Goal: Task Accomplishment & Management: Use online tool/utility

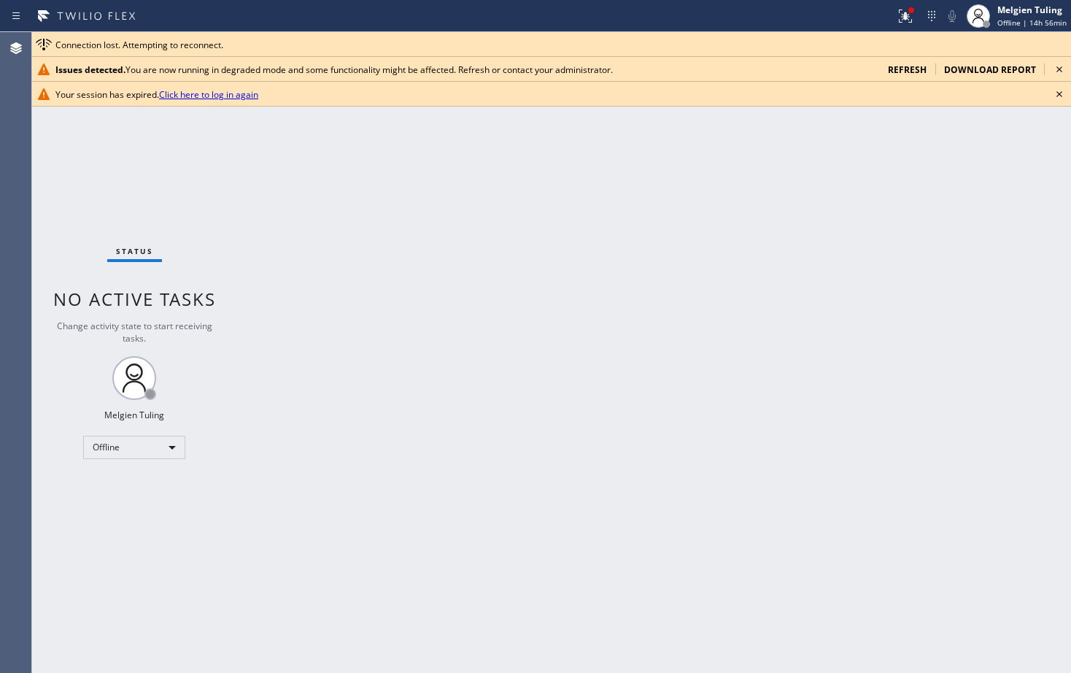
click at [910, 232] on div "Back to Dashboard Change Sender ID Customers Technicians Select a contact Outbo…" at bounding box center [653, 352] width 835 height 641
click at [236, 95] on link "Click here to log in again" at bounding box center [208, 94] width 99 height 12
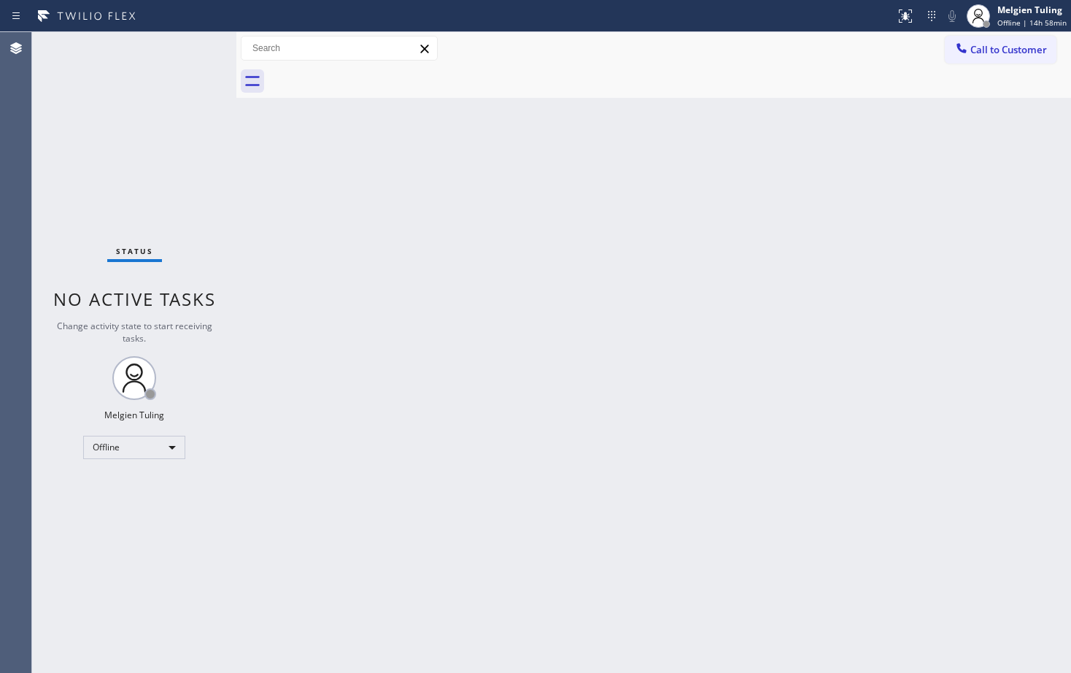
click at [456, 198] on div "Back to Dashboard Change Sender ID Customers Technicians Select a contact Outbo…" at bounding box center [653, 352] width 835 height 641
click at [304, 448] on div "Back to Dashboard Change Sender ID Customers Technicians Select a contact Outbo…" at bounding box center [653, 352] width 835 height 641
click at [151, 444] on div "Offline" at bounding box center [134, 447] width 102 height 23
click at [106, 484] on li "Available" at bounding box center [133, 486] width 99 height 18
click at [457, 414] on div "Back to Dashboard Change Sender ID Customers Technicians Select a contact Outbo…" at bounding box center [653, 352] width 835 height 641
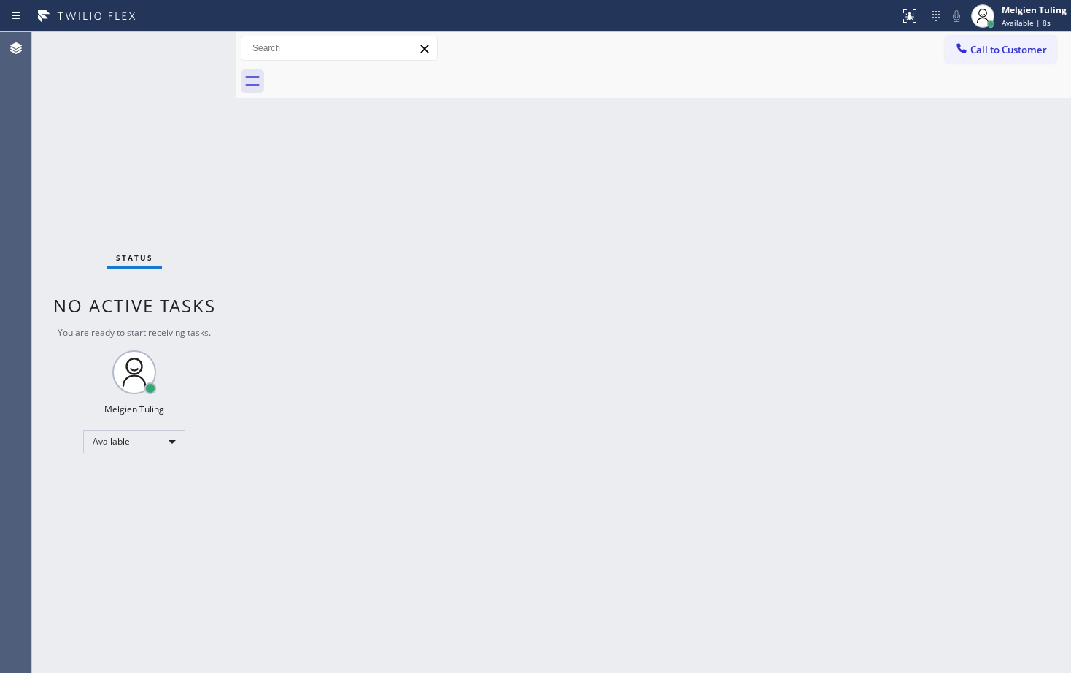
click at [457, 414] on div "Back to Dashboard Change Sender ID Customers Technicians Select a contact Outbo…" at bounding box center [653, 352] width 835 height 641
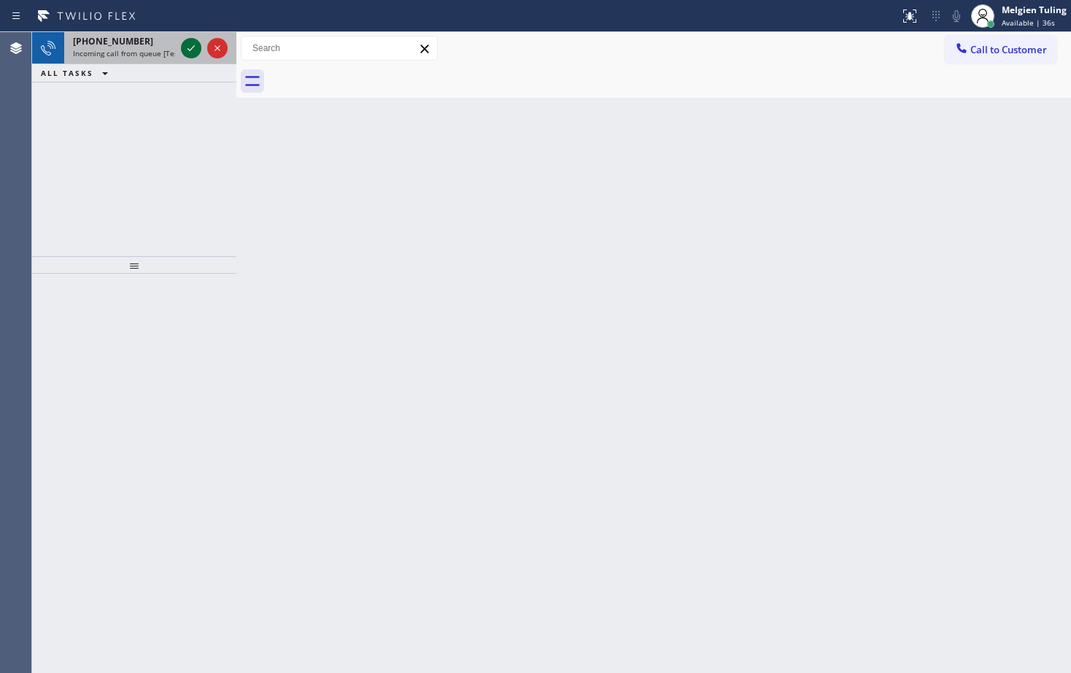
click at [182, 47] on div at bounding box center [191, 48] width 20 height 18
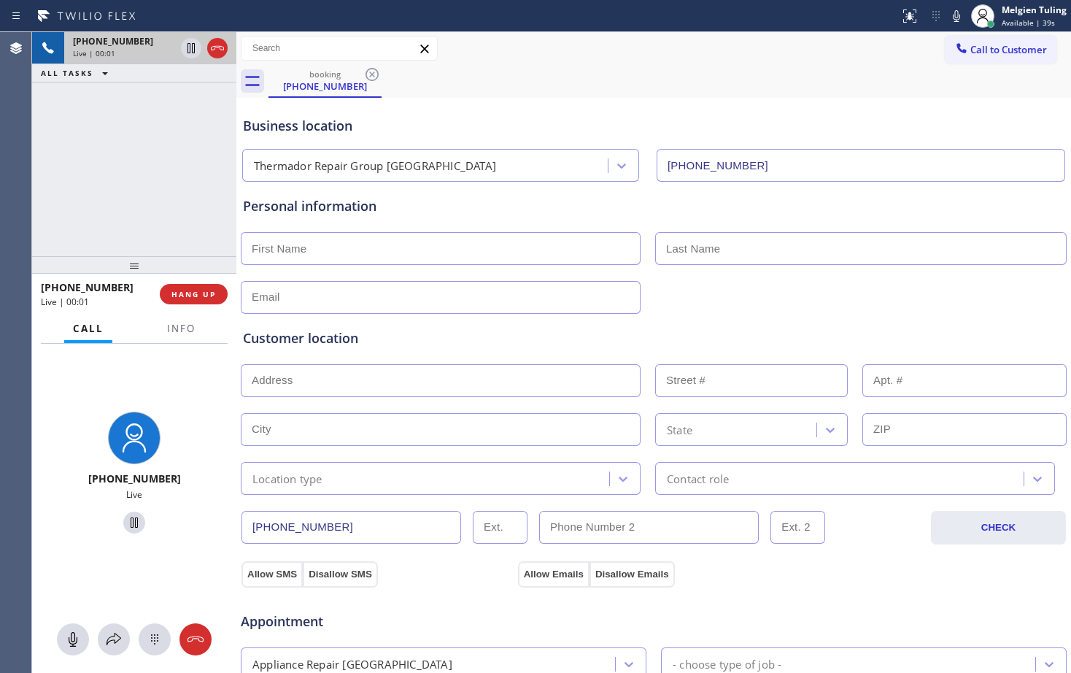
type input "[PHONE_NUMBER]"
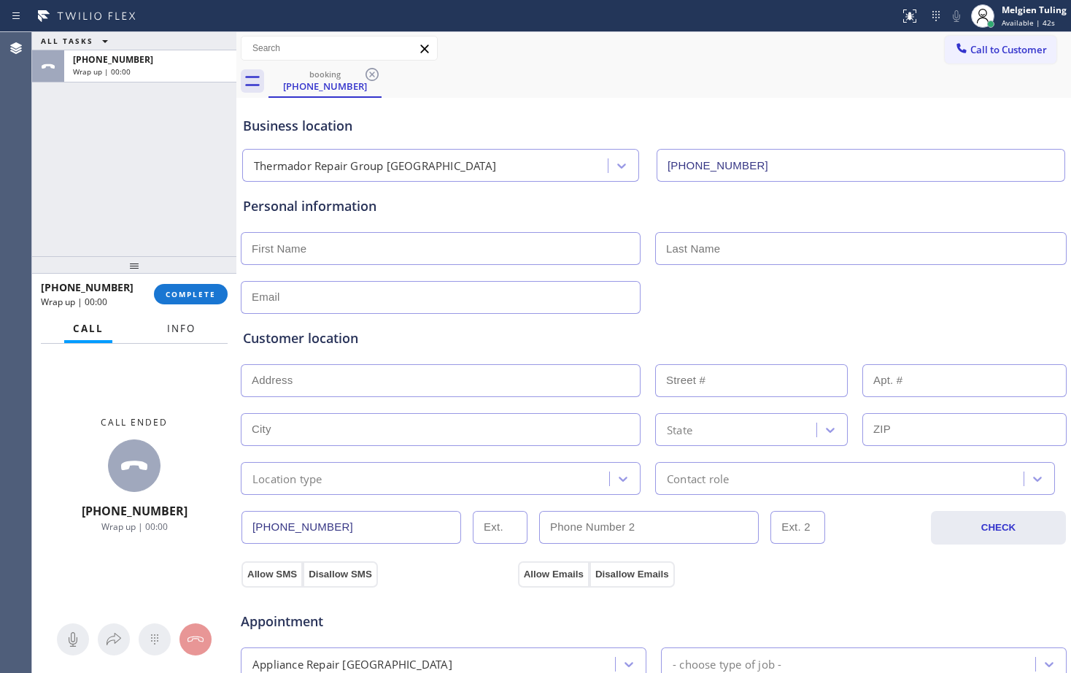
click at [185, 333] on span "Info" at bounding box center [181, 328] width 28 height 13
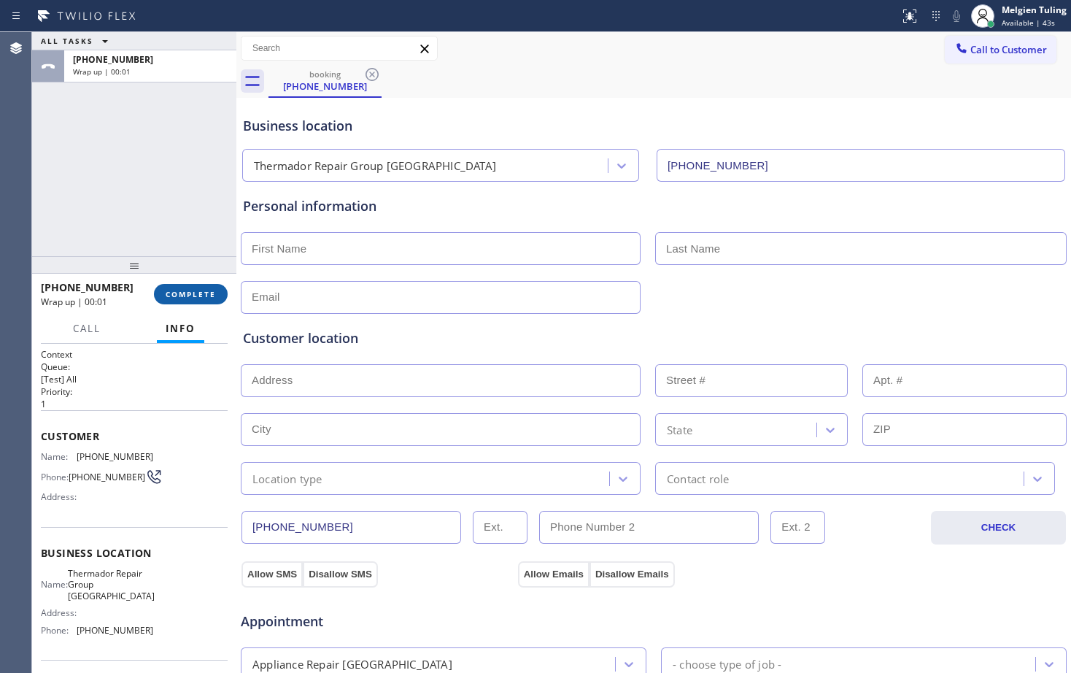
click at [190, 295] on span "COMPLETE" at bounding box center [191, 294] width 50 height 10
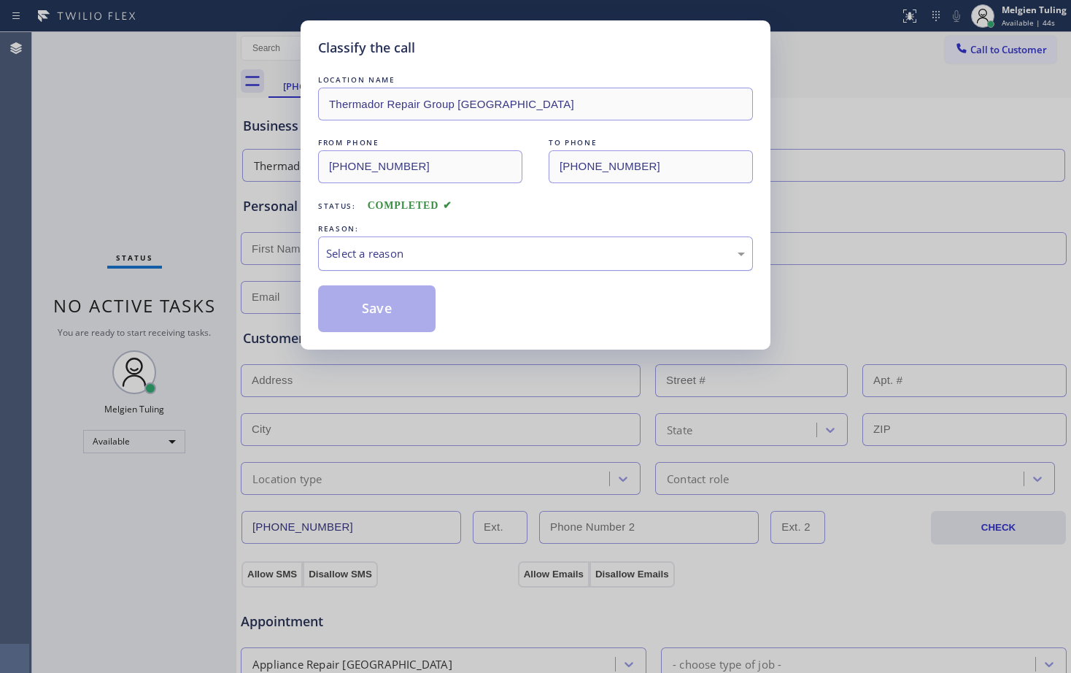
click at [360, 252] on div "Select a reason" at bounding box center [535, 253] width 419 height 17
click at [371, 293] on button "Save" at bounding box center [376, 308] width 117 height 47
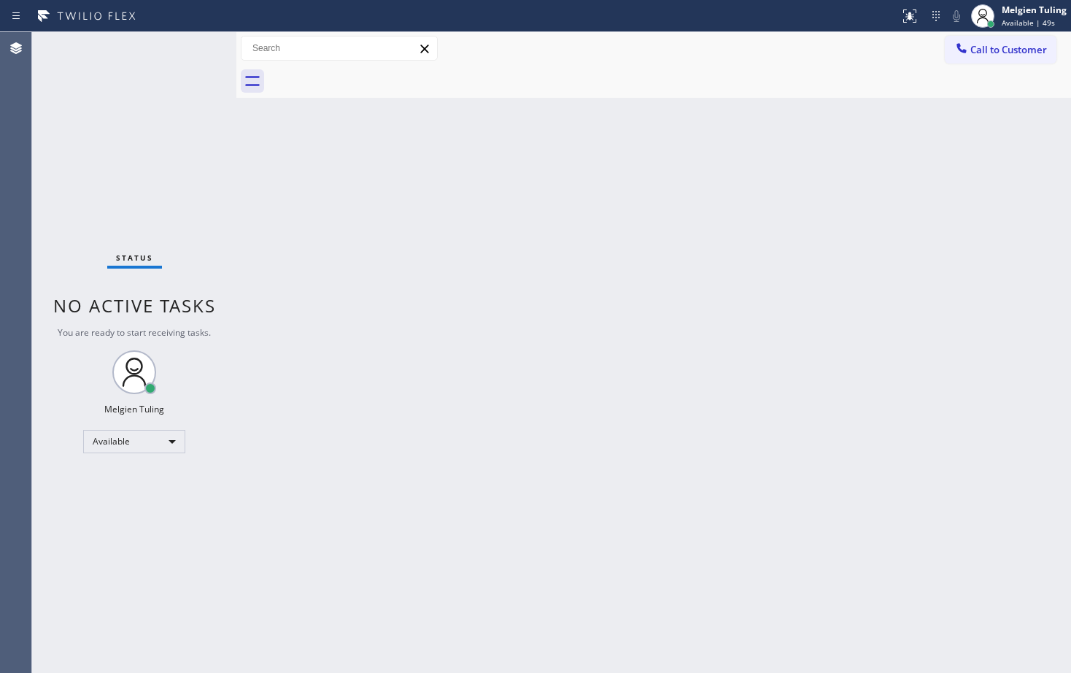
click at [313, 228] on div "Back to Dashboard Change Sender ID Customers Technicians Select a contact Outbo…" at bounding box center [653, 352] width 835 height 641
click at [486, 193] on div "Back to Dashboard Change Sender ID Customers Technicians Select a contact Outbo…" at bounding box center [653, 352] width 835 height 641
click at [161, 134] on div "Status No active tasks You are ready to start receiving tasks. Melgien Tuling A…" at bounding box center [134, 352] width 204 height 641
click at [206, 85] on div "Status No active tasks You are ready to start receiving tasks. Melgien Tuling A…" at bounding box center [134, 352] width 204 height 641
click at [298, 204] on div "Back to Dashboard Change Sender ID Customers Technicians Select a contact Outbo…" at bounding box center [653, 352] width 835 height 641
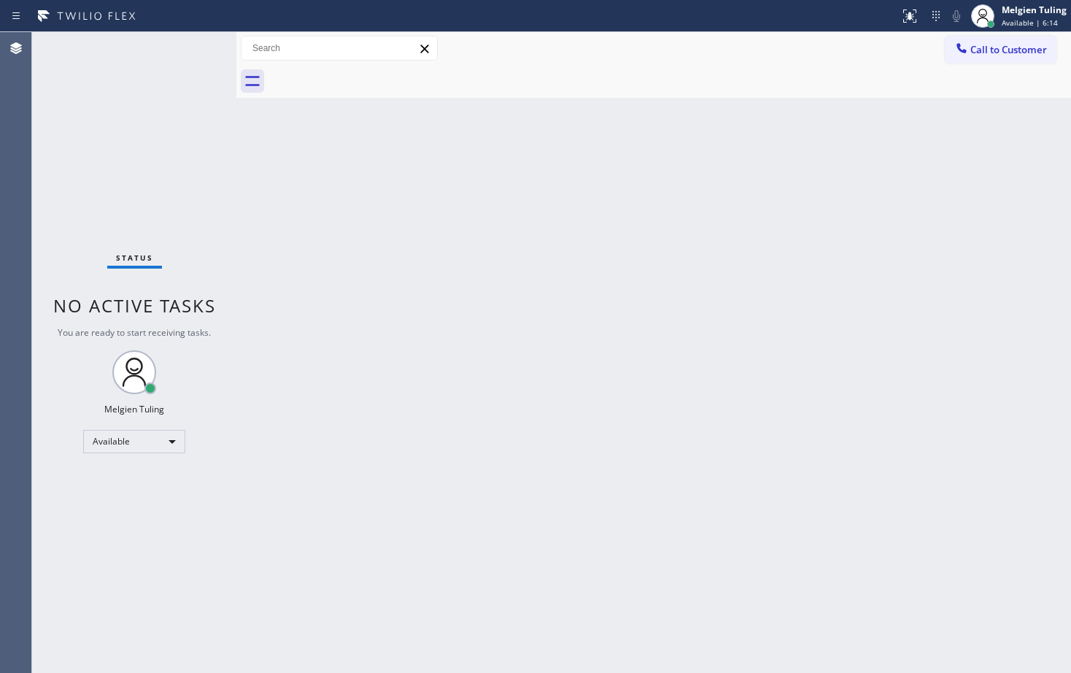
click at [298, 192] on div "Back to Dashboard Change Sender ID Customers Technicians Select a contact Outbo…" at bounding box center [653, 352] width 835 height 641
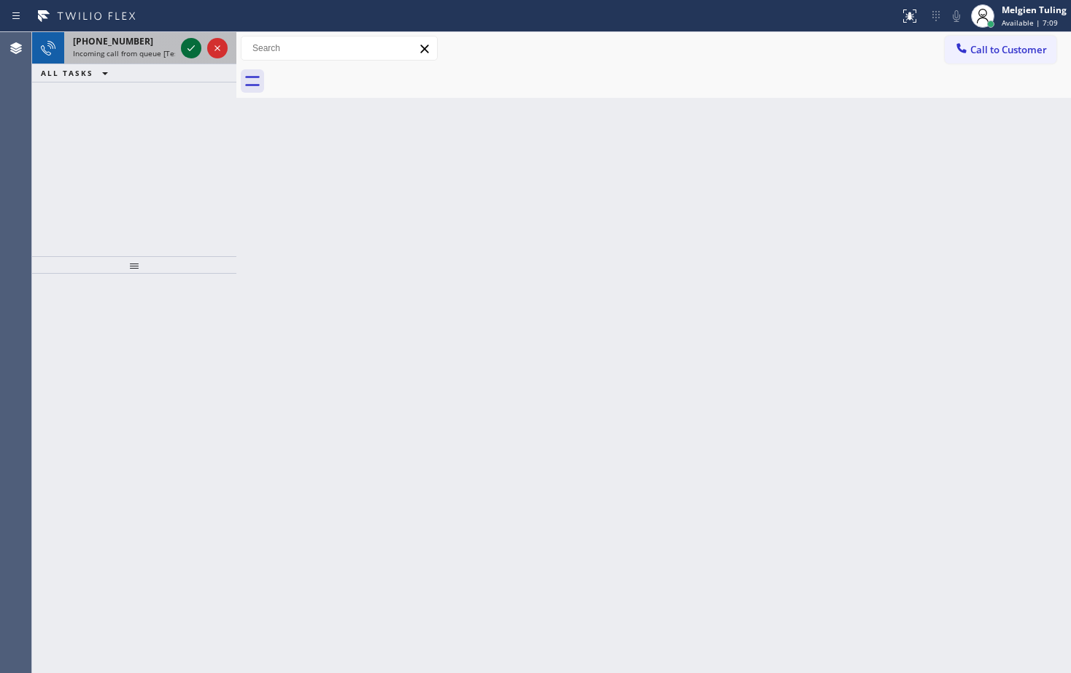
click at [188, 47] on icon at bounding box center [191, 48] width 18 height 18
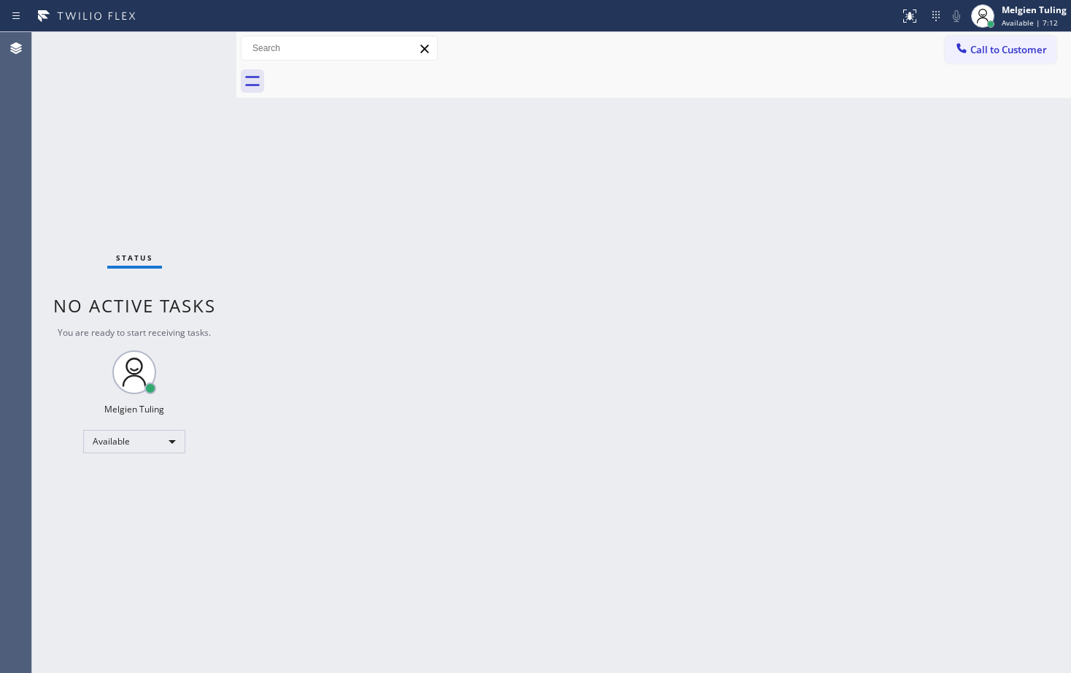
click at [439, 241] on div "Back to Dashboard Change Sender ID Customers Technicians Select a contact Outbo…" at bounding box center [653, 352] width 835 height 641
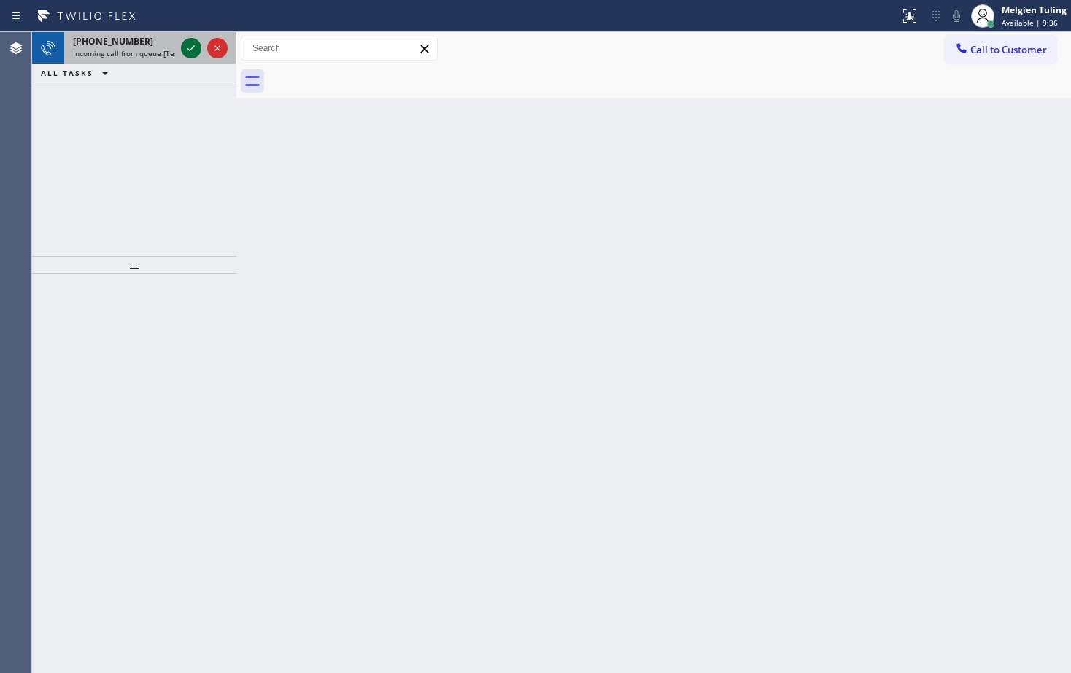
click at [187, 49] on icon at bounding box center [191, 48] width 18 height 18
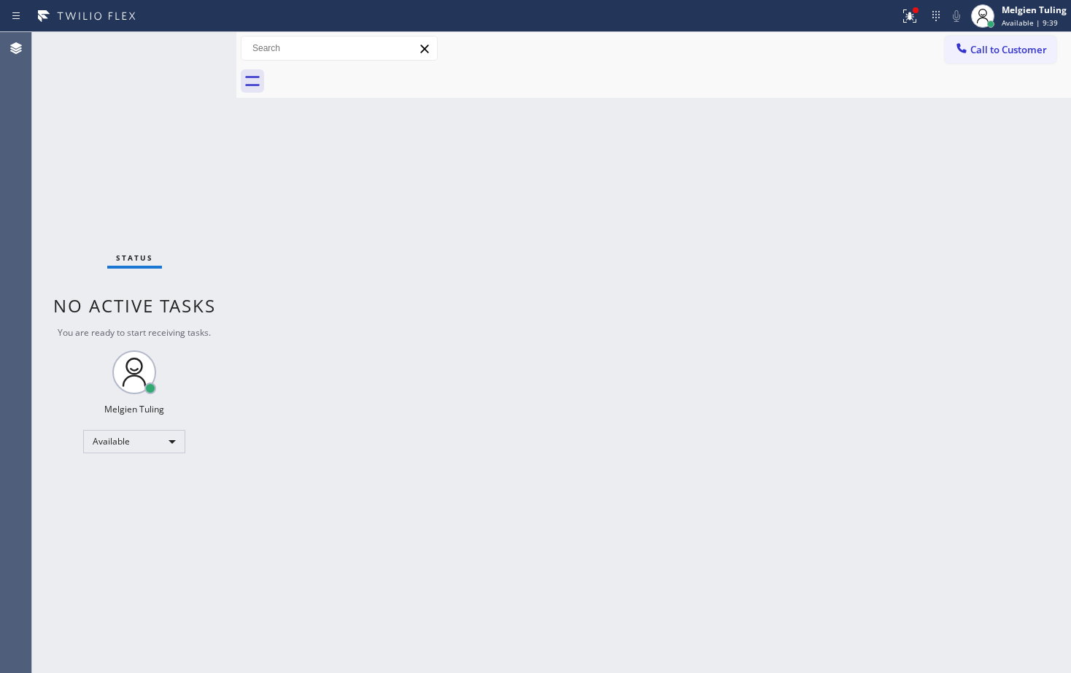
click at [349, 259] on div "Back to Dashboard Change Sender ID Customers Technicians Select a contact Outbo…" at bounding box center [653, 352] width 835 height 641
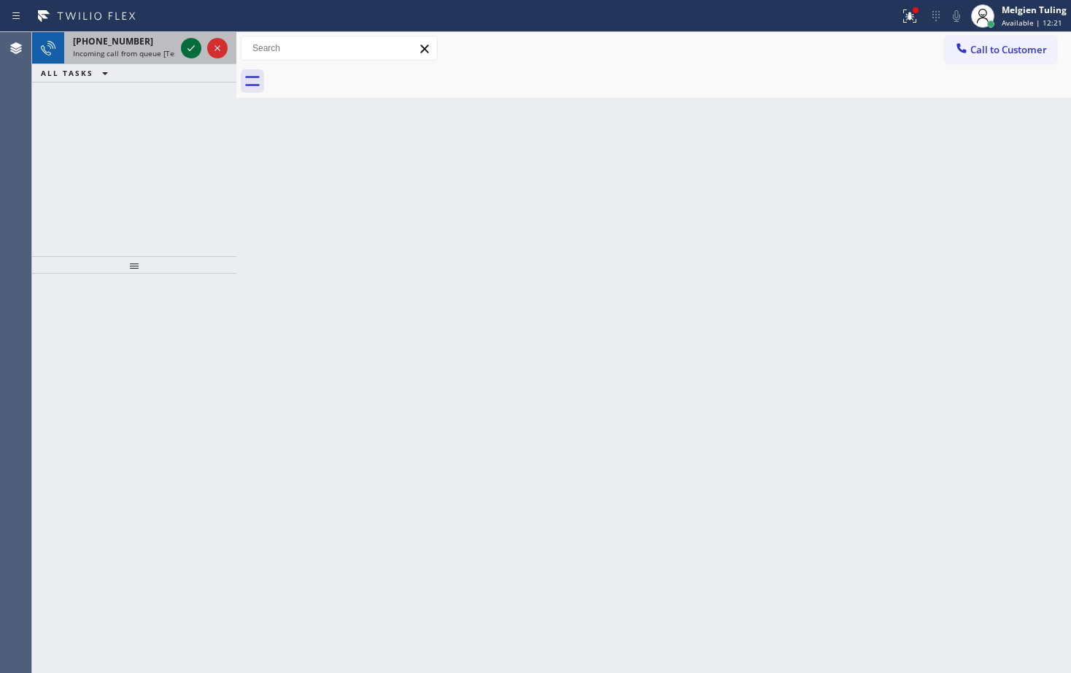
click at [183, 43] on icon at bounding box center [191, 48] width 18 height 18
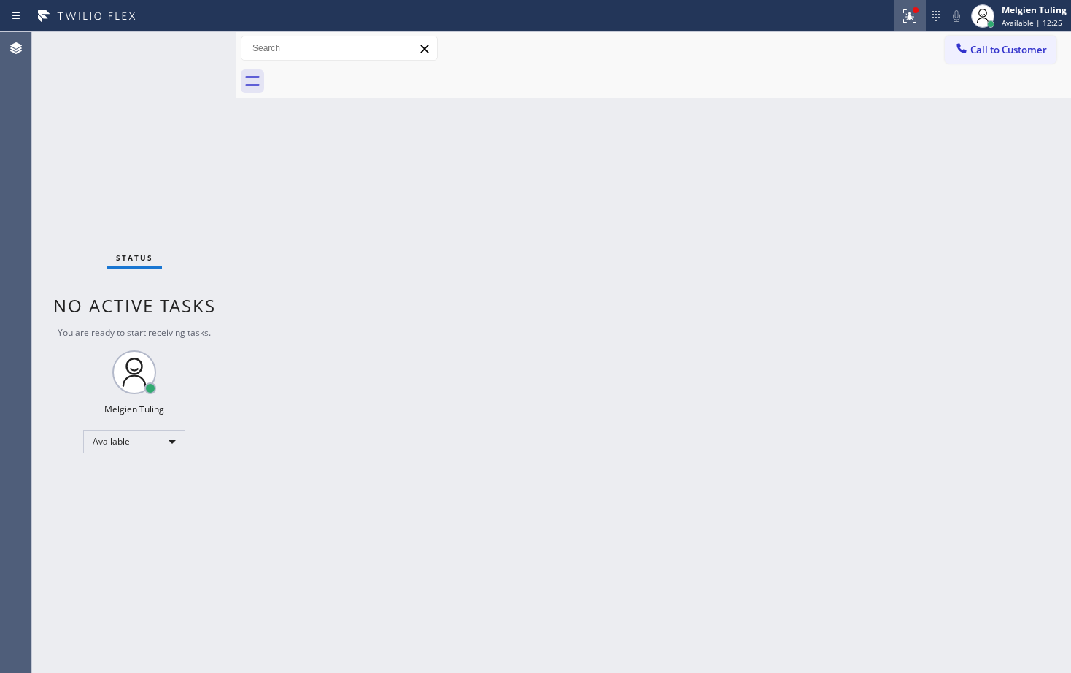
click at [913, 15] on icon at bounding box center [910, 16] width 18 height 18
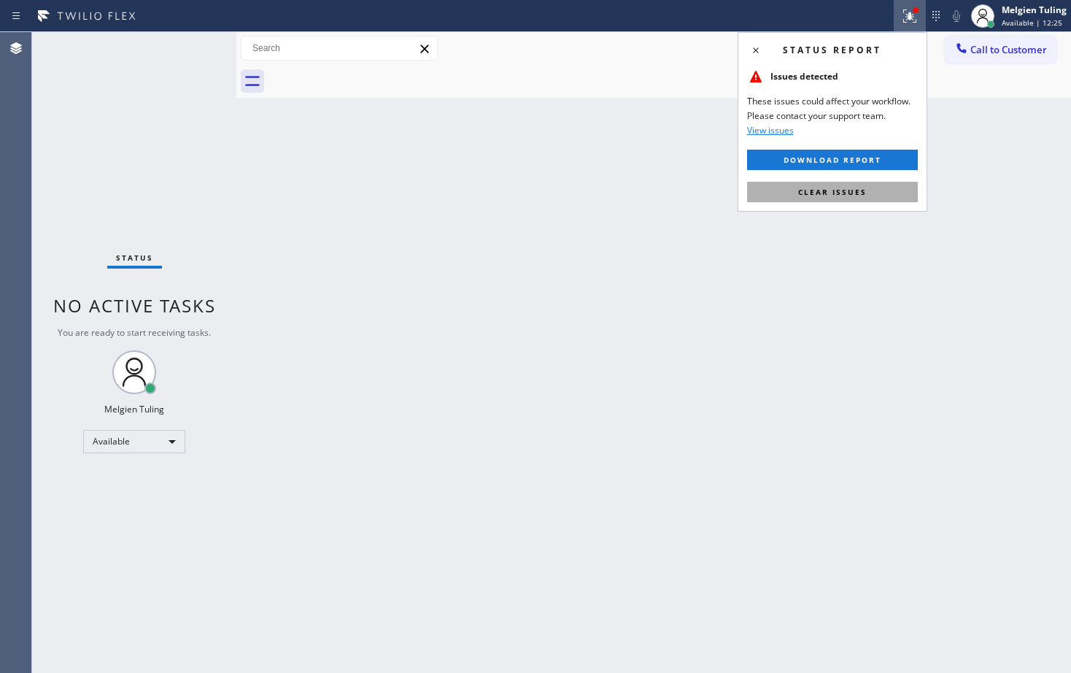
click at [854, 196] on span "Clear issues" at bounding box center [832, 192] width 69 height 10
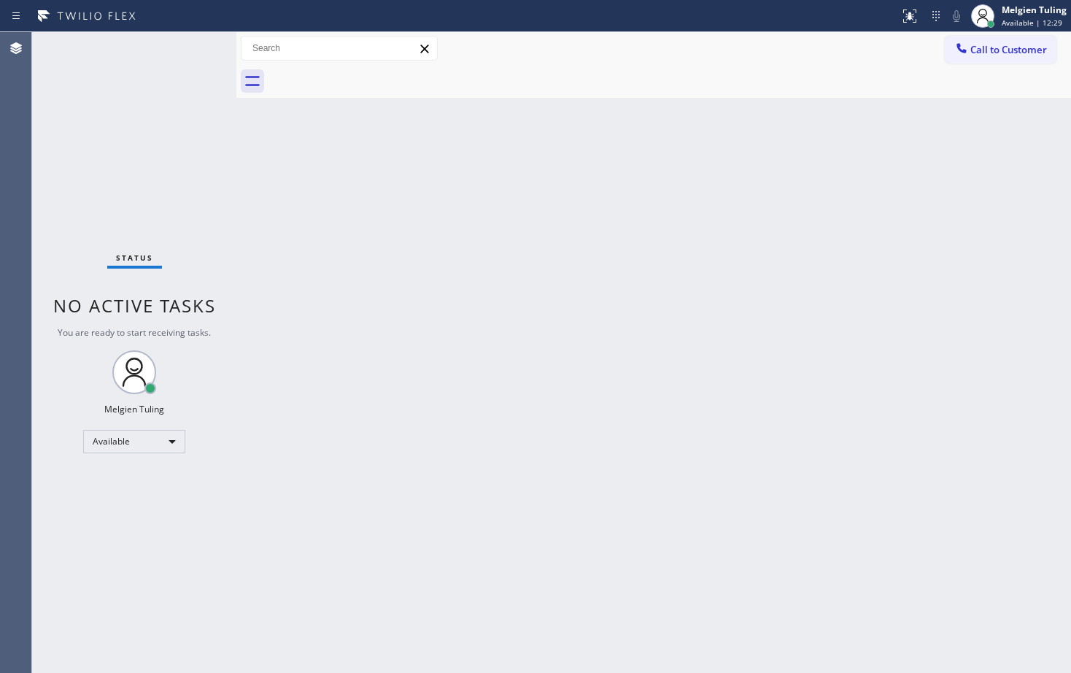
click at [599, 249] on div "Back to Dashboard Change Sender ID Customers Technicians Select a contact Outbo…" at bounding box center [653, 352] width 835 height 641
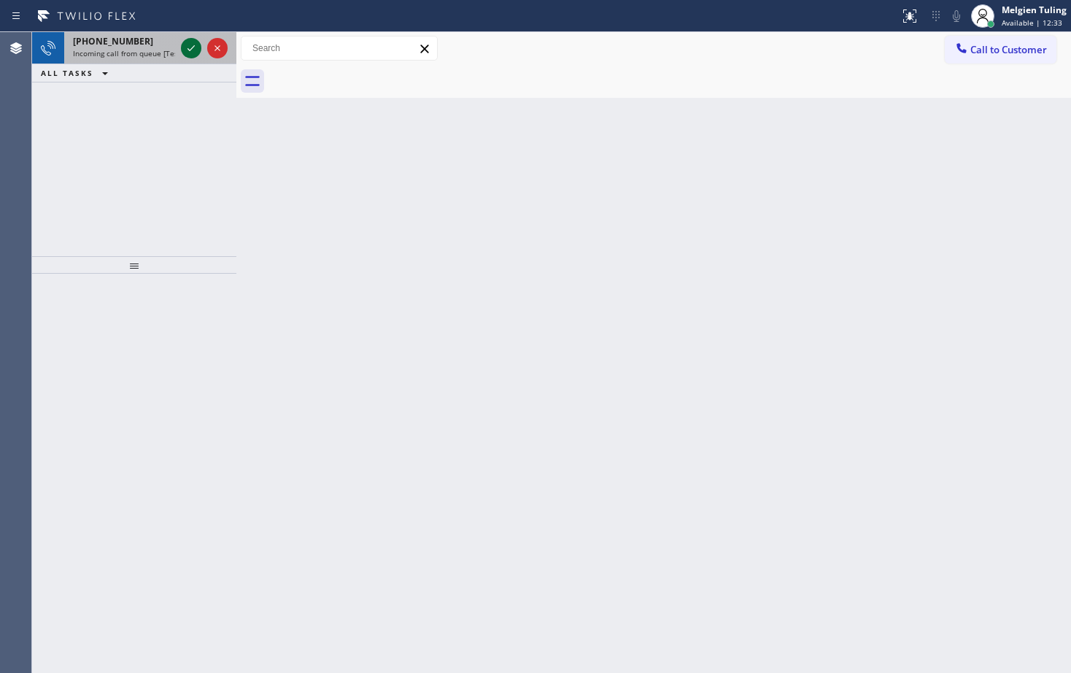
click at [189, 50] on icon at bounding box center [190, 48] width 7 height 6
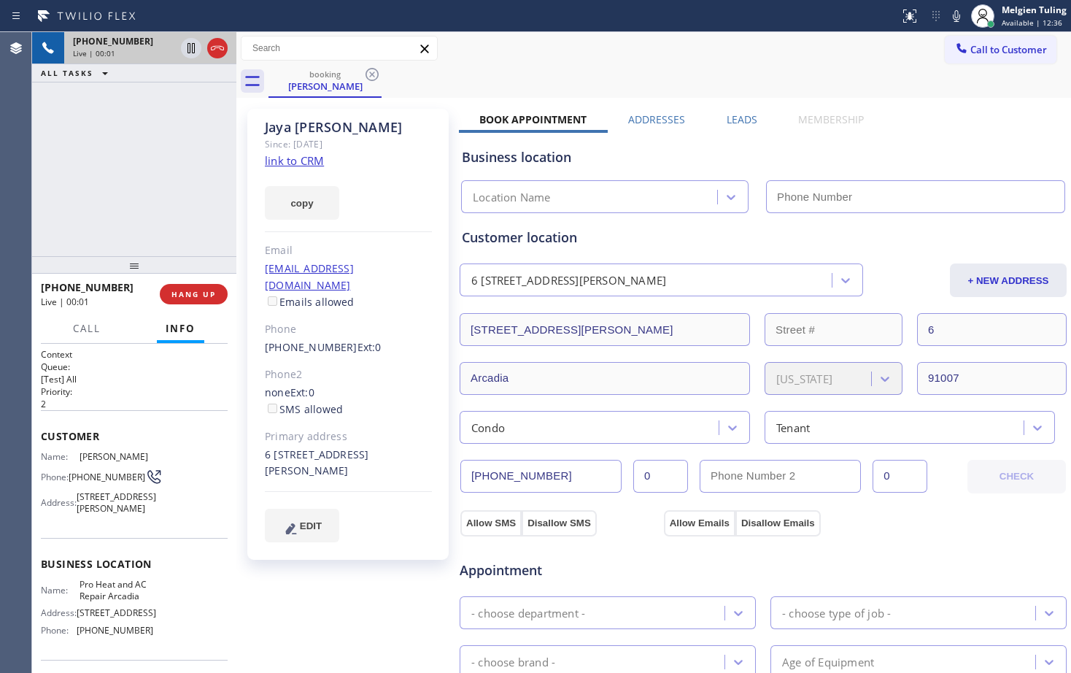
type input "[PHONE_NUMBER]"
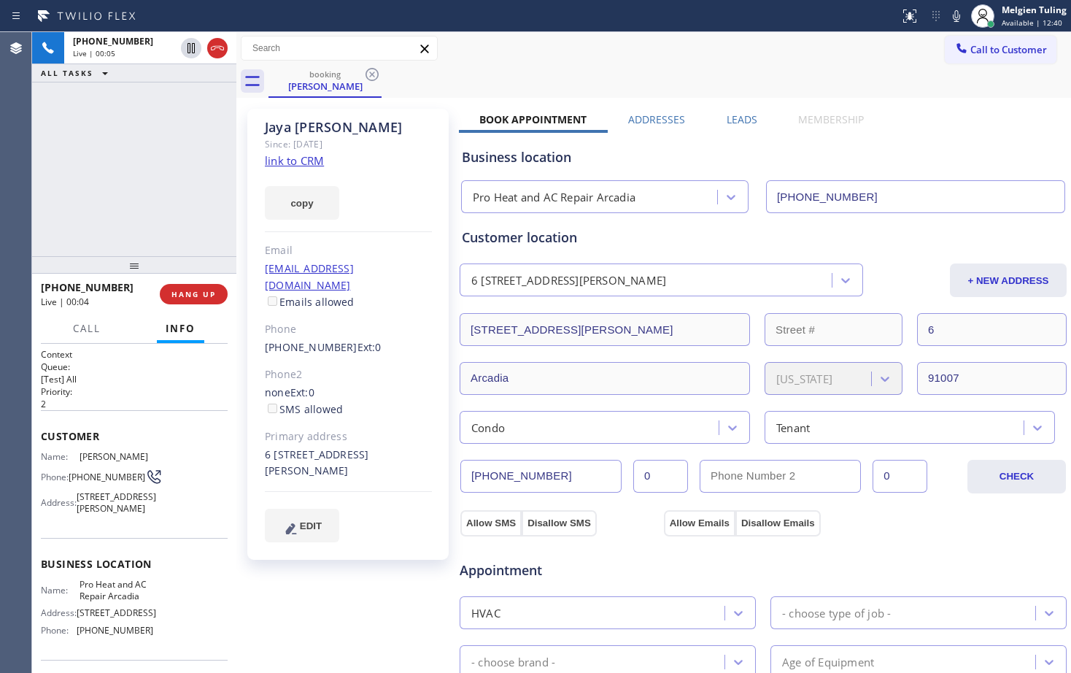
click at [419, 203] on div "copy" at bounding box center [348, 194] width 167 height 50
click at [409, 192] on div "copy" at bounding box center [348, 194] width 167 height 50
click at [957, 9] on icon at bounding box center [957, 16] width 18 height 18
click at [959, 15] on icon at bounding box center [957, 16] width 18 height 18
click at [299, 163] on link "link to CRM" at bounding box center [294, 160] width 59 height 15
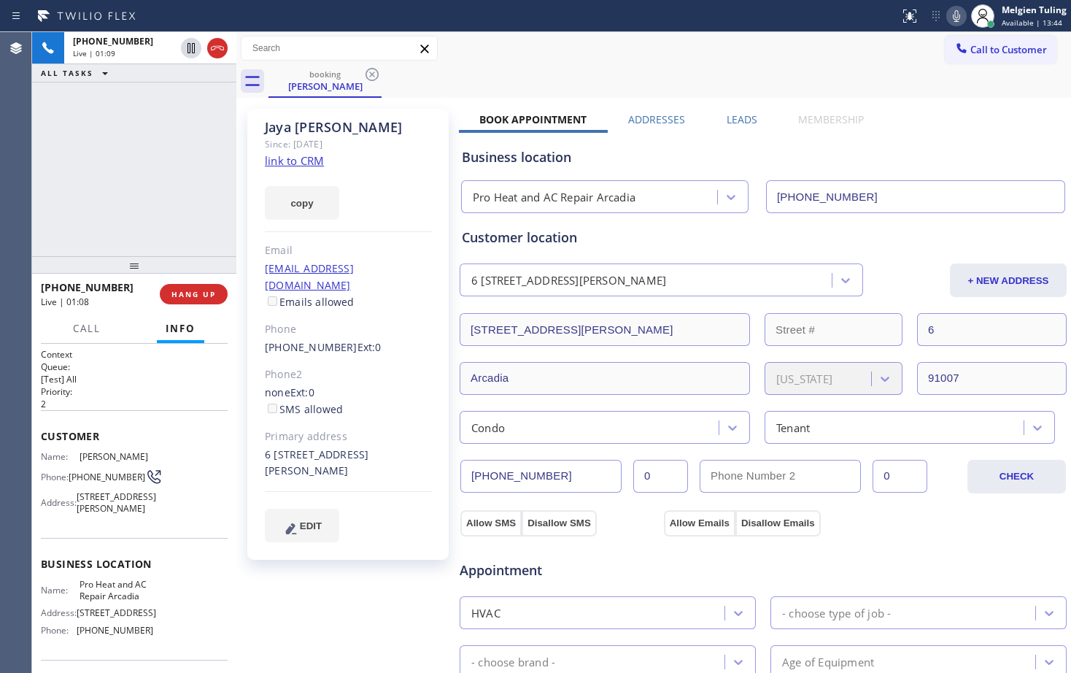
click at [951, 16] on icon at bounding box center [957, 16] width 18 height 18
click at [959, 19] on icon at bounding box center [956, 16] width 7 height 12
click at [657, 61] on div "Call to Customer Outbound call Location Search location Your caller id phone nu…" at bounding box center [653, 48] width 835 height 33
click at [872, 77] on div "booking [PERSON_NAME]" at bounding box center [669, 81] width 802 height 33
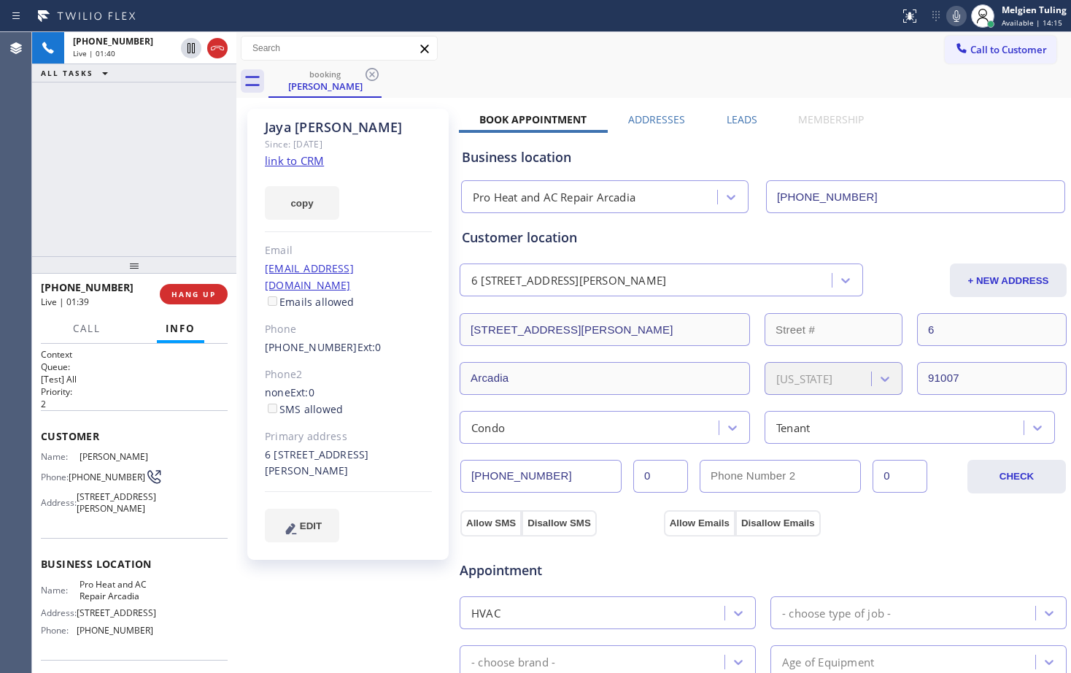
click at [962, 16] on icon at bounding box center [957, 16] width 18 height 18
click at [187, 45] on icon at bounding box center [191, 48] width 18 height 18
click at [961, 15] on icon at bounding box center [957, 16] width 18 height 18
click at [193, 42] on icon at bounding box center [191, 48] width 18 height 18
click at [422, 144] on div "Since: [DATE]" at bounding box center [348, 144] width 167 height 17
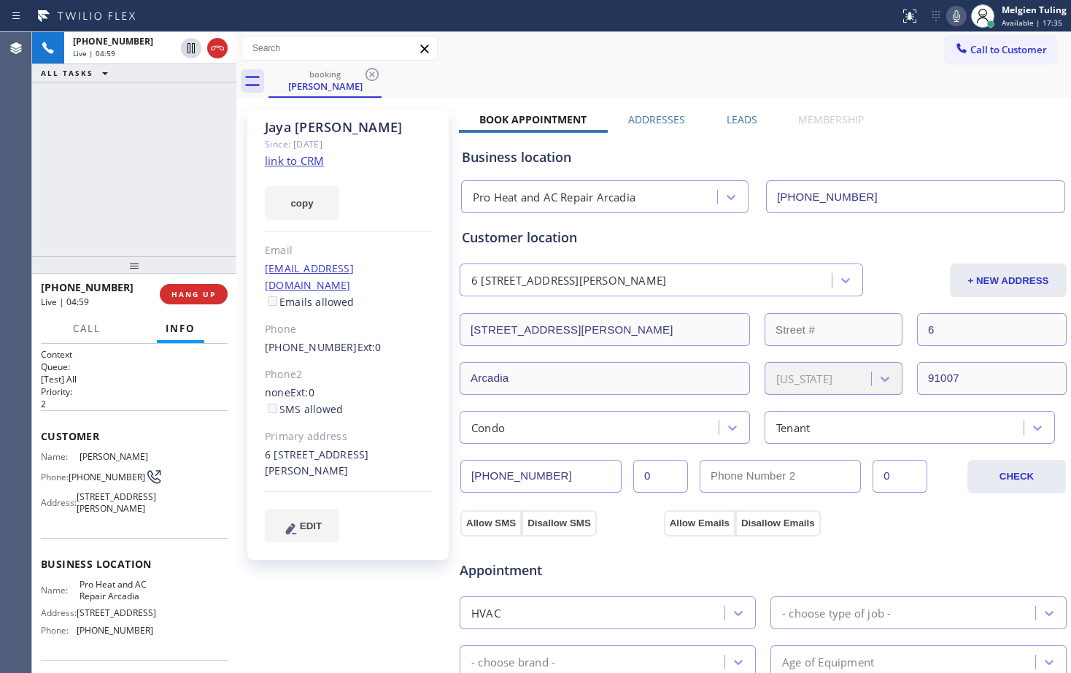
click at [363, 581] on div "[PERSON_NAME] Since: [DATE] link to CRM copy Email [EMAIL_ADDRESS][DOMAIN_NAME]…" at bounding box center [349, 588] width 219 height 975
click at [236, 468] on div at bounding box center [236, 352] width 0 height 641
click at [957, 18] on icon at bounding box center [957, 16] width 18 height 18
click at [192, 42] on icon at bounding box center [191, 48] width 18 height 18
click at [166, 400] on p "2" at bounding box center [134, 404] width 187 height 12
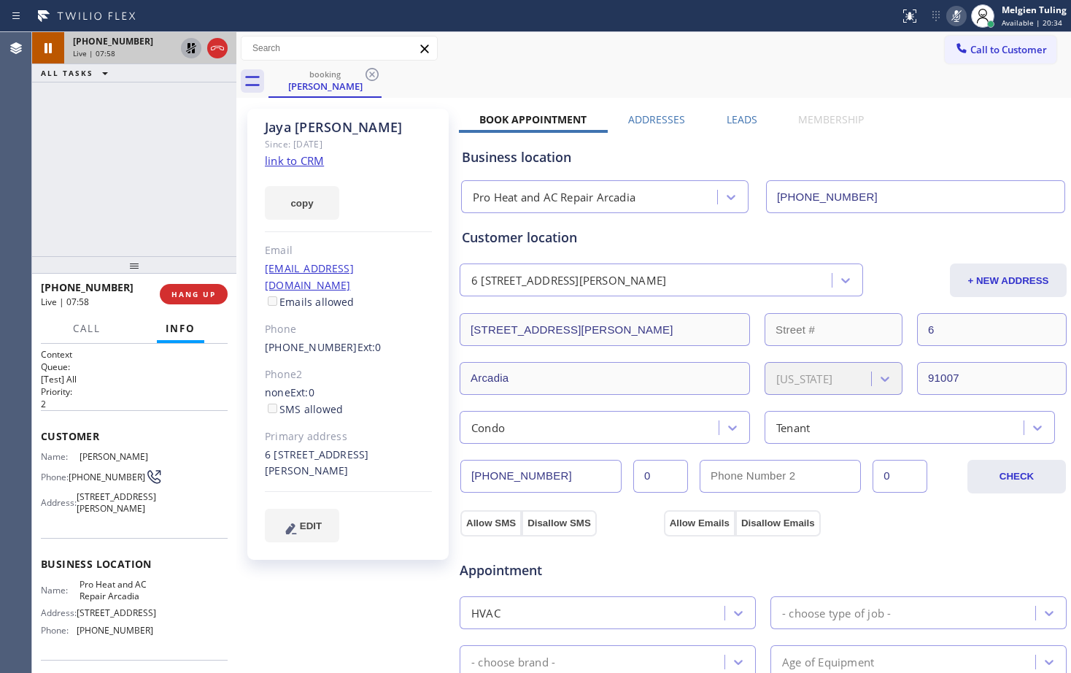
click at [185, 399] on p "2" at bounding box center [134, 404] width 187 height 12
click at [187, 42] on icon at bounding box center [191, 48] width 18 height 18
click at [956, 14] on icon at bounding box center [957, 16] width 18 height 18
click at [959, 19] on icon at bounding box center [956, 16] width 7 height 12
click at [794, 25] on div at bounding box center [450, 15] width 888 height 23
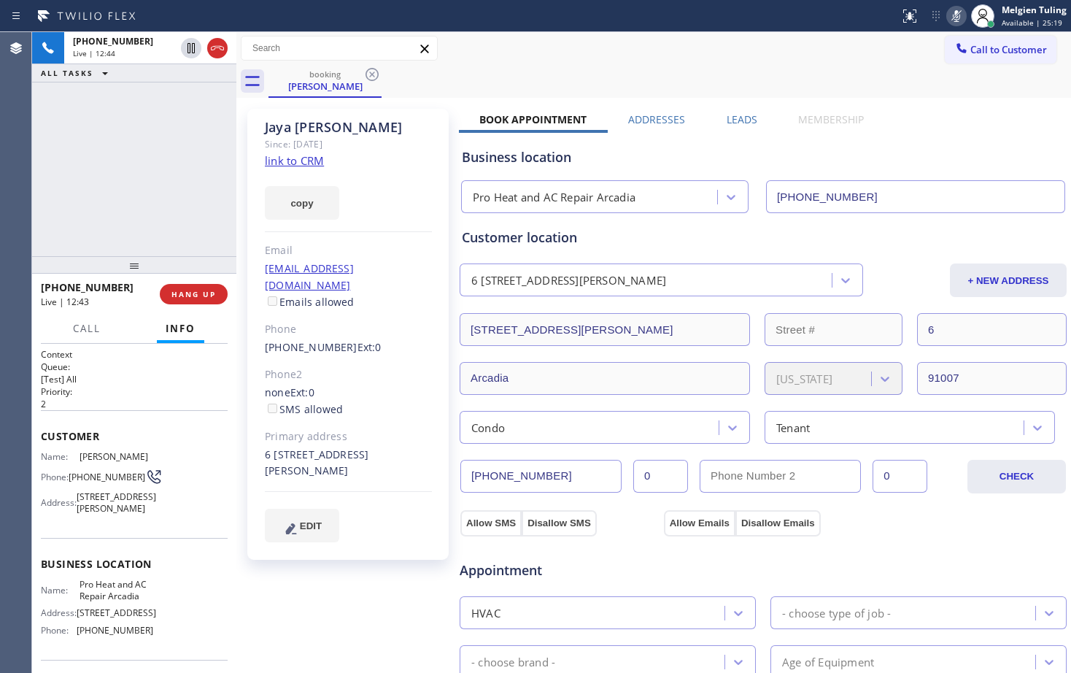
click at [97, 171] on div "[PHONE_NUMBER] Live | 12:44 ALL TASKS ALL TASKS ACTIVE TASKS TASKS IN WRAP UP" at bounding box center [134, 144] width 204 height 224
click at [181, 206] on div "[PHONE_NUMBER] Live | 12:49 ALL TASKS ALL TASKS ACTIVE TASKS TASKS IN WRAP UP" at bounding box center [134, 144] width 204 height 224
click at [960, 16] on icon at bounding box center [957, 16] width 18 height 18
click at [789, 47] on div "Call to Customer Outbound call Location Search location Your caller id phone nu…" at bounding box center [653, 49] width 835 height 26
click at [158, 165] on div "[PHONE_NUMBER] Live | 15:43 ALL TASKS ALL TASKS ACTIVE TASKS TASKS IN WRAP UP" at bounding box center [134, 144] width 204 height 224
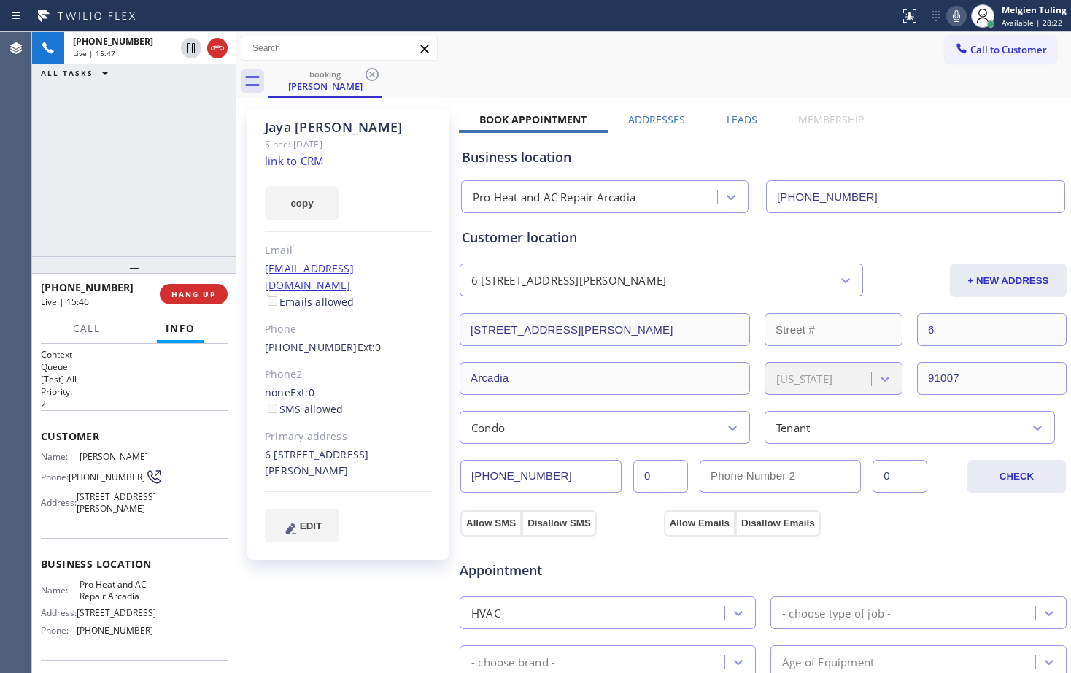
click at [805, 74] on div "booking [PERSON_NAME]" at bounding box center [669, 81] width 802 height 33
click at [193, 294] on span "HANG UP" at bounding box center [193, 294] width 45 height 10
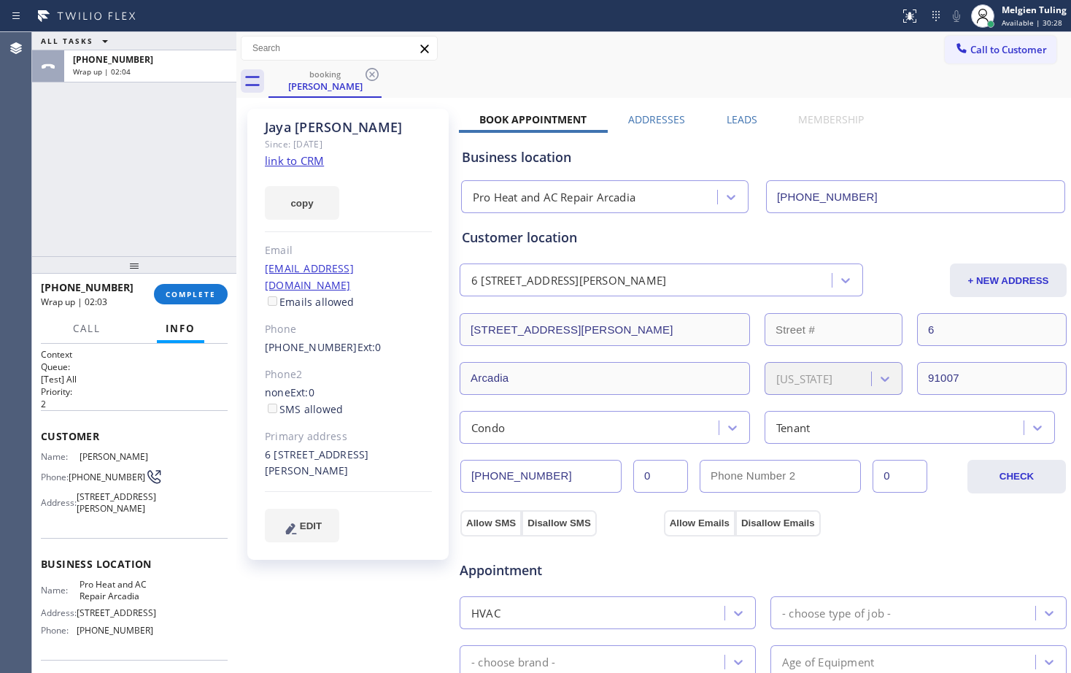
click at [170, 198] on div "ALL TASKS ALL TASKS ACTIVE TASKS TASKS IN WRAP UP [PHONE_NUMBER] Wrap up | 02:04" at bounding box center [134, 144] width 204 height 224
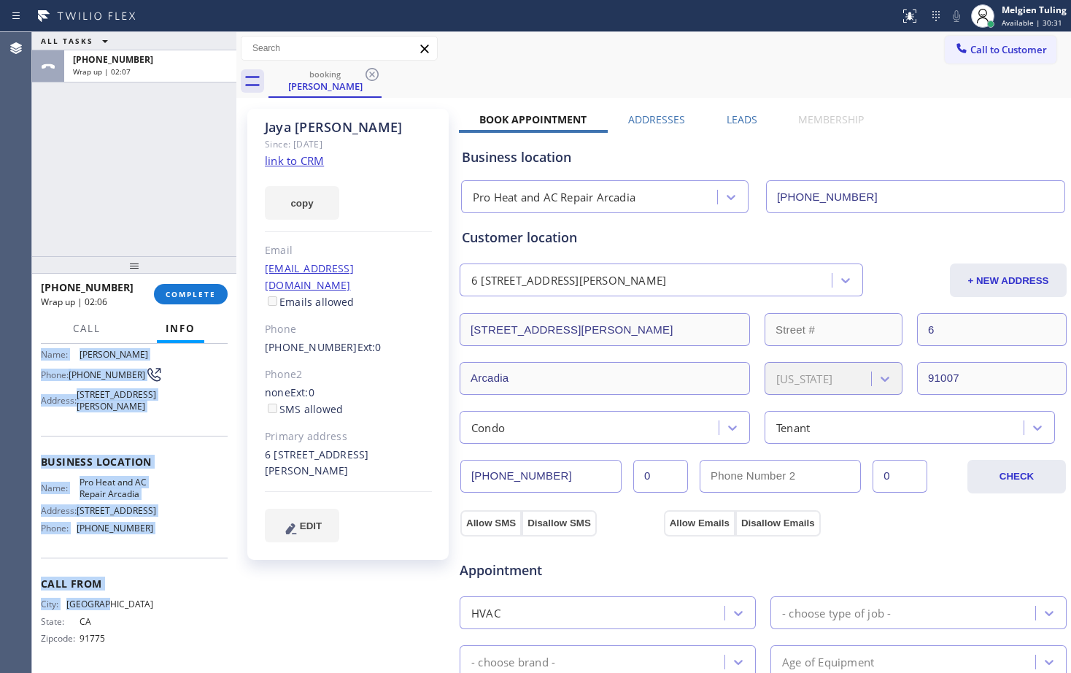
scroll to position [141, 0]
drag, startPoint x: 39, startPoint y: 436, endPoint x: 152, endPoint y: 540, distance: 153.3
click at [152, 540] on div "Context Queue: [Test] All Priority: 2 Customer Name: [PERSON_NAME] Phone: [PHON…" at bounding box center [134, 508] width 204 height 329
copy div "Customer Name: [PERSON_NAME] Phone: [PHONE_NUMBER] Address: [STREET_ADDRESS][PE…"
click at [170, 292] on span "COMPLETE" at bounding box center [191, 294] width 50 height 10
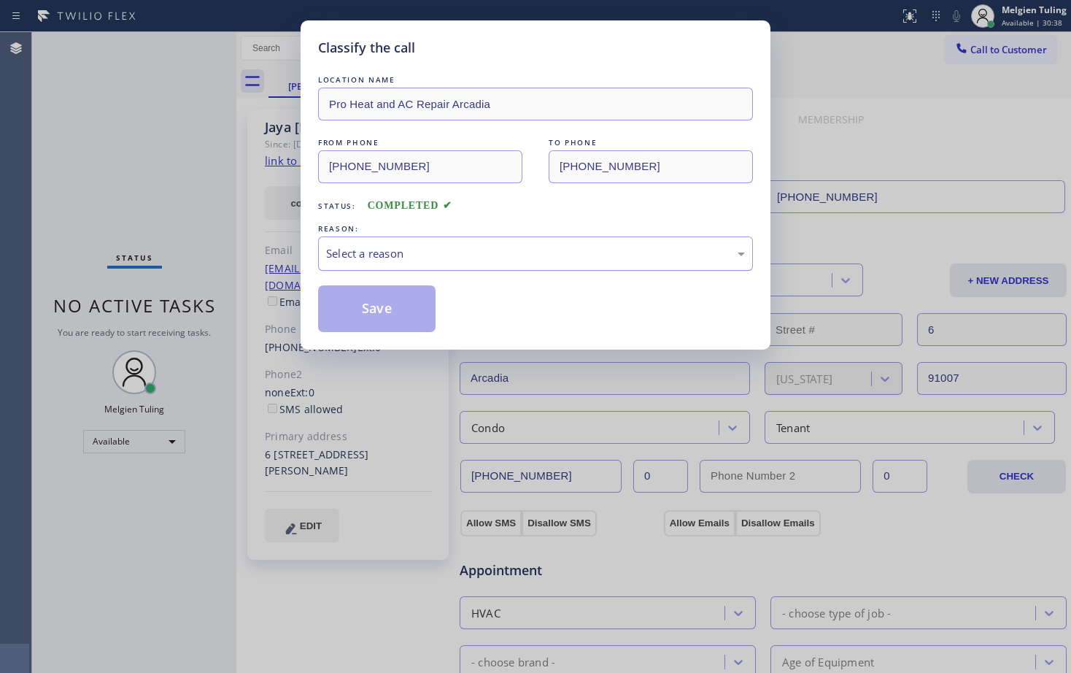
click at [387, 245] on div "Select a reason" at bounding box center [535, 253] width 419 height 17
click at [387, 289] on button "Save" at bounding box center [376, 308] width 117 height 47
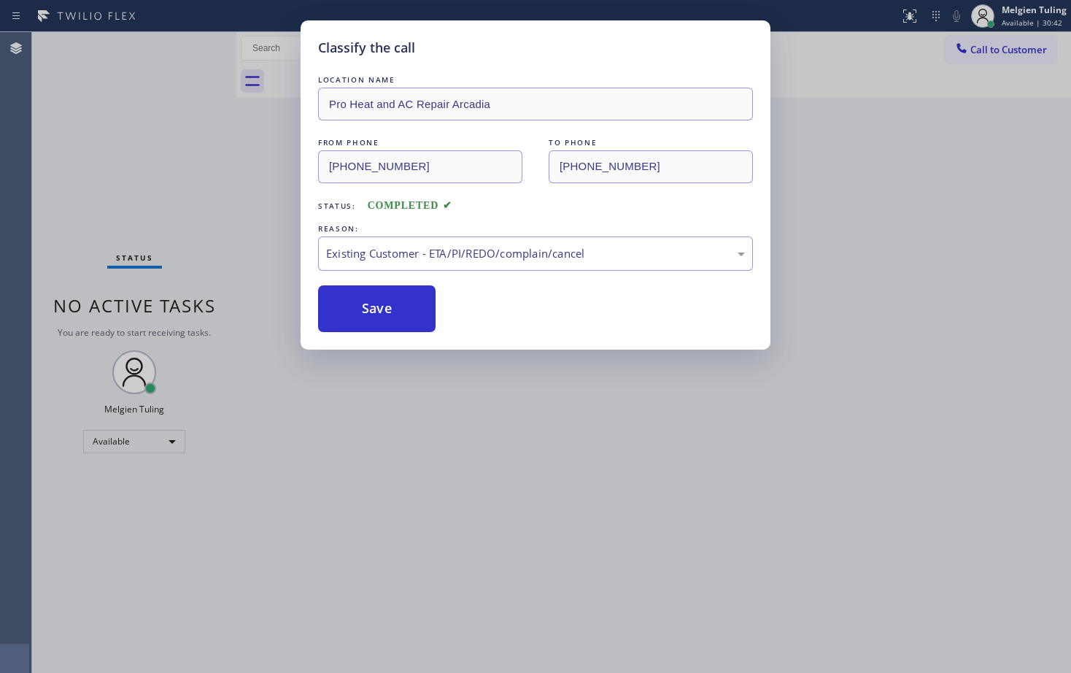
click at [182, 118] on div "Classify the call LOCATION NAME Pro Heat and AC Repair Arcadia FROM PHONE [PHON…" at bounding box center [535, 336] width 1071 height 673
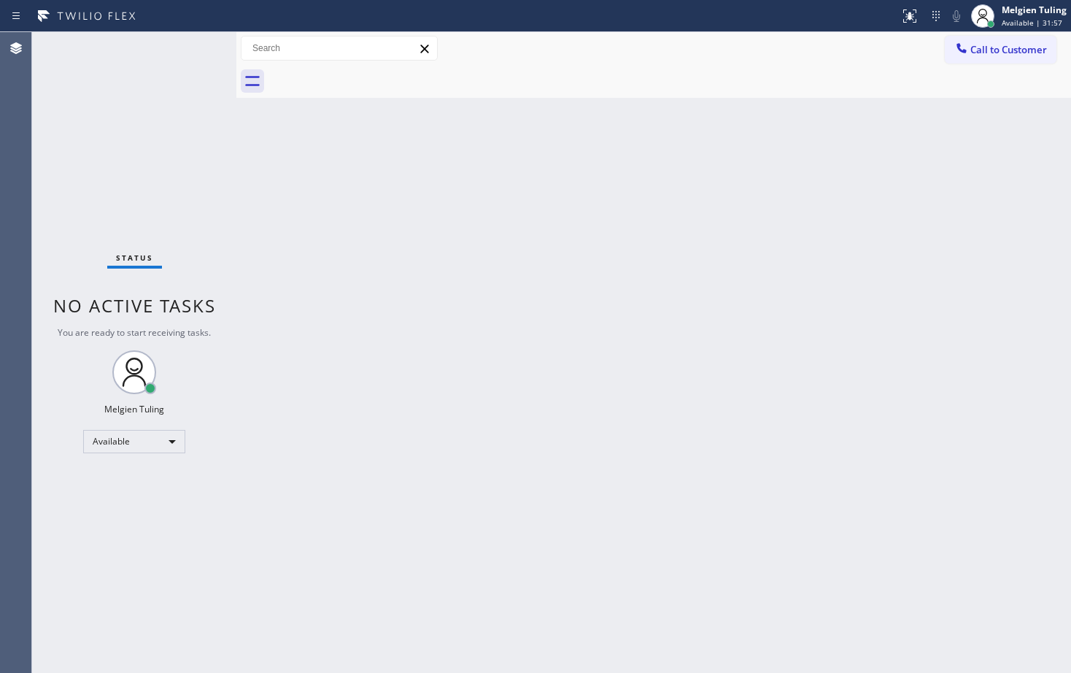
click at [187, 45] on div "Status No active tasks You are ready to start receiving tasks. Melgien Tuling A…" at bounding box center [134, 352] width 204 height 641
click at [728, 460] on div "Back to Dashboard Change Sender ID Customers Technicians Select a contact Outbo…" at bounding box center [653, 352] width 835 height 641
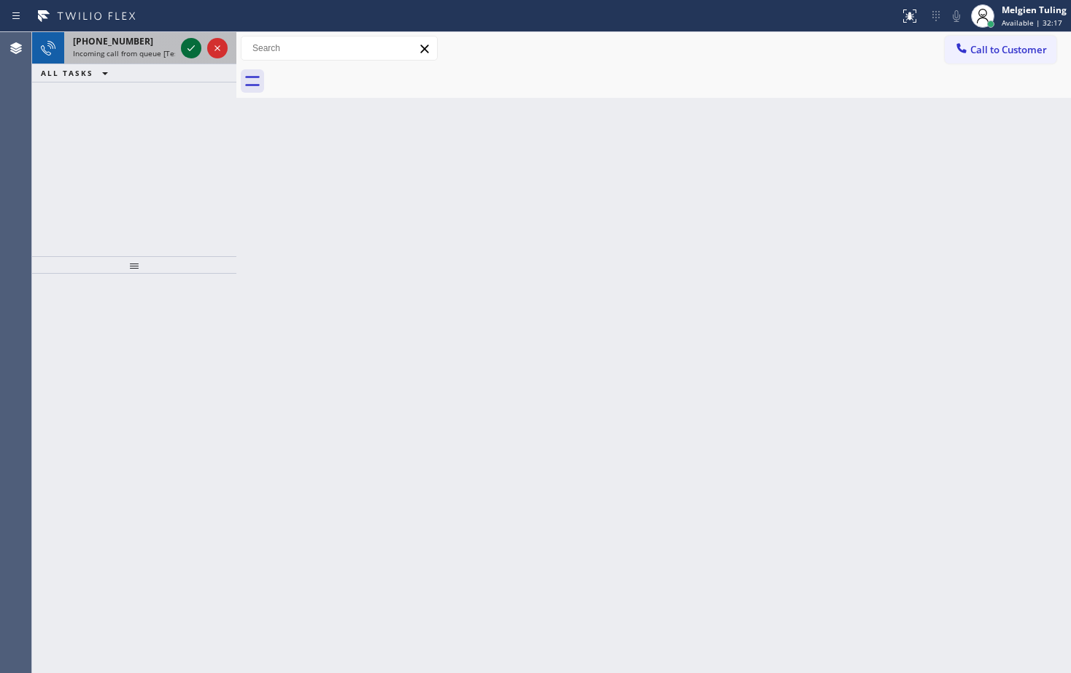
click at [192, 49] on icon at bounding box center [190, 48] width 7 height 6
click at [192, 48] on icon at bounding box center [190, 48] width 7 height 6
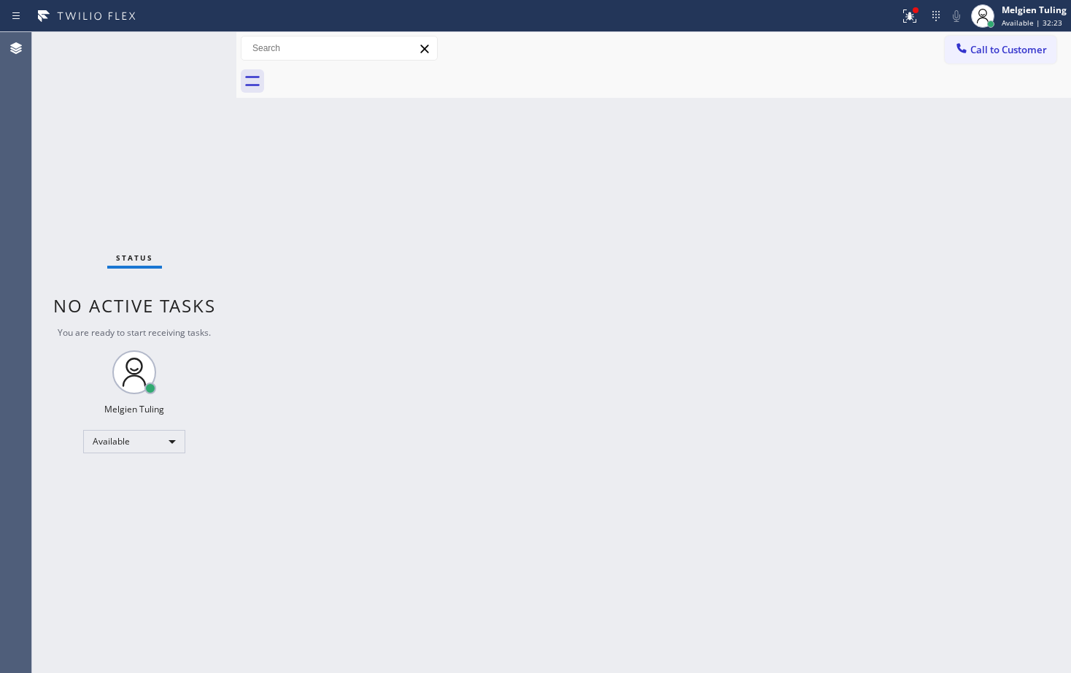
click at [192, 48] on div "Status No active tasks You are ready to start receiving tasks. Melgien Tuling A…" at bounding box center [134, 352] width 204 height 641
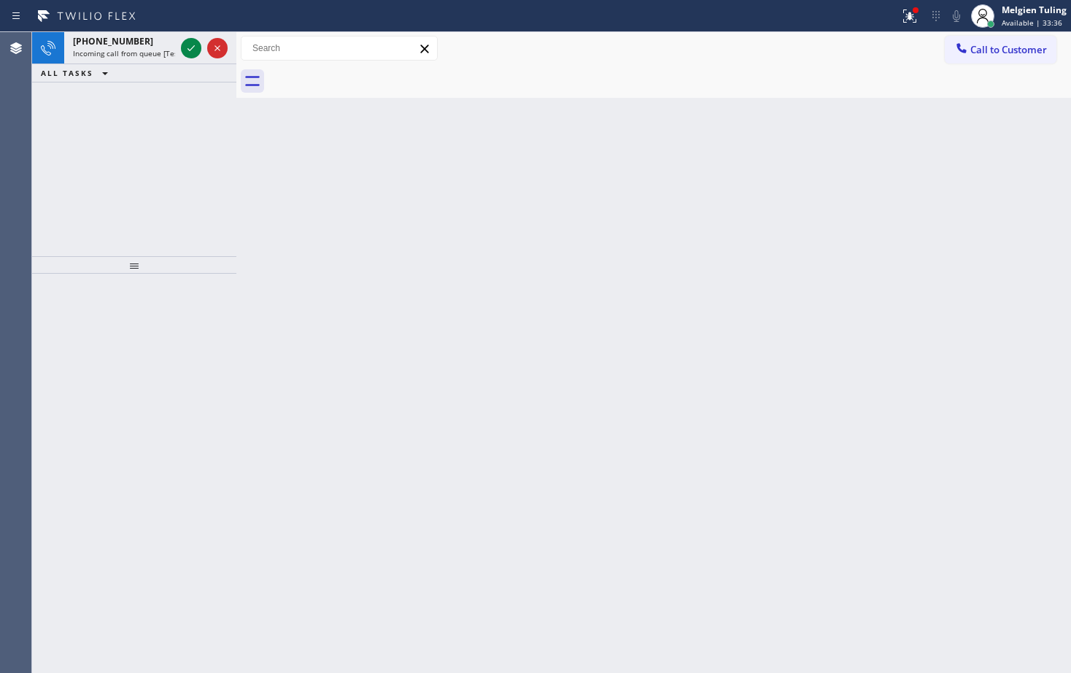
click at [355, 229] on div "Back to Dashboard Change Sender ID Customers Technicians Select a contact Outbo…" at bounding box center [653, 352] width 835 height 641
click at [187, 49] on icon at bounding box center [191, 48] width 18 height 18
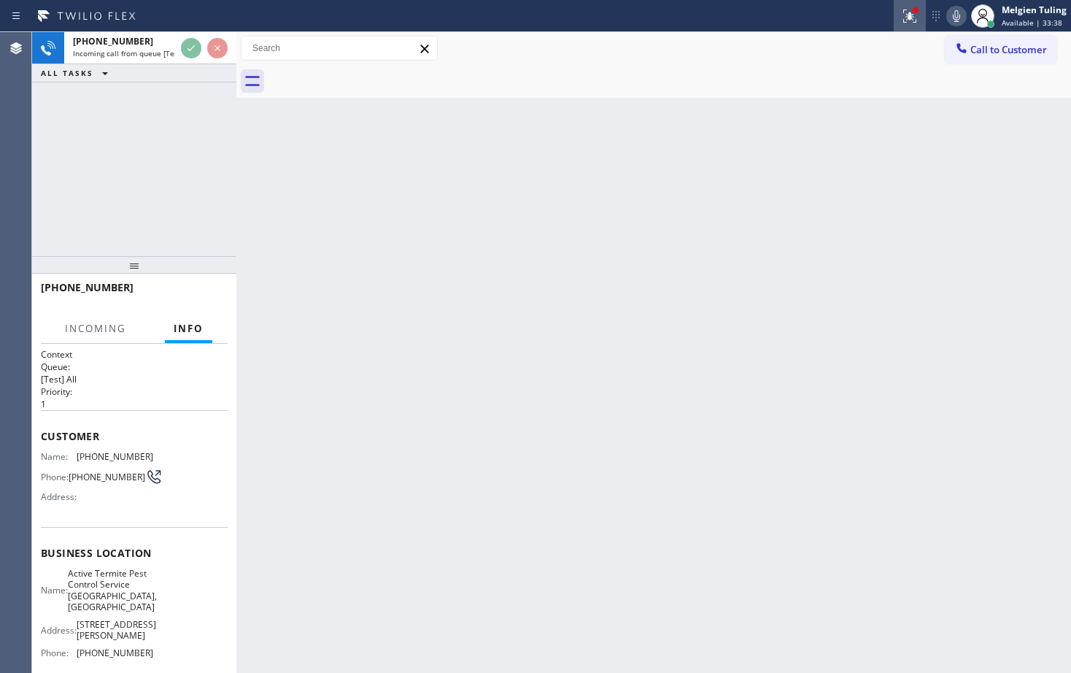
click at [904, 15] on icon at bounding box center [910, 16] width 18 height 18
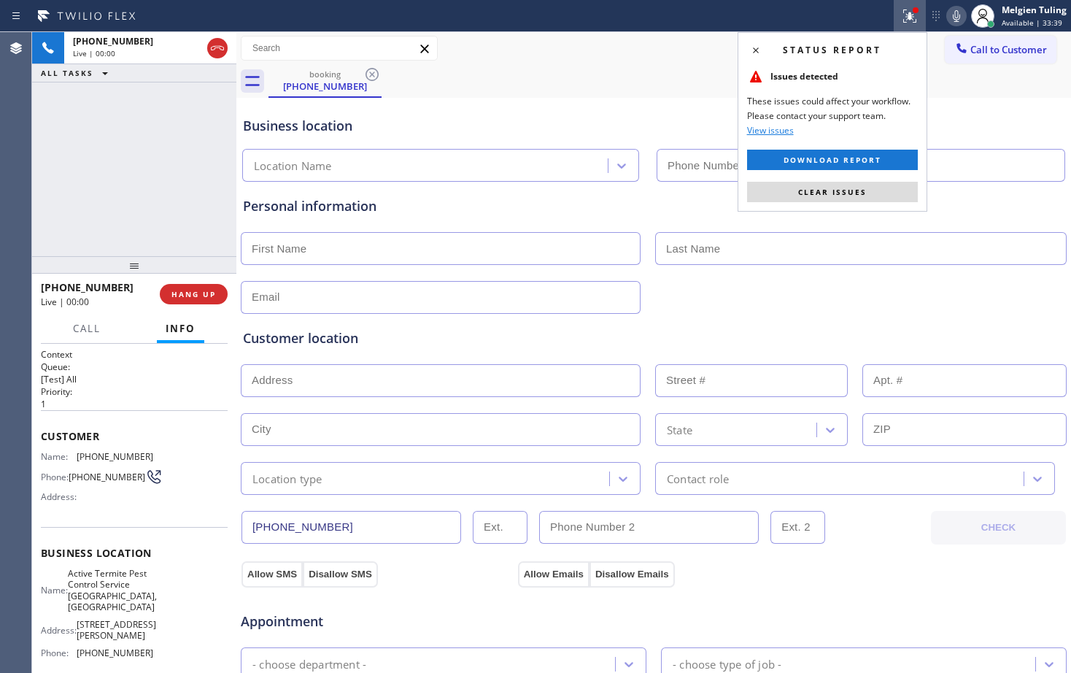
type input "[PHONE_NUMBER]"
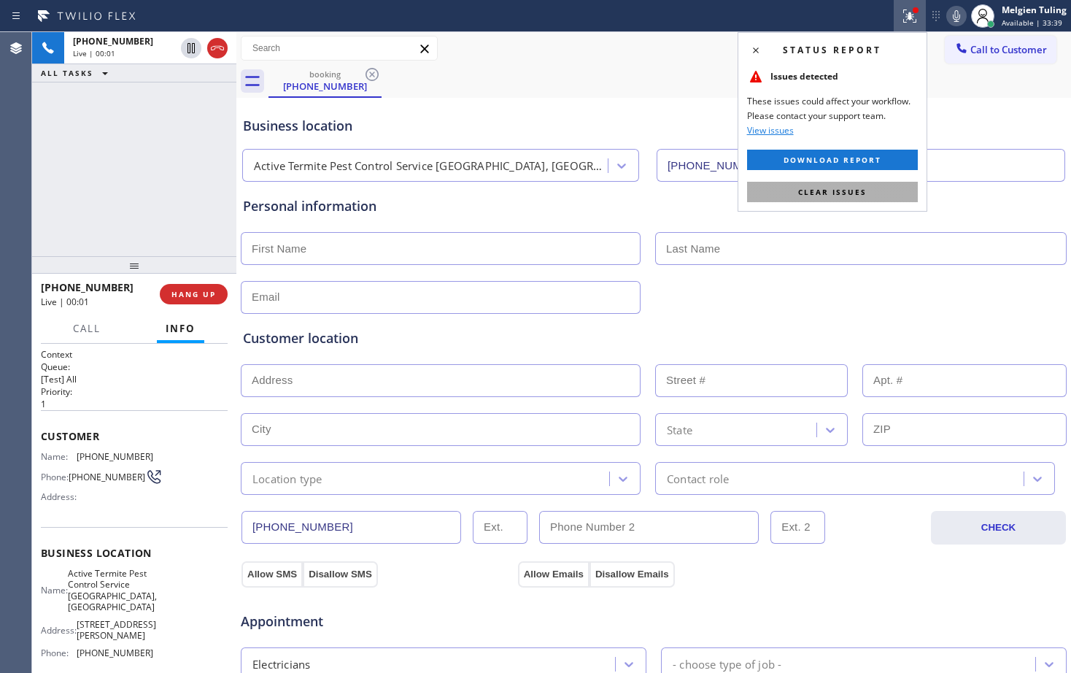
click at [835, 192] on span "Clear issues" at bounding box center [832, 192] width 69 height 10
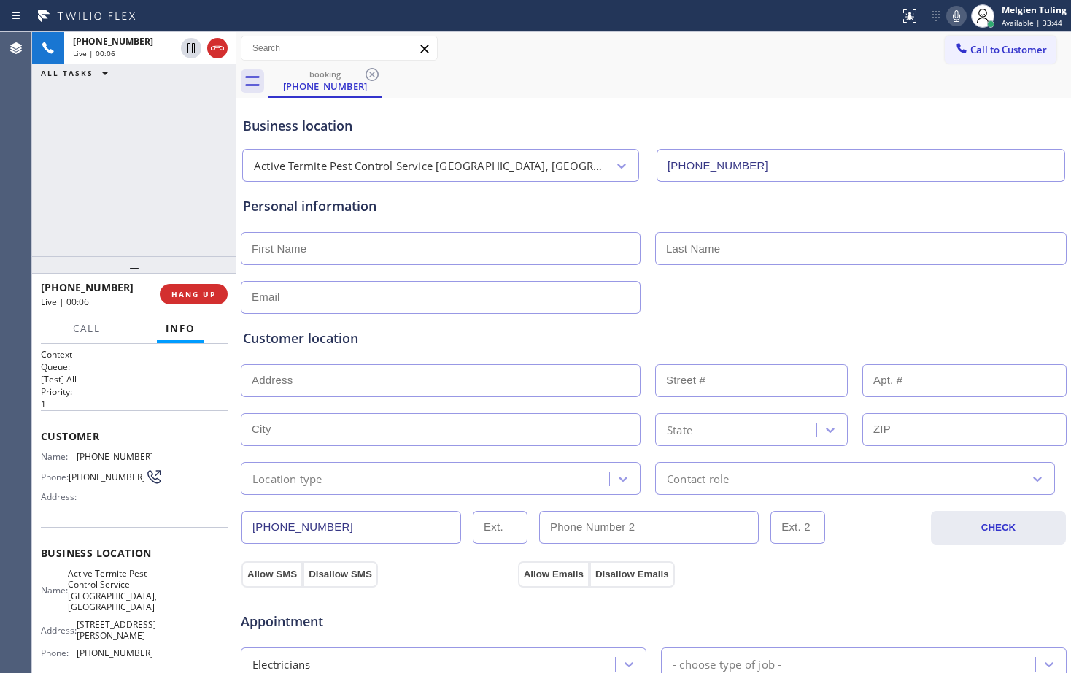
click at [833, 106] on div "Business location Active Termite Pest Control Service [GEOGRAPHIC_DATA], [GEOGR…" at bounding box center [653, 141] width 827 height 80
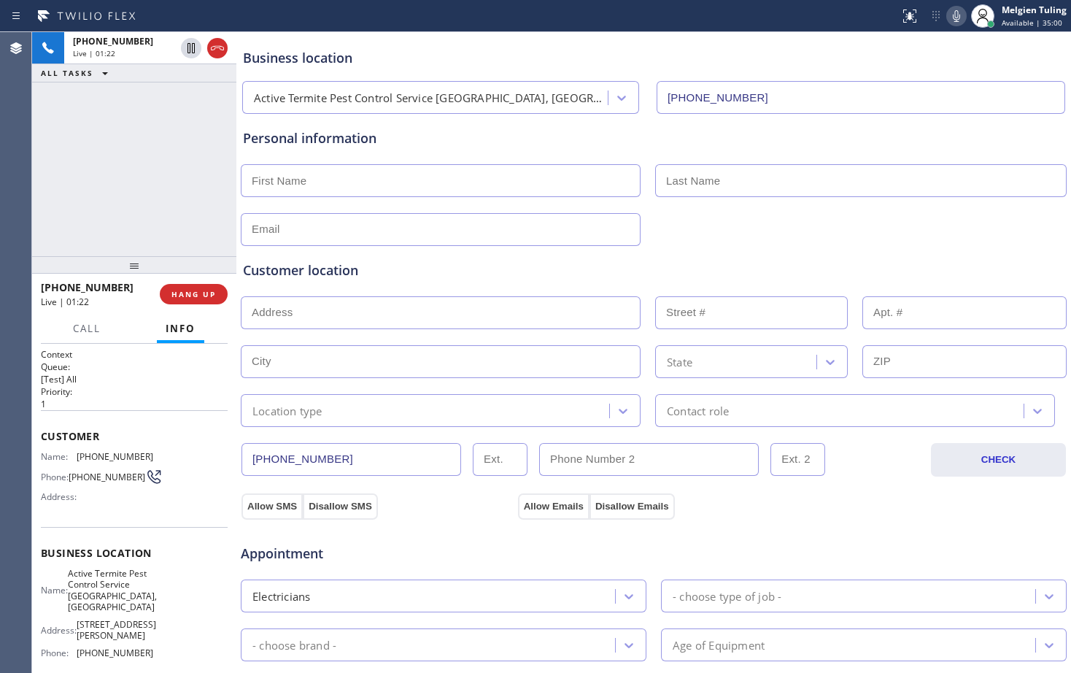
scroll to position [20, 0]
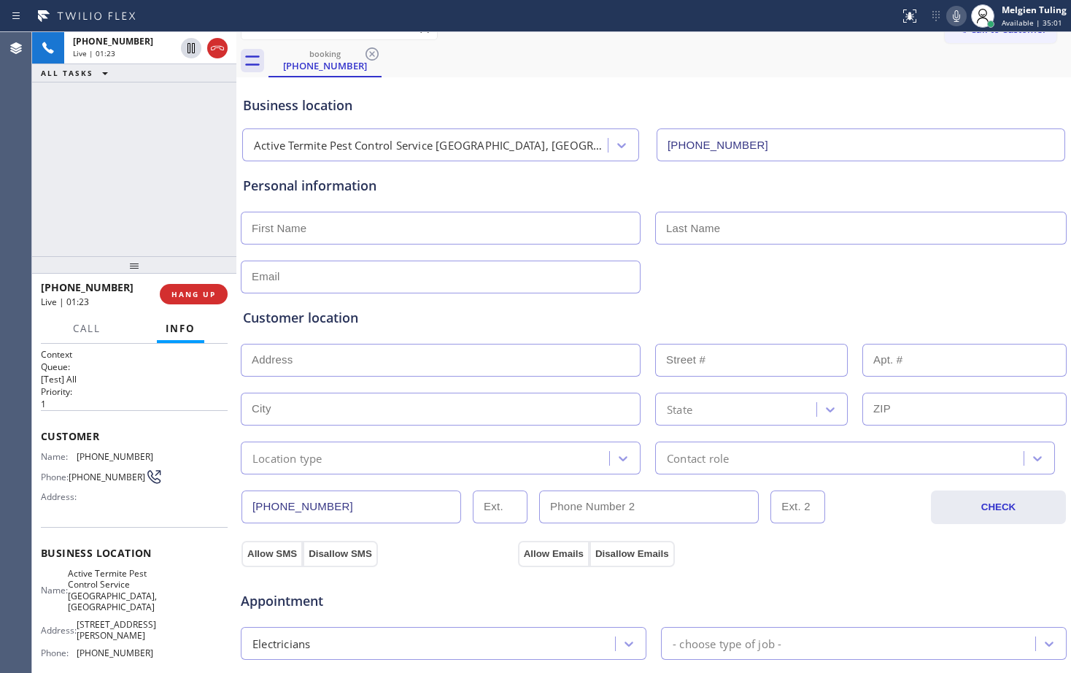
click at [560, 86] on div "Business location Active Termite Pest Control Service [GEOGRAPHIC_DATA], [GEOGR…" at bounding box center [653, 121] width 827 height 80
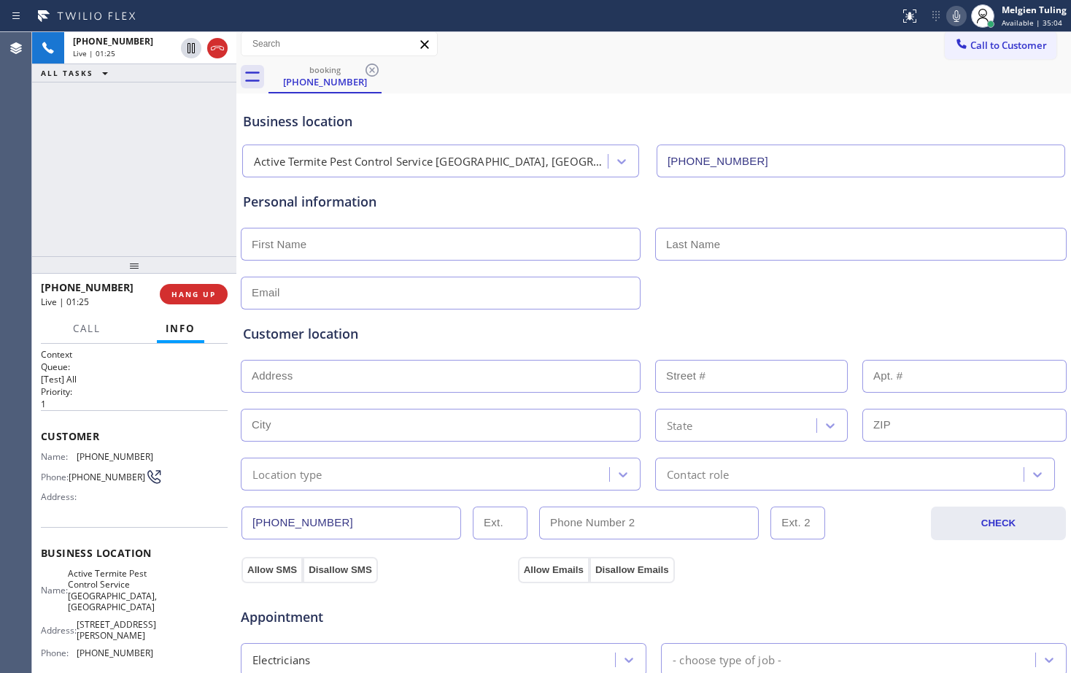
scroll to position [0, 0]
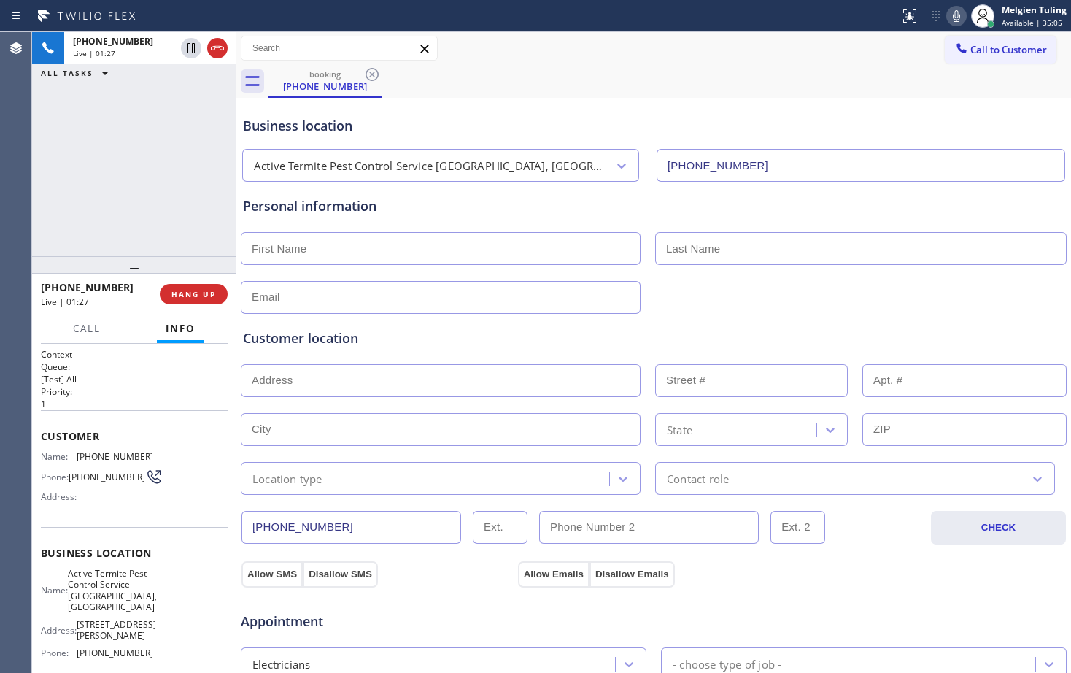
click at [737, 87] on div "booking [PHONE_NUMBER]" at bounding box center [669, 81] width 802 height 33
click at [955, 18] on icon at bounding box center [956, 16] width 7 height 12
click at [716, 77] on div "booking [PHONE_NUMBER]" at bounding box center [669, 81] width 802 height 33
click at [662, 67] on div "booking [PHONE_NUMBER]" at bounding box center [669, 81] width 802 height 33
click at [195, 47] on icon at bounding box center [190, 48] width 7 height 10
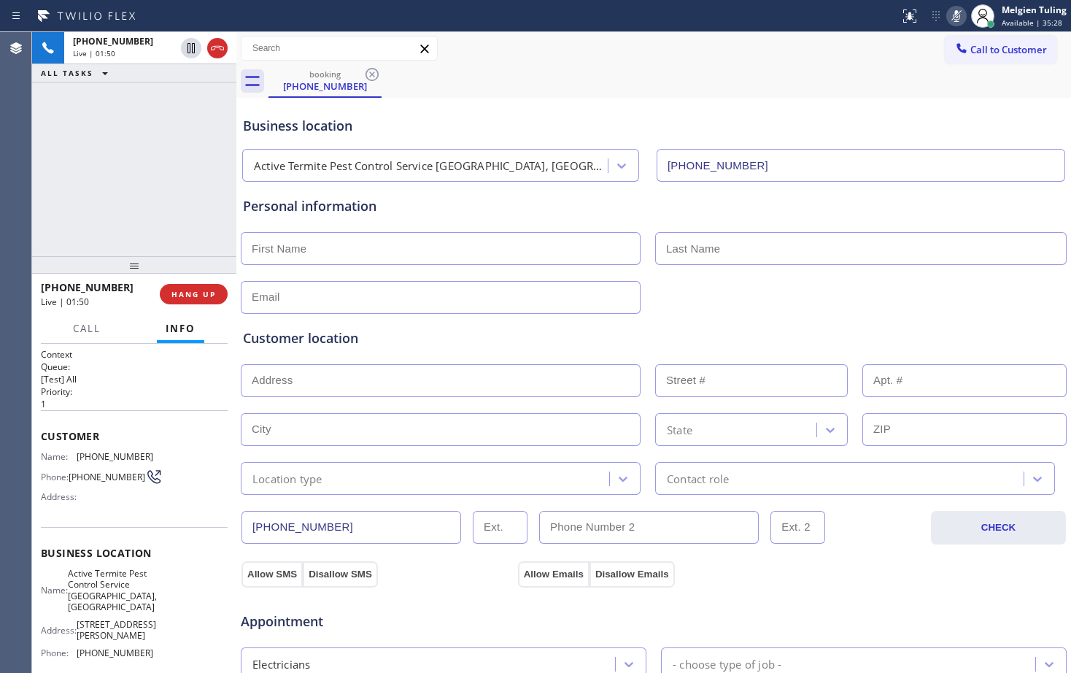
click at [182, 118] on div "[PHONE_NUMBER] Live | 01:50 ALL TASKS ALL TASKS ACTIVE TASKS TASKS IN WRAP UP" at bounding box center [134, 144] width 204 height 224
click at [835, 103] on div "Business location Active Termite Pest Control Service [GEOGRAPHIC_DATA], [GEOGR…" at bounding box center [653, 141] width 827 height 80
click at [959, 14] on rect at bounding box center [956, 14] width 10 height 10
click at [192, 48] on icon at bounding box center [191, 48] width 10 height 10
click at [640, 63] on div "Call to Customer Outbound call Location Search location Your caller id phone nu…" at bounding box center [653, 48] width 835 height 33
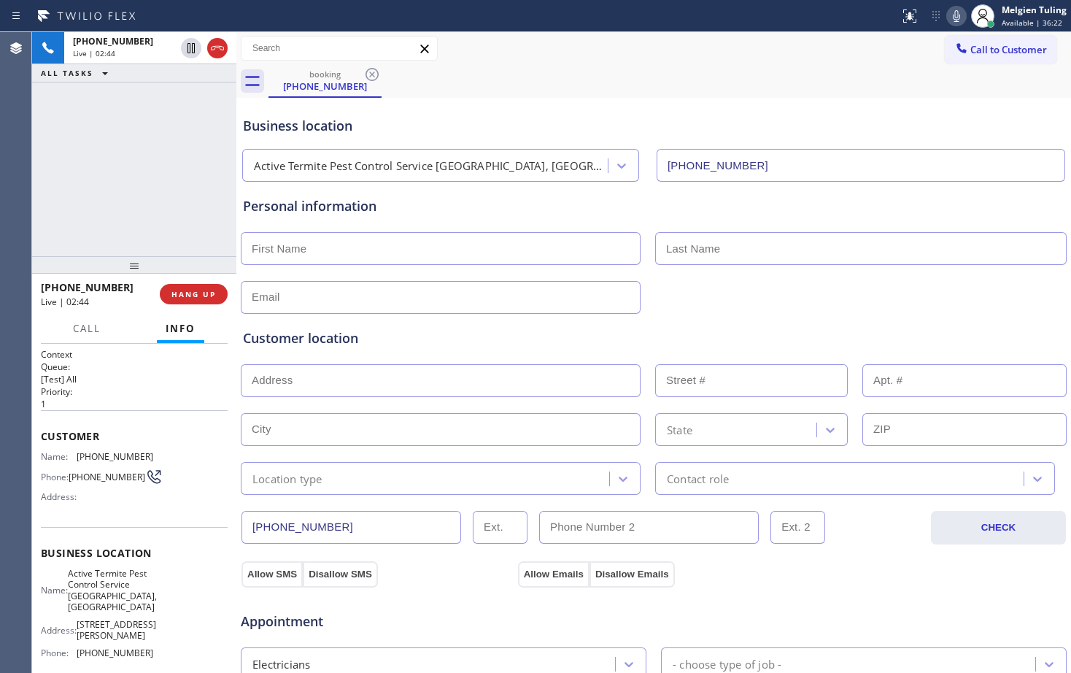
click at [735, 290] on div at bounding box center [653, 296] width 829 height 36
click at [955, 17] on icon at bounding box center [957, 16] width 18 height 18
click at [823, 68] on div "booking [PHONE_NUMBER]" at bounding box center [669, 81] width 802 height 33
click at [967, 330] on div "Customer location" at bounding box center [653, 338] width 821 height 20
click at [957, 17] on icon at bounding box center [957, 16] width 18 height 18
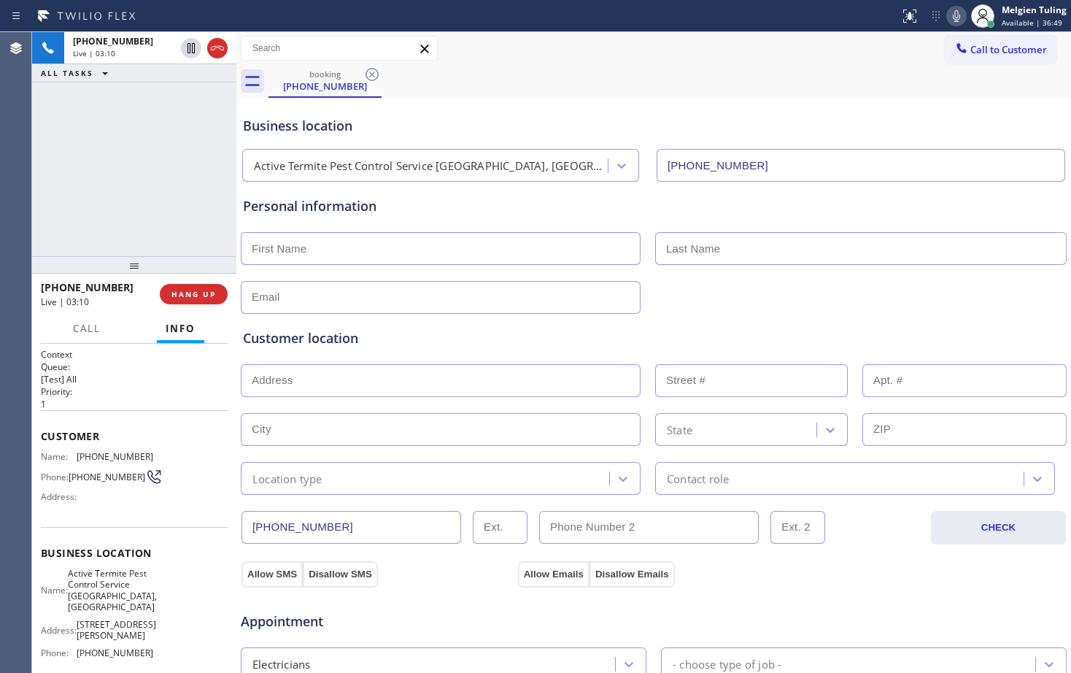
click at [858, 61] on div "Call to Customer Outbound call Location Search location Your caller id phone nu…" at bounding box center [653, 49] width 835 height 26
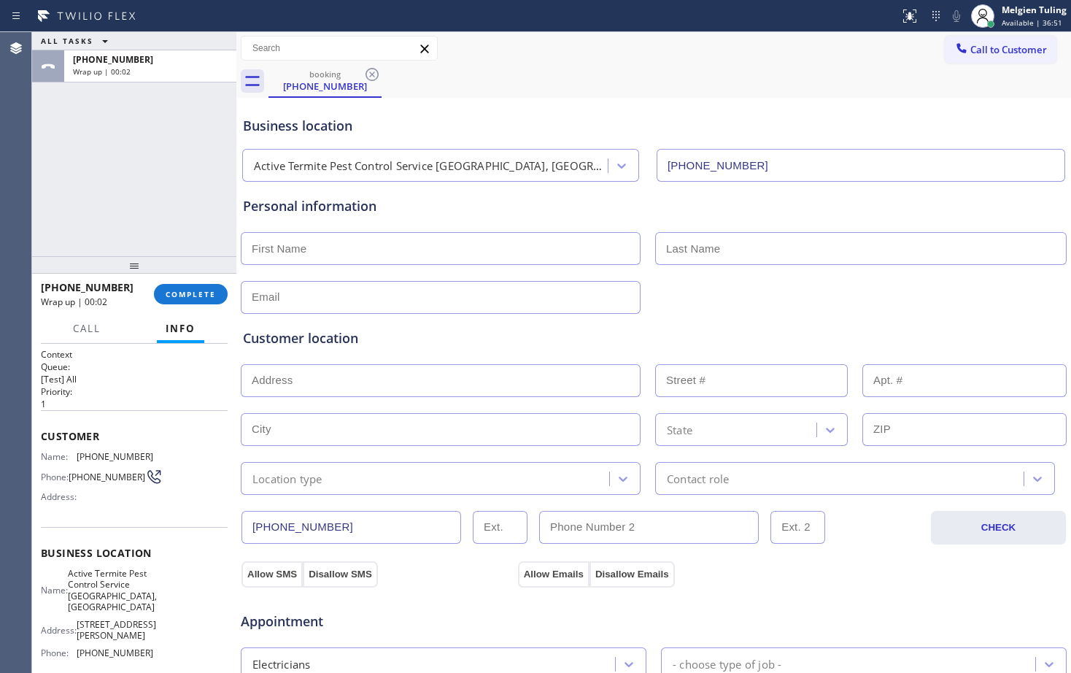
click at [346, 247] on input "text" at bounding box center [441, 248] width 400 height 33
type input "Mr."
click at [740, 244] on input "text" at bounding box center [860, 248] width 411 height 33
type input "[PERSON_NAME]"
click at [370, 293] on input "text" at bounding box center [441, 297] width 400 height 33
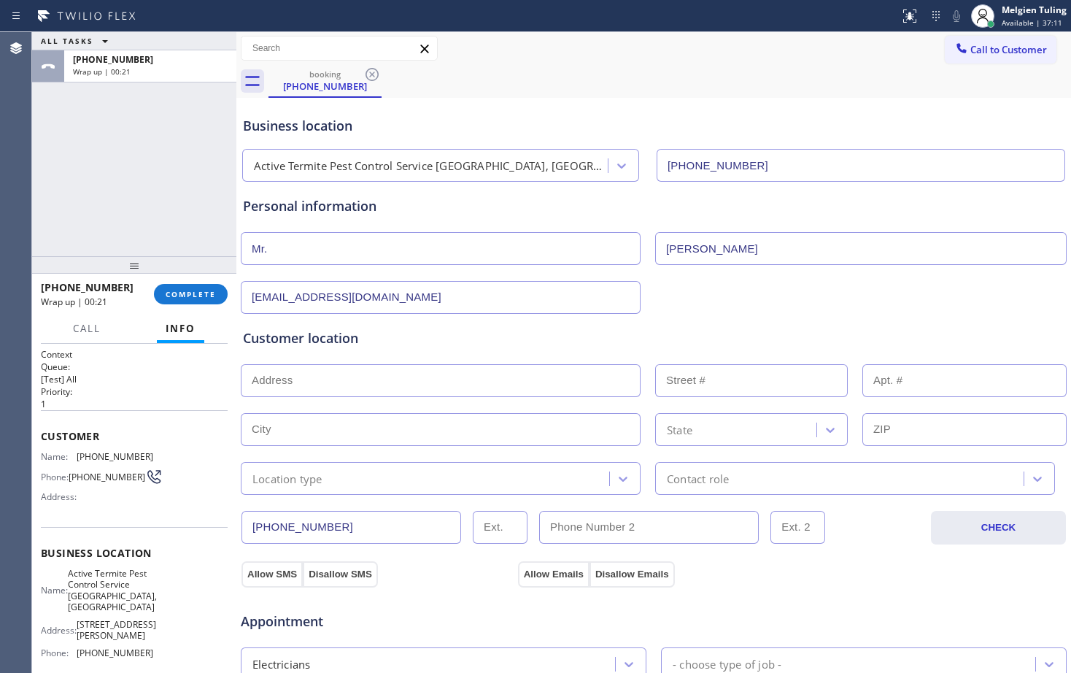
type input "[EMAIL_ADDRESS][DOMAIN_NAME]"
click at [303, 371] on input "text" at bounding box center [441, 380] width 400 height 33
paste input "[GEOGRAPHIC_DATA]"
type input "[GEOGRAPHIC_DATA], [GEOGRAPHIC_DATA]"
type input "Lynnwood"
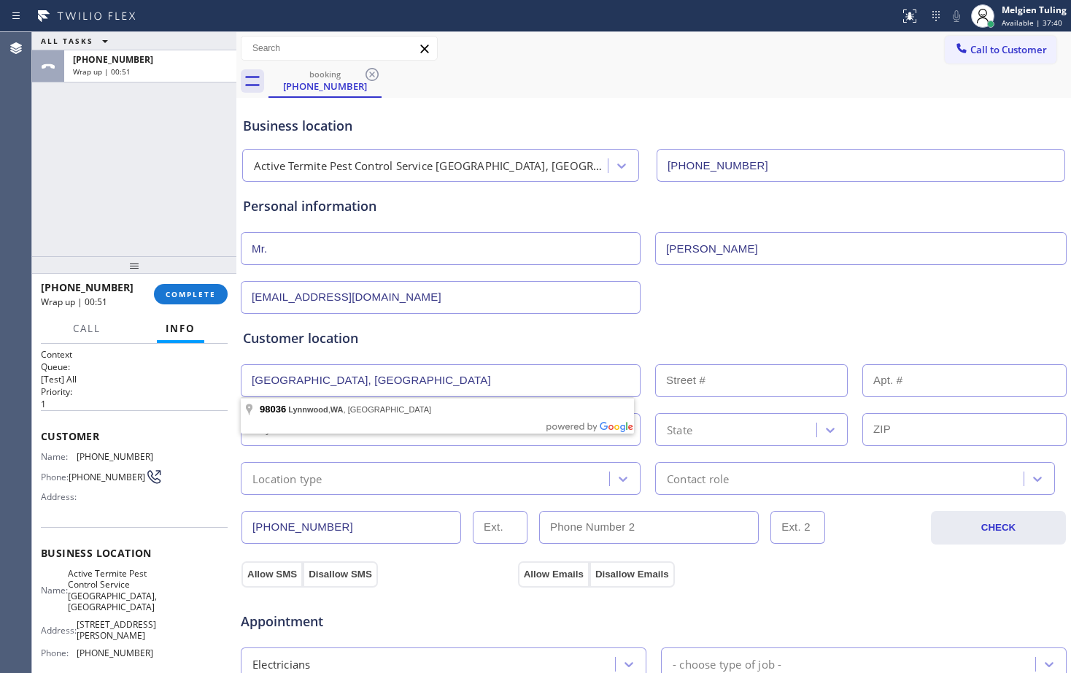
type input "98036"
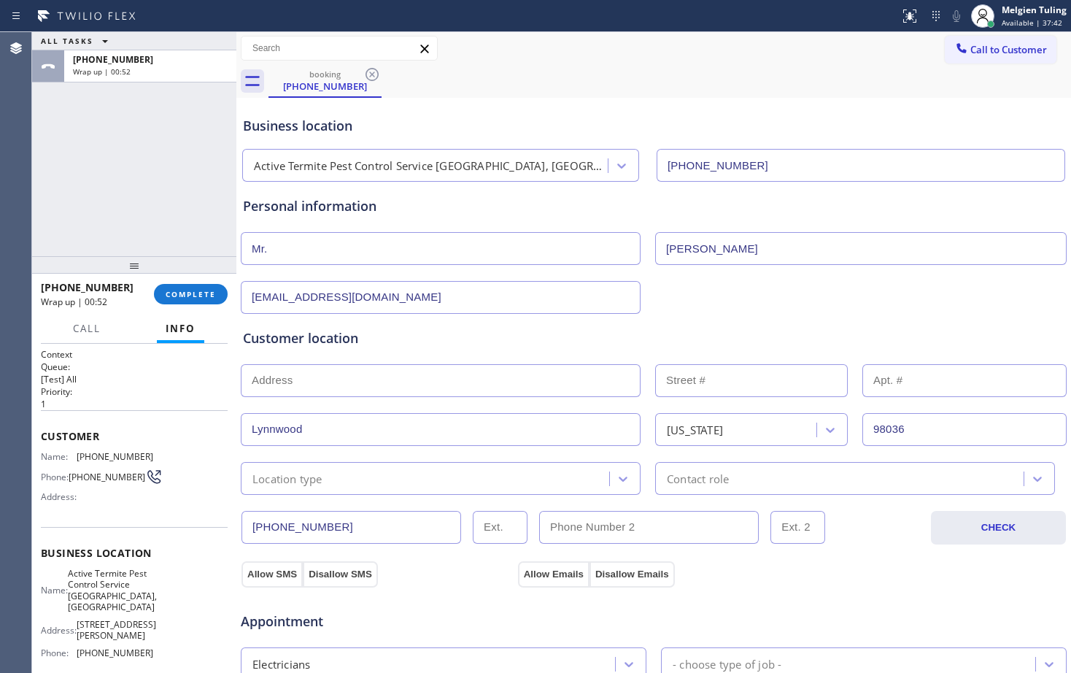
click at [320, 387] on input "text" at bounding box center [441, 380] width 400 height 33
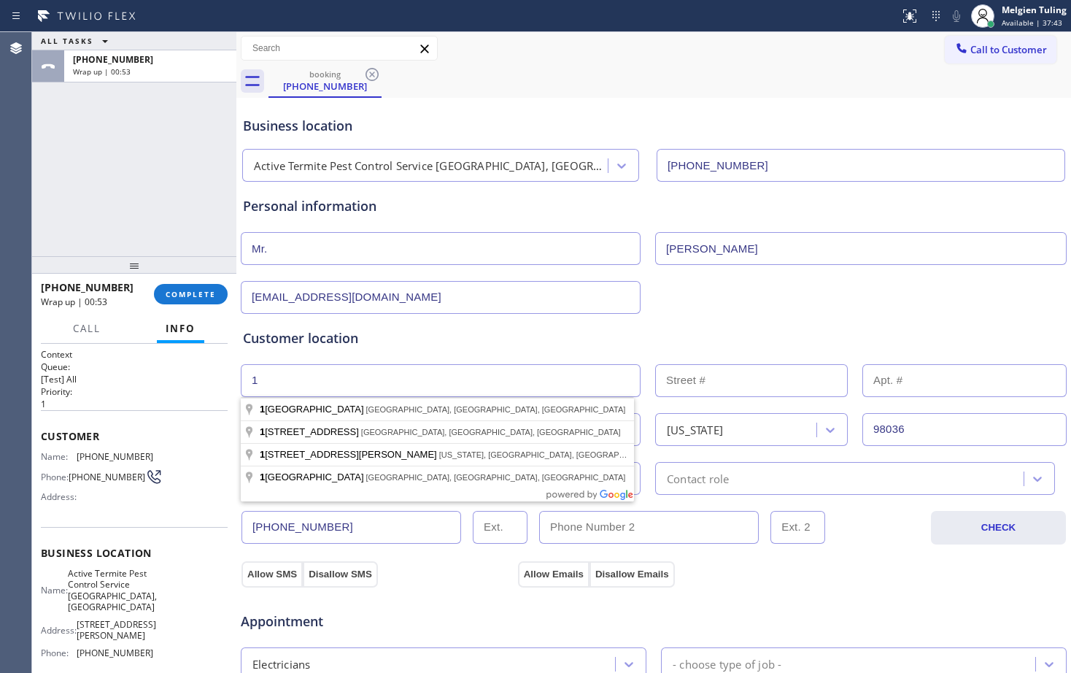
type input "1"
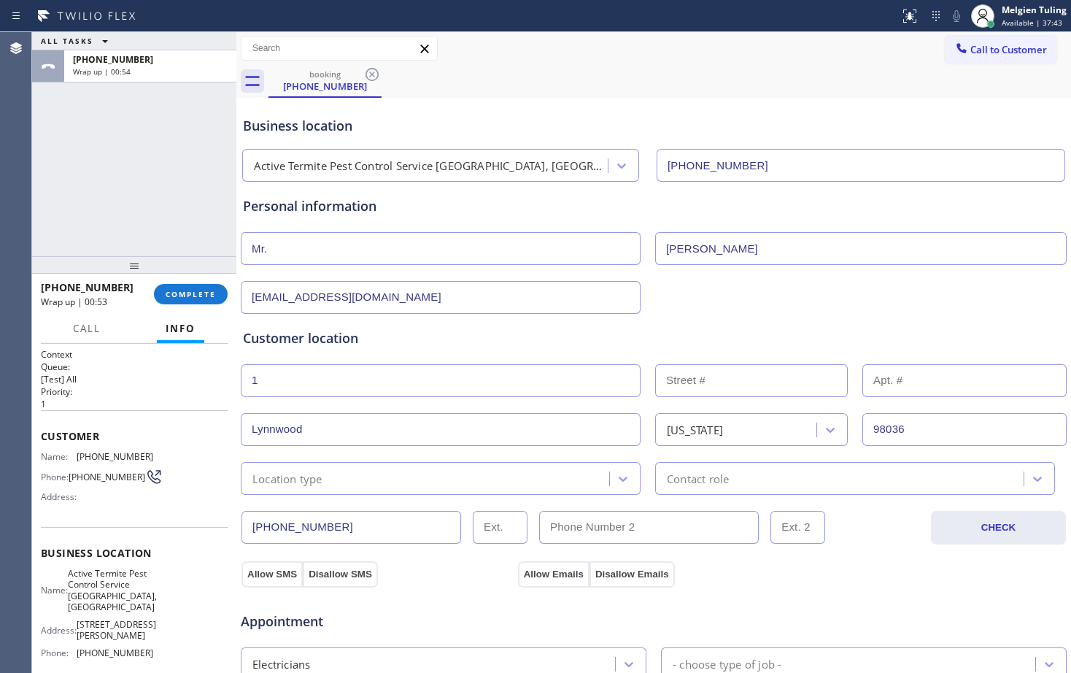
click at [672, 383] on input "text" at bounding box center [751, 380] width 193 height 33
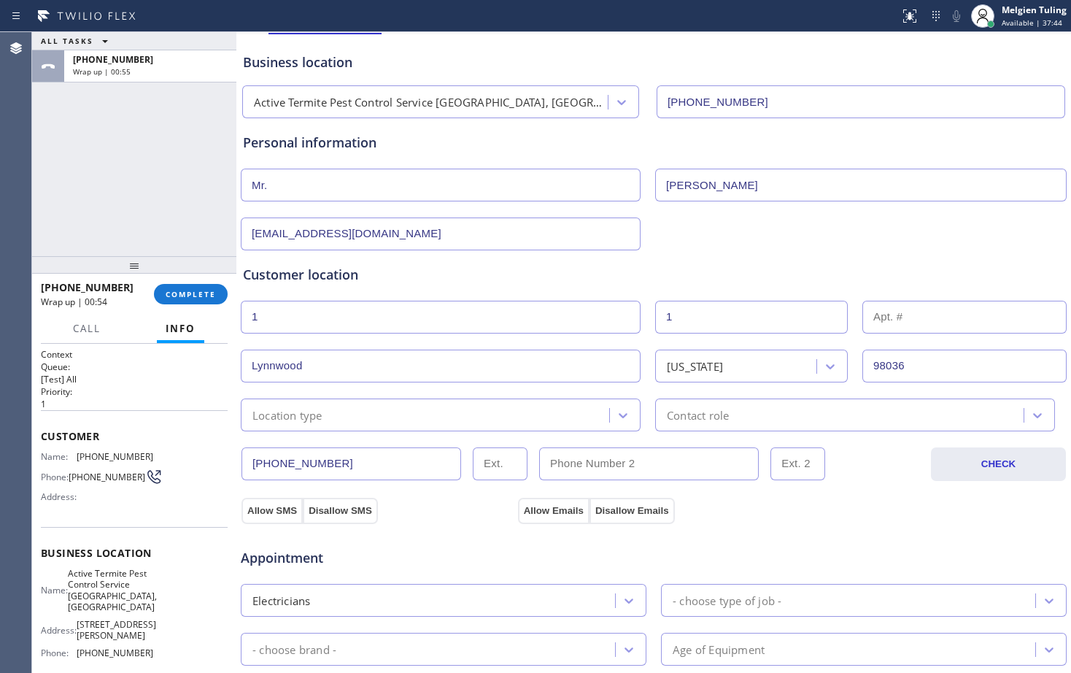
scroll to position [146, 0]
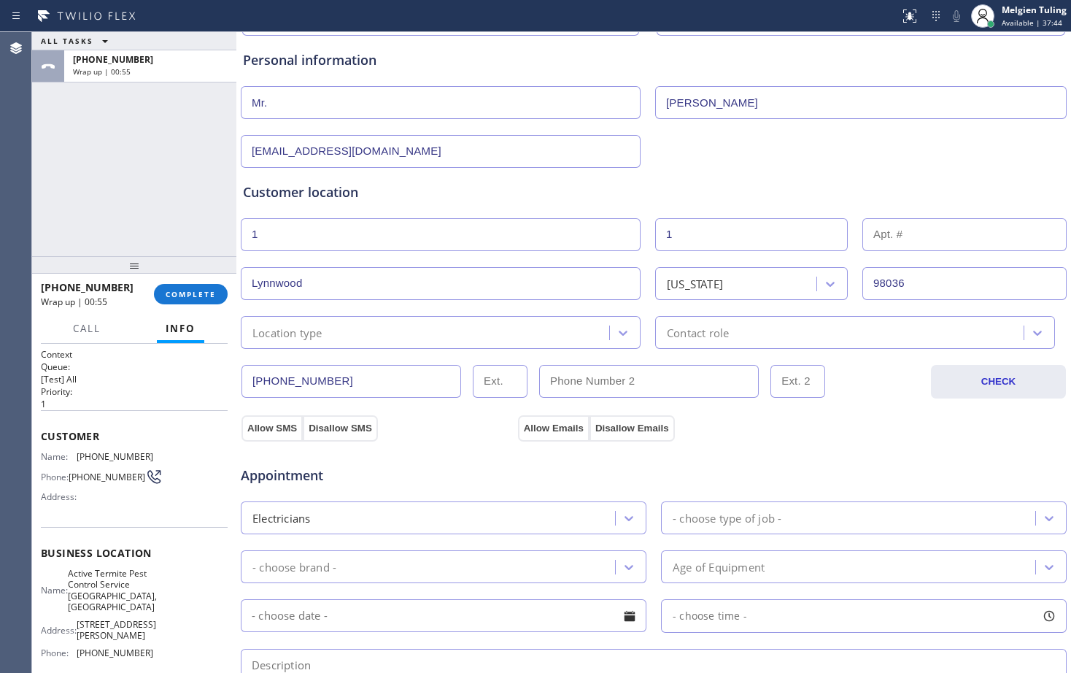
type input "1"
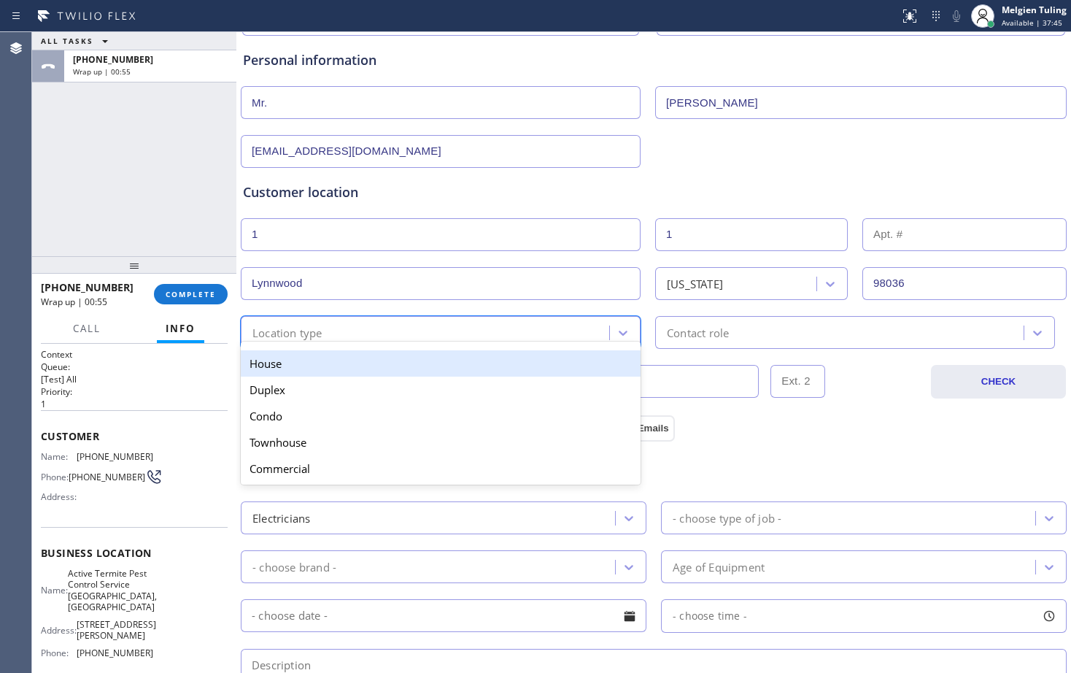
click at [378, 337] on div "Location type" at bounding box center [427, 333] width 364 height 26
click at [347, 373] on div "House" at bounding box center [441, 363] width 400 height 26
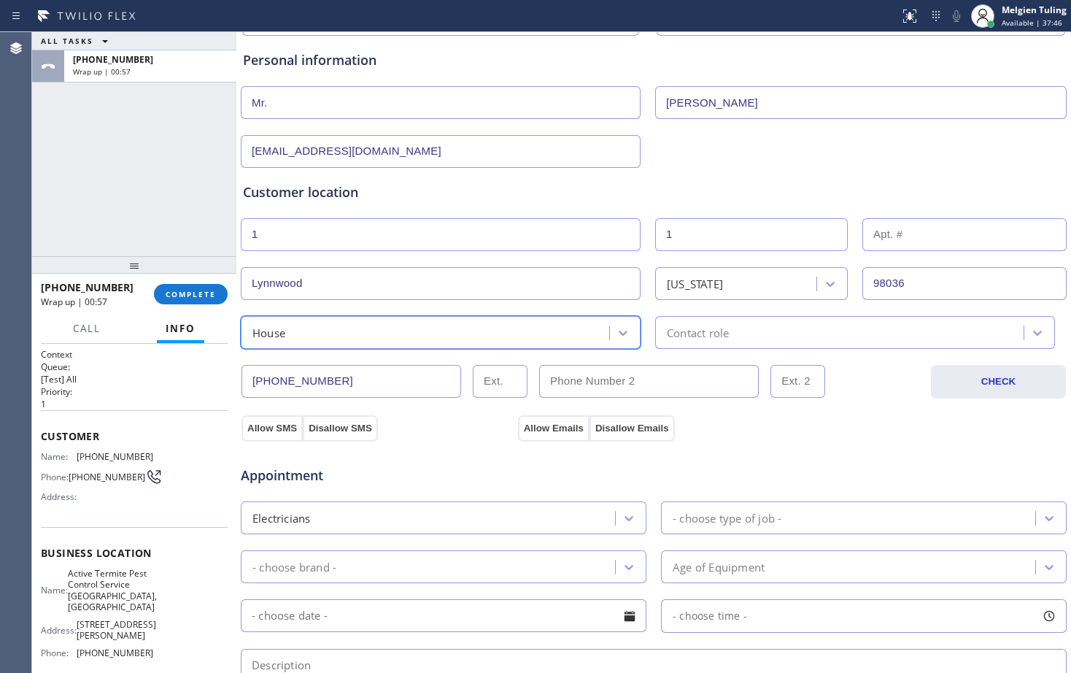
click at [686, 322] on div "Contact role" at bounding box center [841, 333] width 364 height 26
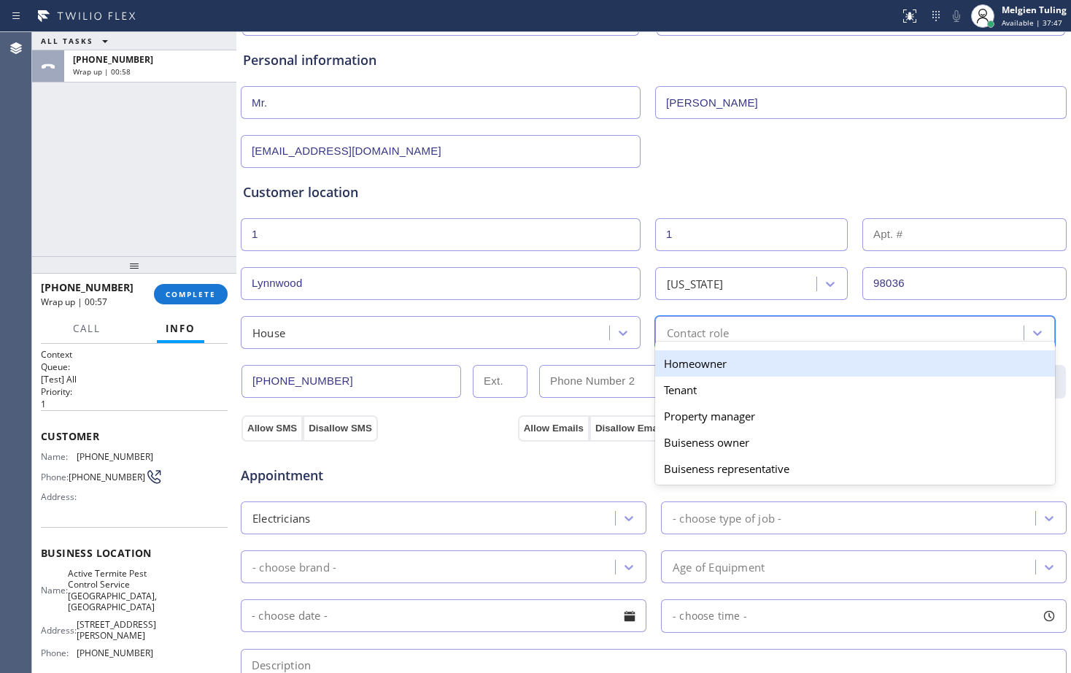
click at [677, 371] on div "Homeowner" at bounding box center [855, 363] width 400 height 26
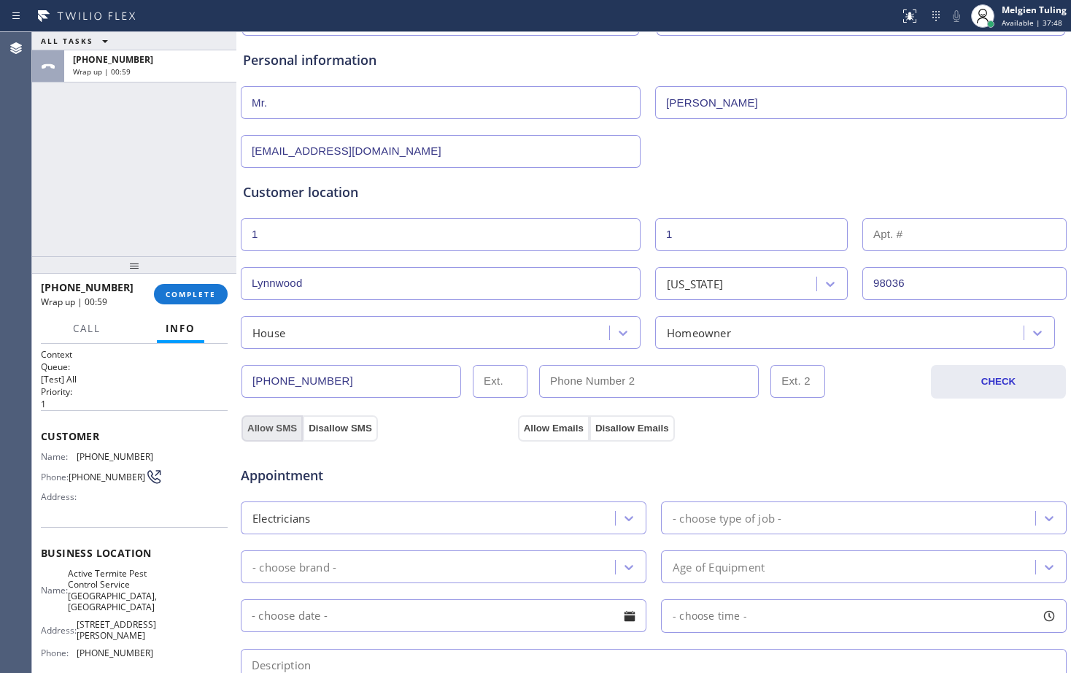
click at [270, 425] on button "Allow SMS" at bounding box center [271, 428] width 61 height 26
click at [530, 423] on button "Allow Emails" at bounding box center [553, 428] width 71 height 26
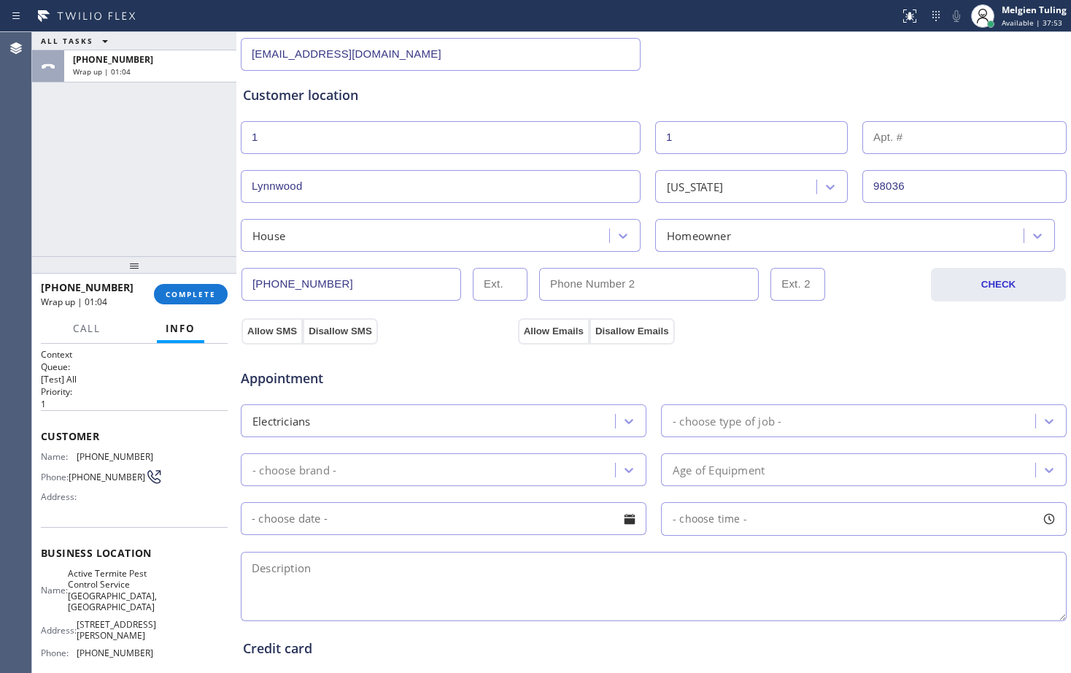
scroll to position [292, 0]
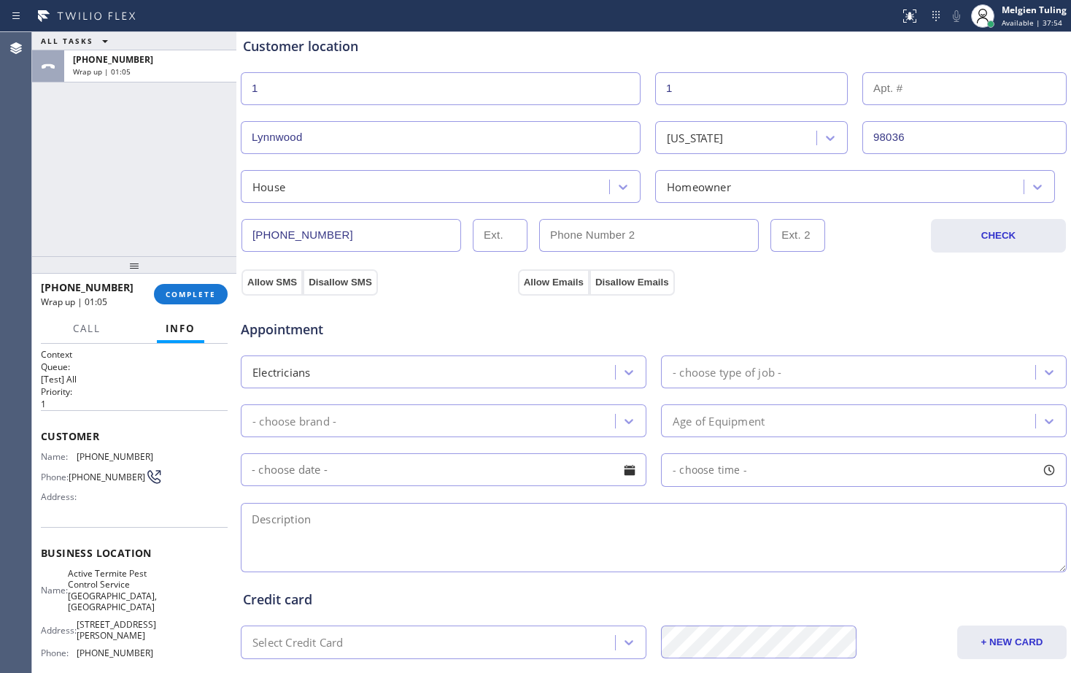
click at [443, 376] on div "Electricians" at bounding box center [430, 372] width 370 height 26
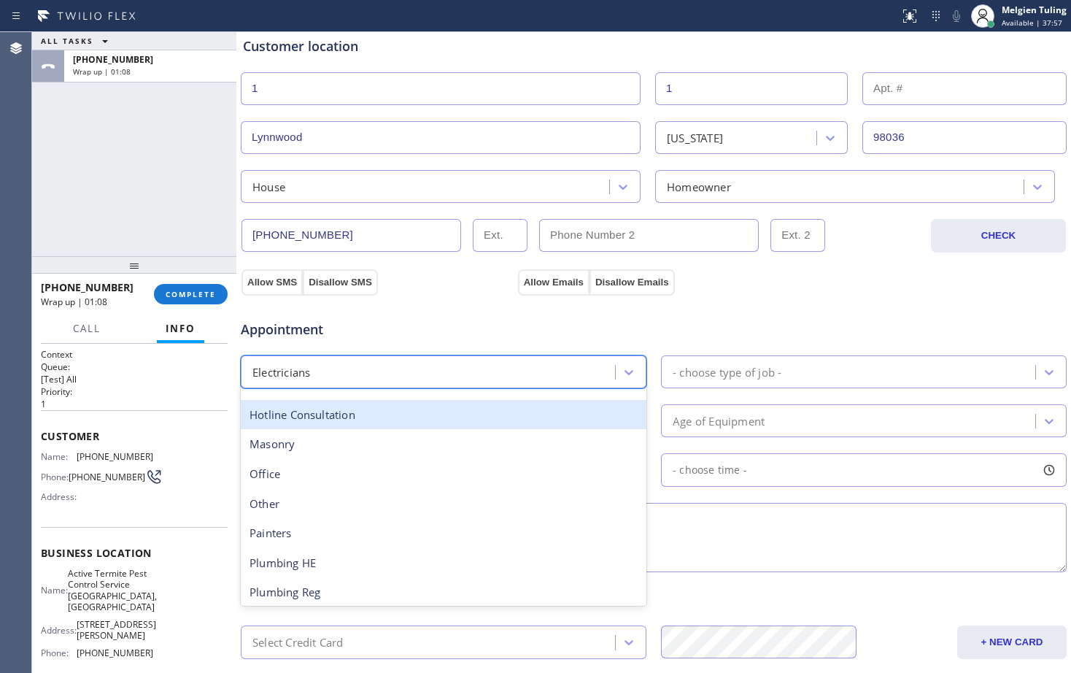
scroll to position [442, 0]
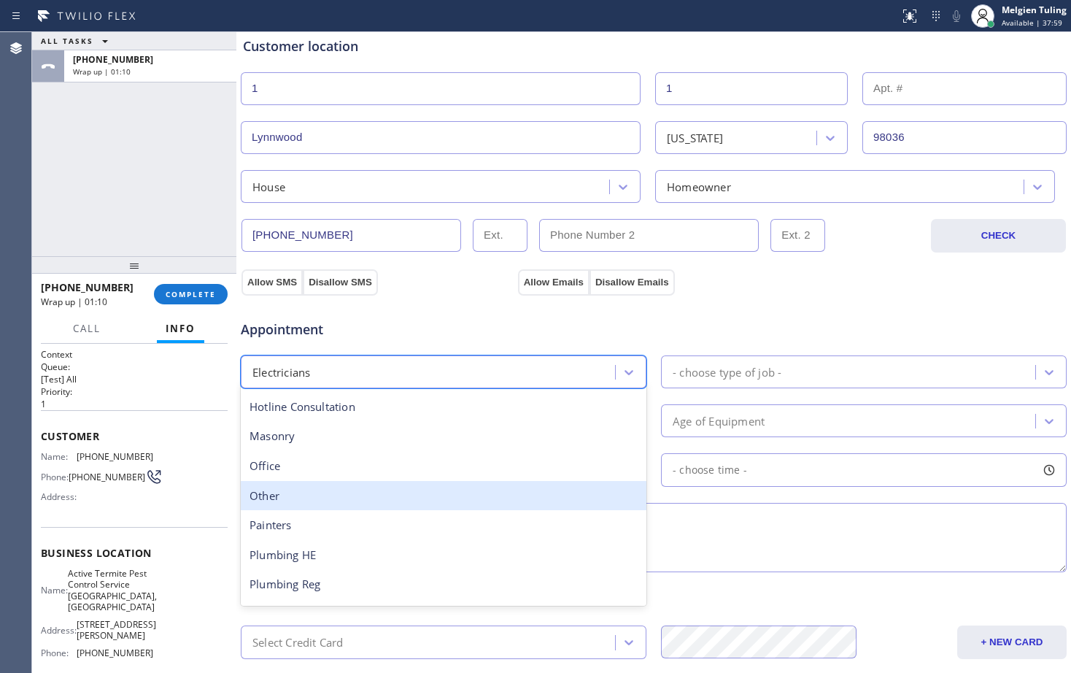
click at [313, 502] on div "Other" at bounding box center [444, 496] width 406 height 30
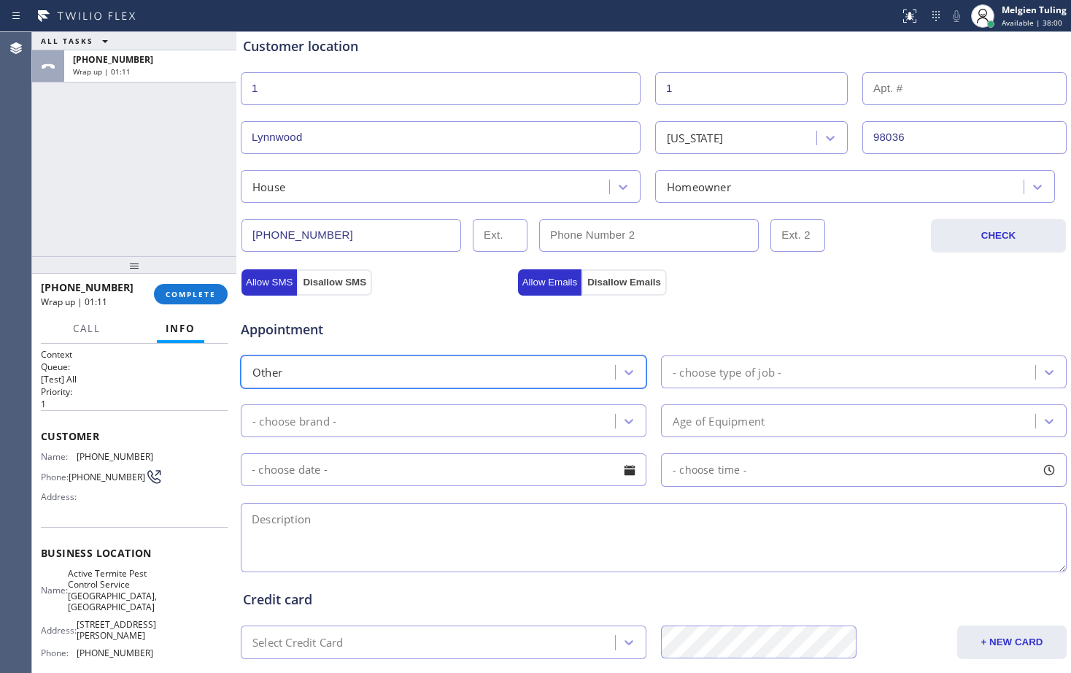
click at [694, 374] on div "- choose type of job -" at bounding box center [727, 371] width 109 height 17
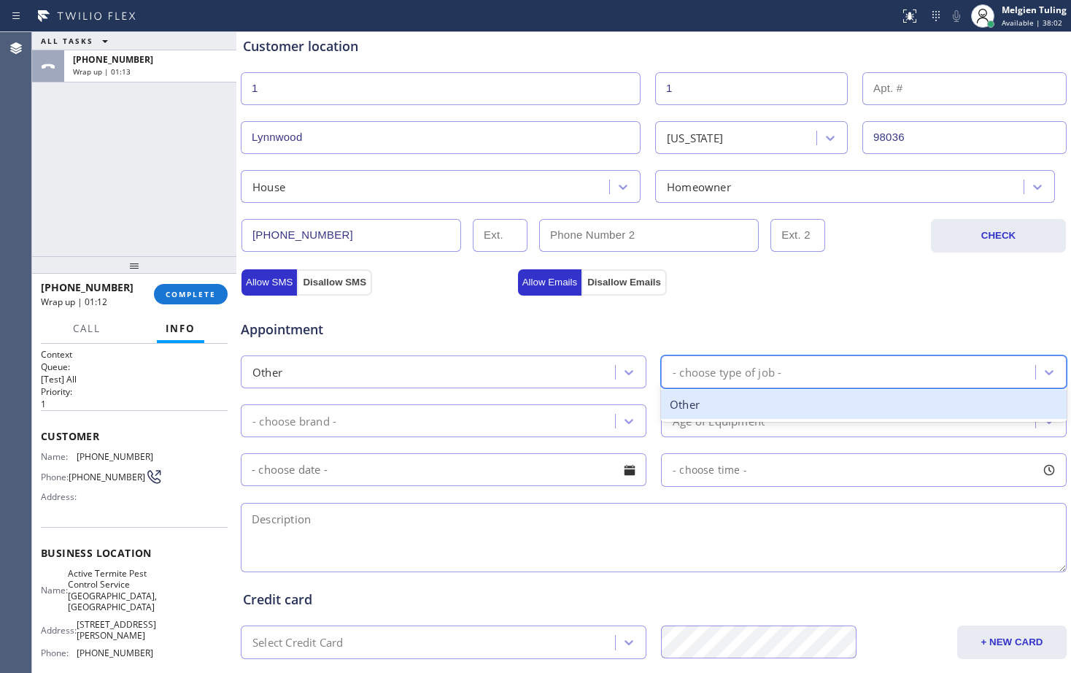
click at [458, 368] on div "Other" at bounding box center [430, 372] width 370 height 26
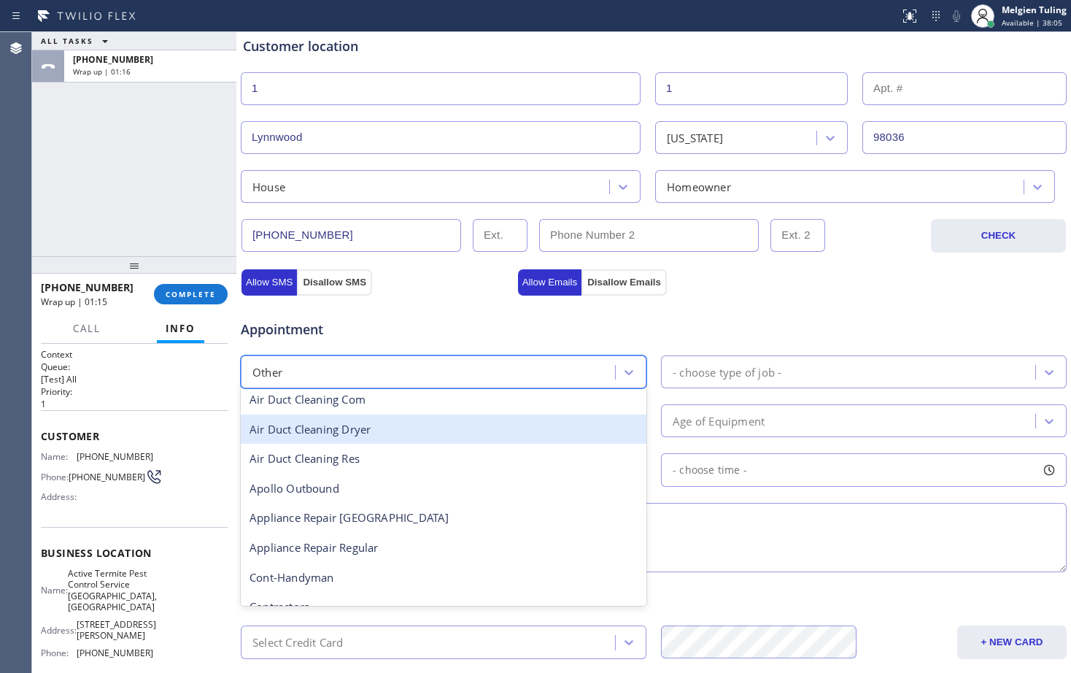
scroll to position [60, 0]
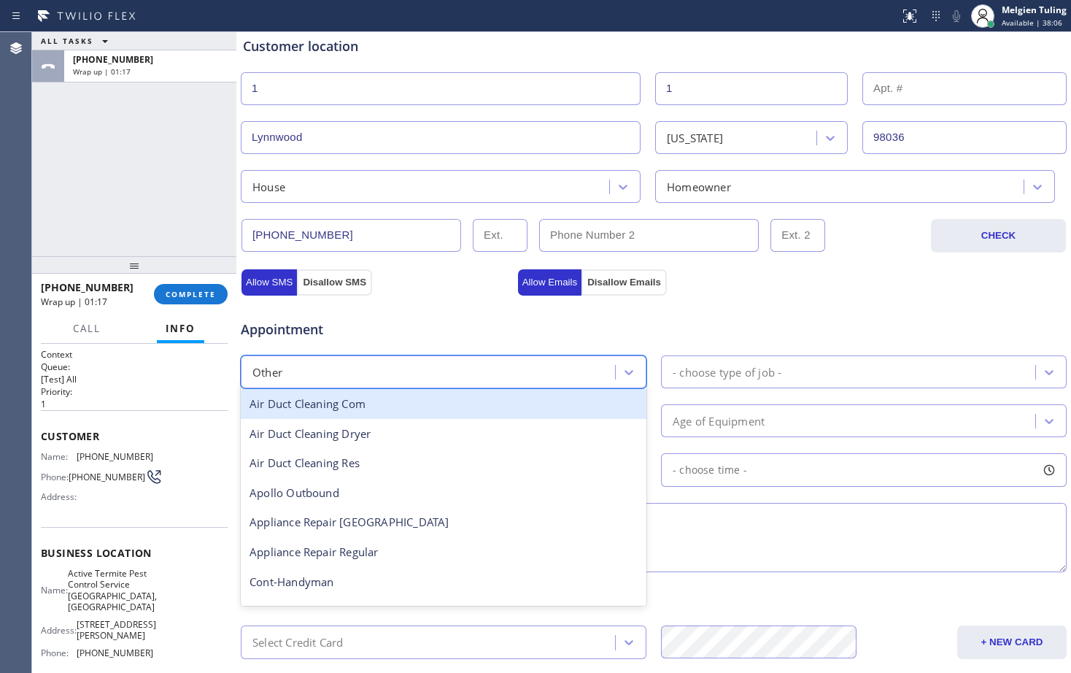
click at [735, 371] on div "- choose type of job -" at bounding box center [727, 371] width 109 height 17
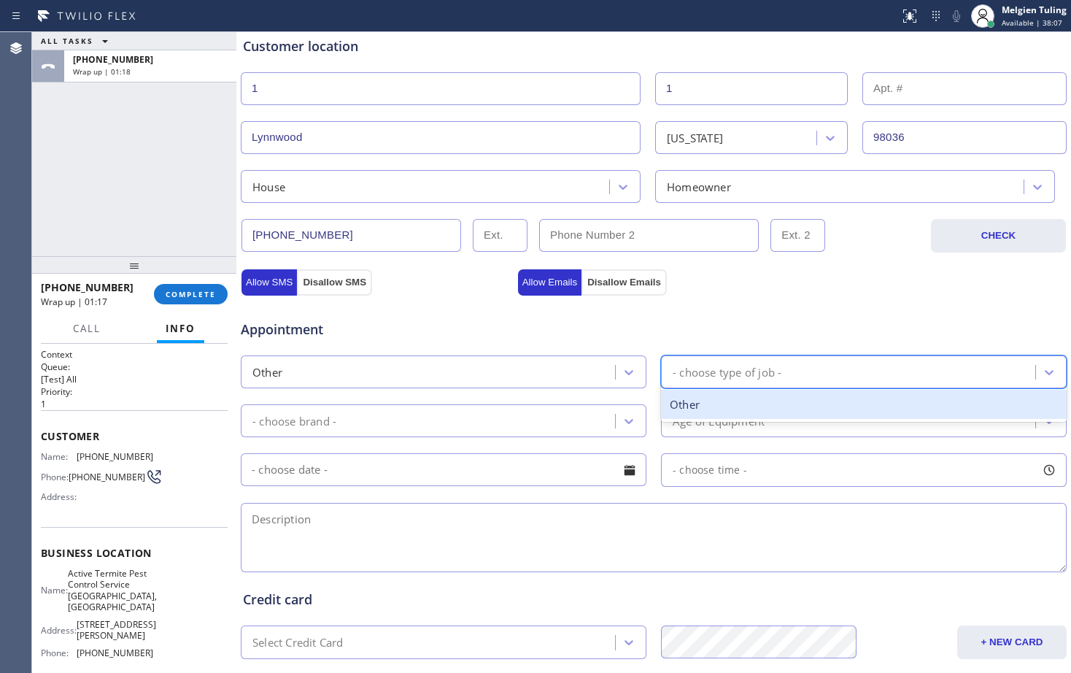
click at [679, 404] on div "Other" at bounding box center [864, 405] width 406 height 30
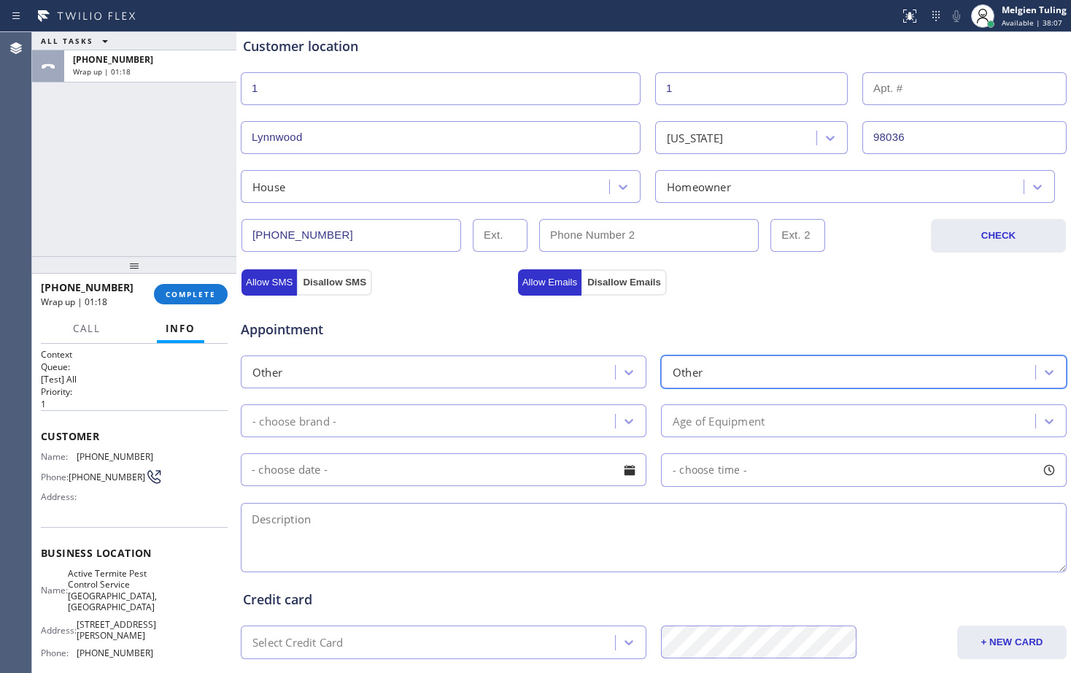
click at [478, 422] on div "- choose brand -" at bounding box center [430, 421] width 370 height 26
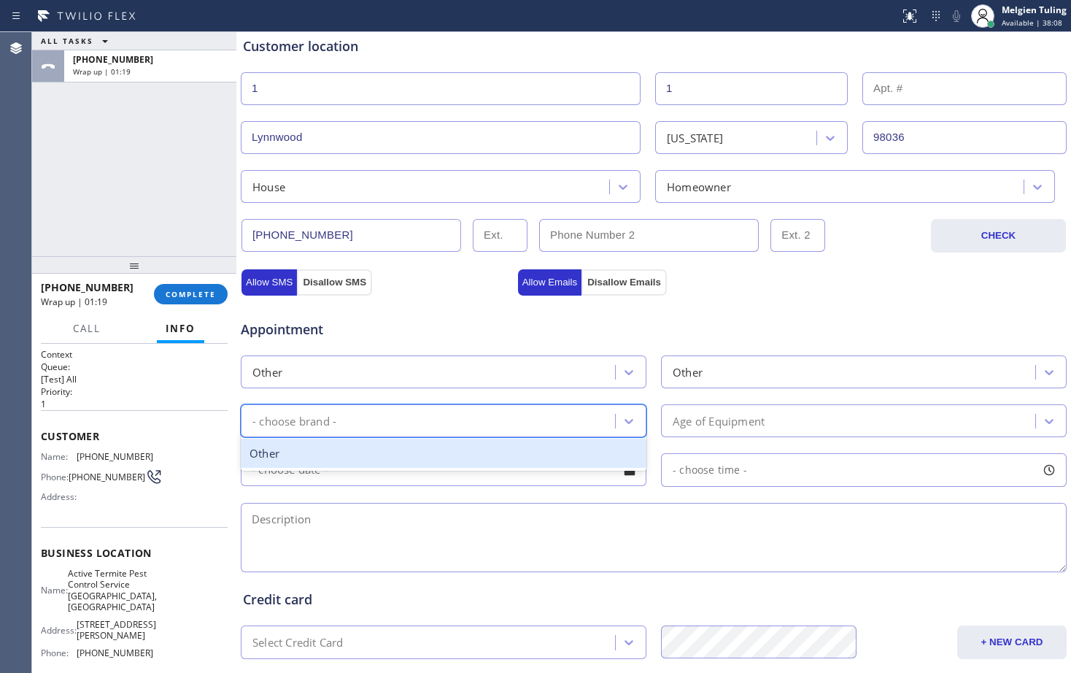
click at [426, 445] on div "Other" at bounding box center [444, 453] width 406 height 30
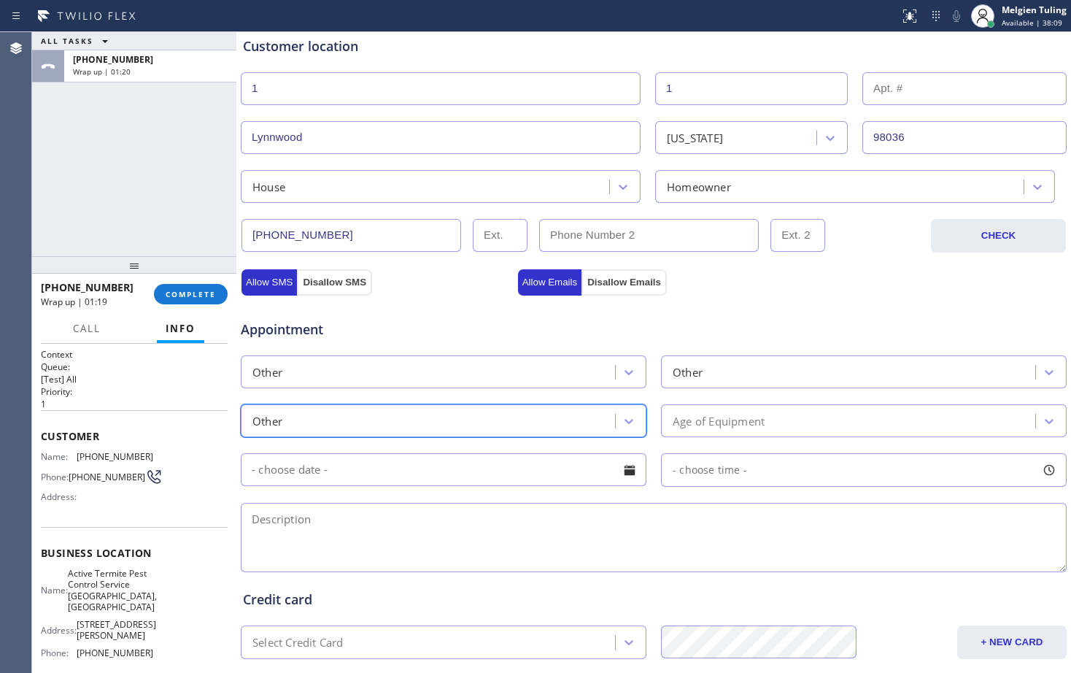
click at [680, 421] on div "Age of Equipment" at bounding box center [719, 420] width 92 height 17
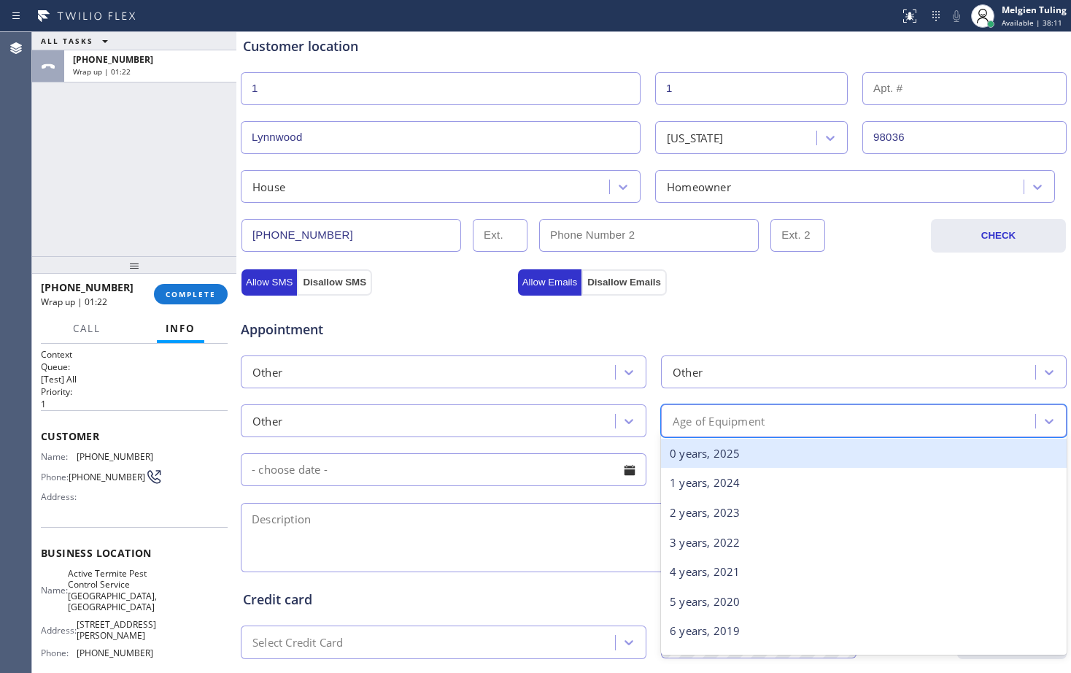
click at [682, 457] on div "0 years, 2025" at bounding box center [864, 453] width 406 height 30
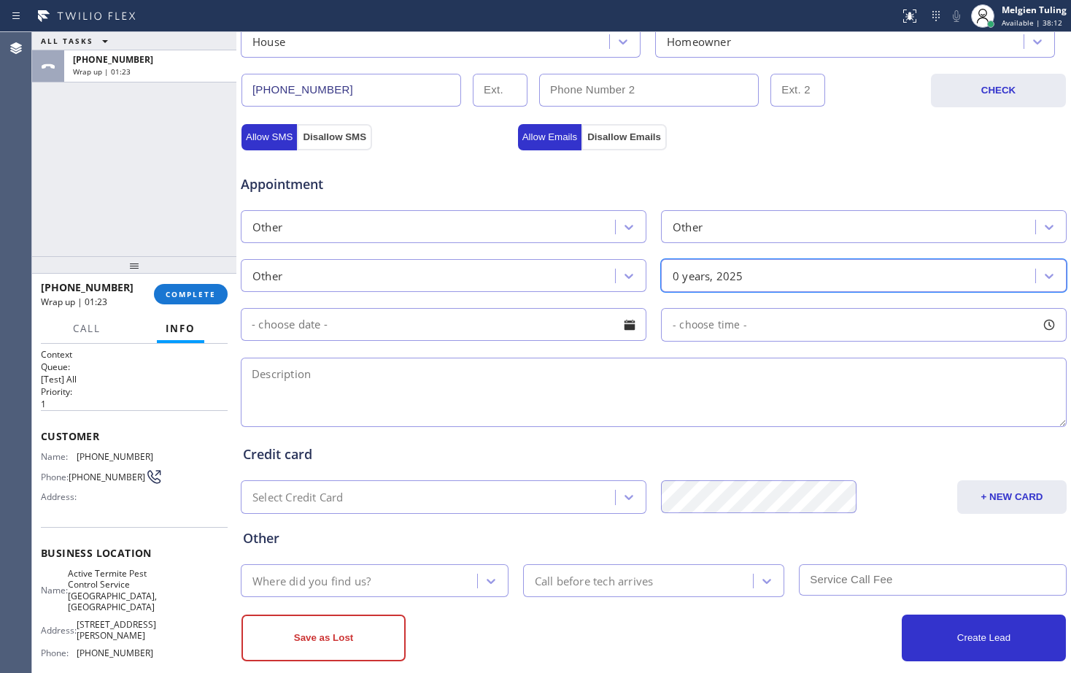
scroll to position [438, 0]
click at [422, 376] on textarea at bounding box center [654, 391] width 826 height 69
click at [375, 373] on textarea at bounding box center [654, 391] width 826 height 69
paste textarea "theres a lot of mice/under the oven /1"
click at [327, 370] on textarea "theres a lot of mice/under the oven /1" at bounding box center [654, 391] width 826 height 69
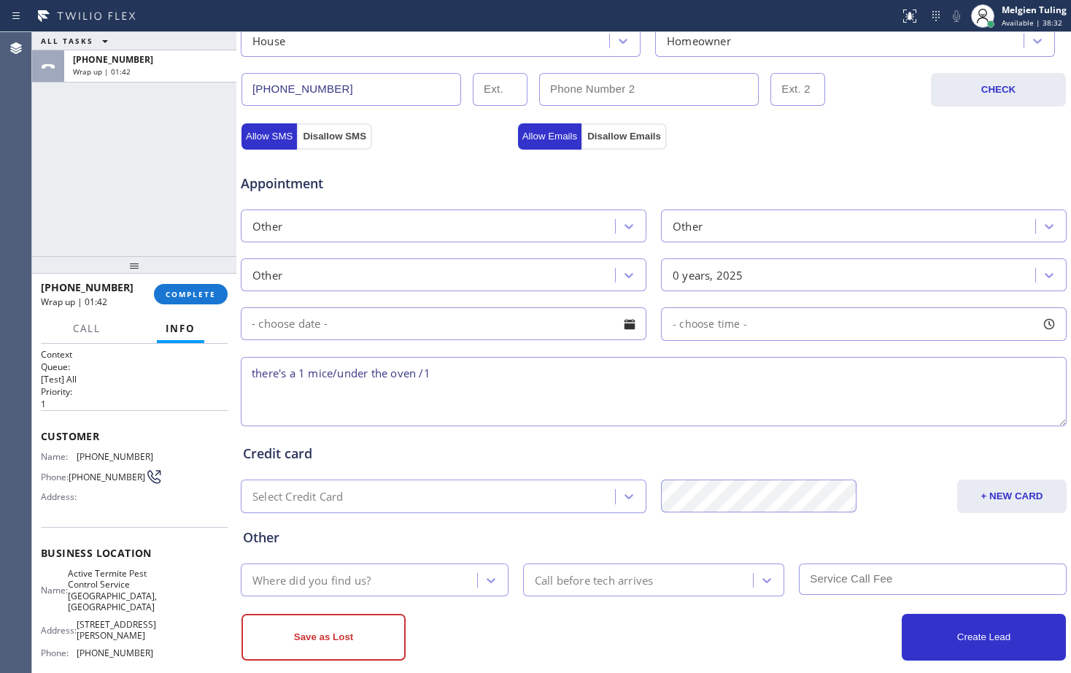
click at [335, 373] on textarea "there's a 1 mice/under the oven /1" at bounding box center [654, 391] width 826 height 69
click at [432, 373] on textarea "there's a 1 mice under the oven /1" at bounding box center [654, 391] width 826 height 69
click at [425, 371] on textarea "there's a 1 mice under the oven /house-ho|" at bounding box center [654, 391] width 826 height 69
click at [552, 374] on textarea "there's a 1 mice under the oven |house-ho|" at bounding box center [654, 391] width 826 height 69
paste textarea "theres a lot of mice/under the oven /1"
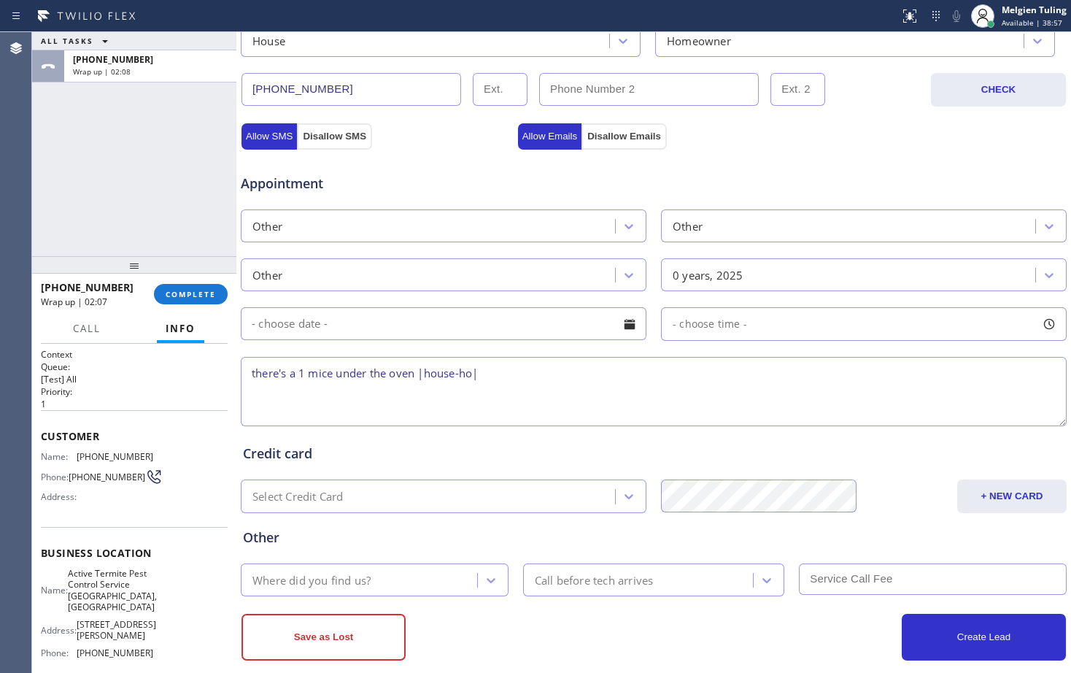
paste textarea "[GEOGRAPHIC_DATA]"
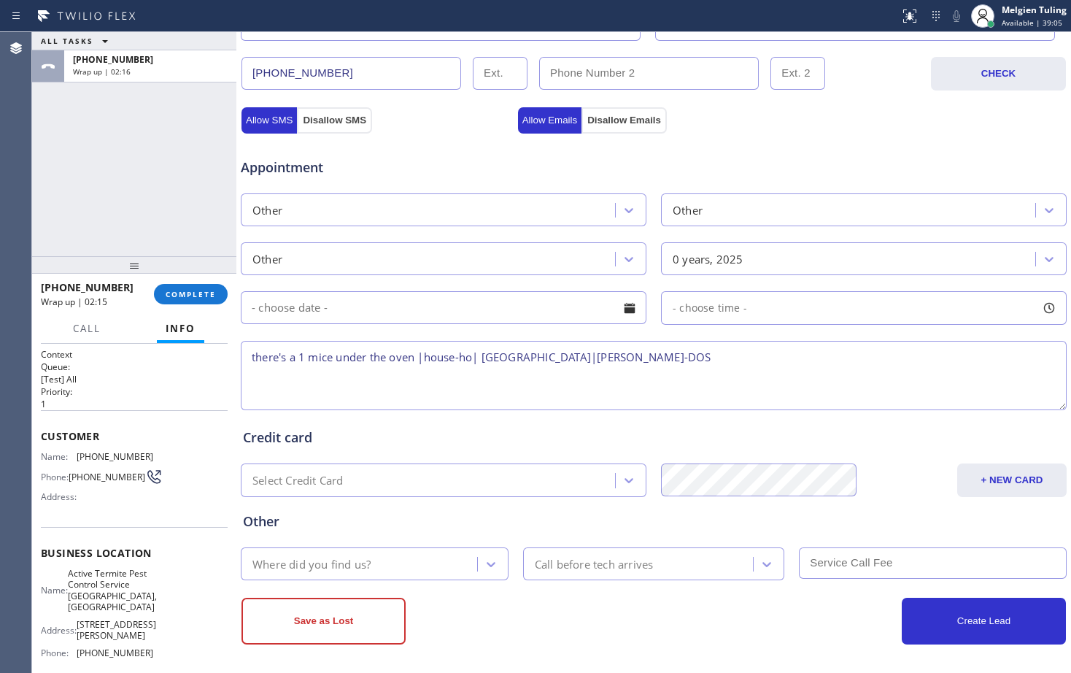
scroll to position [458, 0]
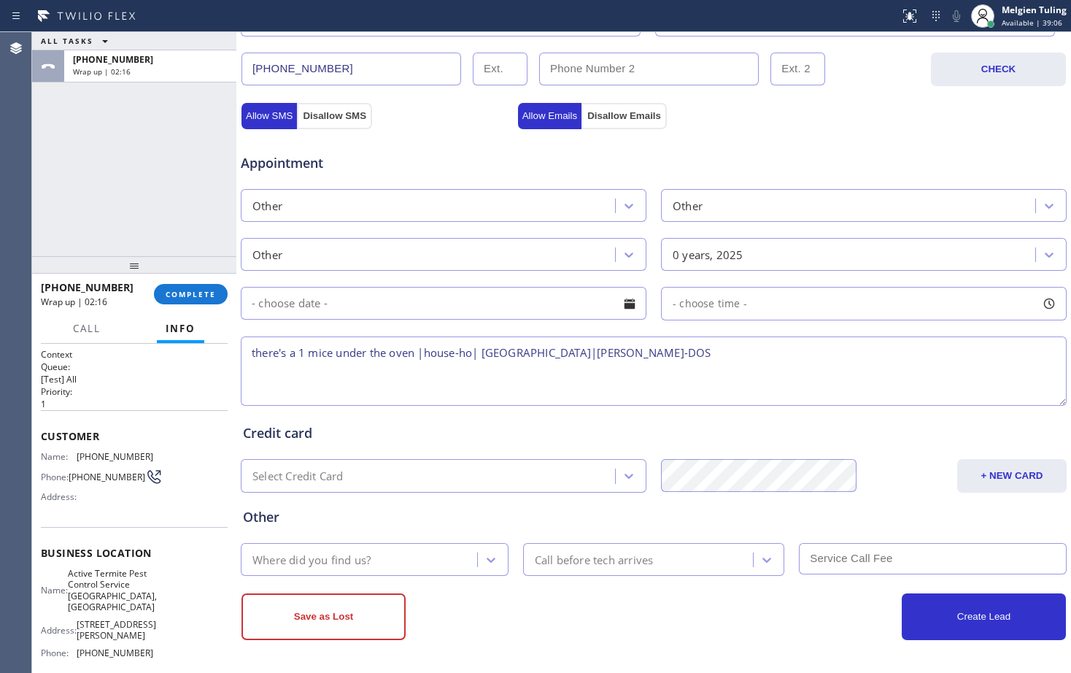
type textarea "there's a 1 mice under the oven |house-ho| [GEOGRAPHIC_DATA]|[PERSON_NAME]-DOS"
click at [355, 557] on div "Where did you find us?" at bounding box center [311, 559] width 118 height 17
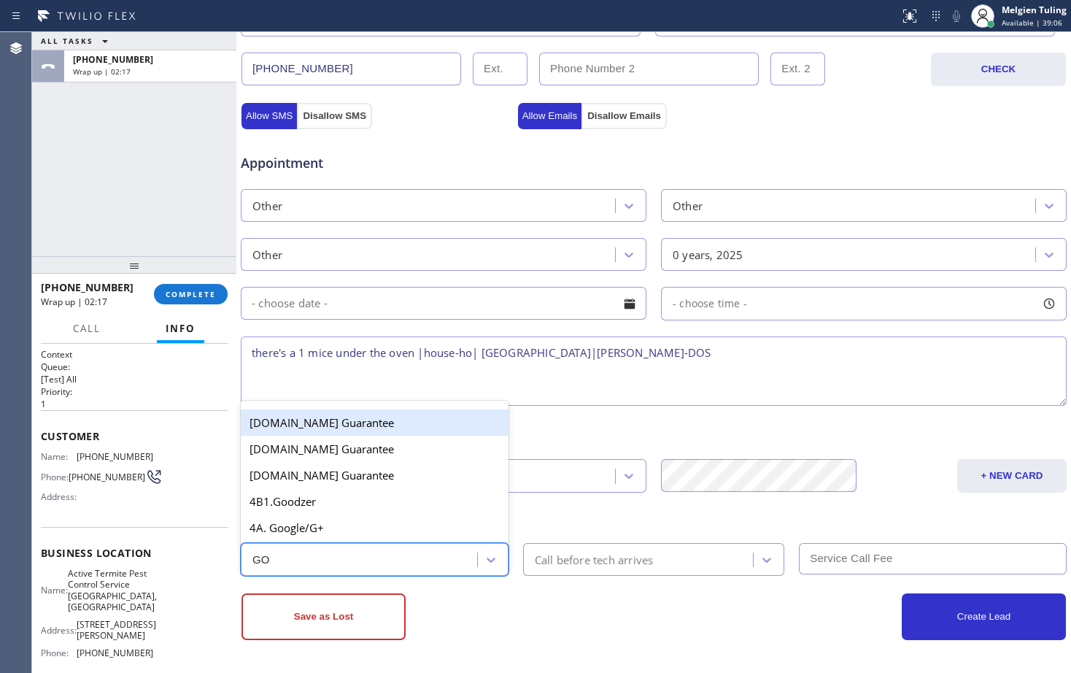
type input "GOO"
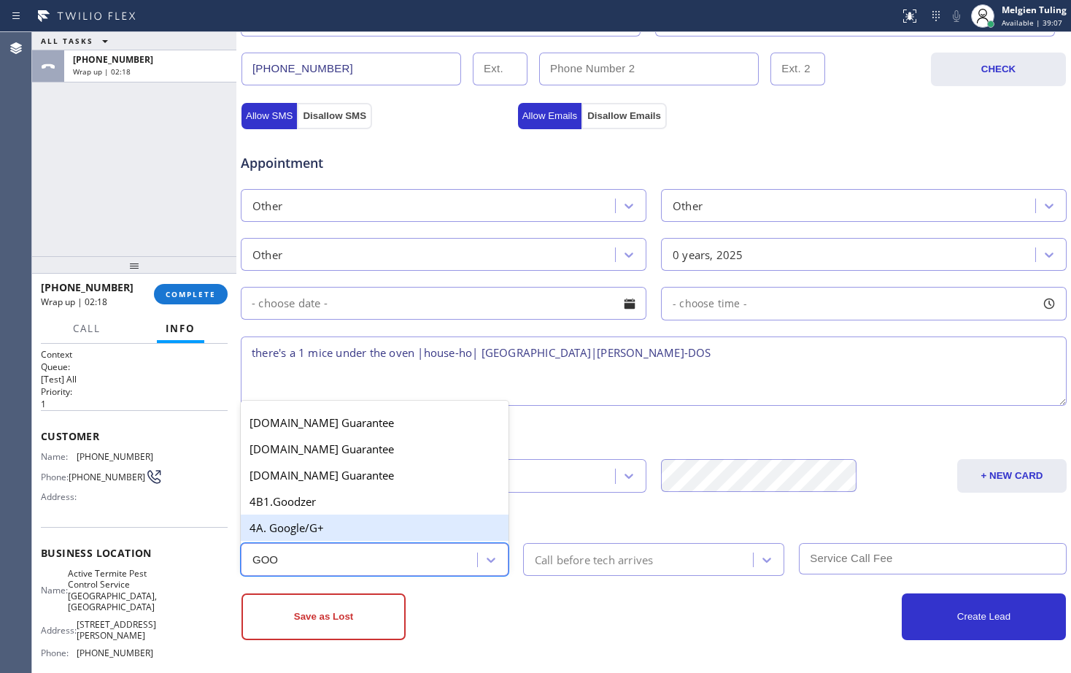
click at [345, 529] on div "4A. Google/G+" at bounding box center [375, 527] width 268 height 26
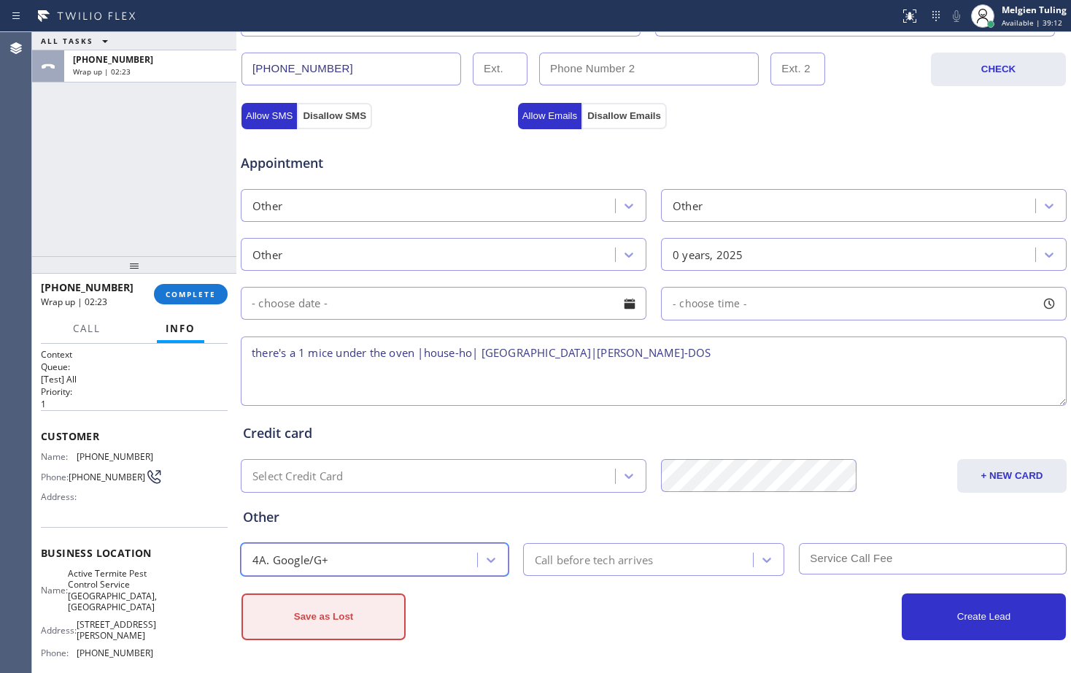
click at [317, 613] on button "Save as Lost" at bounding box center [323, 616] width 164 height 47
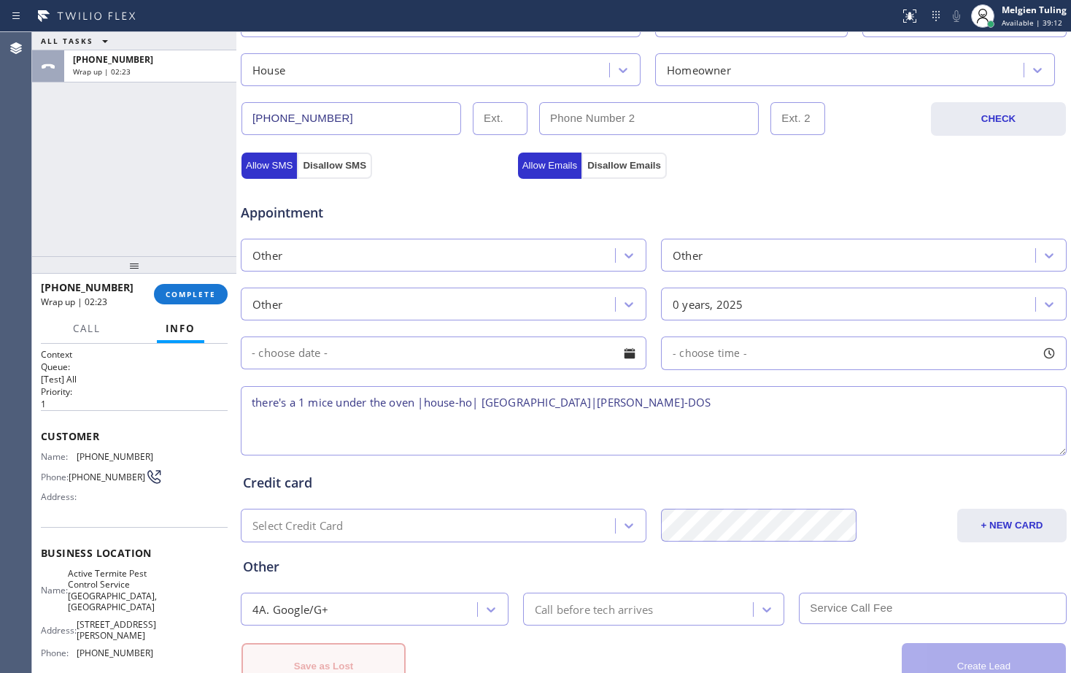
scroll to position [508, 0]
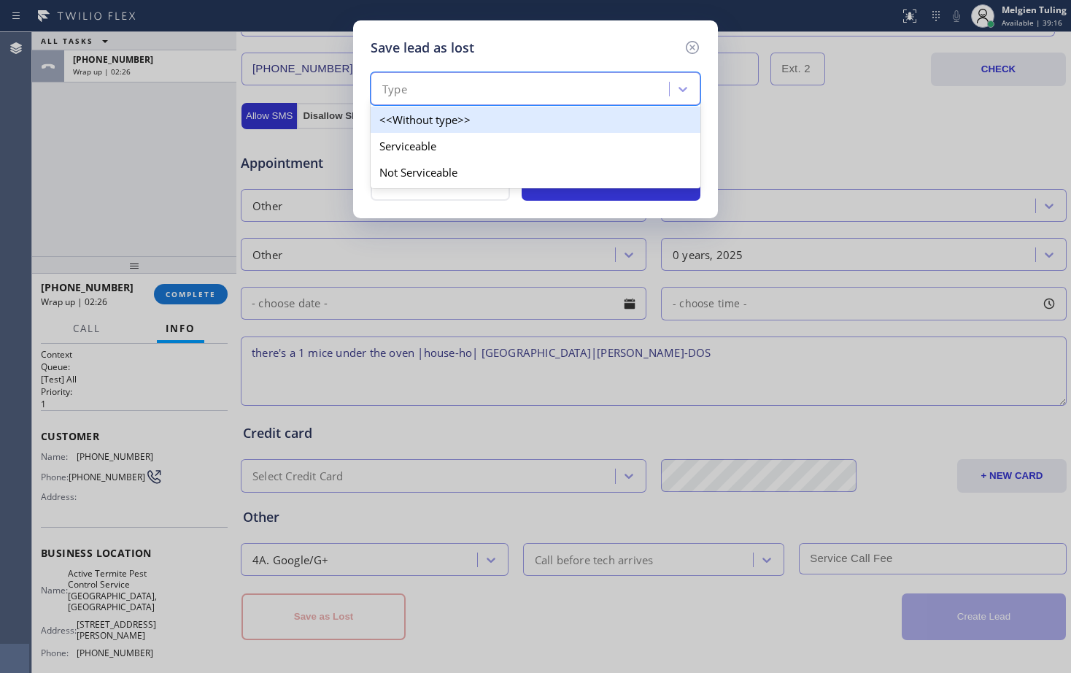
click at [411, 80] on div "Type" at bounding box center [522, 90] width 294 height 26
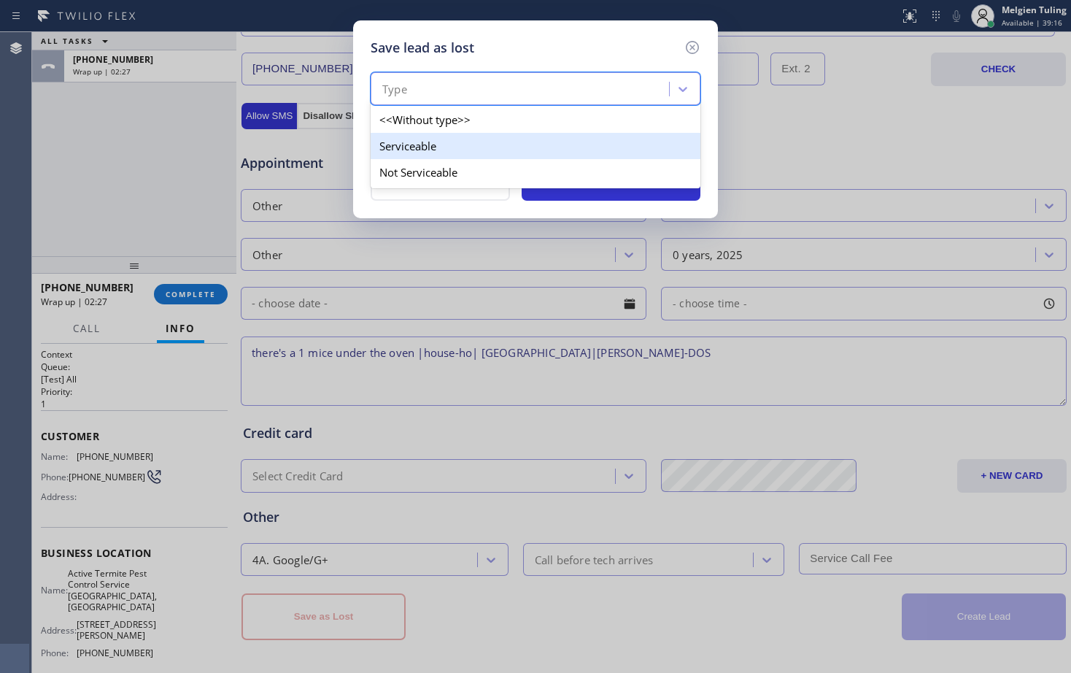
click at [414, 147] on div "Serviceable" at bounding box center [536, 146] width 330 height 26
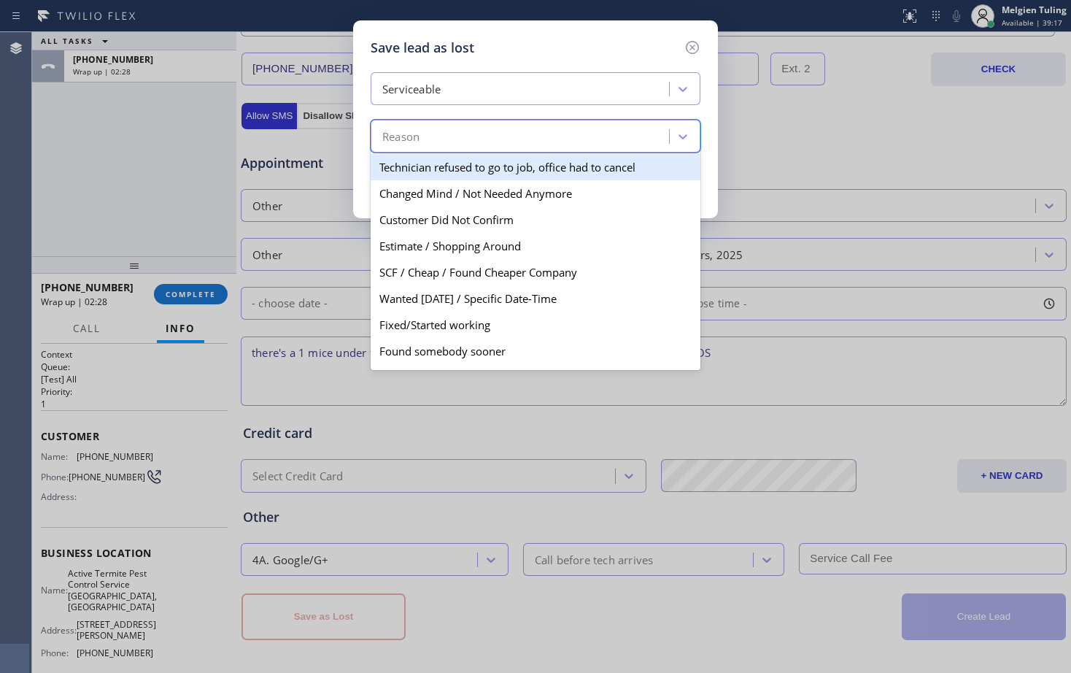
click at [417, 138] on div "Reason" at bounding box center [400, 136] width 37 height 17
click at [430, 90] on div "Serviceable" at bounding box center [411, 89] width 58 height 17
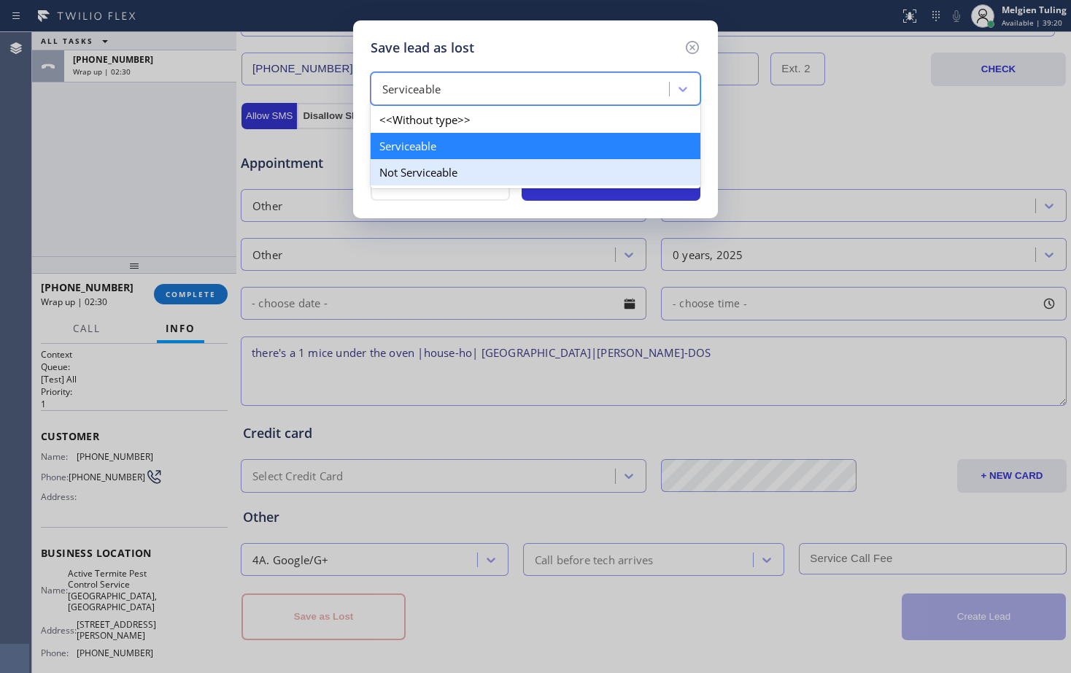
click at [403, 173] on div "Not Serviceable" at bounding box center [536, 172] width 330 height 26
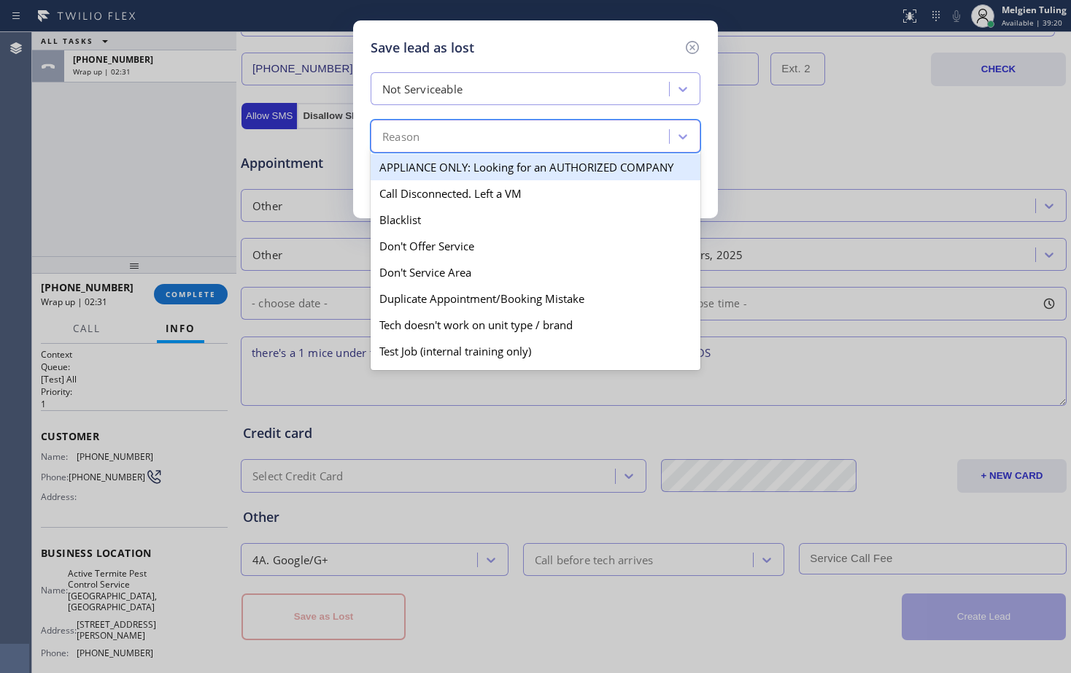
click at [416, 134] on div "Reason" at bounding box center [400, 136] width 37 height 17
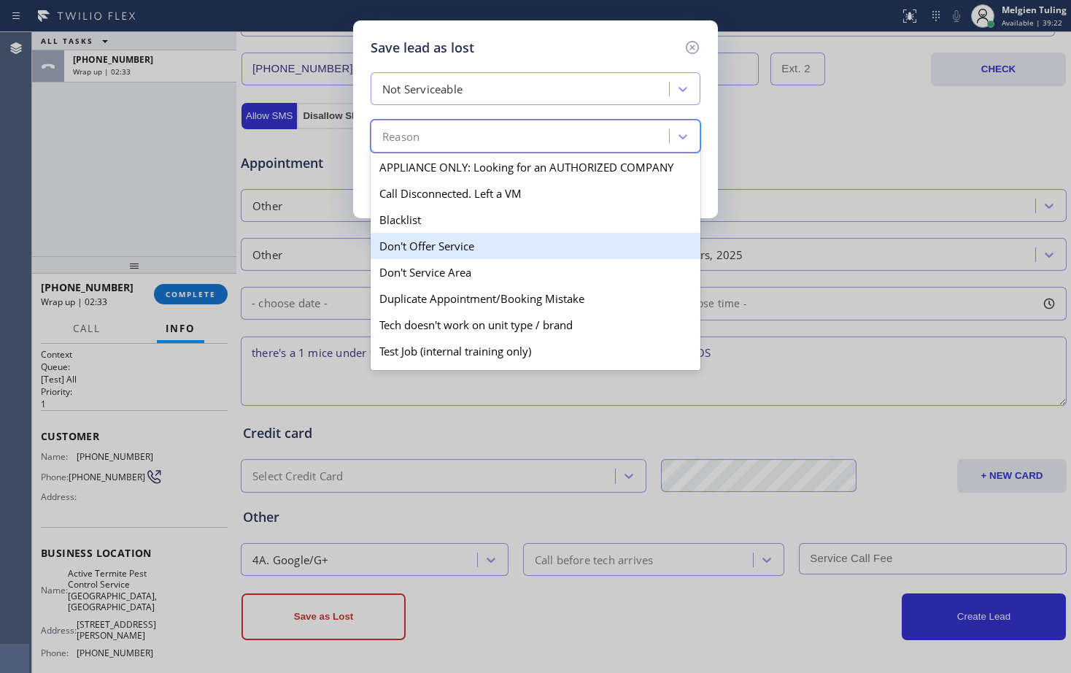
click at [452, 251] on div "Don't Offer Service" at bounding box center [536, 246] width 330 height 26
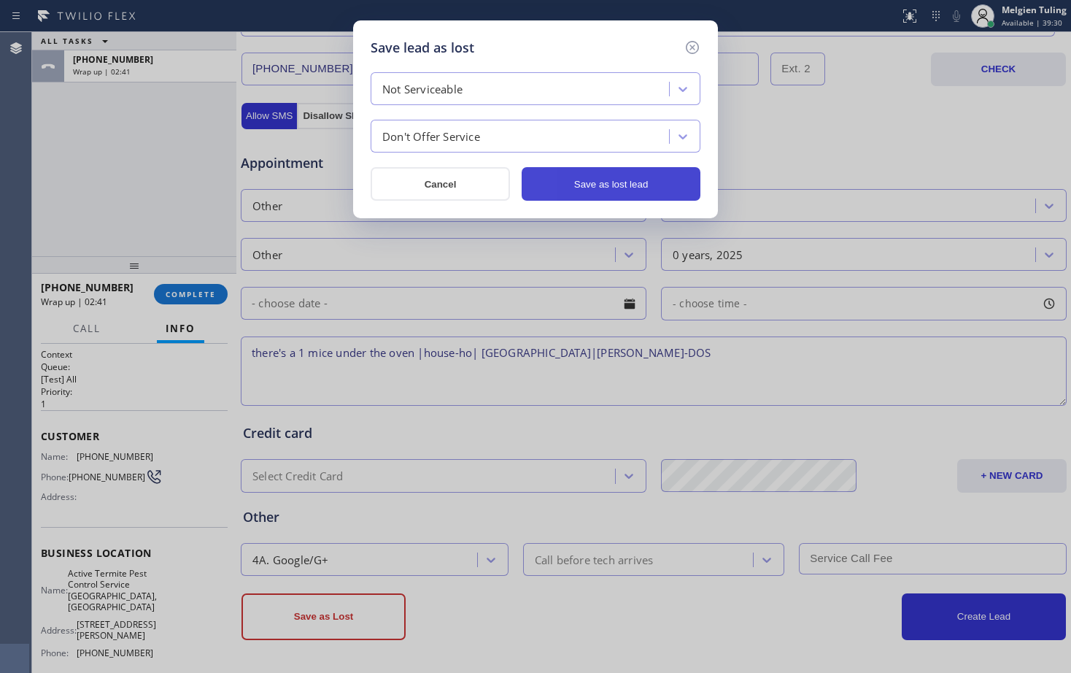
click at [596, 183] on button "Save as lost lead" at bounding box center [611, 184] width 179 height 34
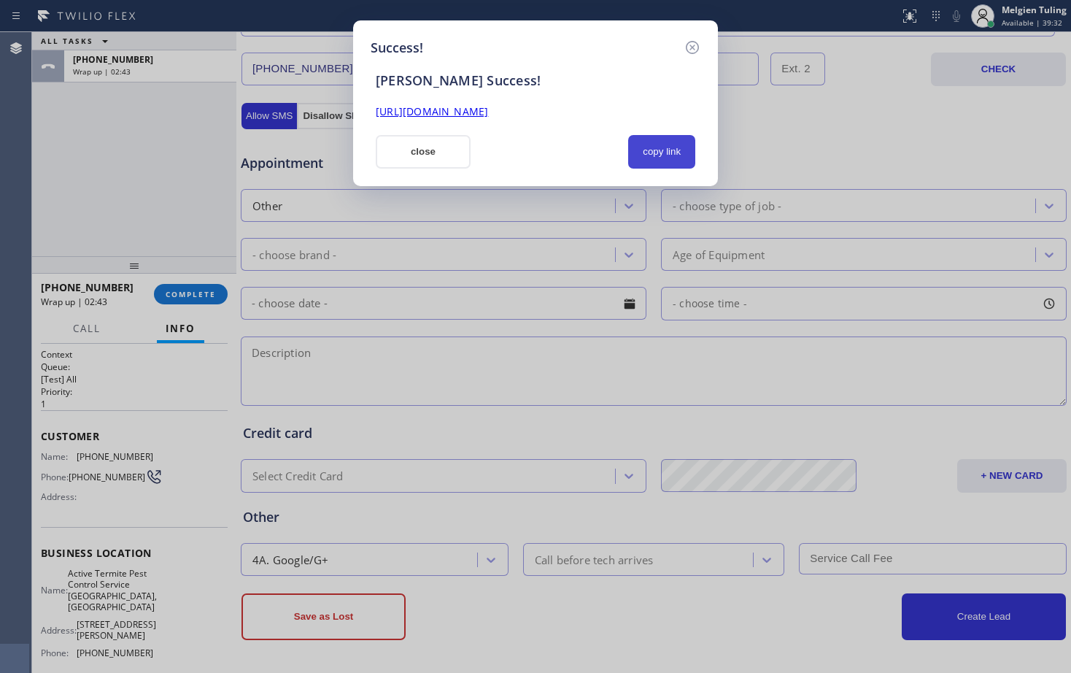
click at [649, 150] on button "copy link" at bounding box center [661, 152] width 67 height 34
click at [488, 112] on link "[URL][DOMAIN_NAME]" at bounding box center [432, 111] width 112 height 14
click at [402, 141] on button "close" at bounding box center [423, 152] width 95 height 34
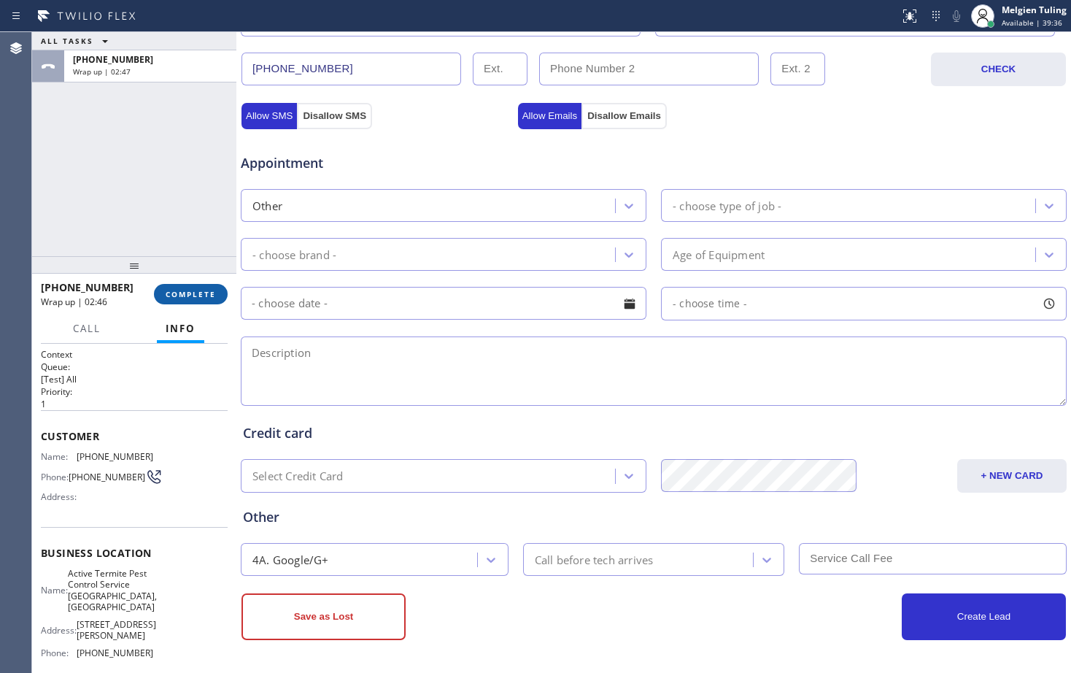
click at [198, 293] on span "COMPLETE" at bounding box center [191, 294] width 50 height 10
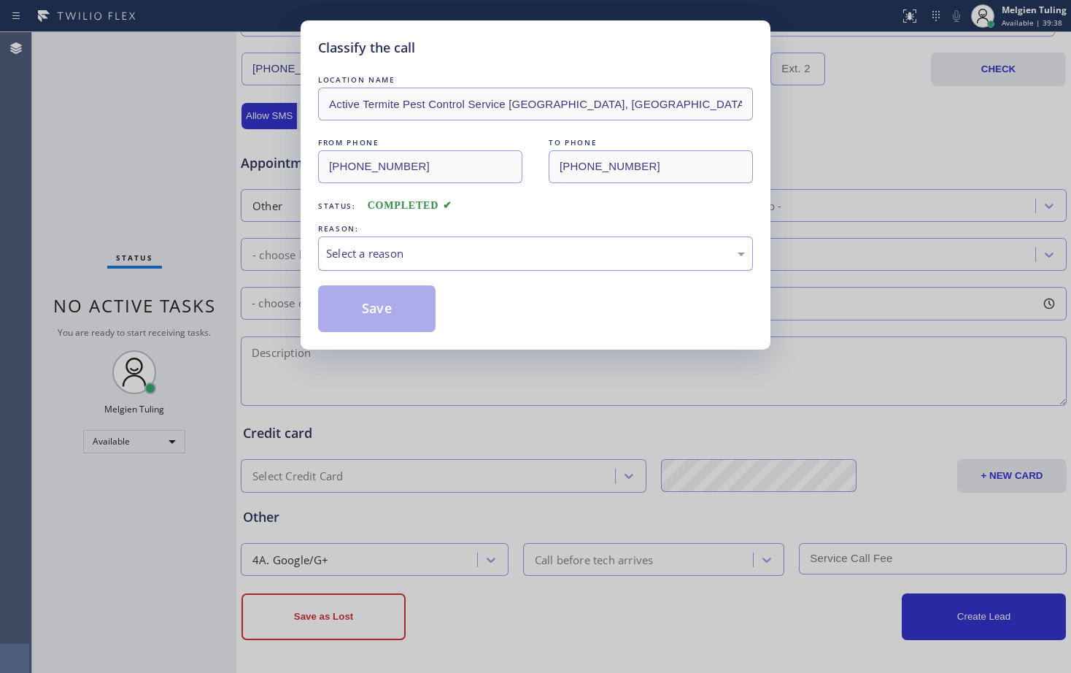
click at [371, 252] on div "Select a reason" at bounding box center [535, 253] width 419 height 17
click at [360, 298] on button "Save" at bounding box center [376, 308] width 117 height 47
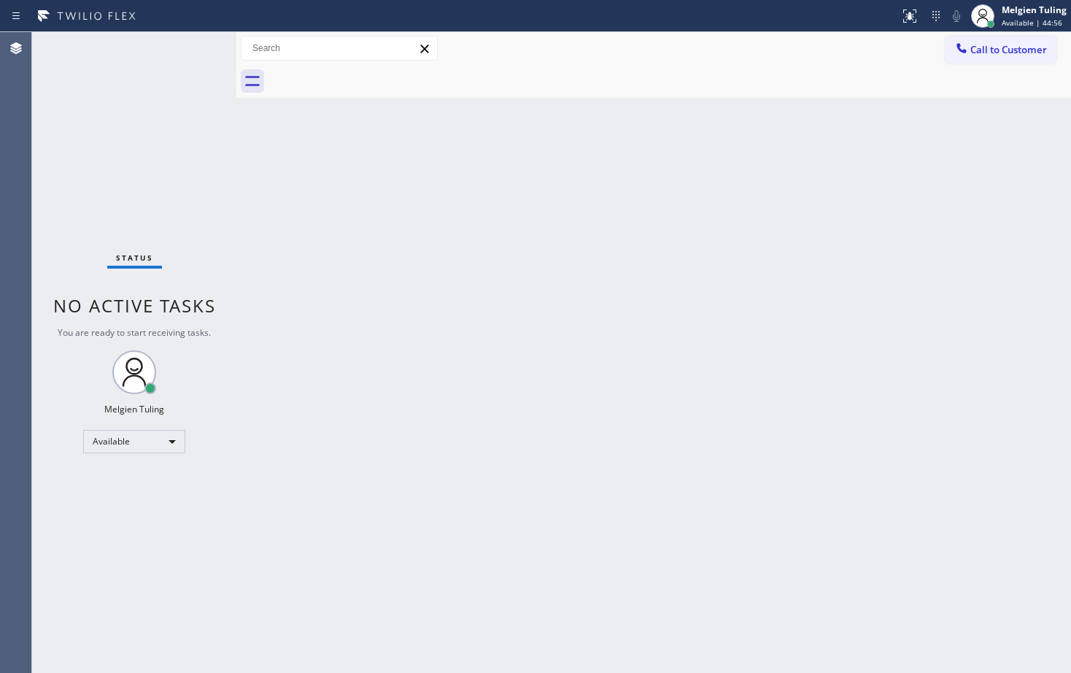
click at [188, 45] on div "Status No active tasks You are ready to start receiving tasks. Melgien Tuling A…" at bounding box center [134, 352] width 204 height 641
click at [767, 238] on div "Back to Dashboard Change Sender ID Customers Technicians Select a contact Outbo…" at bounding box center [653, 352] width 835 height 641
click at [453, 202] on div "Back to Dashboard Change Sender ID Customers Technicians Select a contact Outbo…" at bounding box center [653, 352] width 835 height 641
click at [193, 62] on div "Status No active tasks You are ready to start receiving tasks. Melgien Tuling A…" at bounding box center [134, 352] width 204 height 641
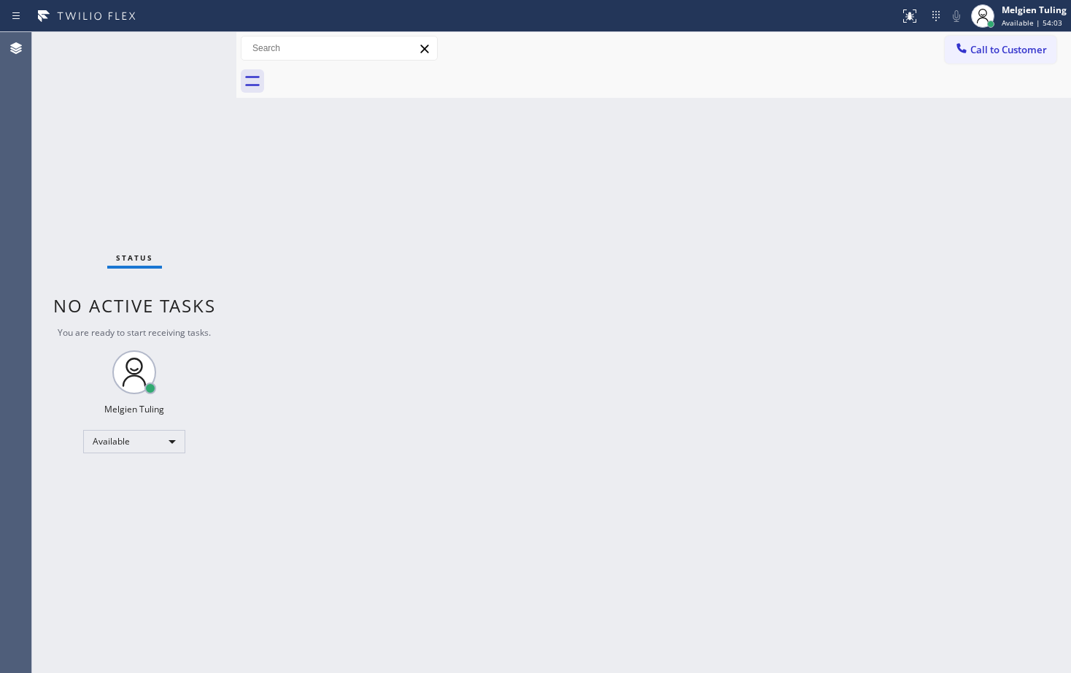
click at [706, 132] on div "Back to Dashboard Change Sender ID Customers Technicians Select a contact Outbo…" at bounding box center [653, 352] width 835 height 641
click at [901, 14] on div at bounding box center [910, 16] width 32 height 18
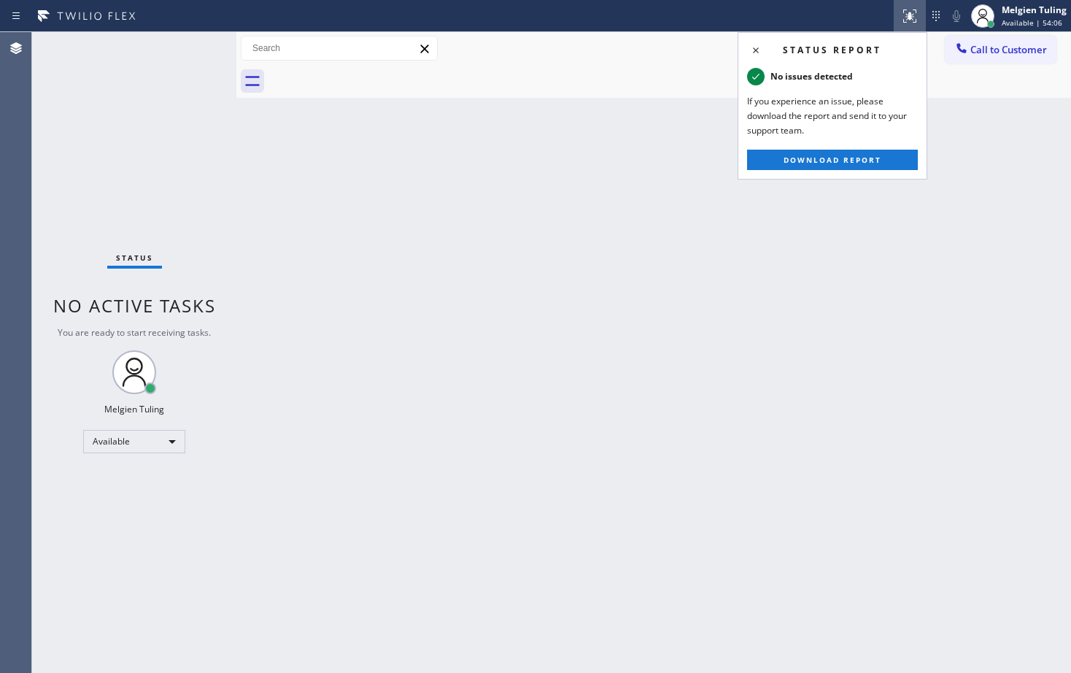
click at [711, 265] on div "Back to Dashboard Change Sender ID Customers Technicians Select a contact Outbo…" at bounding box center [653, 352] width 835 height 641
click at [661, 241] on div "Back to Dashboard Change Sender ID Customers Technicians Select a contact Outbo…" at bounding box center [653, 352] width 835 height 641
click at [662, 241] on div "Back to Dashboard Change Sender ID Customers Technicians Select a contact Outbo…" at bounding box center [653, 352] width 835 height 641
click at [756, 46] on icon at bounding box center [756, 51] width 18 height 18
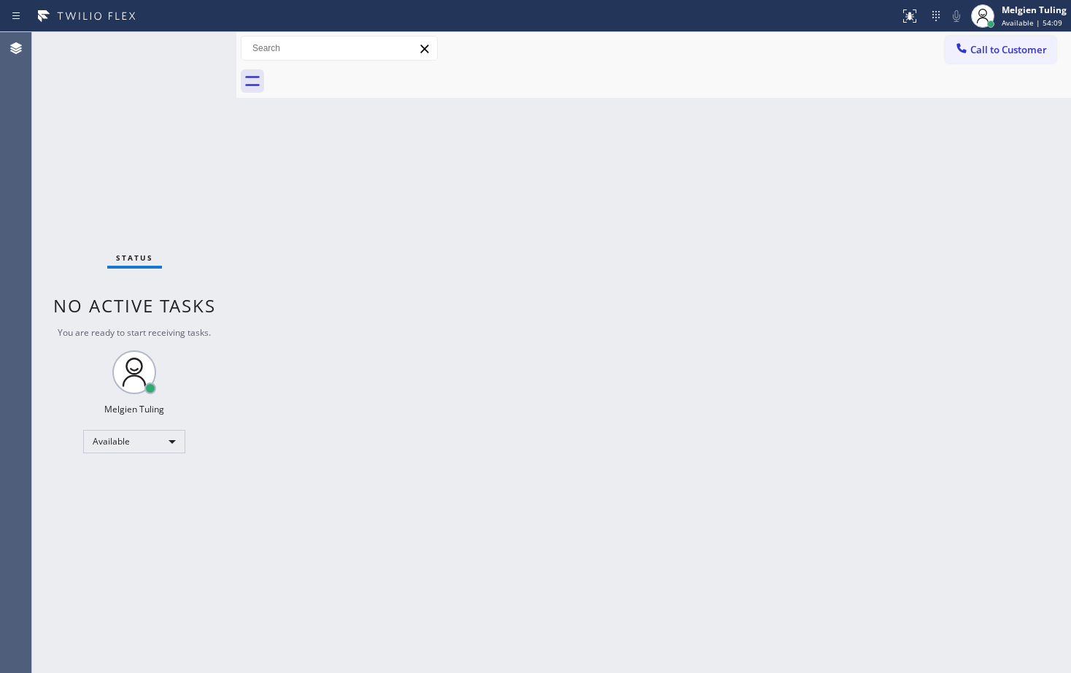
click at [637, 116] on div "Back to Dashboard Change Sender ID Customers Technicians Select a contact Outbo…" at bounding box center [653, 352] width 835 height 641
click at [180, 45] on div "Status No active tasks You are ready to start receiving tasks. Melgien Tuling A…" at bounding box center [134, 352] width 204 height 641
click at [182, 47] on div "Status No active tasks You are ready to start receiving tasks. Melgien Tuling A…" at bounding box center [134, 352] width 204 height 641
click at [699, 319] on div "Back to Dashboard Change Sender ID Customers Technicians Select a contact Outbo…" at bounding box center [653, 352] width 835 height 641
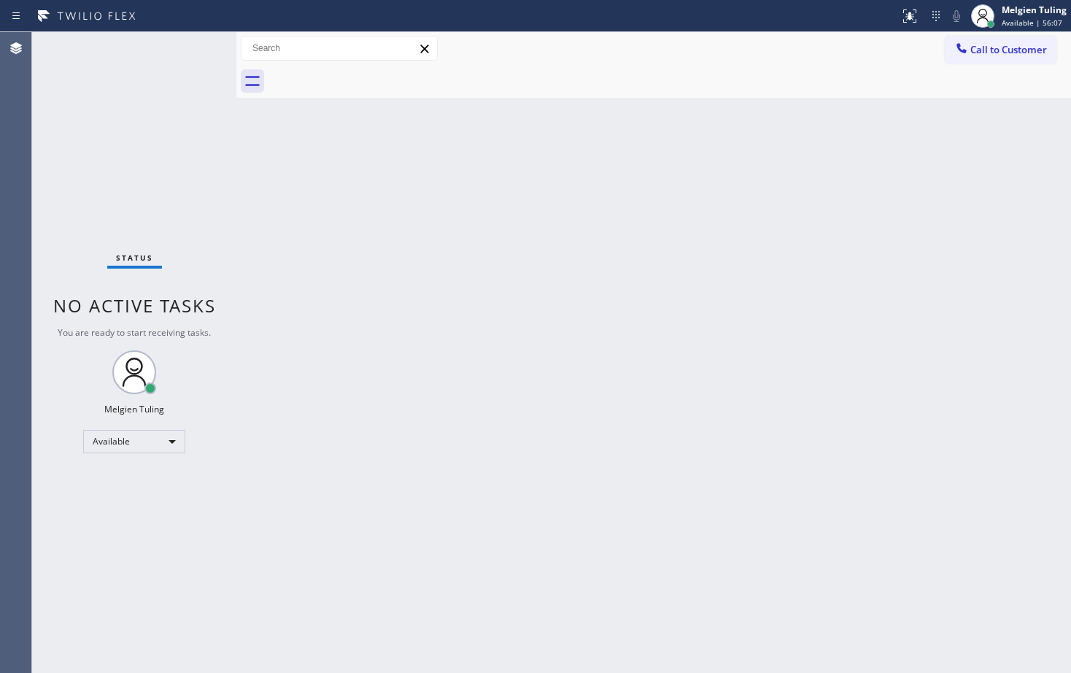
click at [684, 264] on div "Back to Dashboard Change Sender ID Customers Technicians Select a contact Outbo…" at bounding box center [653, 352] width 835 height 641
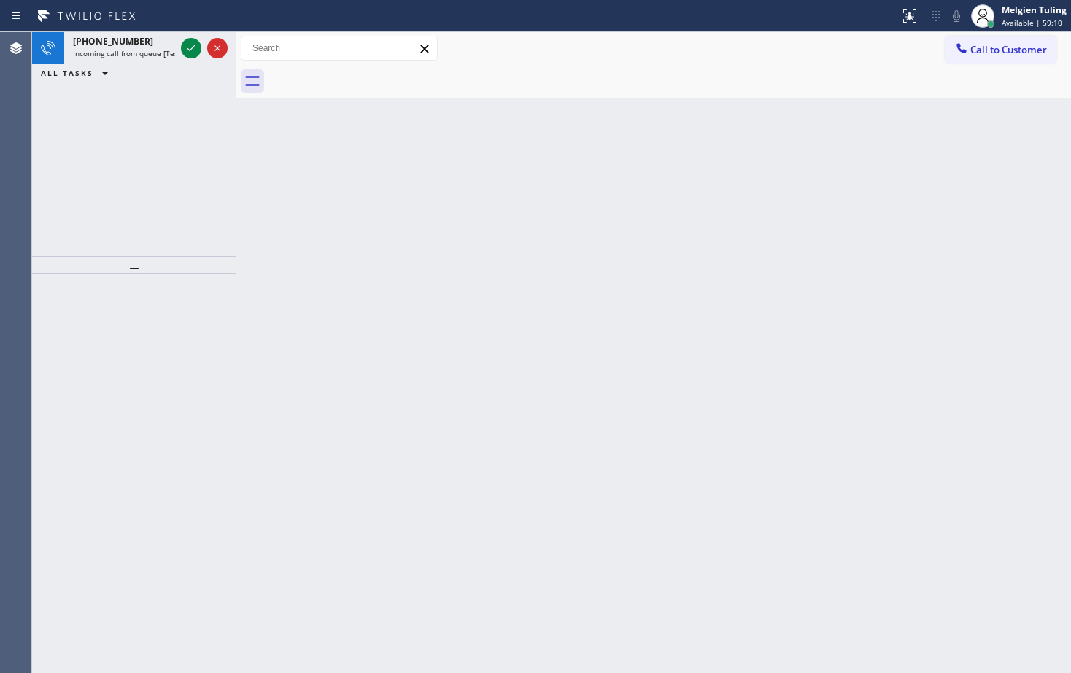
click at [163, 174] on div "[PHONE_NUMBER] Incoming call from queue [Test] All ALL TASKS ALL TASKS ACTIVE T…" at bounding box center [134, 144] width 204 height 224
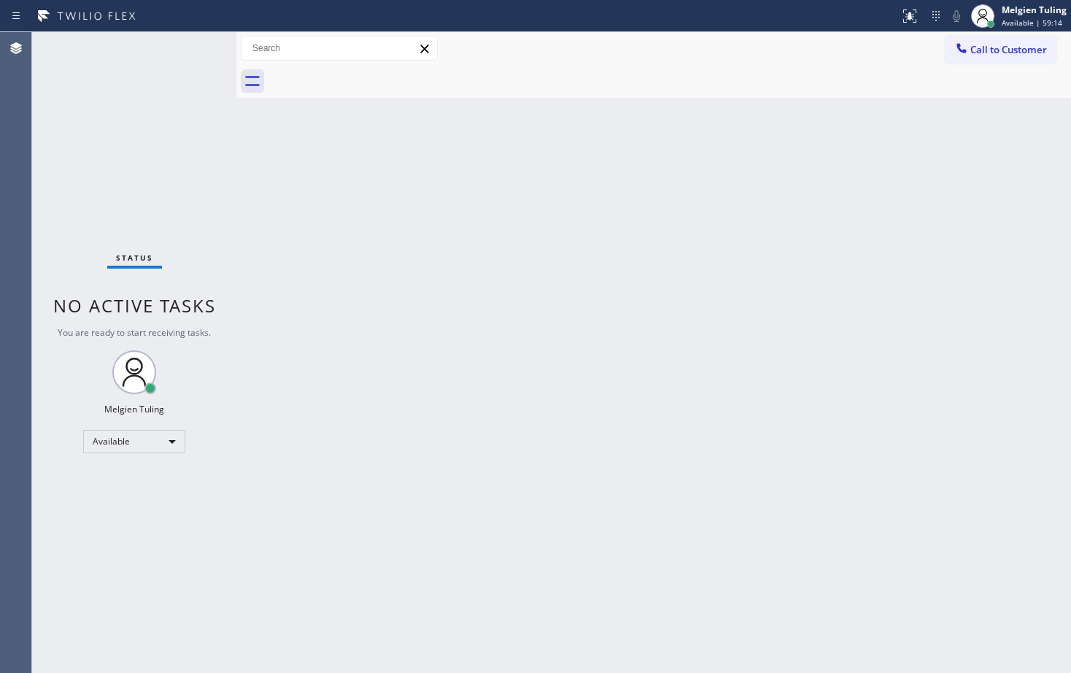
click at [191, 76] on div "Status No active tasks You are ready to start receiving tasks. Melgien Tuling A…" at bounding box center [134, 352] width 204 height 641
click at [188, 51] on div "Status No active tasks You are ready to start receiving tasks. Melgien Tuling A…" at bounding box center [134, 352] width 204 height 641
click at [537, 463] on div "Back to Dashboard Change Sender ID Customers Technicians Select a contact Outbo…" at bounding box center [653, 352] width 835 height 641
click at [384, 509] on div "Back to Dashboard Change Sender ID Customers Technicians Select a contact Outbo…" at bounding box center [653, 352] width 835 height 641
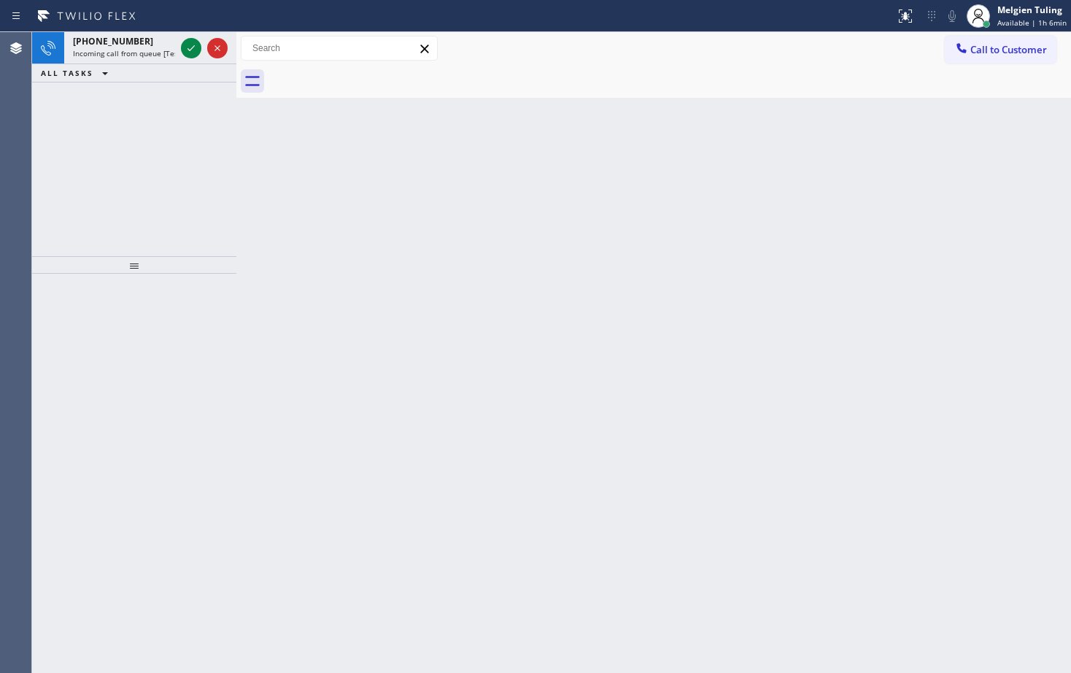
click at [149, 152] on div "[PHONE_NUMBER] Incoming call from queue [Test] All ALL TASKS ALL TASKS ACTIVE T…" at bounding box center [134, 144] width 204 height 224
click at [414, 150] on div "Back to Dashboard Change Sender ID Customers Technicians Select a contact Outbo…" at bounding box center [653, 352] width 835 height 641
click at [484, 203] on div "Back to Dashboard Change Sender ID Customers Technicians Select a contact Outbo…" at bounding box center [653, 352] width 835 height 641
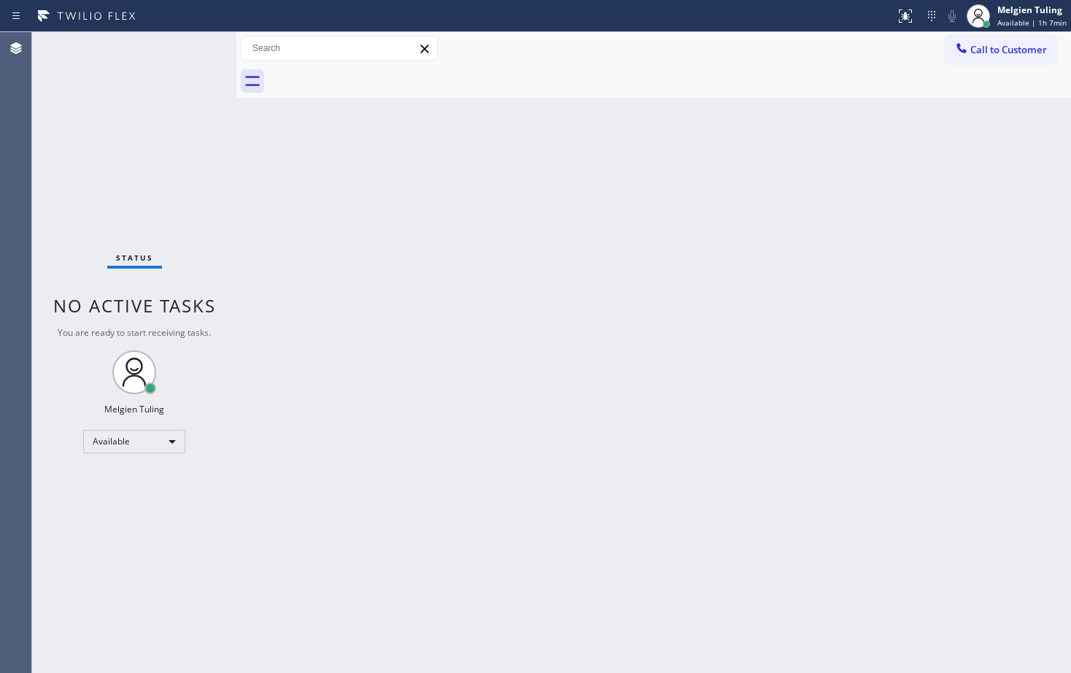
click at [428, 99] on div "Back to Dashboard Change Sender ID Customers Technicians Select a contact Outbo…" at bounding box center [653, 352] width 835 height 641
click at [468, 193] on div "Back to Dashboard Change Sender ID Customers Technicians Select a contact Outbo…" at bounding box center [653, 352] width 835 height 641
click at [187, 42] on div "Status No active tasks You are ready to start receiving tasks. Melgien Tuling A…" at bounding box center [134, 352] width 204 height 641
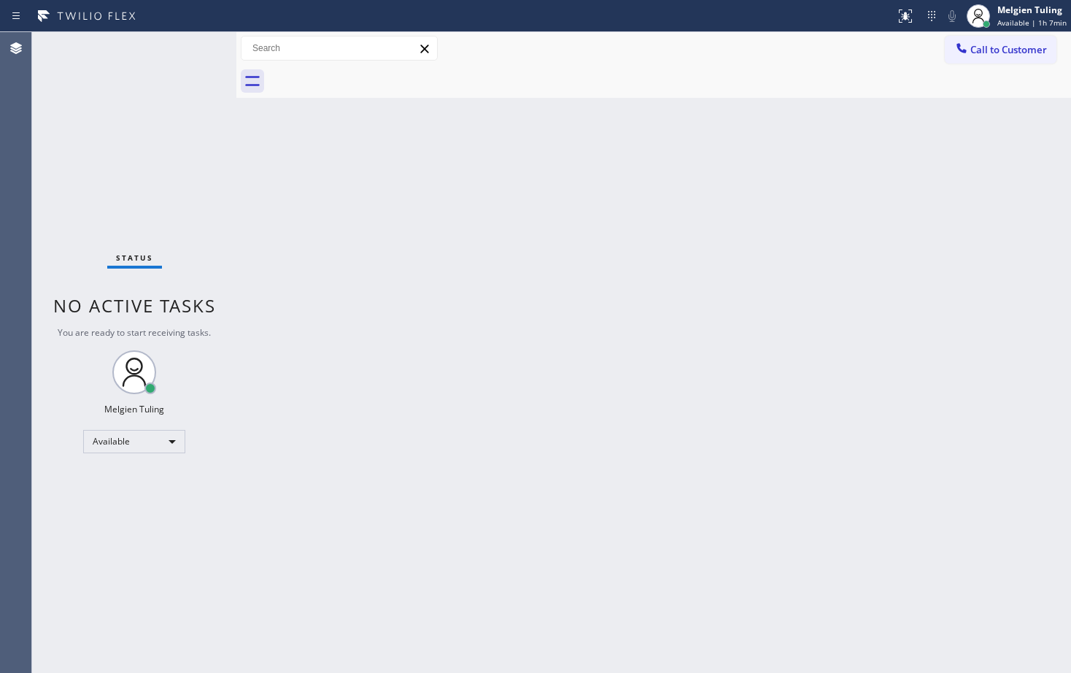
click at [611, 214] on div "Back to Dashboard Change Sender ID Customers Technicians Select a contact Outbo…" at bounding box center [653, 352] width 835 height 641
click at [208, 85] on div "Status No active tasks You are ready to start receiving tasks. Melgien Tuling A…" at bounding box center [134, 352] width 204 height 641
click at [196, 57] on div "Status No active tasks You are ready to start receiving tasks. Melgien Tuling A…" at bounding box center [134, 352] width 204 height 641
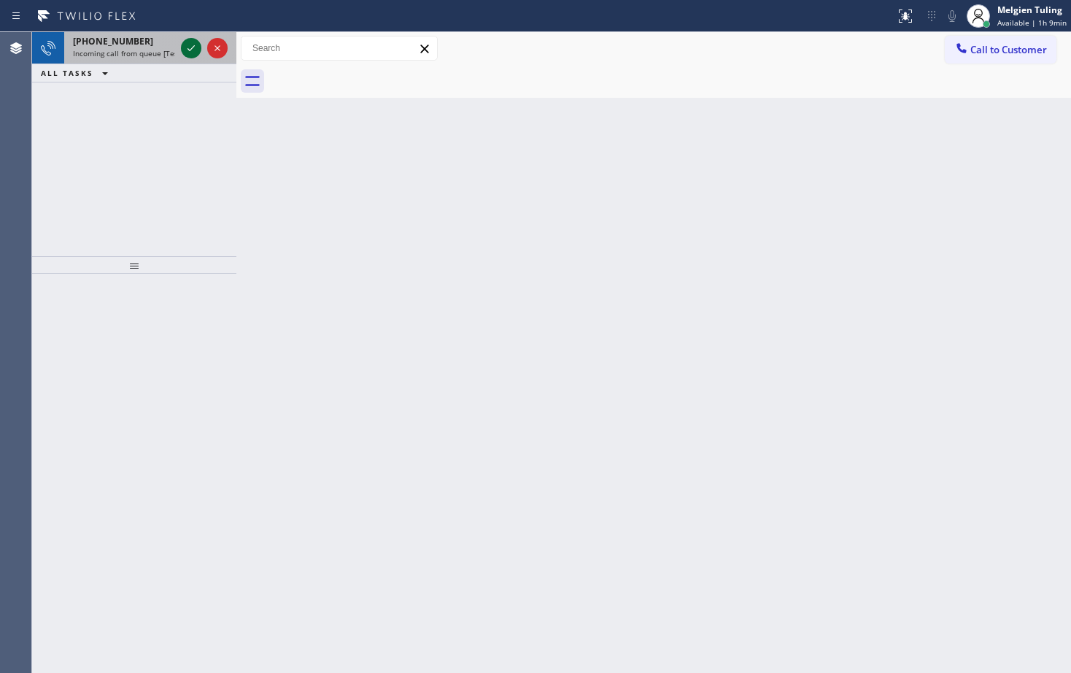
click at [193, 47] on icon at bounding box center [190, 48] width 7 height 6
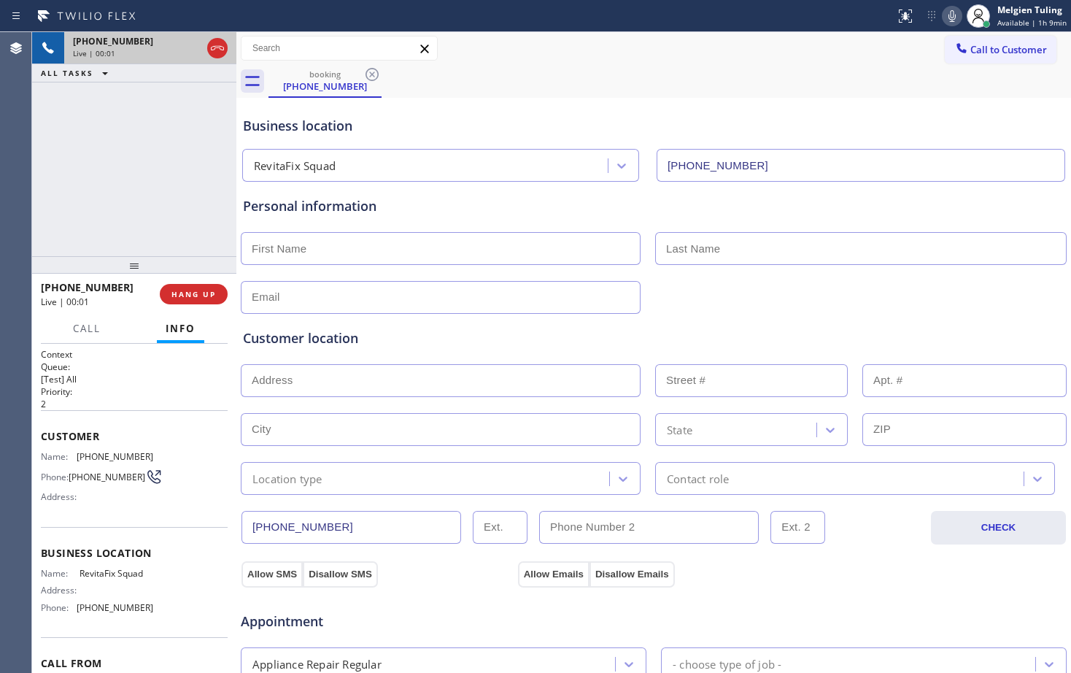
type input "[PHONE_NUMBER]"
click at [456, 150] on div "RevitaFix Squad" at bounding box center [440, 165] width 397 height 33
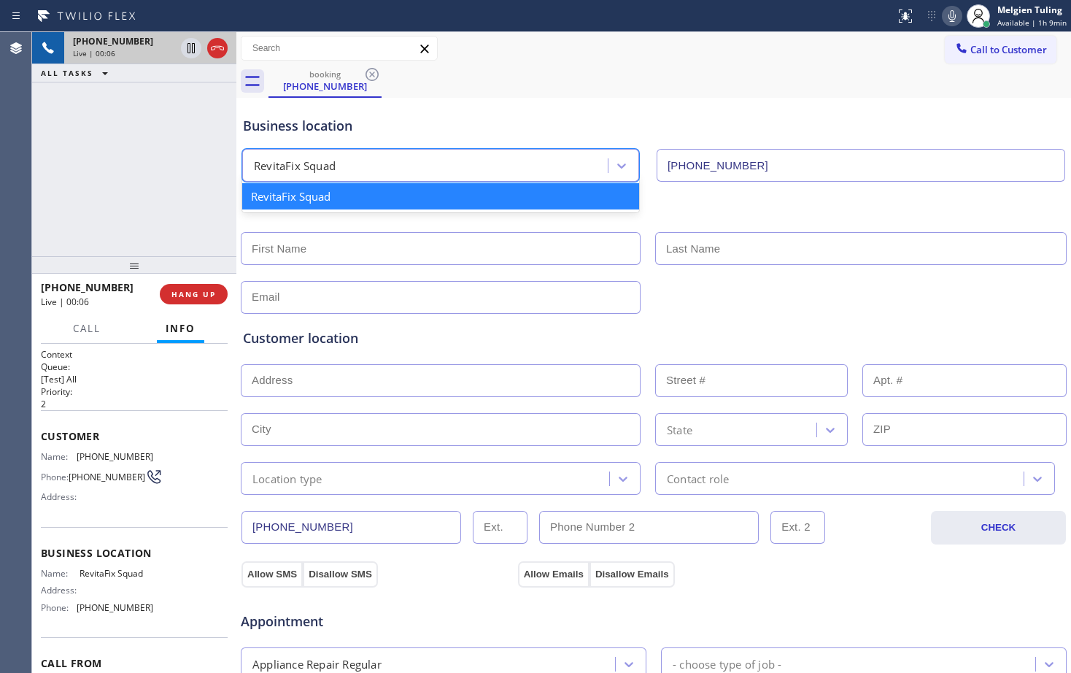
click at [571, 66] on div "booking [PHONE_NUMBER]" at bounding box center [669, 81] width 802 height 33
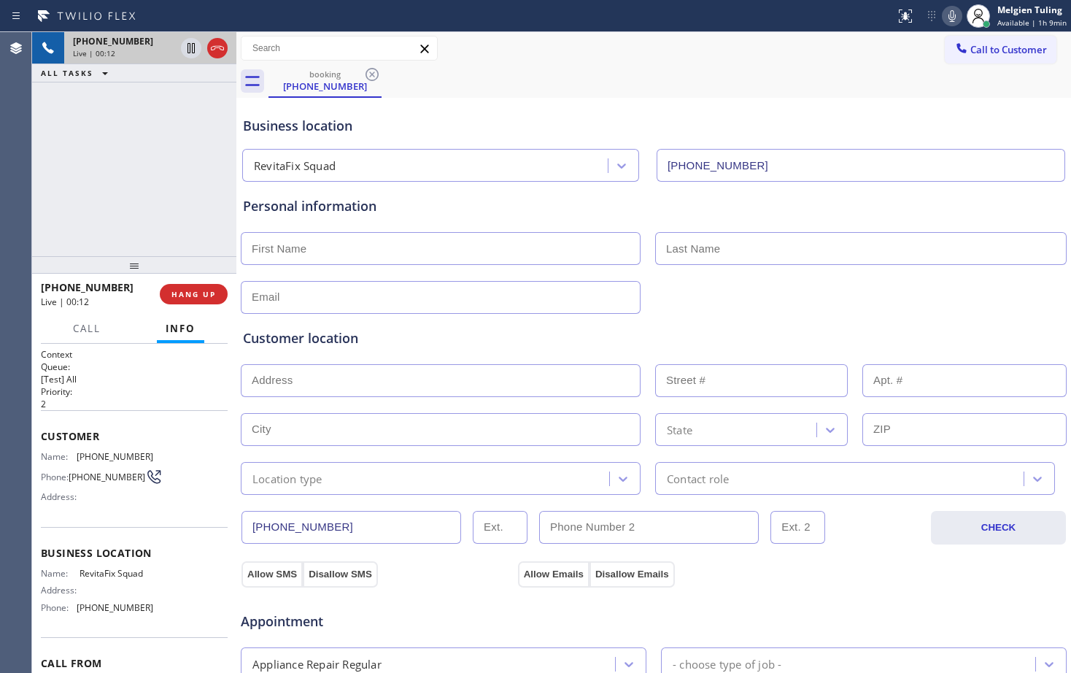
drag, startPoint x: 325, startPoint y: 403, endPoint x: 554, endPoint y: 363, distance: 233.3
click at [554, 363] on div at bounding box center [653, 379] width 829 height 36
click at [848, 319] on div "Customer location >> ADD NEW ADDRESS << + NEW ADDRESS State Location type Conta…" at bounding box center [653, 404] width 827 height 181
click at [846, 308] on div "Customer location >> ADD NEW ADDRESS << + NEW ADDRESS State Location type Conta…" at bounding box center [653, 401] width 827 height 187
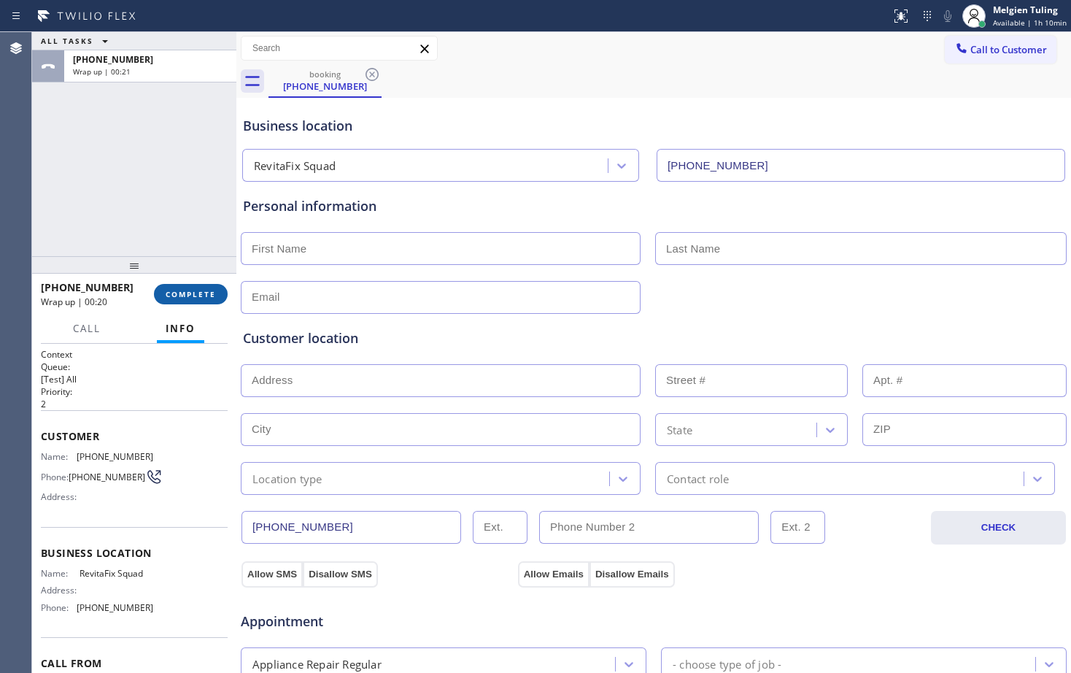
click at [194, 295] on span "COMPLETE" at bounding box center [191, 294] width 50 height 10
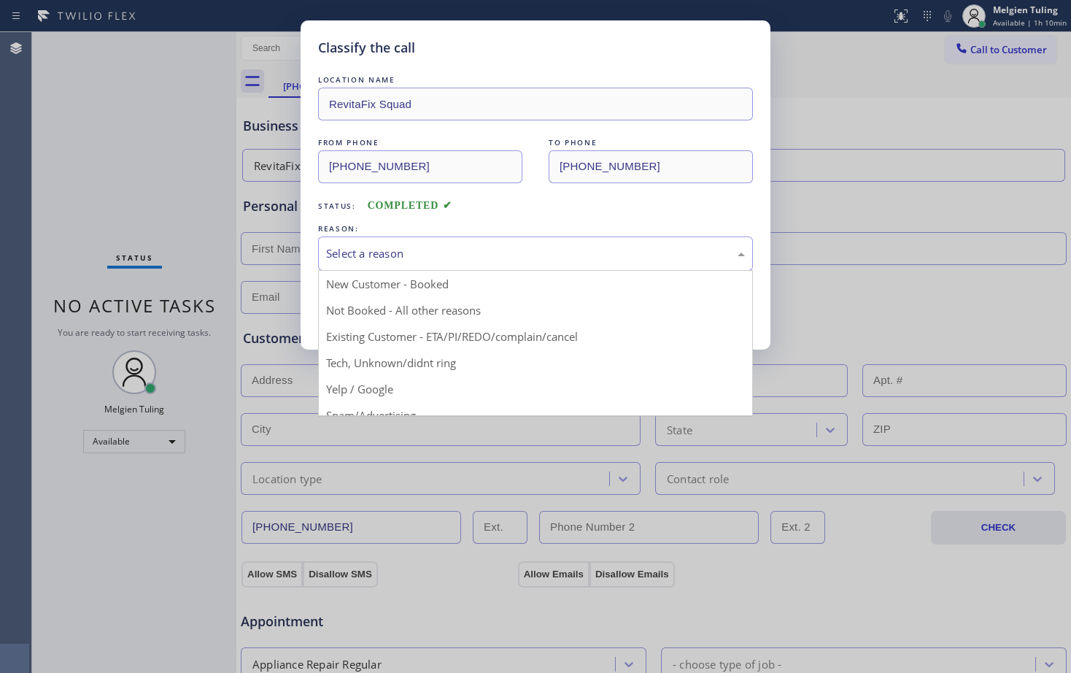
click at [374, 251] on div "Select a reason" at bounding box center [535, 253] width 419 height 17
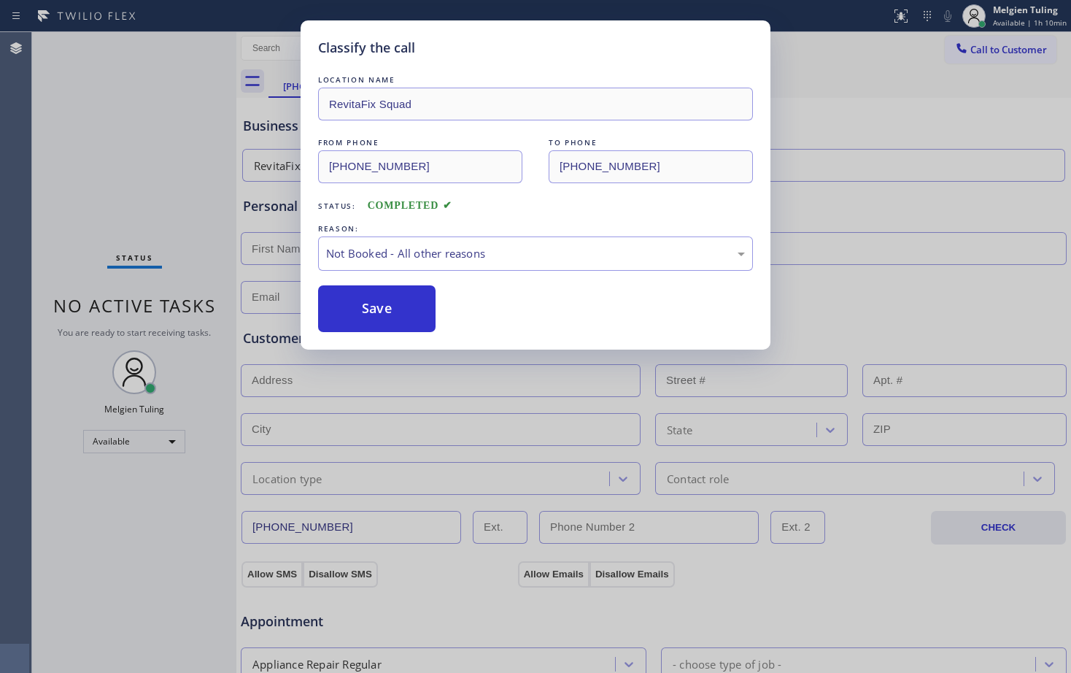
click at [343, 304] on button "Save" at bounding box center [376, 308] width 117 height 47
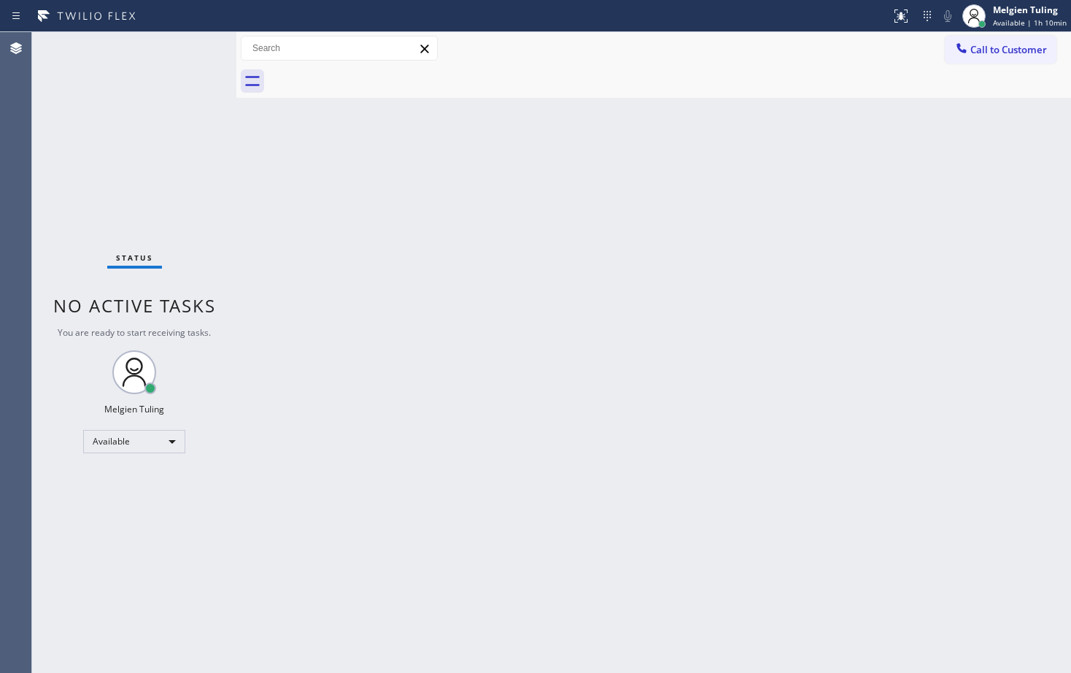
click at [339, 399] on div "Back to Dashboard Change Sender ID Customers Technicians Select a contact Outbo…" at bounding box center [653, 352] width 835 height 641
click at [189, 57] on div "Status No active tasks You are ready to start receiving tasks. Melgien Tuling A…" at bounding box center [134, 352] width 204 height 641
click at [278, 266] on div "Back to Dashboard Change Sender ID Customers Technicians Select a contact Outbo…" at bounding box center [653, 352] width 835 height 641
click at [264, 147] on div "Back to Dashboard Change Sender ID Customers Technicians Select a contact Outbo…" at bounding box center [653, 352] width 835 height 641
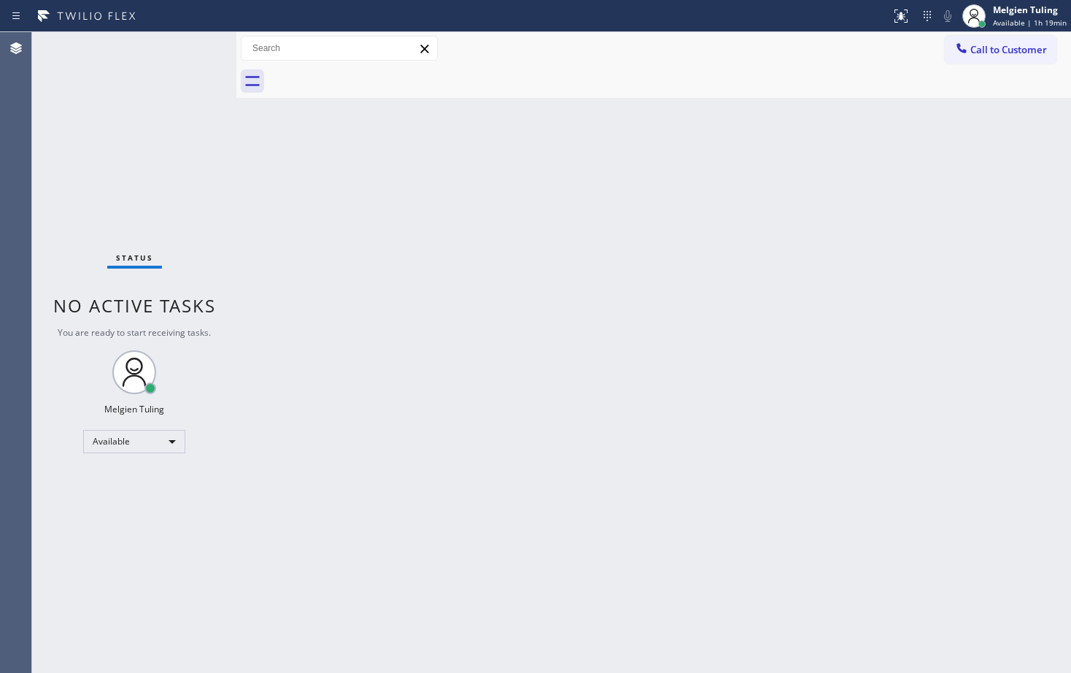
click at [188, 45] on div "Status No active tasks You are ready to start receiving tasks. Melgien Tuling A…" at bounding box center [134, 352] width 204 height 641
click at [107, 163] on div "Status No active tasks You are ready to start receiving tasks. Melgien Tuling A…" at bounding box center [134, 352] width 204 height 641
click at [106, 163] on div "Status No active tasks You are ready to start receiving tasks. Melgien Tuling A…" at bounding box center [134, 352] width 204 height 641
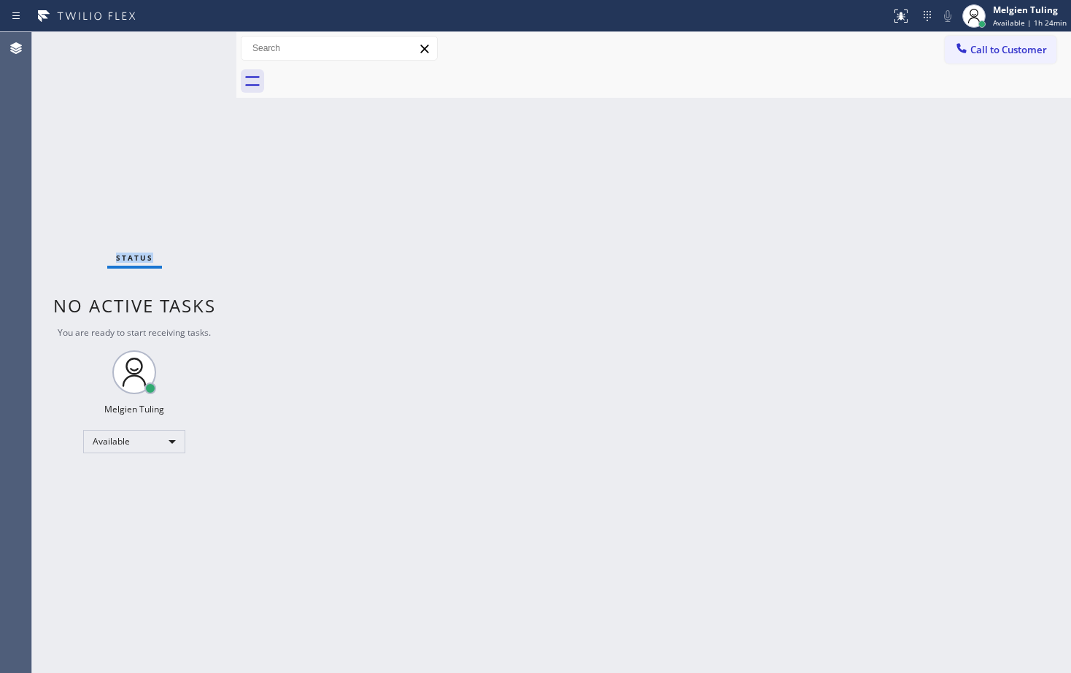
click at [174, 229] on div "Status No active tasks You are ready to start receiving tasks. Melgien Tuling A…" at bounding box center [134, 352] width 204 height 641
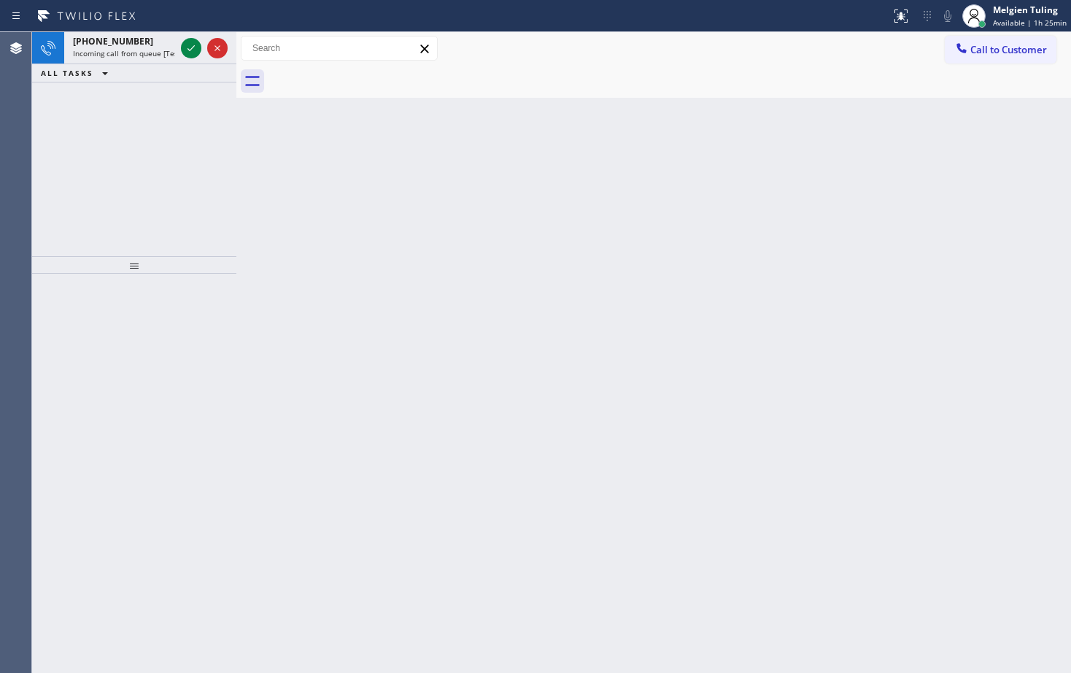
click at [189, 63] on div "[PHONE_NUMBER] Incoming call from queue [Test] All" at bounding box center [134, 48] width 204 height 32
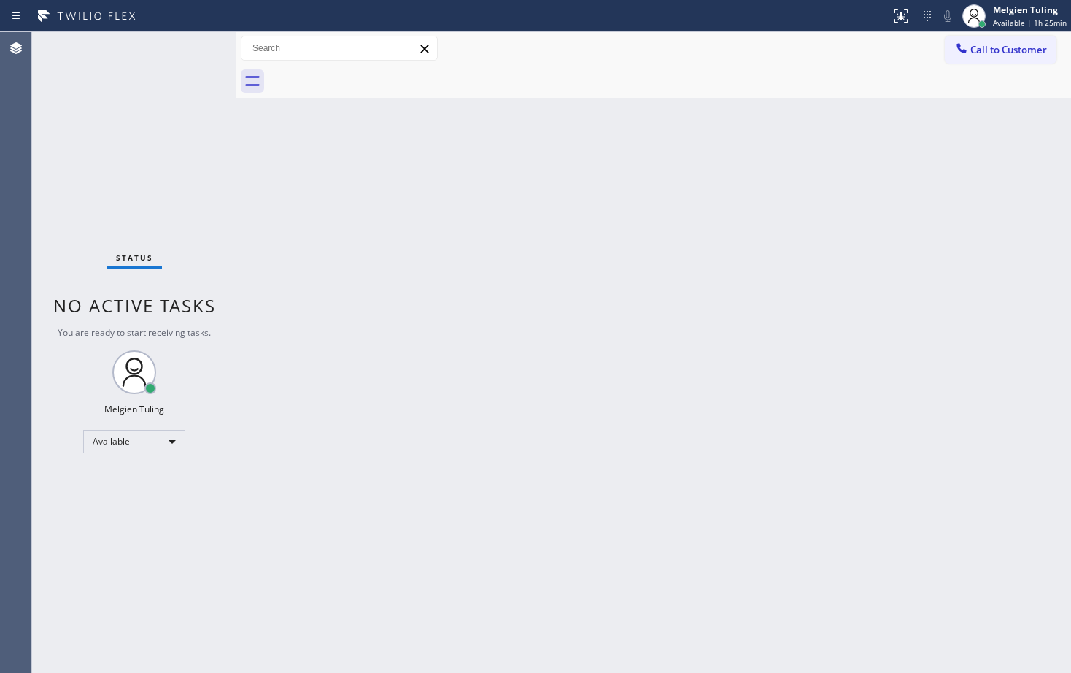
click at [192, 54] on div "Status No active tasks You are ready to start receiving tasks. Melgien Tuling A…" at bounding box center [134, 352] width 204 height 641
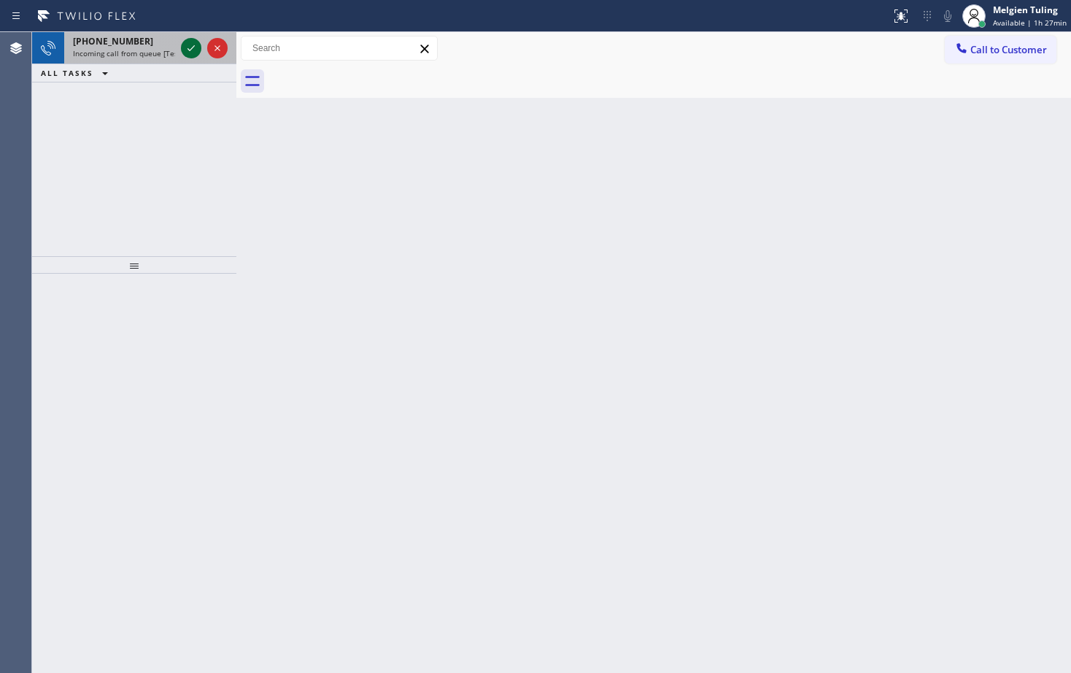
click at [183, 50] on icon at bounding box center [191, 48] width 18 height 18
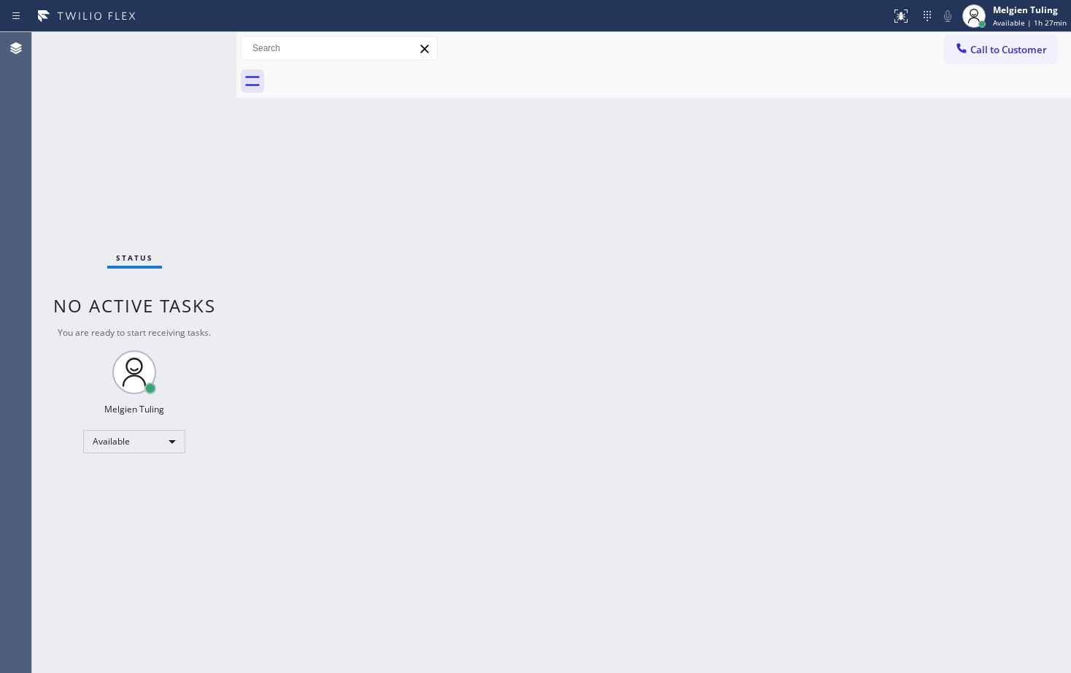
click at [184, 47] on div "Status No active tasks You are ready to start receiving tasks. Melgien Tuling A…" at bounding box center [134, 352] width 204 height 641
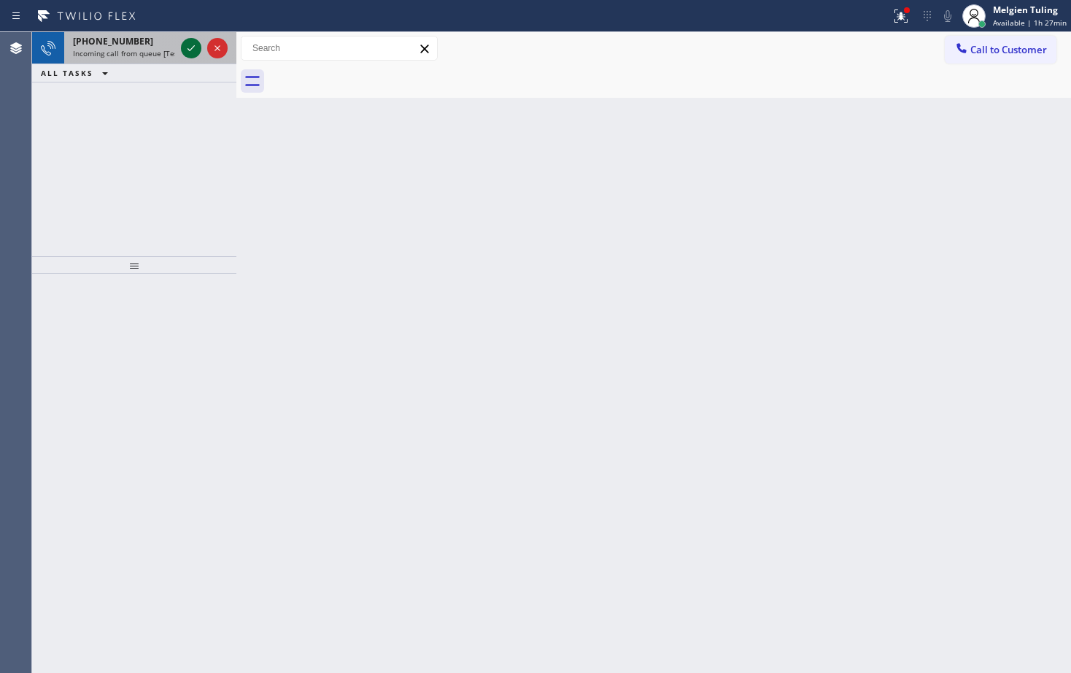
click at [184, 47] on icon at bounding box center [191, 48] width 18 height 18
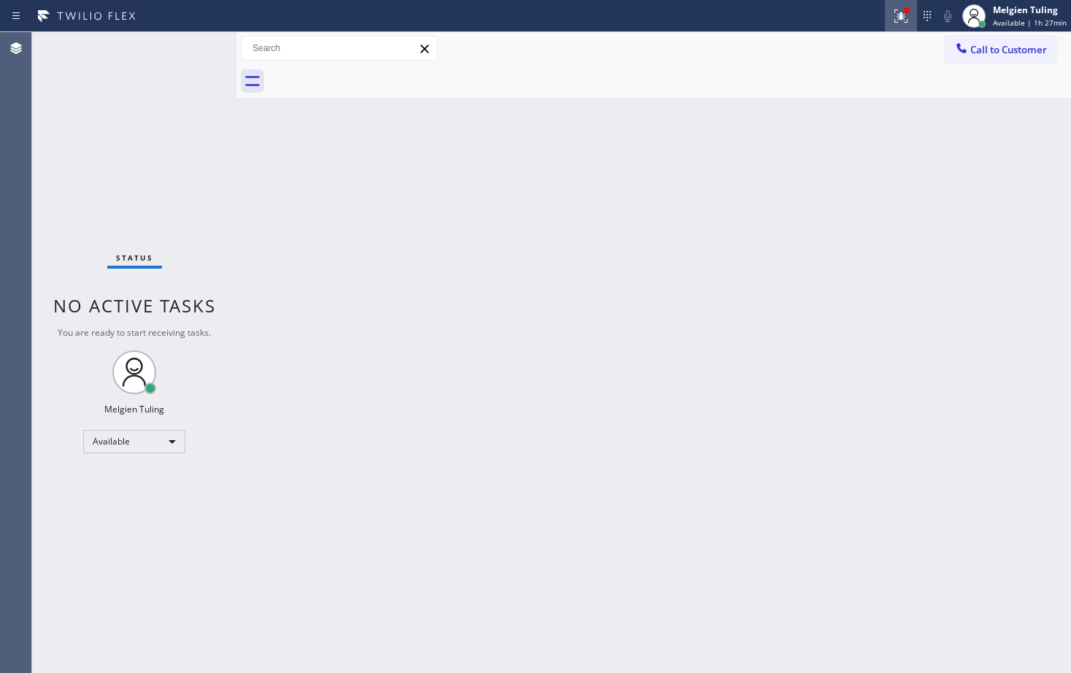
click at [903, 15] on icon at bounding box center [898, 14] width 9 height 10
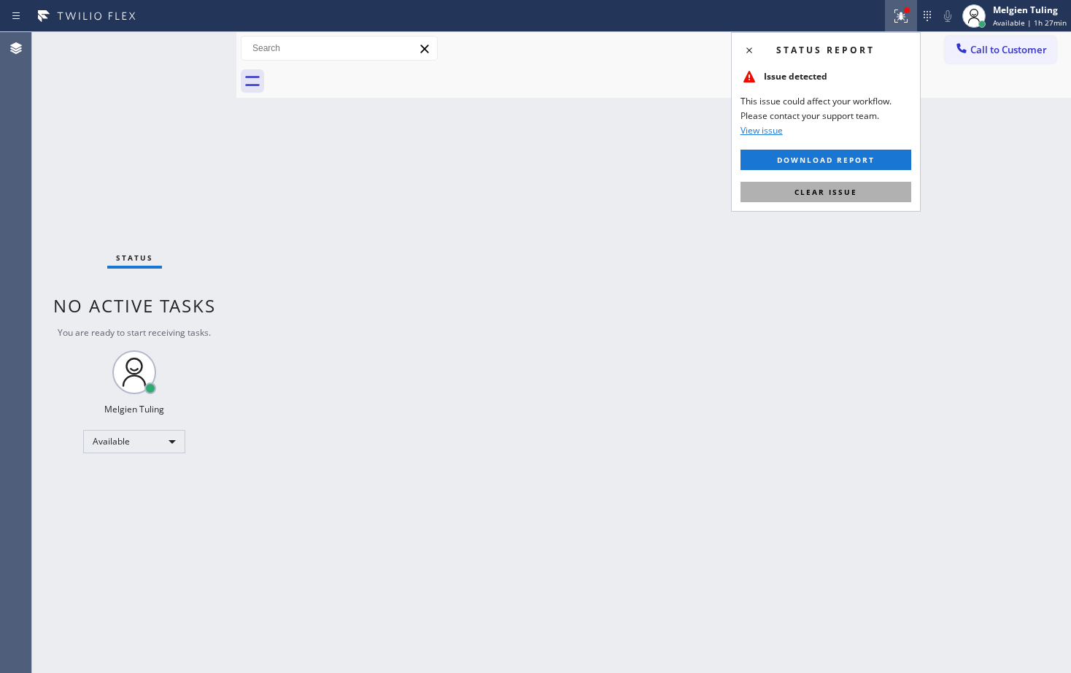
click at [839, 189] on span "Clear issue" at bounding box center [825, 192] width 63 height 10
click at [839, 189] on div "Back to Dashboard Change Sender ID Customers Technicians Select a contact Outbo…" at bounding box center [653, 352] width 835 height 641
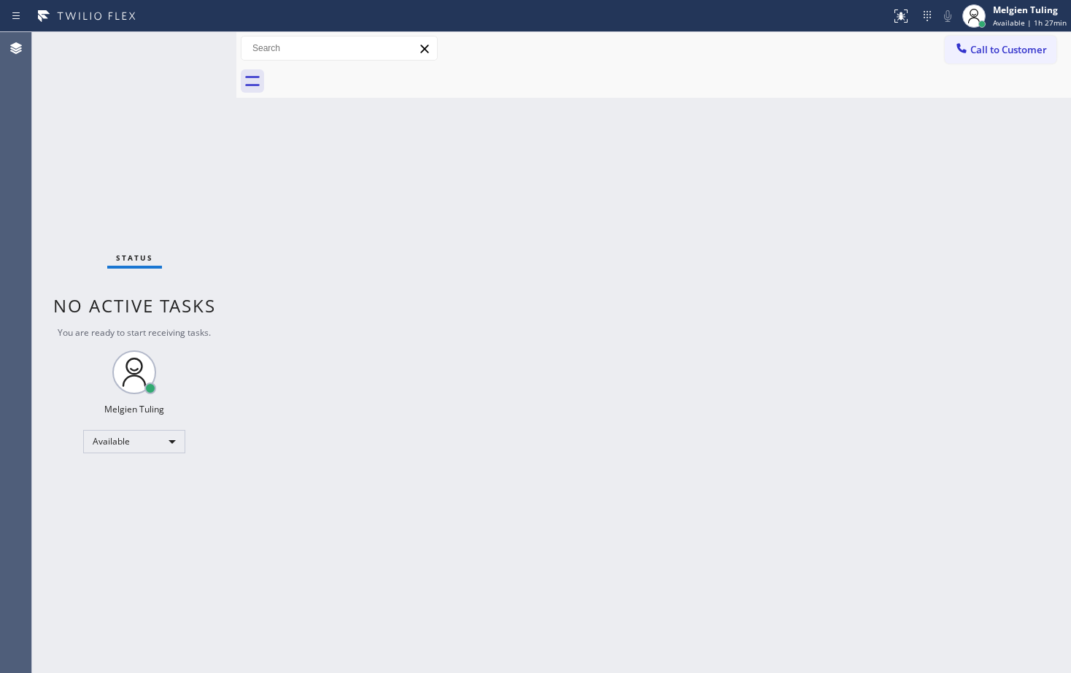
click at [839, 189] on div "Back to Dashboard Change Sender ID Customers Technicians Select a contact Outbo…" at bounding box center [653, 352] width 835 height 641
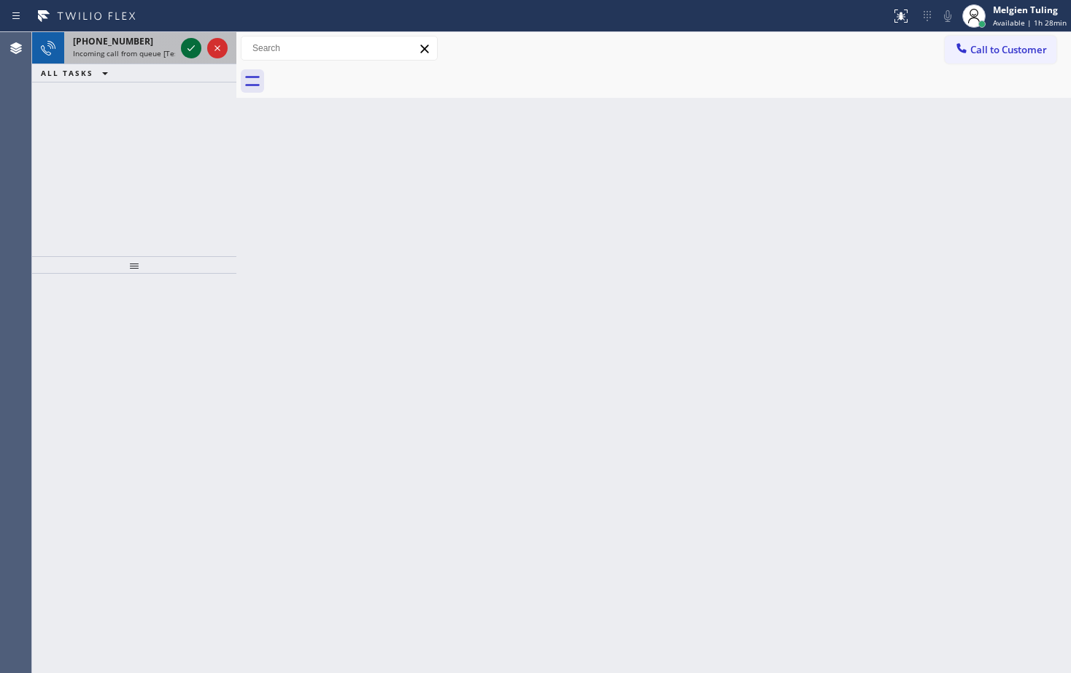
click at [185, 52] on icon at bounding box center [191, 48] width 18 height 18
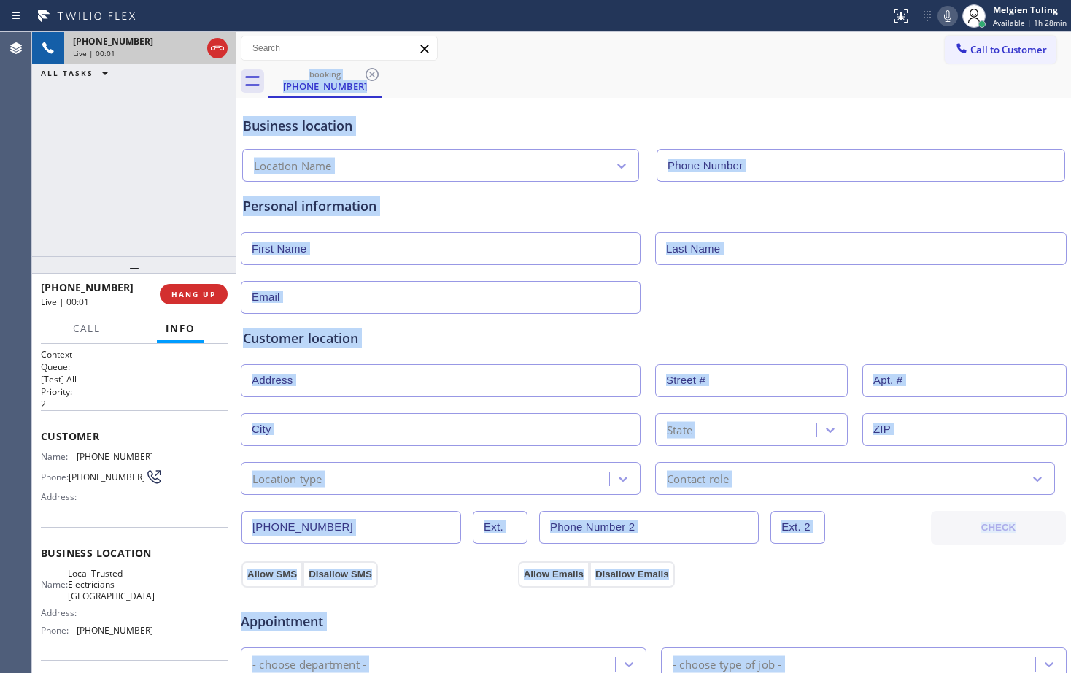
type input "[PHONE_NUMBER]"
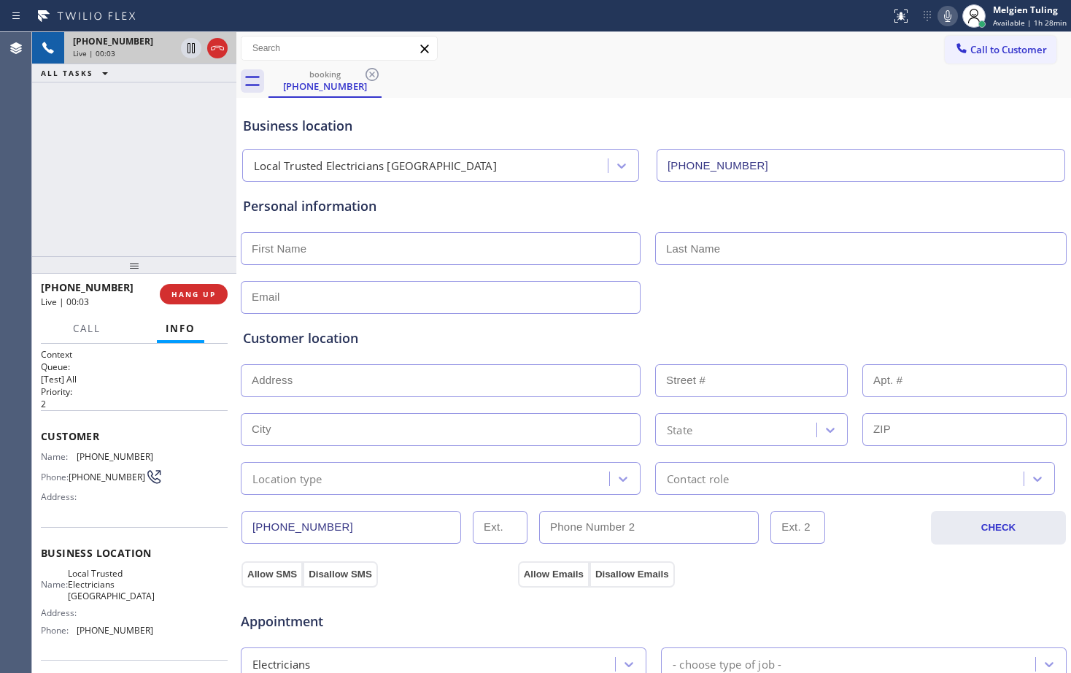
click at [100, 180] on div "[PHONE_NUMBER] Live | 00:03 ALL TASKS ALL TASKS ACTIVE TASKS TASKS IN WRAP UP" at bounding box center [134, 144] width 204 height 224
click at [190, 295] on span "HANG UP" at bounding box center [193, 294] width 45 height 10
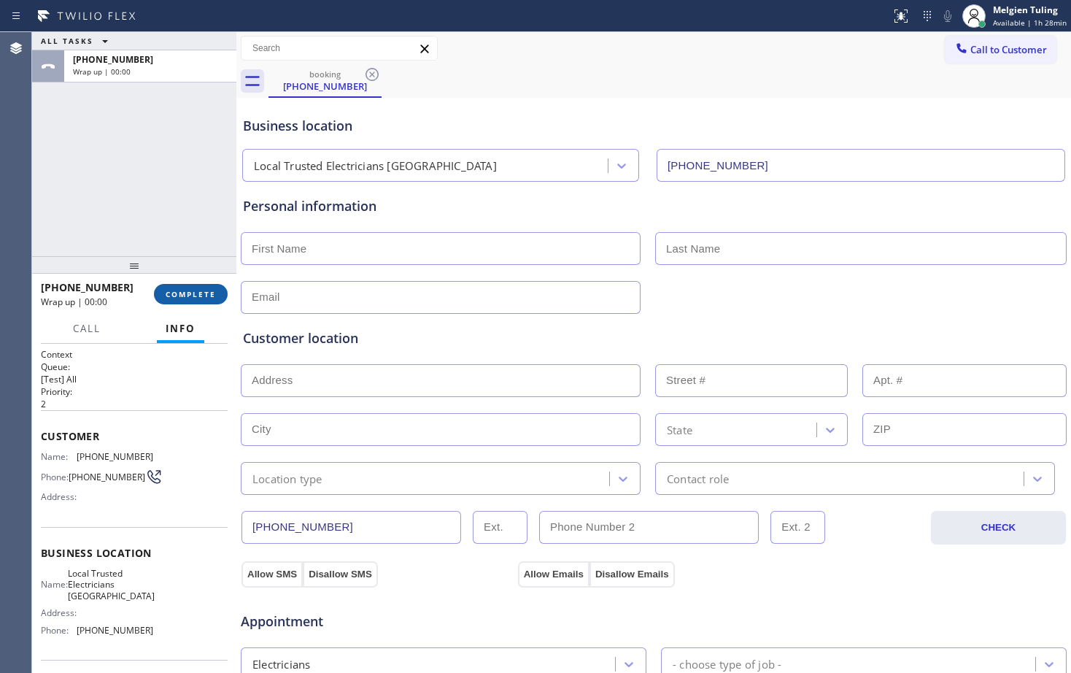
click at [190, 295] on span "COMPLETE" at bounding box center [191, 294] width 50 height 10
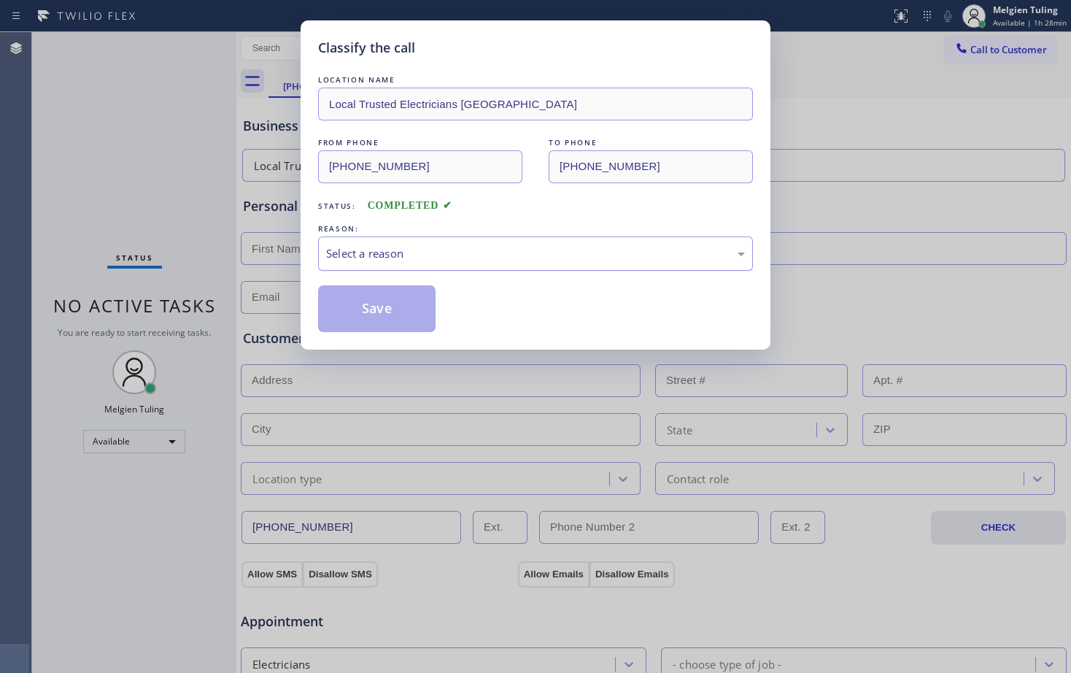
click at [381, 253] on div "Select a reason" at bounding box center [535, 253] width 419 height 17
click at [351, 298] on button "Save" at bounding box center [376, 308] width 117 height 47
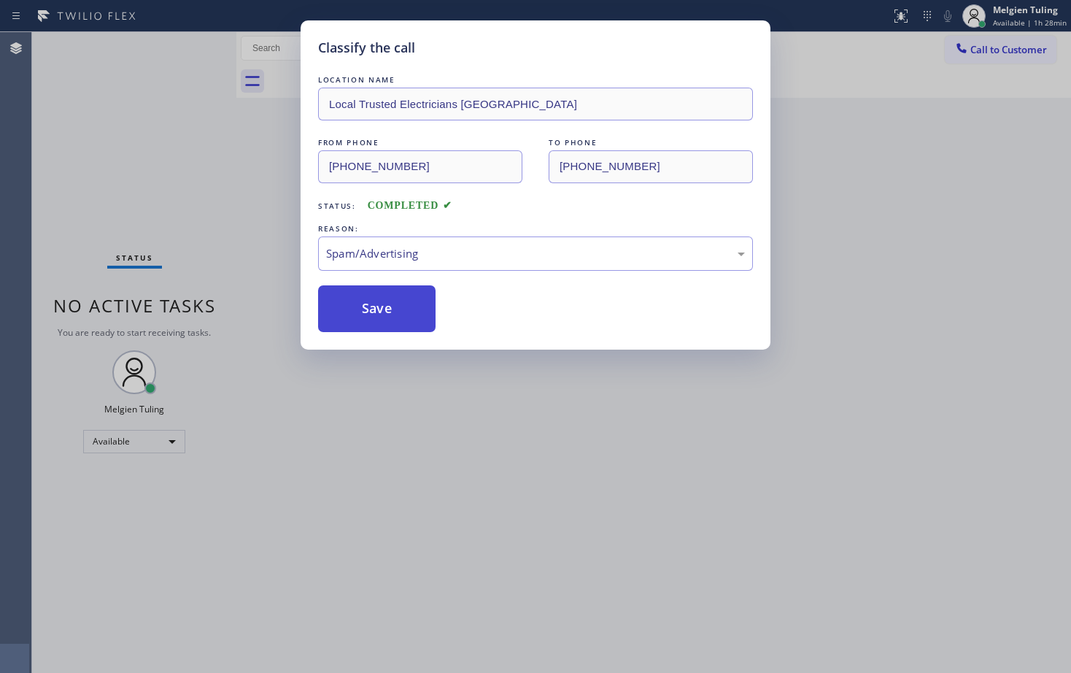
click at [352, 297] on button "Save" at bounding box center [376, 308] width 117 height 47
click at [352, 297] on div "Back to Dashboard Change Sender ID Customers Technicians Select a contact Outbo…" at bounding box center [653, 352] width 835 height 641
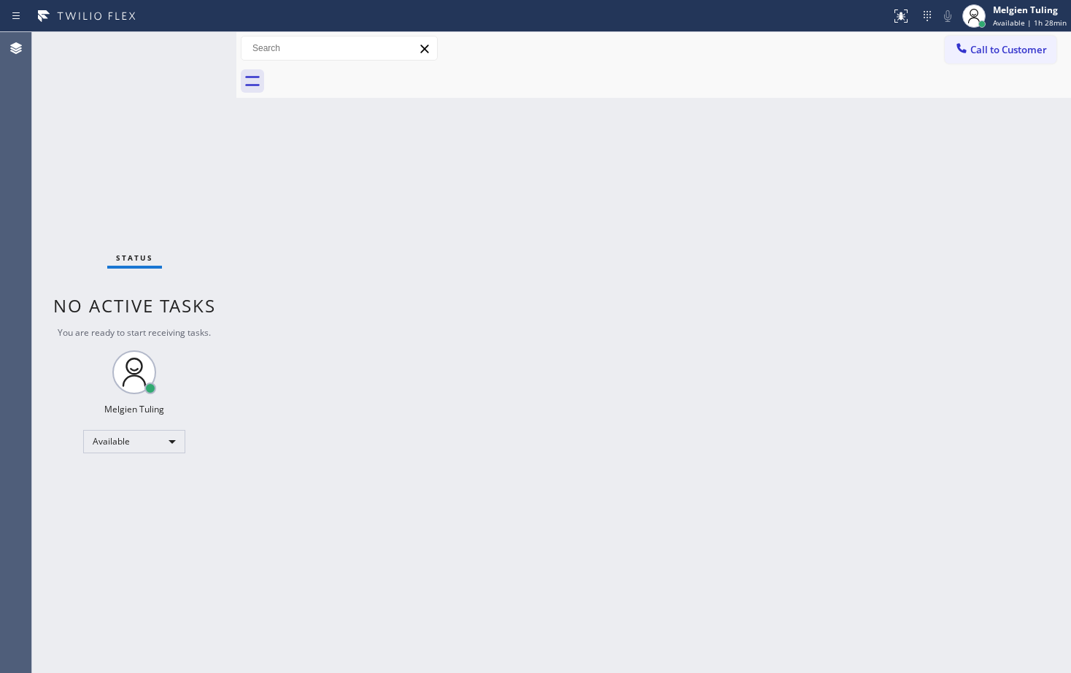
click at [268, 227] on div "Back to Dashboard Change Sender ID Customers Technicians Select a contact Outbo…" at bounding box center [653, 352] width 835 height 641
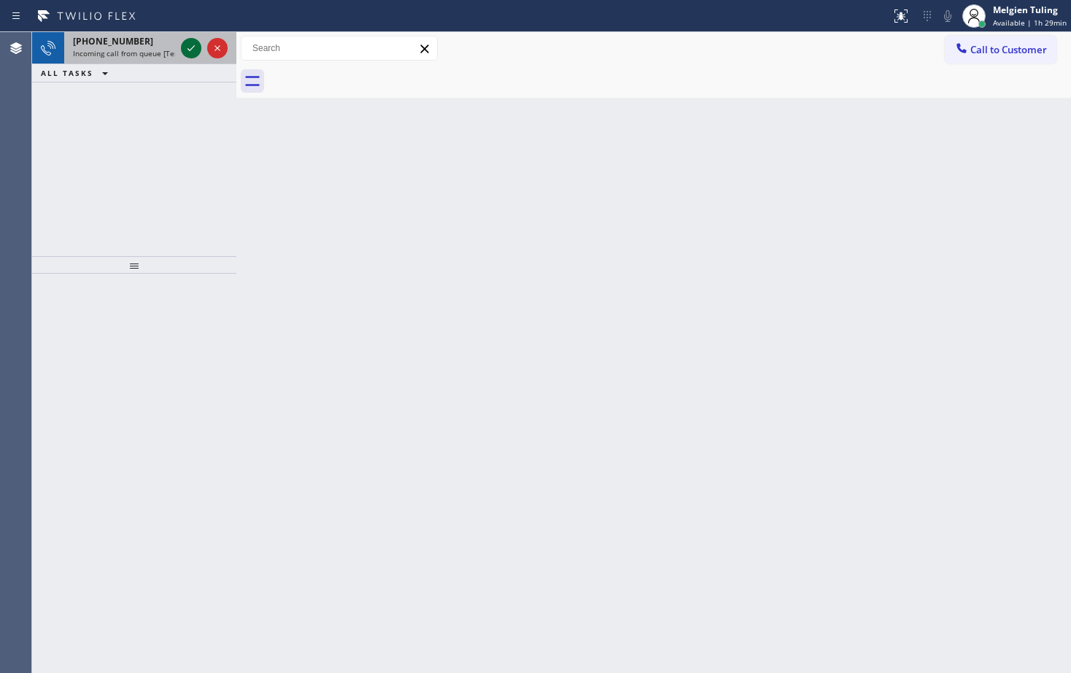
click at [193, 47] on icon at bounding box center [190, 48] width 7 height 6
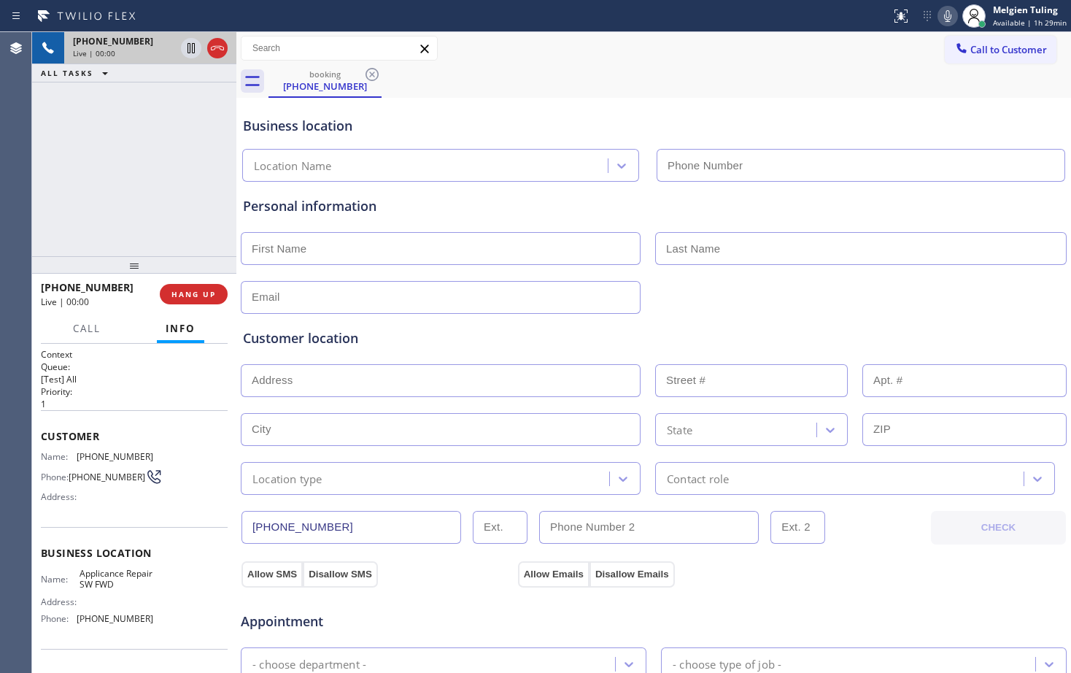
type input "[PHONE_NUMBER]"
click at [190, 290] on span "HANG UP" at bounding box center [193, 294] width 45 height 10
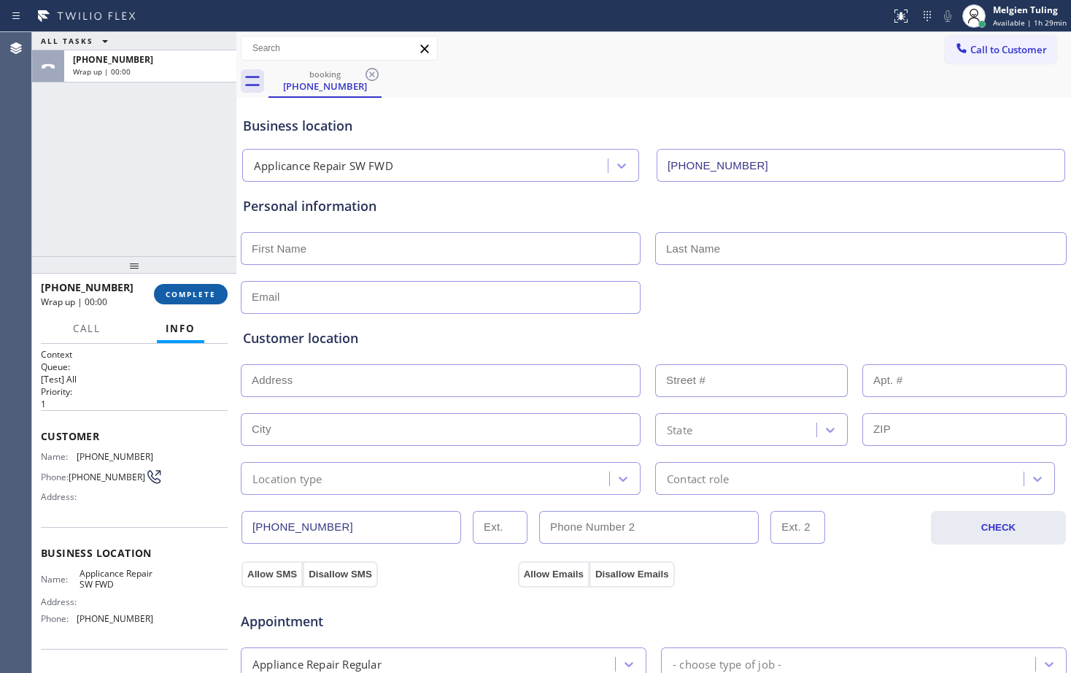
click at [190, 290] on span "COMPLETE" at bounding box center [191, 294] width 50 height 10
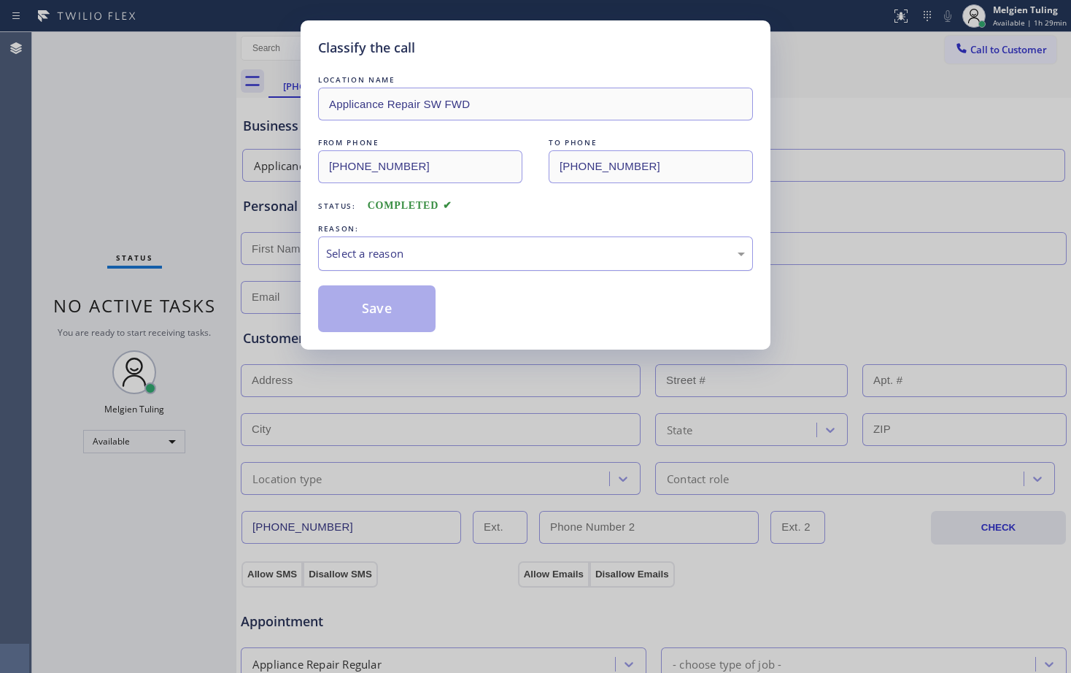
click at [368, 257] on div "Select a reason" at bounding box center [535, 253] width 419 height 17
click at [374, 317] on button "Save" at bounding box center [376, 308] width 117 height 47
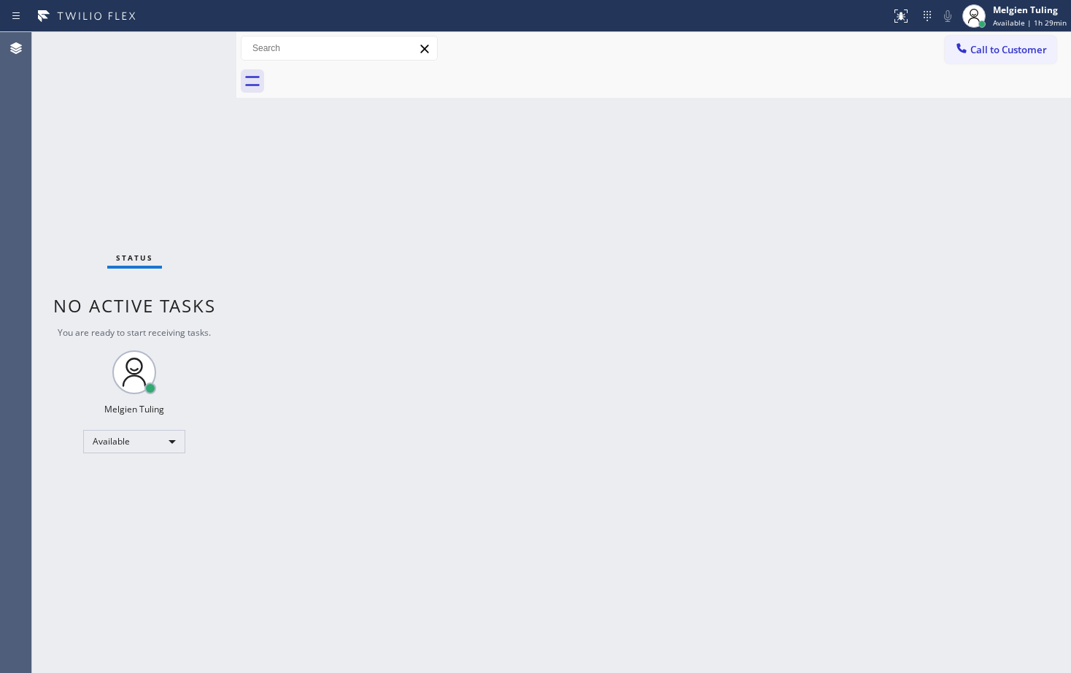
click at [476, 328] on div "Back to Dashboard Change Sender ID Customers Technicians Select a contact Outbo…" at bounding box center [653, 352] width 835 height 641
click at [520, 280] on div "Back to Dashboard Change Sender ID Customers Technicians Select a contact Outbo…" at bounding box center [653, 352] width 835 height 641
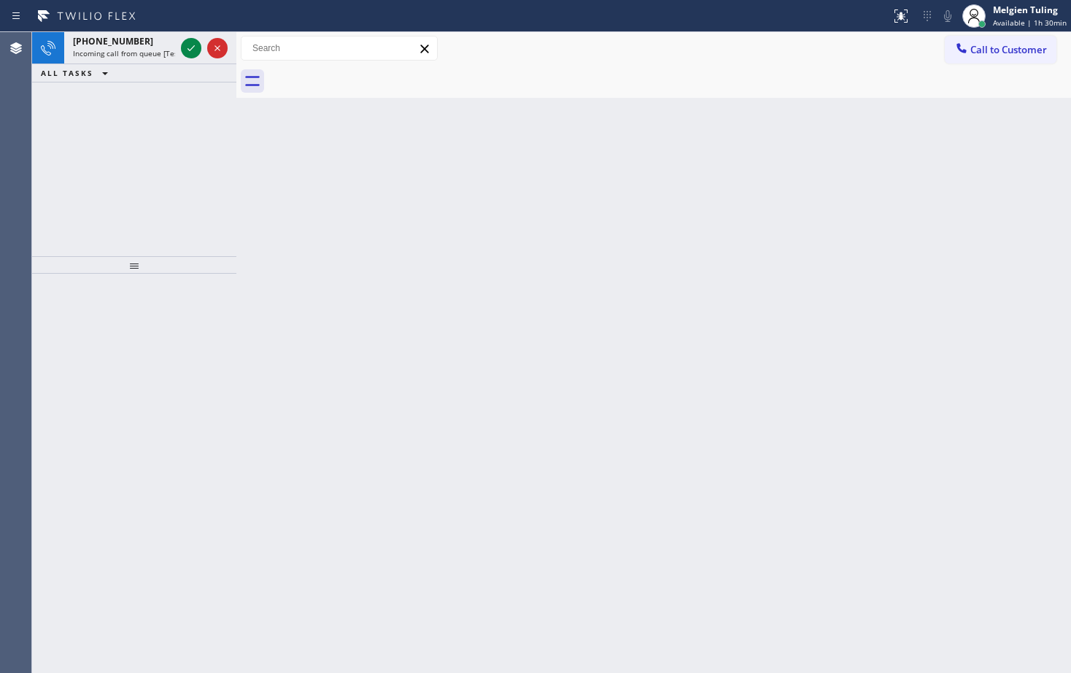
click at [188, 57] on button at bounding box center [191, 48] width 20 height 20
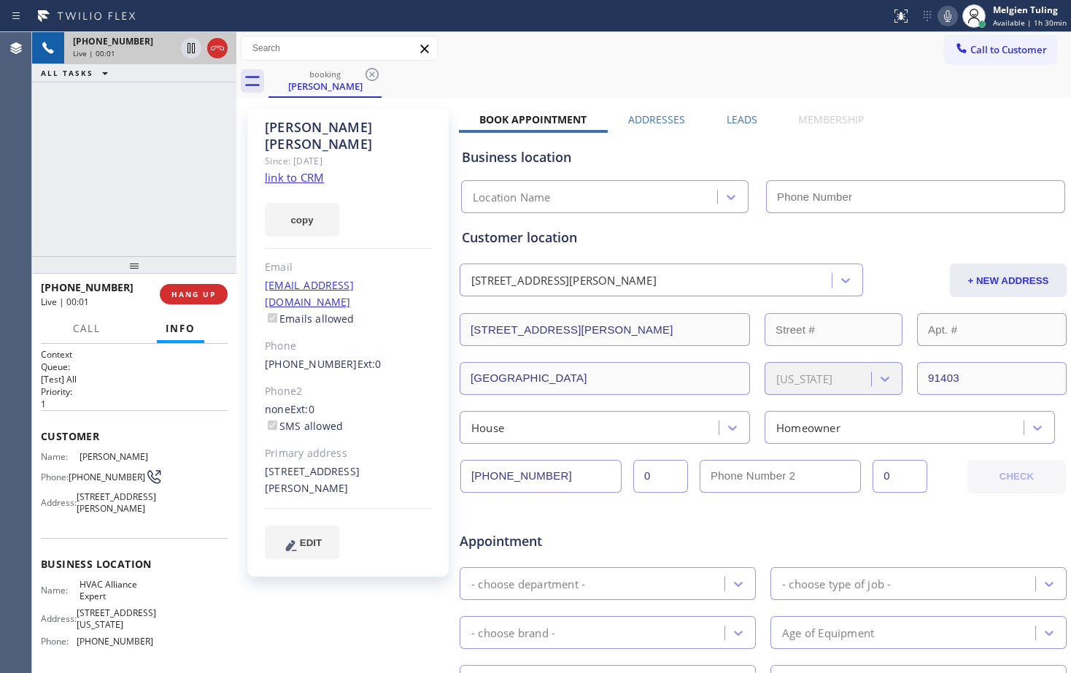
click at [190, 53] on icon at bounding box center [190, 48] width 7 height 10
type input "[PHONE_NUMBER]"
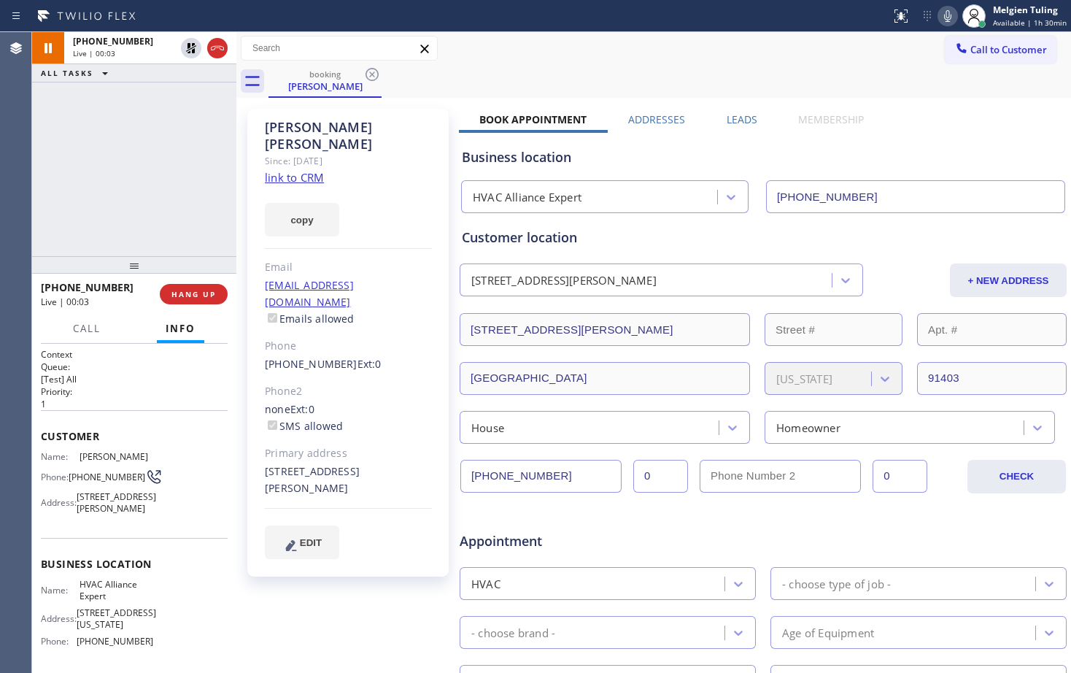
click at [188, 155] on div "[PHONE_NUMBER] Live | 00:03 ALL TASKS ALL TASKS ACTIVE TASKS TASKS IN WRAP UP" at bounding box center [134, 144] width 204 height 224
click at [196, 50] on icon at bounding box center [191, 48] width 18 height 18
click at [363, 205] on div "copy" at bounding box center [348, 211] width 167 height 50
click at [300, 170] on link "link to CRM" at bounding box center [294, 177] width 59 height 15
click at [949, 17] on icon at bounding box center [948, 16] width 18 height 18
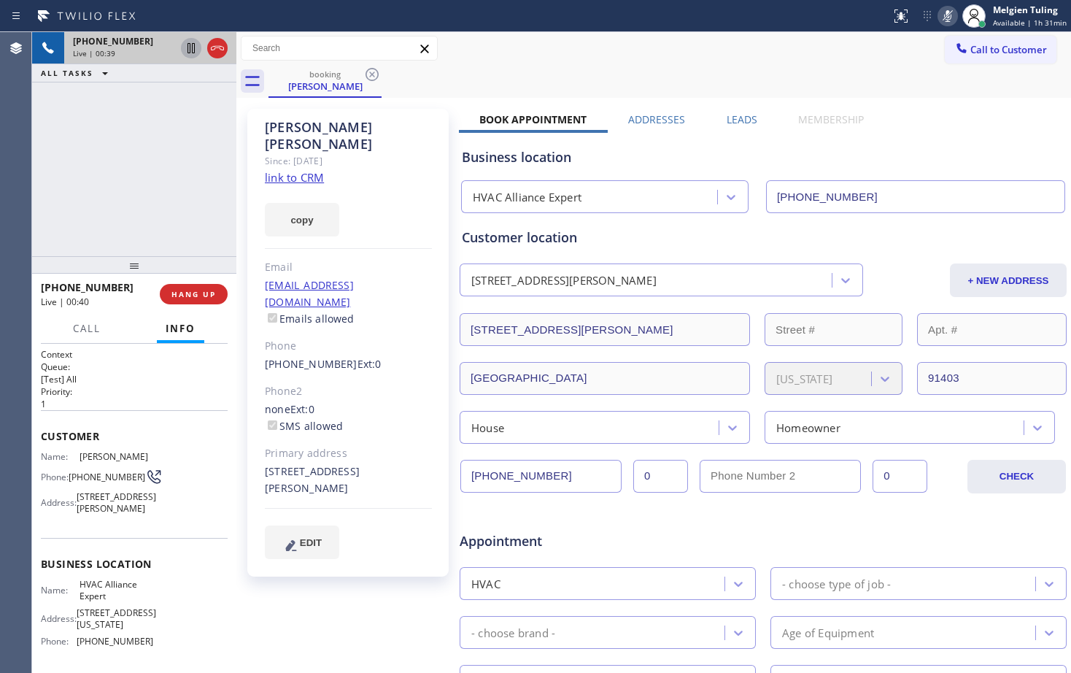
click at [954, 19] on icon at bounding box center [948, 16] width 18 height 18
click at [902, 63] on div "Call to Customer Outbound call Location Search location Your caller id phone nu…" at bounding box center [653, 48] width 835 height 33
click at [723, 73] on div "booking [PERSON_NAME]" at bounding box center [669, 81] width 802 height 33
click at [951, 15] on icon at bounding box center [947, 16] width 7 height 12
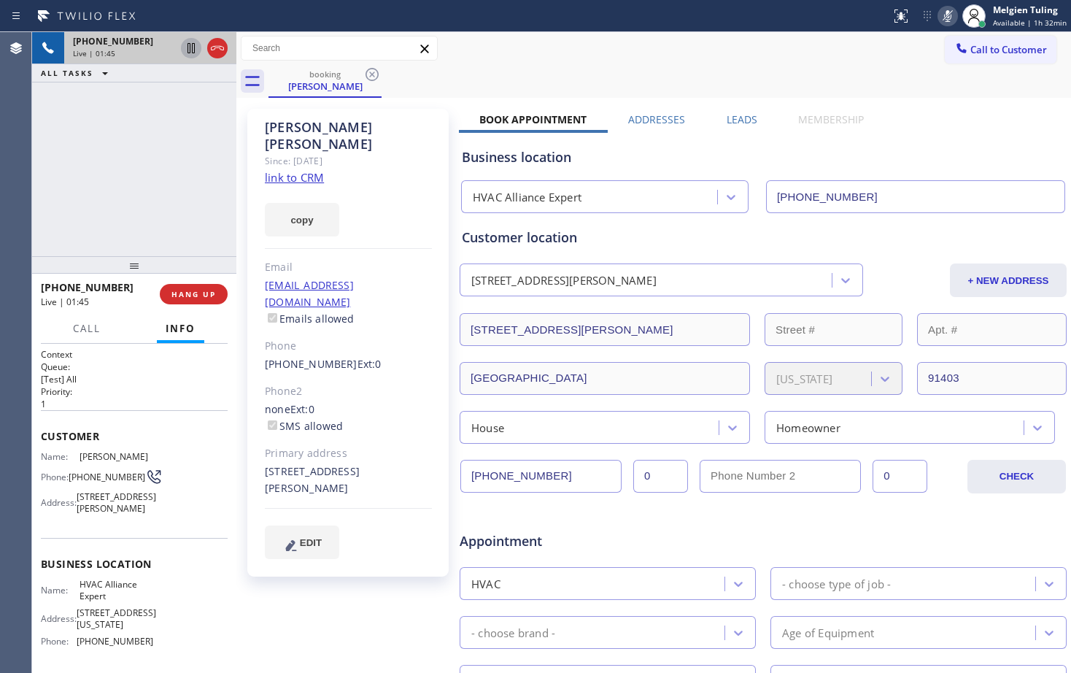
click at [193, 47] on icon at bounding box center [191, 48] width 18 height 18
click at [171, 511] on div "Name: [PERSON_NAME] Phone: [PHONE_NUMBER] Address: [STREET_ADDRESS][PERSON_NAME]" at bounding box center [134, 485] width 187 height 69
drag, startPoint x: 177, startPoint y: 185, endPoint x: 169, endPoint y: 90, distance: 95.2
click at [177, 184] on div "[PHONE_NUMBER] Live | 04:22 ALL TASKS ALL TASKS ACTIVE TASKS TASKS IN WRAP UP" at bounding box center [134, 144] width 204 height 224
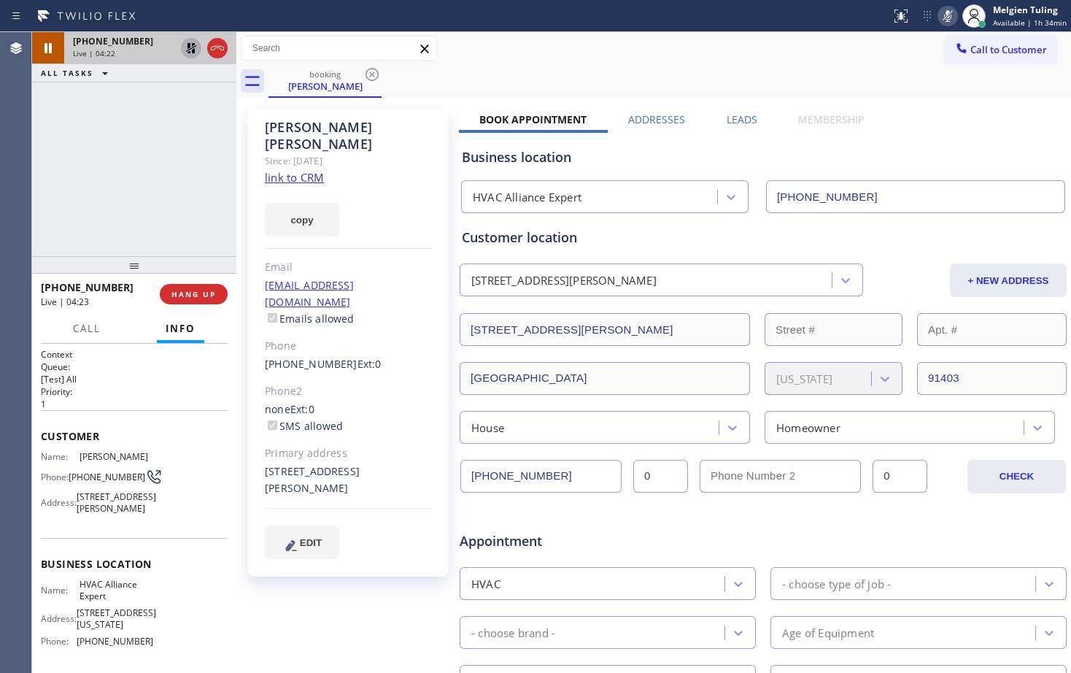
click at [186, 45] on icon at bounding box center [191, 48] width 18 height 18
click at [950, 16] on rect at bounding box center [948, 14] width 10 height 10
click at [654, 47] on div "Call to Customer Outbound call Location Search location Your caller id phone nu…" at bounding box center [653, 49] width 835 height 26
click at [181, 144] on div "[PHONE_NUMBER] Live | 04:46 ALL TASKS ALL TASKS ACTIVE TASKS TASKS IN WRAP UP" at bounding box center [134, 144] width 204 height 224
click at [191, 51] on icon at bounding box center [191, 48] width 18 height 18
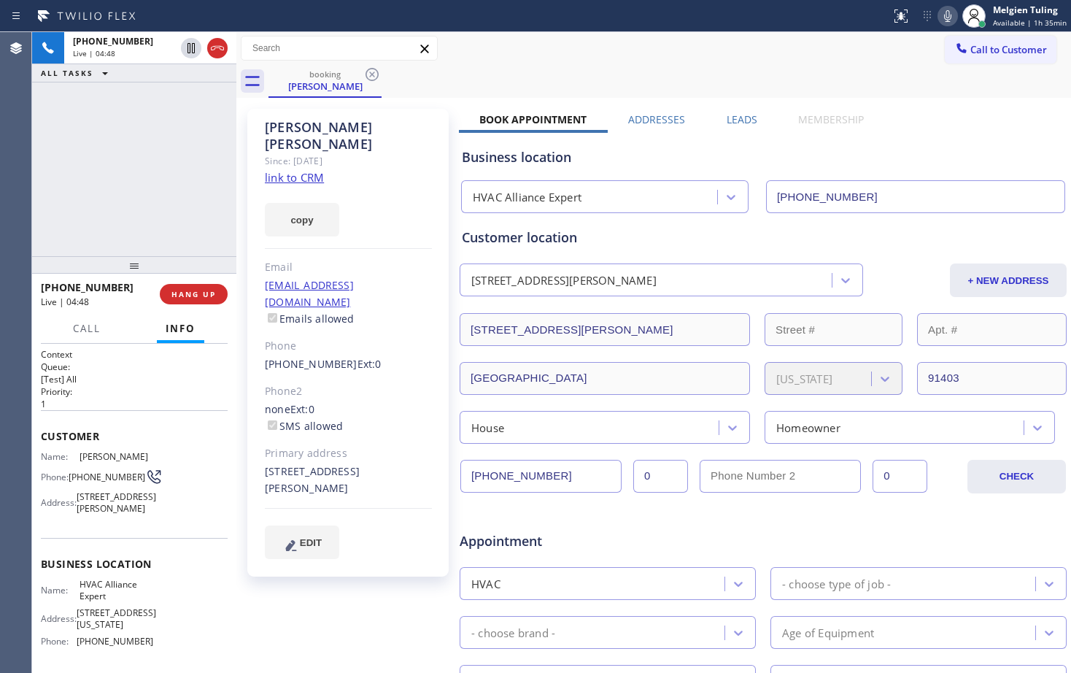
click at [951, 17] on icon at bounding box center [947, 16] width 7 height 12
click at [96, 185] on div "[PHONE_NUMBER] Live | 06:58 ALL TASKS ALL TASKS ACTIVE TASKS TASKS IN WRAP UP" at bounding box center [134, 144] width 204 height 224
click at [282, 170] on link "link to CRM" at bounding box center [294, 177] width 59 height 15
click at [409, 198] on div "copy" at bounding box center [348, 211] width 167 height 50
click at [826, 55] on div "Call to Customer Outbound call Location Search location Your caller id phone nu…" at bounding box center [653, 49] width 835 height 26
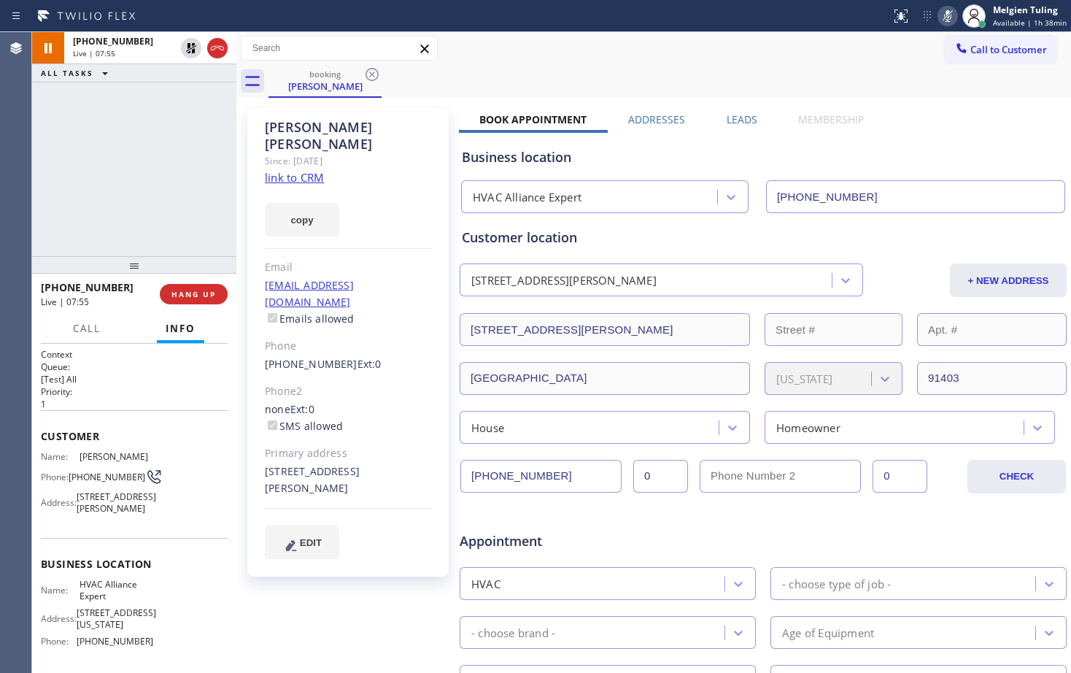
click at [951, 15] on rect at bounding box center [948, 14] width 10 height 10
click at [196, 50] on icon at bounding box center [191, 48] width 18 height 18
click at [399, 186] on div "copy" at bounding box center [348, 211] width 167 height 50
click at [684, 56] on div "Call to Customer Outbound call Location Search location Your caller id phone nu…" at bounding box center [653, 49] width 835 height 26
click at [397, 199] on div "copy" at bounding box center [348, 211] width 167 height 50
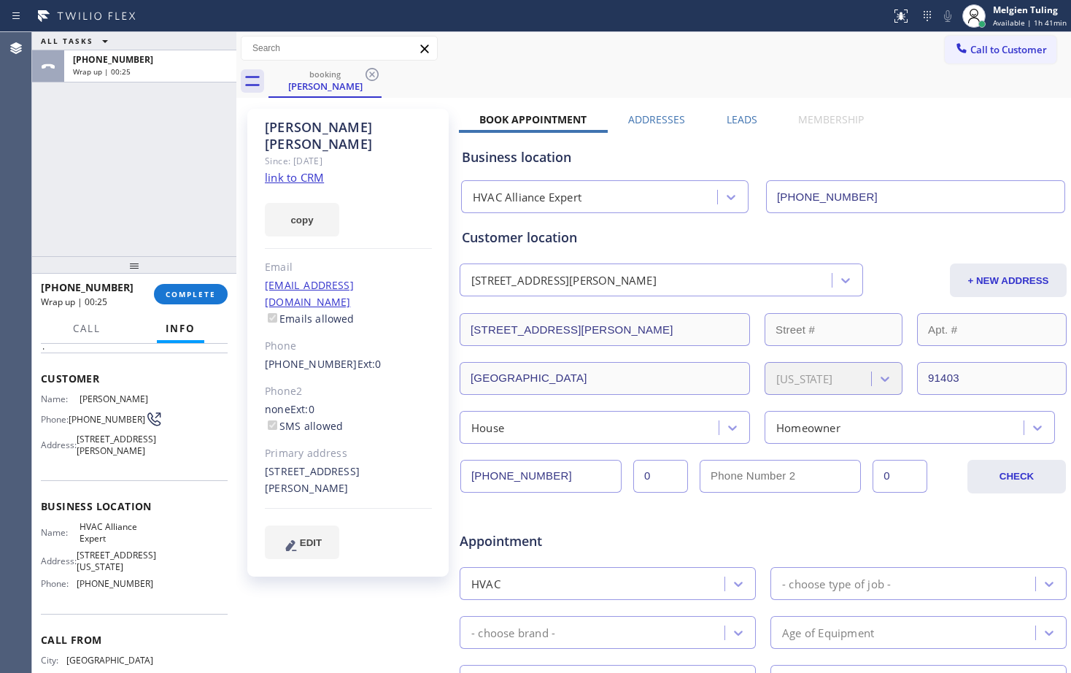
scroll to position [146, 0]
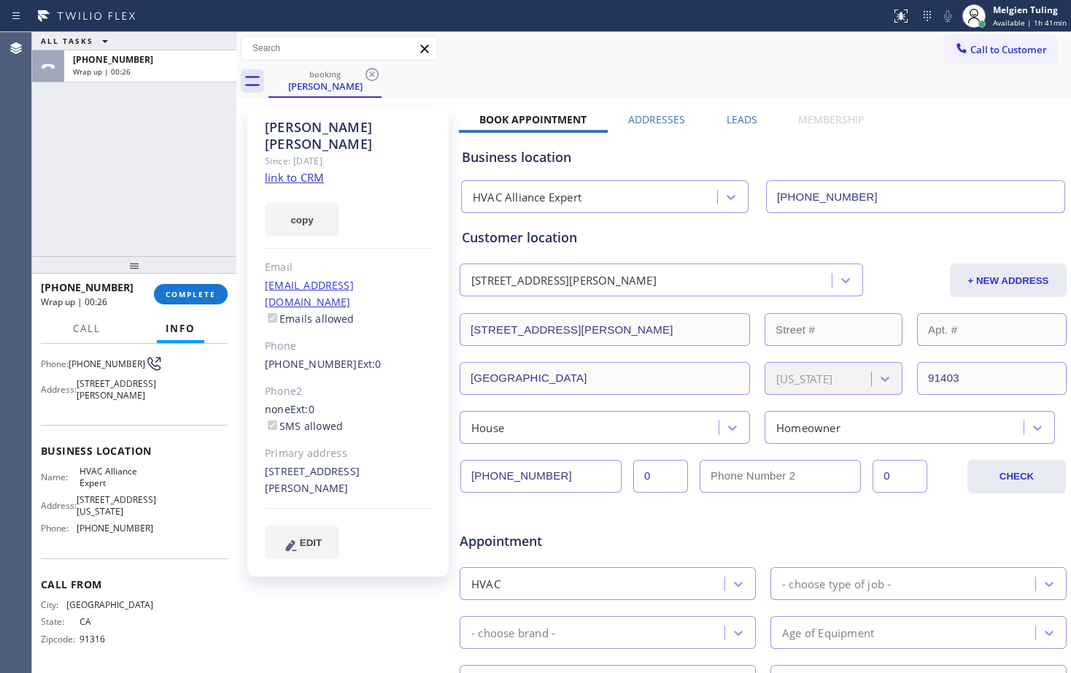
click at [91, 483] on span "HVAC Alliance Expert" at bounding box center [116, 476] width 73 height 23
copy span "HVAC Alliance Expert"
click at [100, 533] on span "[PHONE_NUMBER]" at bounding box center [115, 527] width 77 height 11
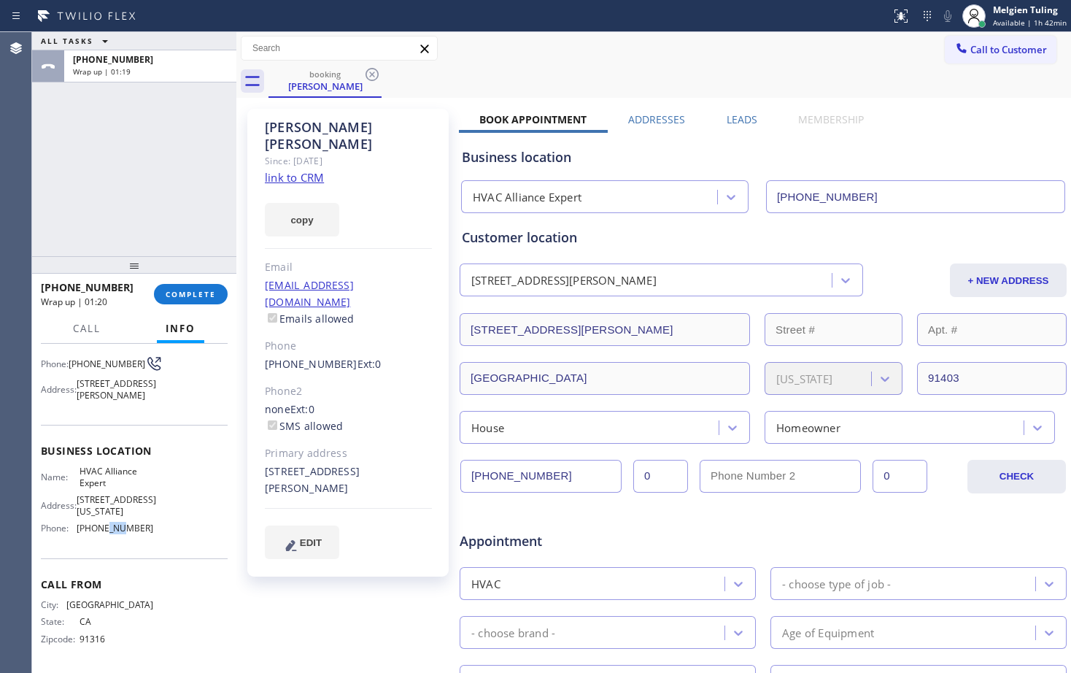
click at [100, 533] on span "[PHONE_NUMBER]" at bounding box center [115, 527] width 77 height 11
copy span "[PHONE_NUMBER]"
click at [191, 293] on span "COMPLETE" at bounding box center [191, 294] width 50 height 10
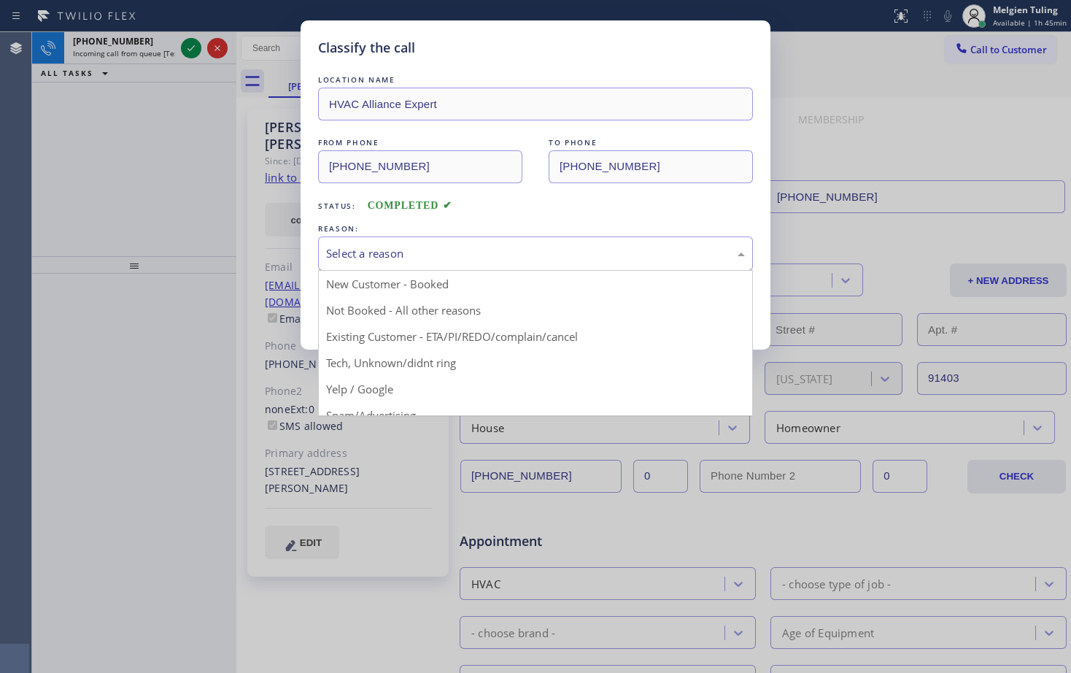
click at [351, 247] on div "Select a reason" at bounding box center [535, 253] width 419 height 17
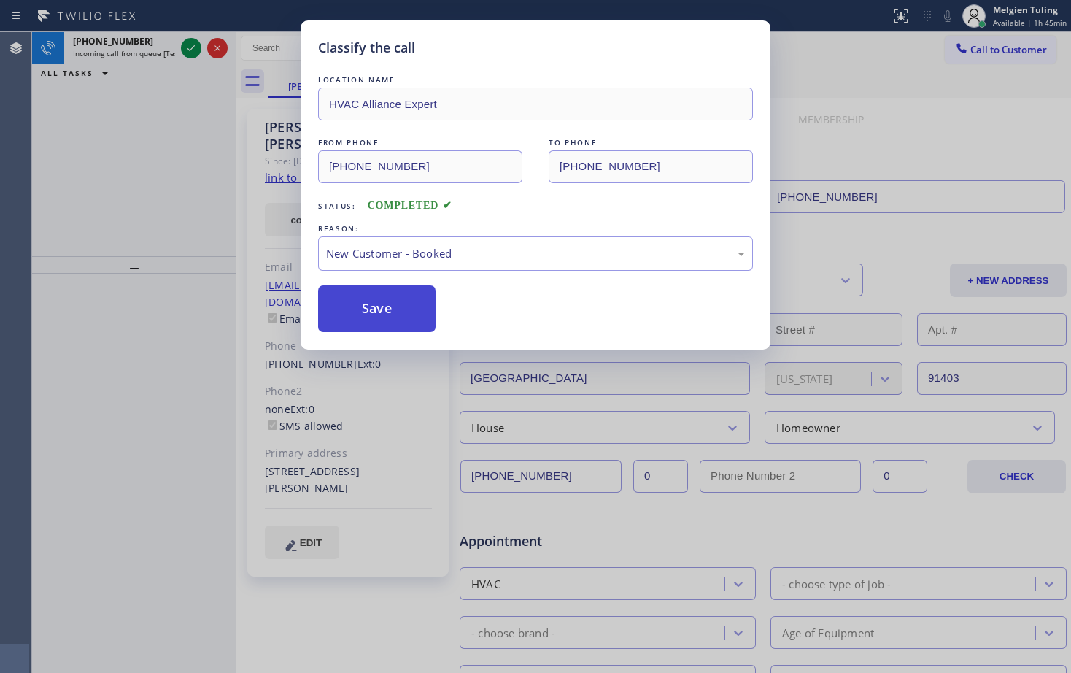
click at [352, 304] on button "Save" at bounding box center [376, 308] width 117 height 47
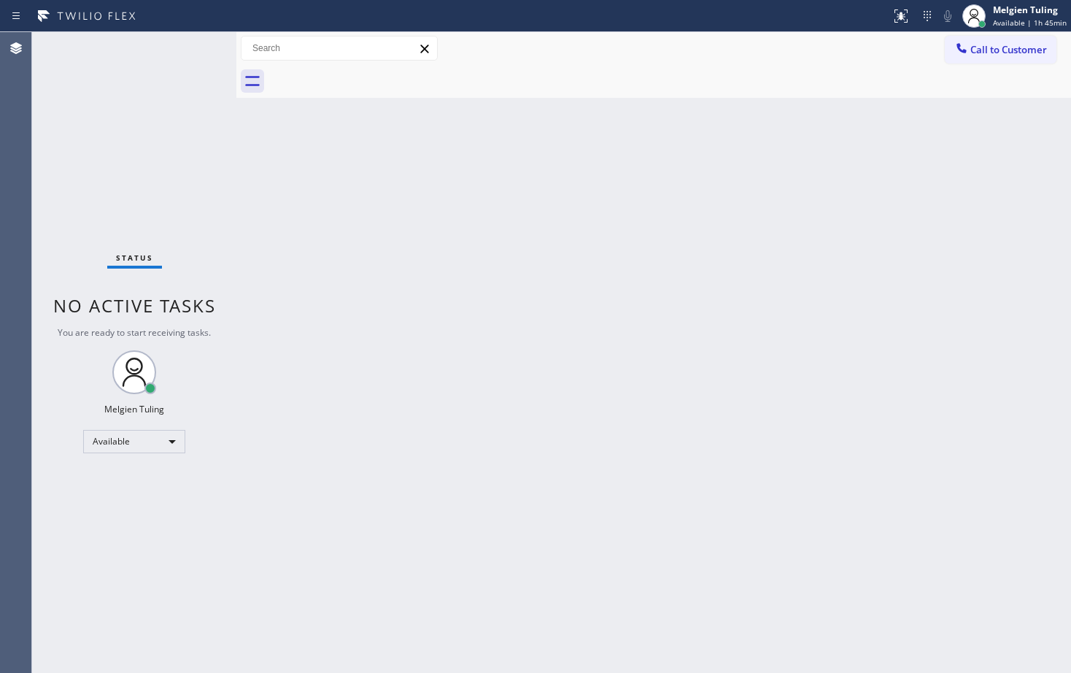
click at [104, 524] on div "Status No active tasks You are ready to start receiving tasks. Melgien Tuling A…" at bounding box center [134, 352] width 204 height 641
drag, startPoint x: 146, startPoint y: 139, endPoint x: 144, endPoint y: 129, distance: 10.4
click at [146, 139] on div "Status No active tasks You are ready to start receiving tasks. Melgien Tuling A…" at bounding box center [134, 352] width 204 height 641
click at [487, 337] on div "Back to Dashboard Change Sender ID Customers Technicians Select a contact Outbo…" at bounding box center [653, 352] width 835 height 641
click at [271, 523] on div "Back to Dashboard Change Sender ID Customers Technicians Select a contact Outbo…" at bounding box center [653, 352] width 835 height 641
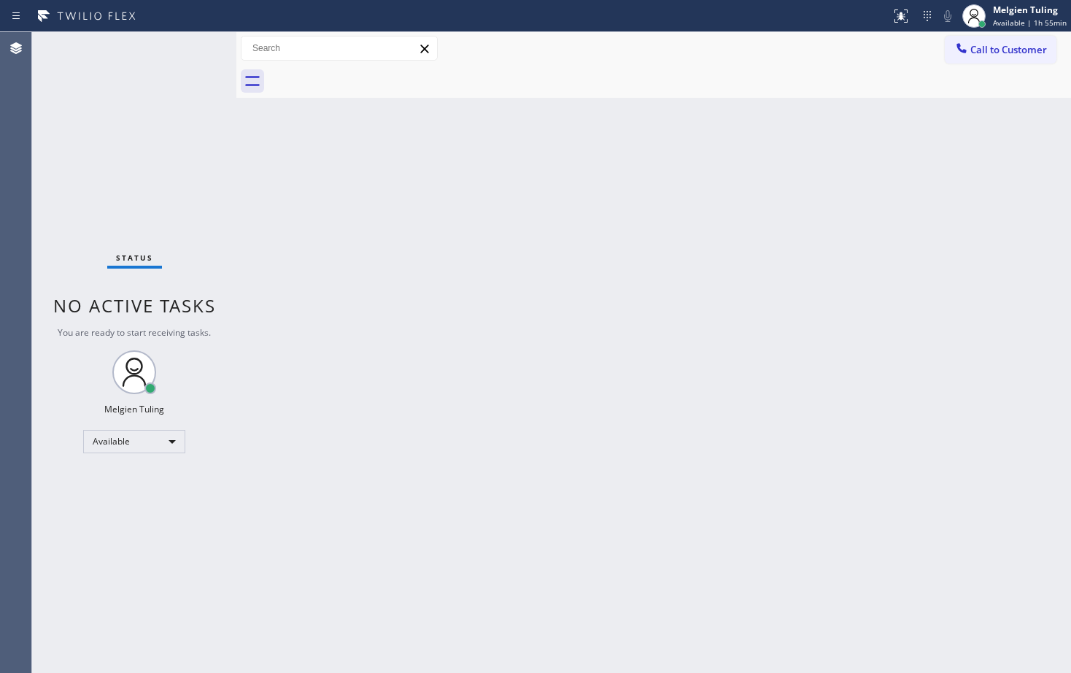
click at [191, 50] on div "Status No active tasks You are ready to start receiving tasks. Melgien Tuling A…" at bounding box center [134, 352] width 204 height 641
click at [187, 47] on div "Status No active tasks You are ready to start receiving tasks. Melgien Tuling A…" at bounding box center [134, 352] width 204 height 641
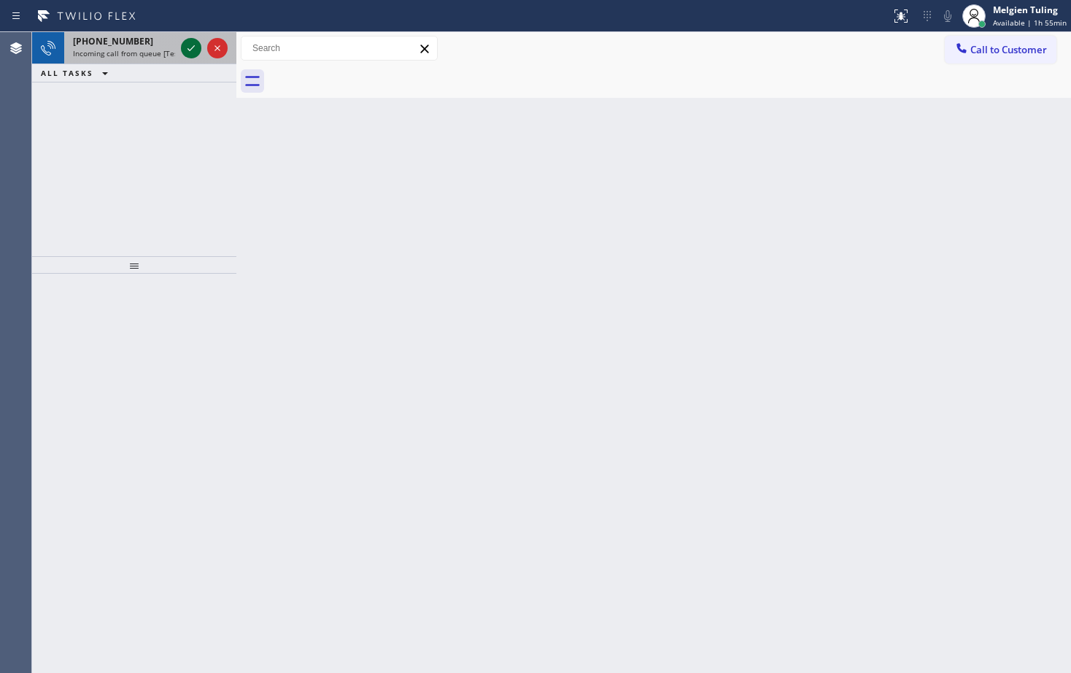
click at [185, 50] on icon at bounding box center [191, 48] width 18 height 18
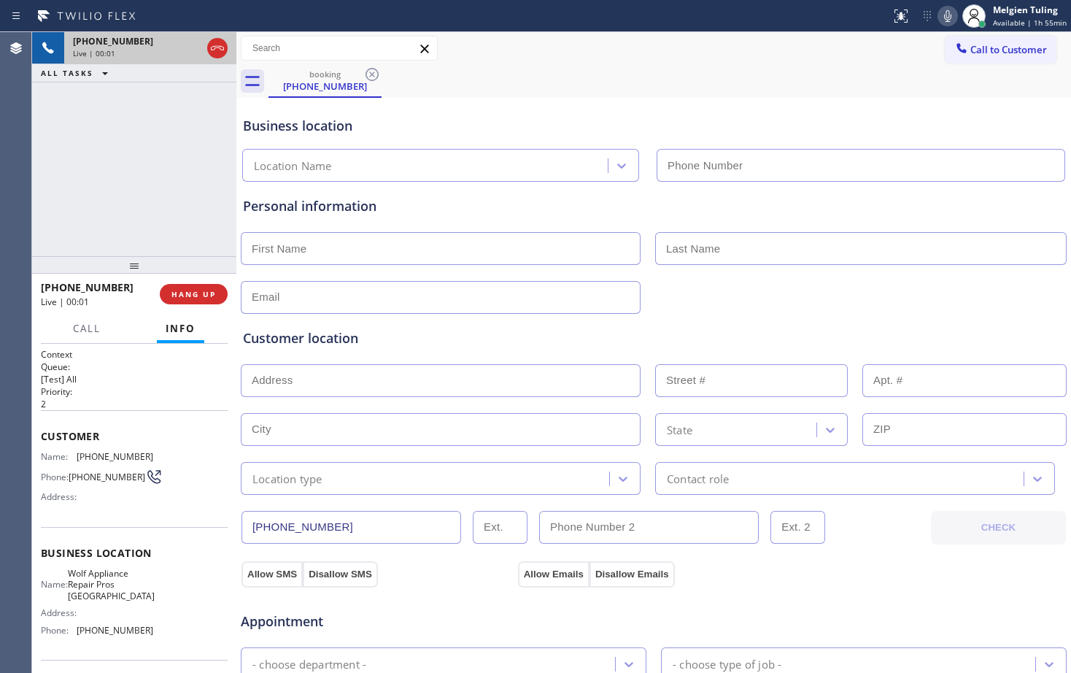
type input "[PHONE_NUMBER]"
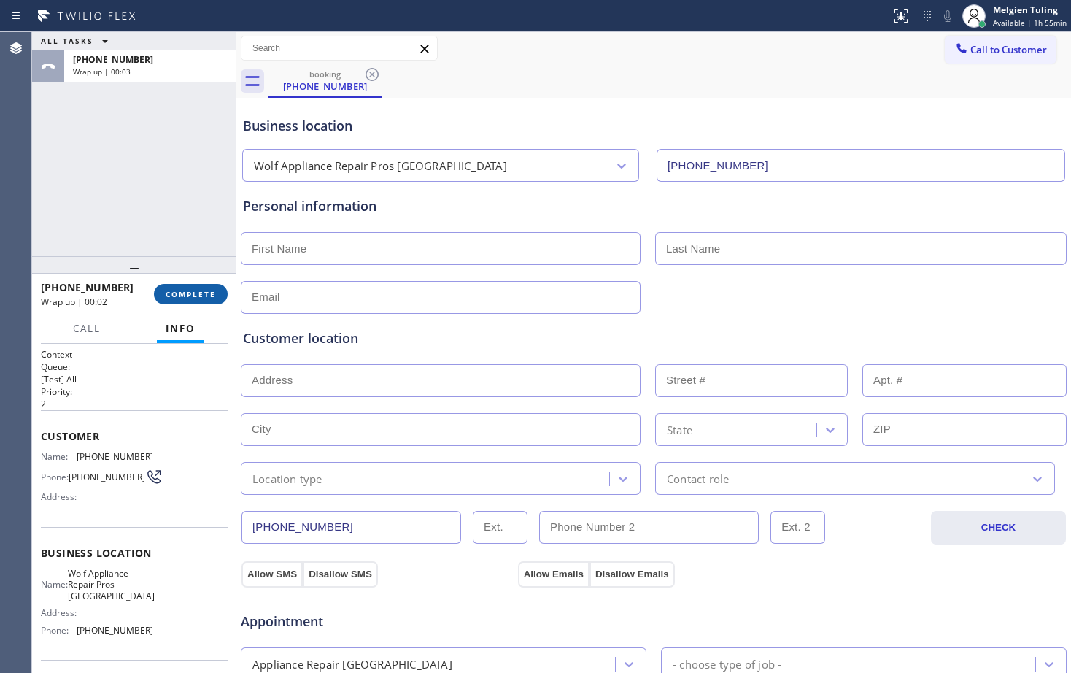
click at [187, 296] on span "COMPLETE" at bounding box center [191, 294] width 50 height 10
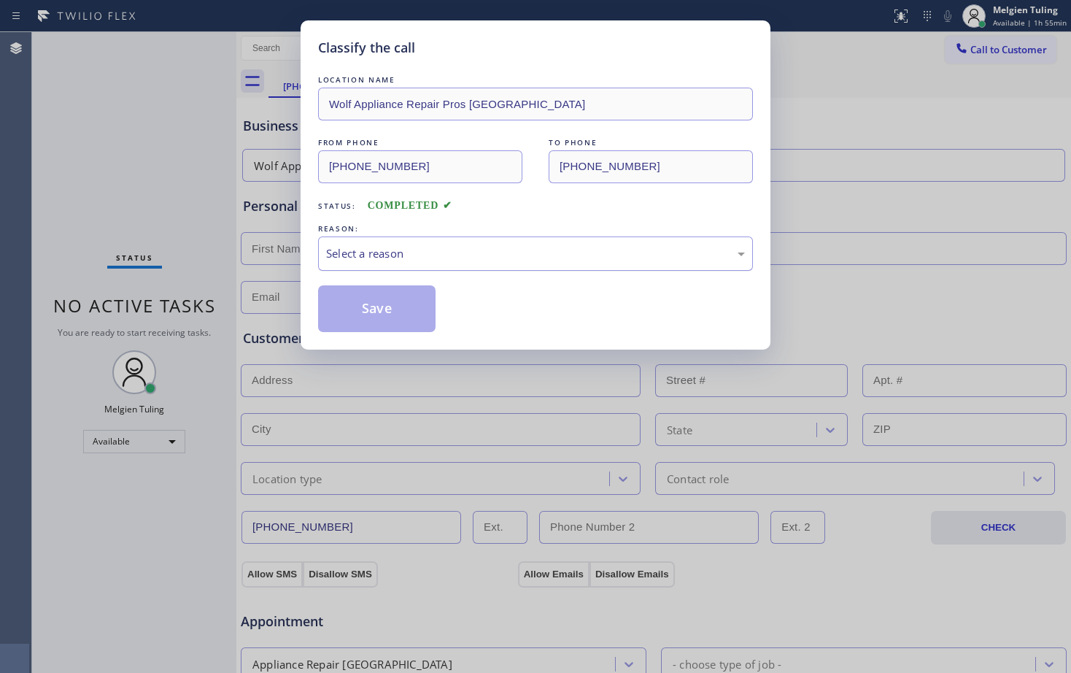
click at [367, 250] on div "Select a reason" at bounding box center [535, 253] width 419 height 17
click at [374, 312] on button "Save" at bounding box center [376, 308] width 117 height 47
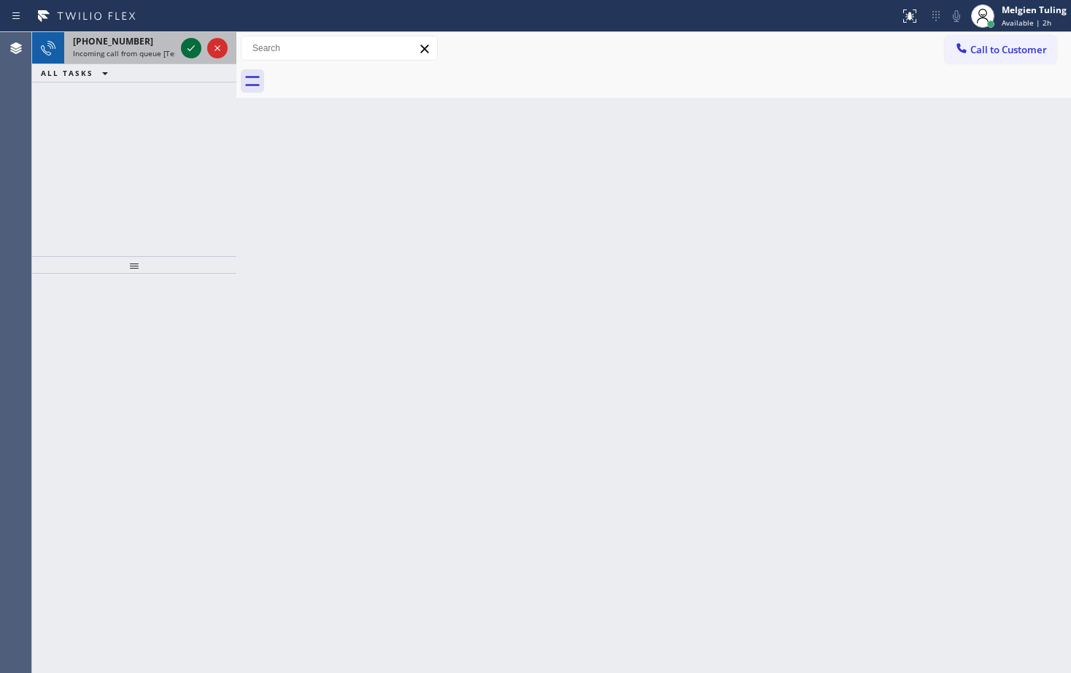
click at [192, 47] on icon at bounding box center [191, 48] width 18 height 18
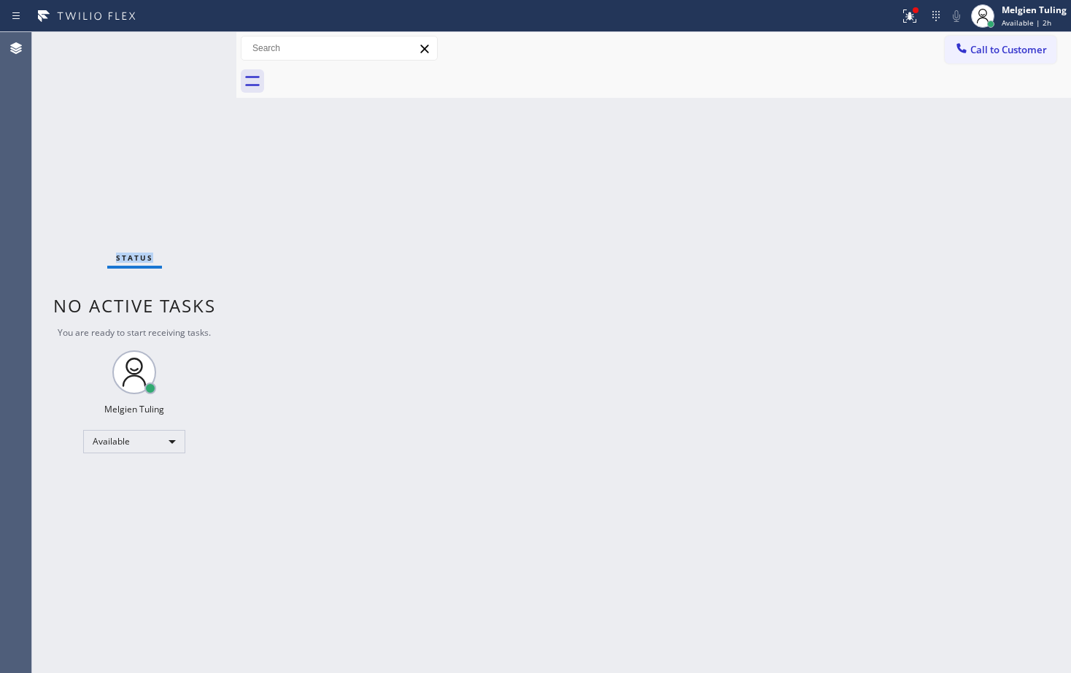
click at [192, 47] on div "Status No active tasks You are ready to start receiving tasks. Melgien Tuling A…" at bounding box center [134, 352] width 204 height 641
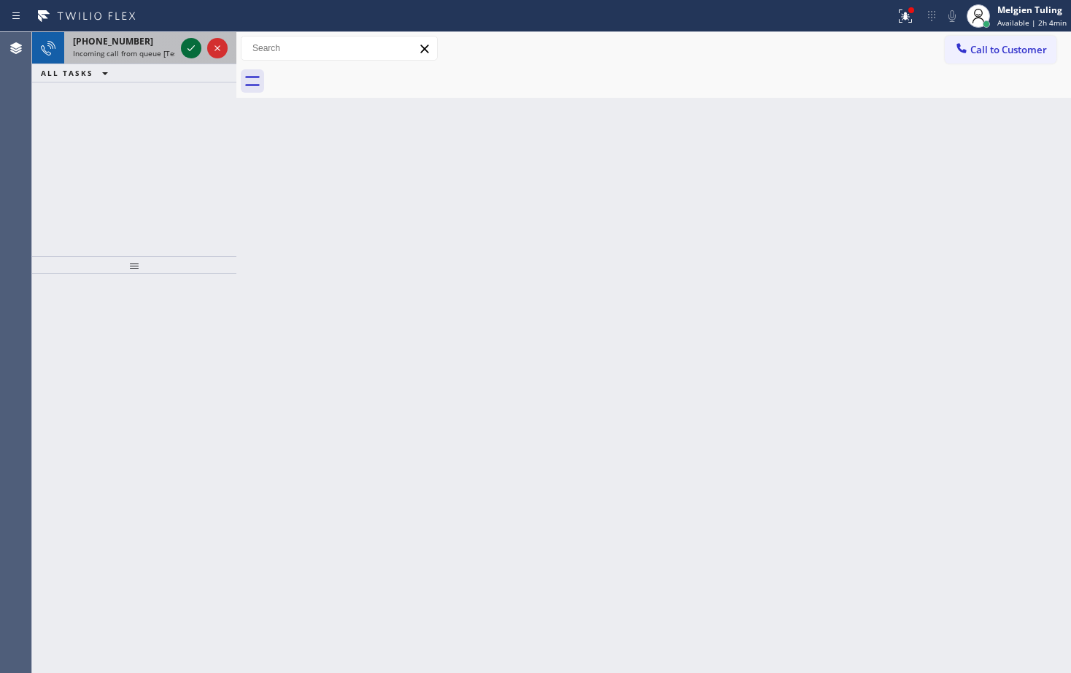
click at [197, 50] on icon at bounding box center [191, 48] width 18 height 18
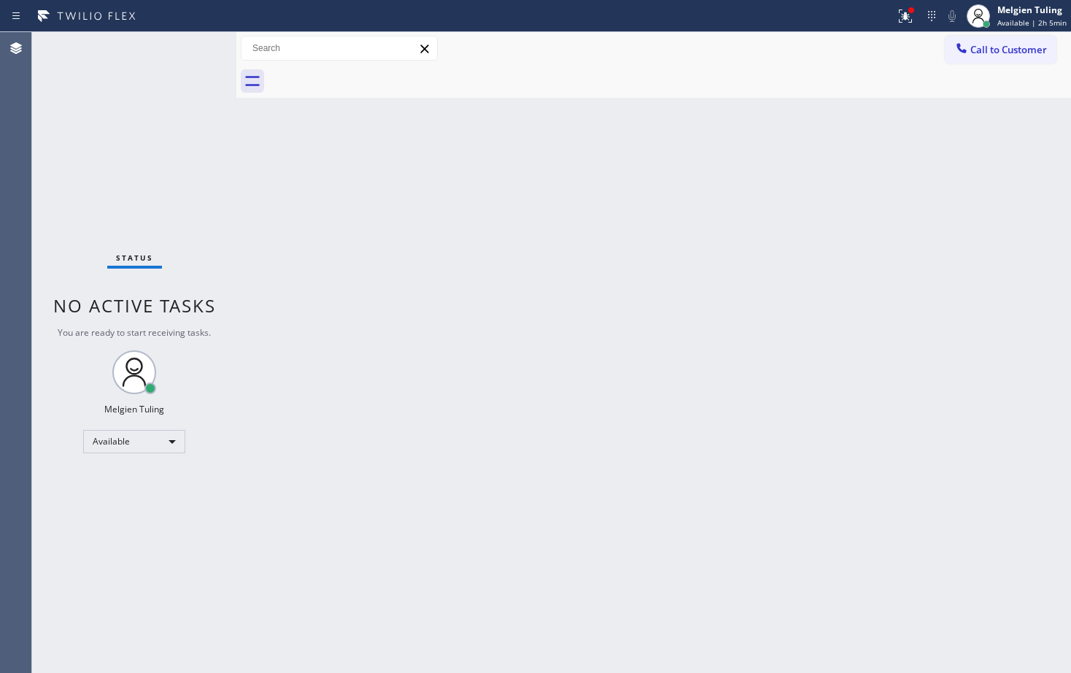
drag, startPoint x: 186, startPoint y: 51, endPoint x: 162, endPoint y: 50, distance: 24.1
click at [162, 50] on div "Status No active tasks You are ready to start receiving tasks. Melgien Tuling A…" at bounding box center [134, 352] width 204 height 641
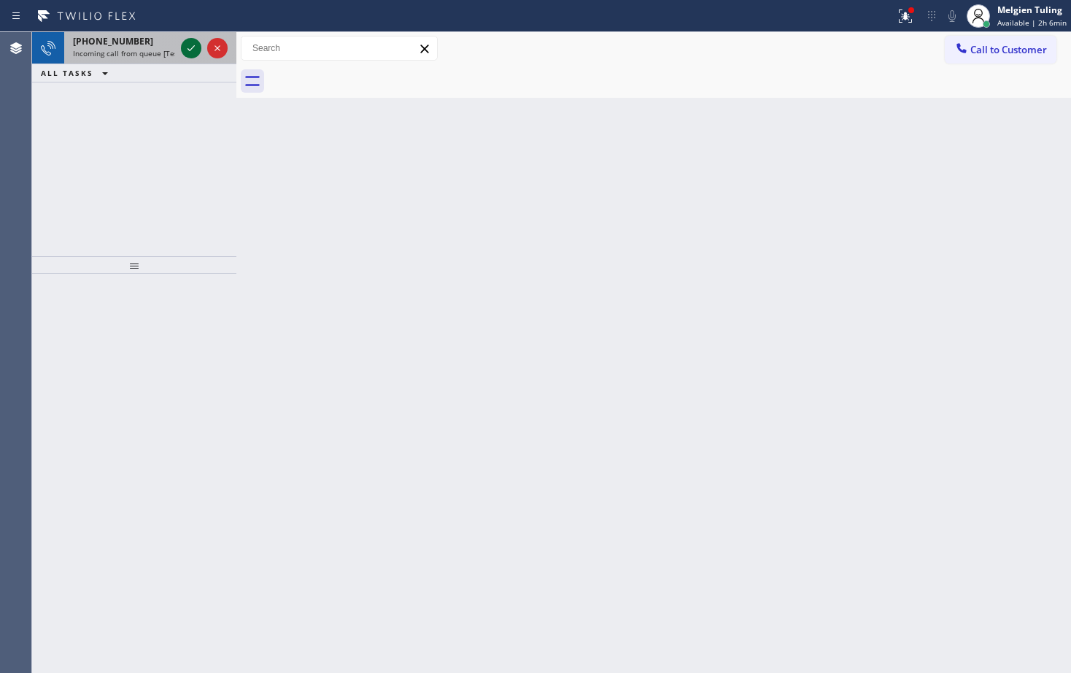
click at [187, 50] on icon at bounding box center [191, 48] width 18 height 18
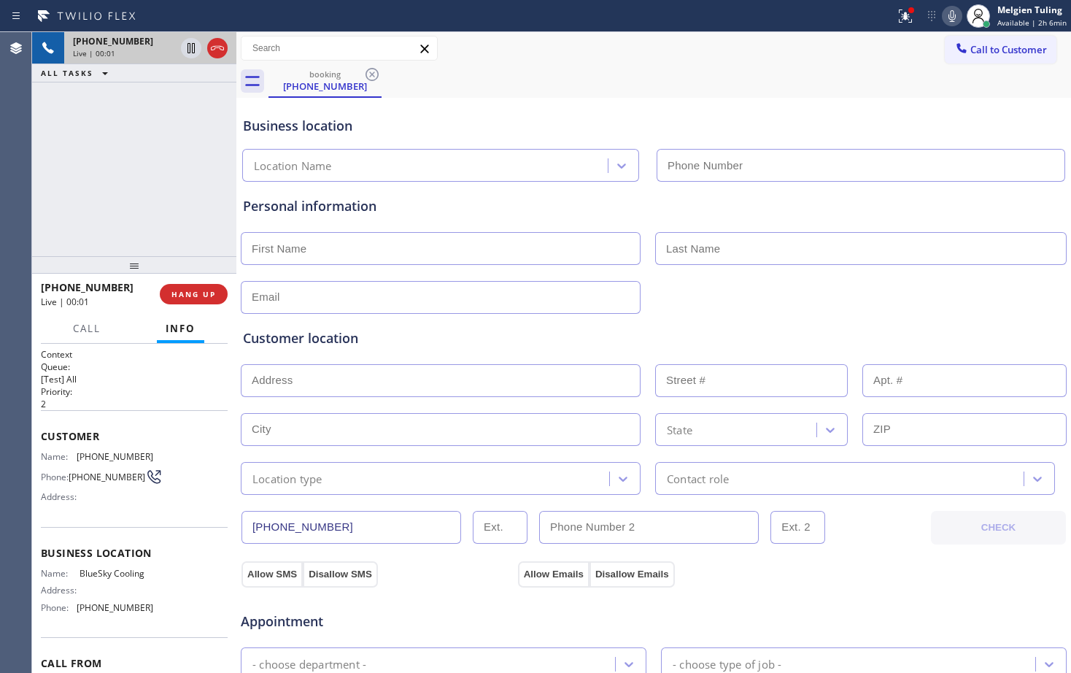
type input "[PHONE_NUMBER]"
click at [196, 293] on span "HANG UP" at bounding box center [193, 294] width 45 height 10
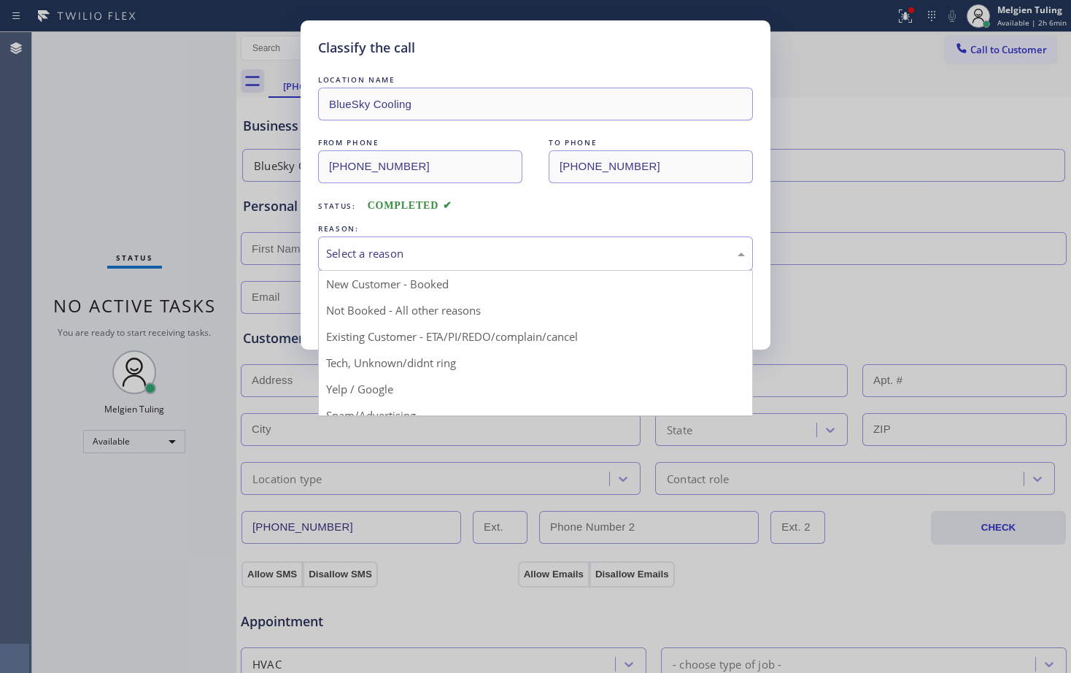
click at [371, 242] on div "Select a reason" at bounding box center [535, 253] width 435 height 34
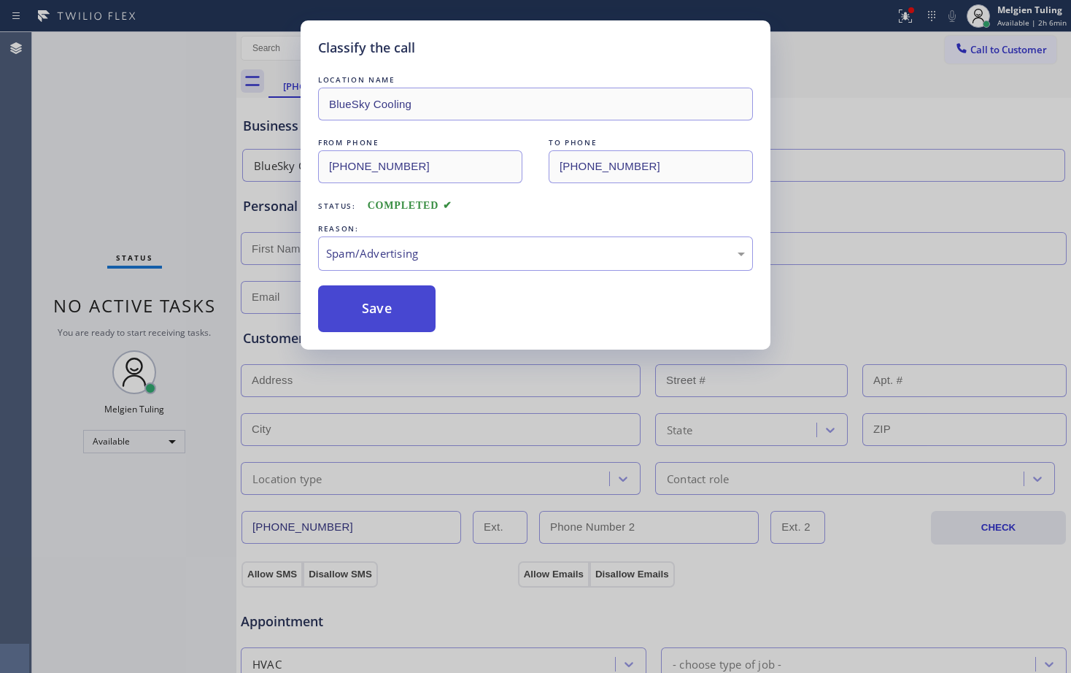
click at [384, 318] on button "Save" at bounding box center [376, 308] width 117 height 47
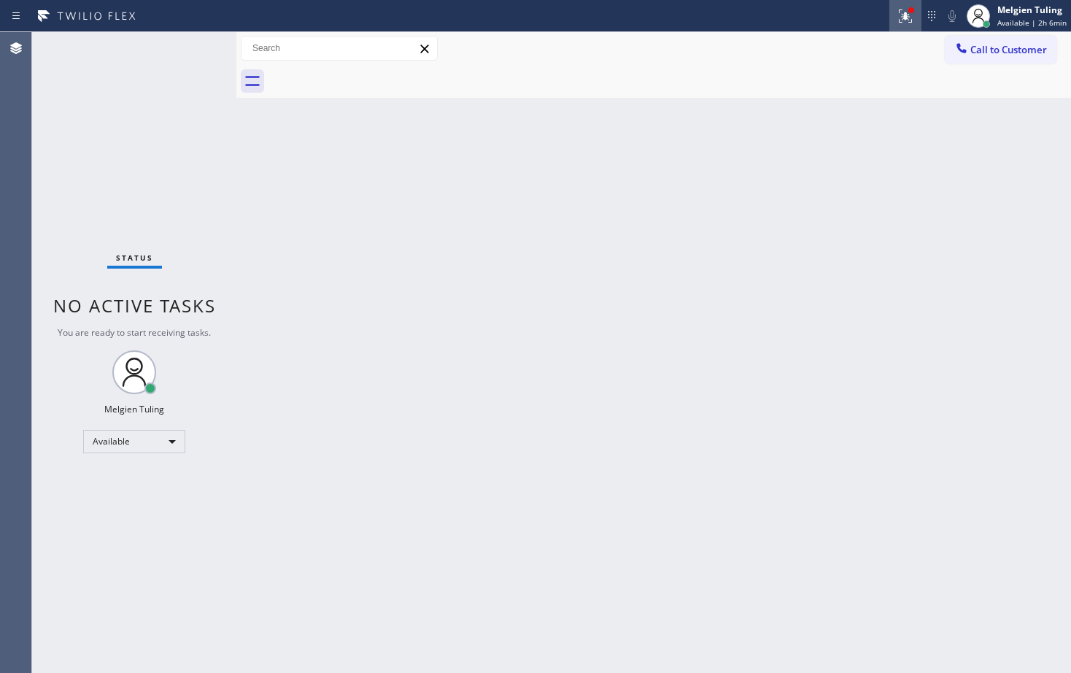
click at [908, 20] on icon at bounding box center [906, 16] width 18 height 18
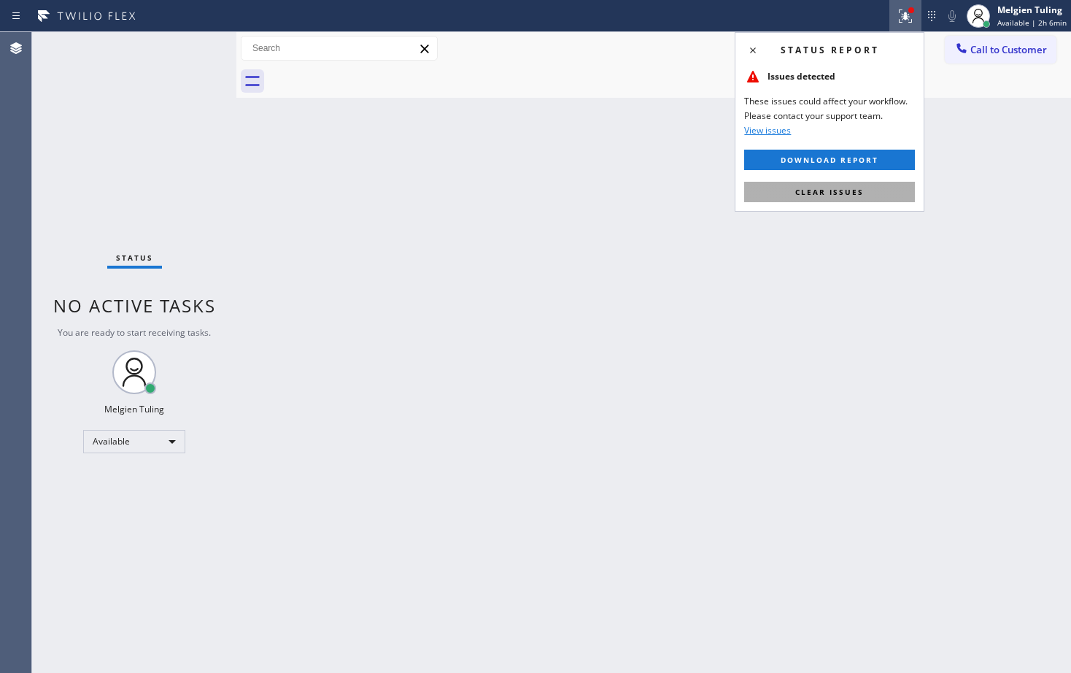
click at [822, 190] on span "Clear issues" at bounding box center [829, 192] width 69 height 10
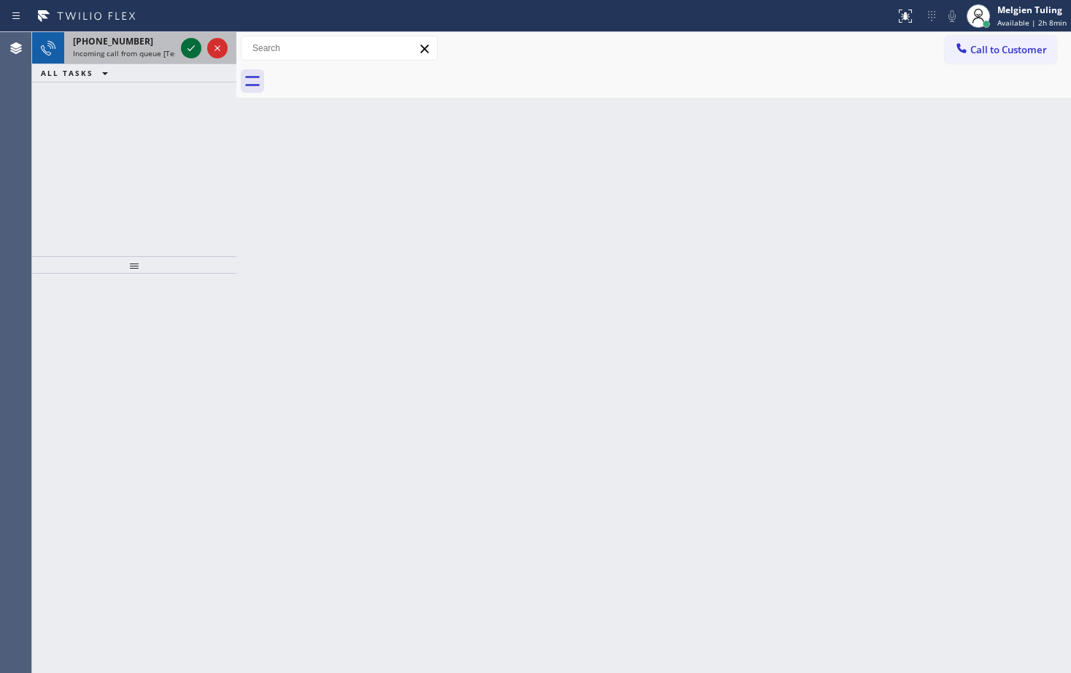
click at [187, 42] on icon at bounding box center [191, 48] width 18 height 18
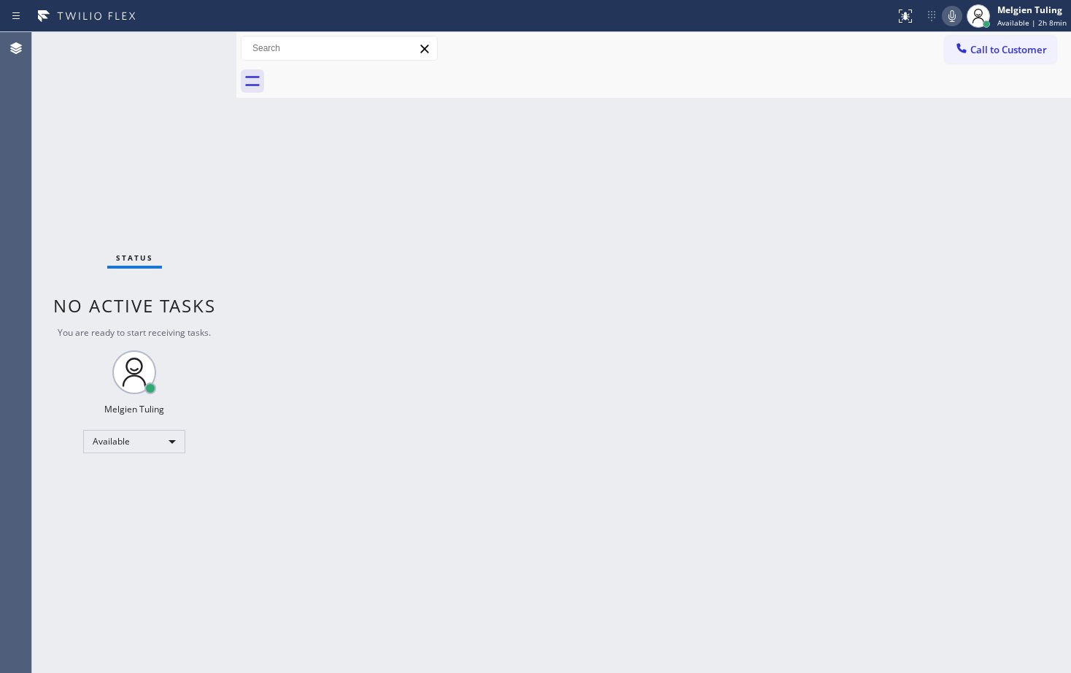
click at [185, 51] on div "Status No active tasks You are ready to start receiving tasks. Melgien Tuling A…" at bounding box center [134, 352] width 204 height 641
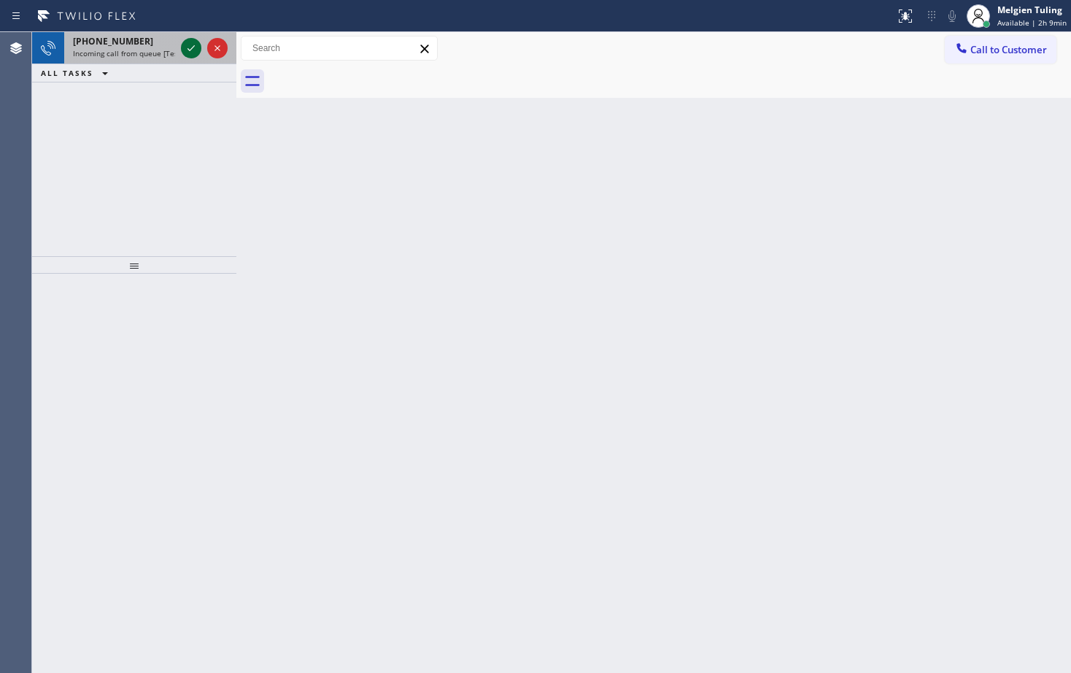
click at [191, 49] on icon at bounding box center [190, 48] width 7 height 6
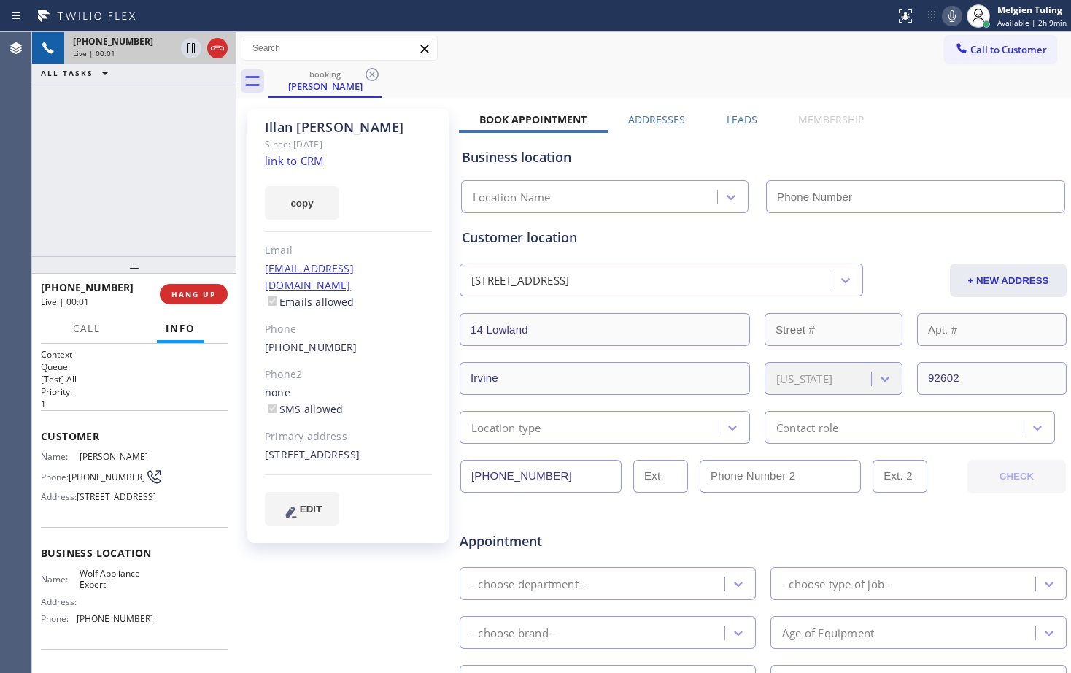
type input "[PHONE_NUMBER]"
click at [295, 158] on link "link to CRM" at bounding box center [294, 160] width 59 height 15
click at [193, 49] on icon at bounding box center [190, 48] width 7 height 10
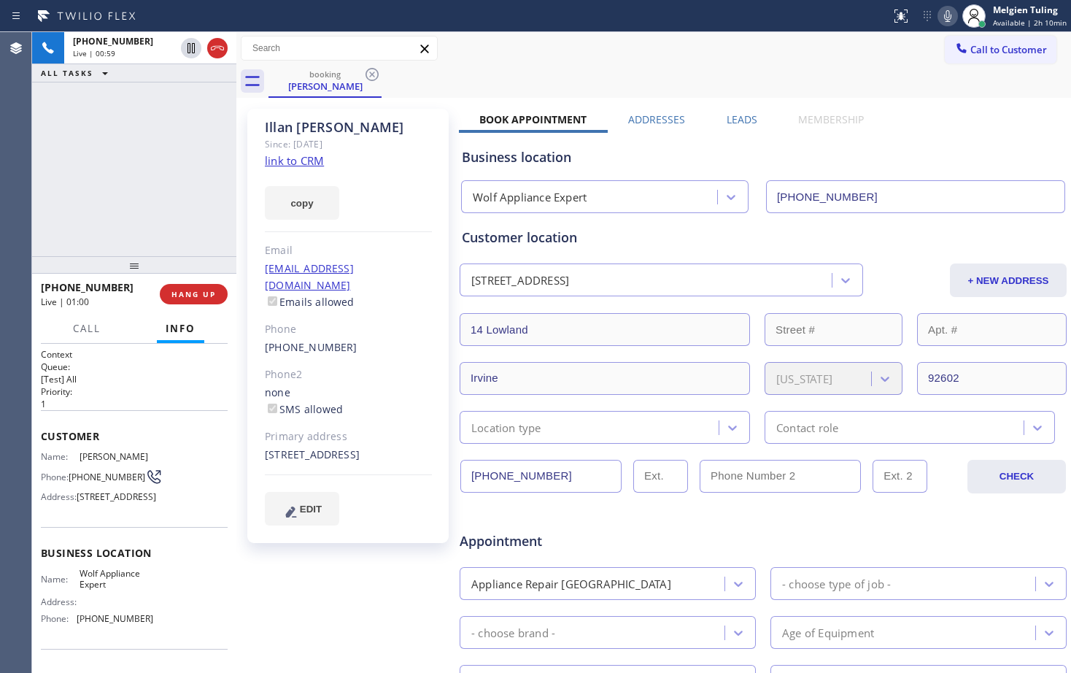
click at [956, 20] on icon at bounding box center [948, 16] width 18 height 18
click at [166, 409] on p "1" at bounding box center [134, 404] width 187 height 12
drag, startPoint x: 387, startPoint y: 442, endPoint x: 352, endPoint y: 436, distance: 34.8
click at [352, 446] on div "[STREET_ADDRESS]" at bounding box center [348, 454] width 167 height 17
copy div "92602"
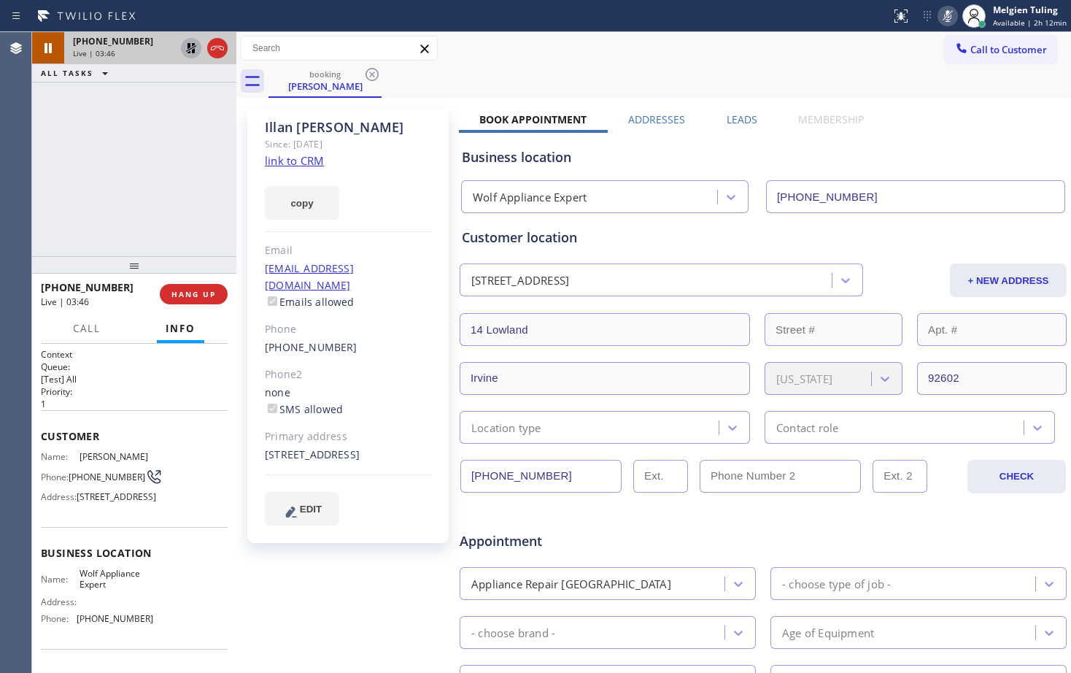
click at [186, 48] on icon at bounding box center [191, 48] width 18 height 18
click at [953, 12] on rect at bounding box center [948, 14] width 10 height 10
click at [797, 49] on div "Call to Customer Outbound call Location Search location Your caller id phone nu…" at bounding box center [653, 49] width 835 height 26
click at [767, 60] on div "Call to Customer Outbound call Location Search location Your caller id phone nu…" at bounding box center [653, 49] width 835 height 26
click at [612, 409] on div "Location type Contact role" at bounding box center [763, 426] width 610 height 36
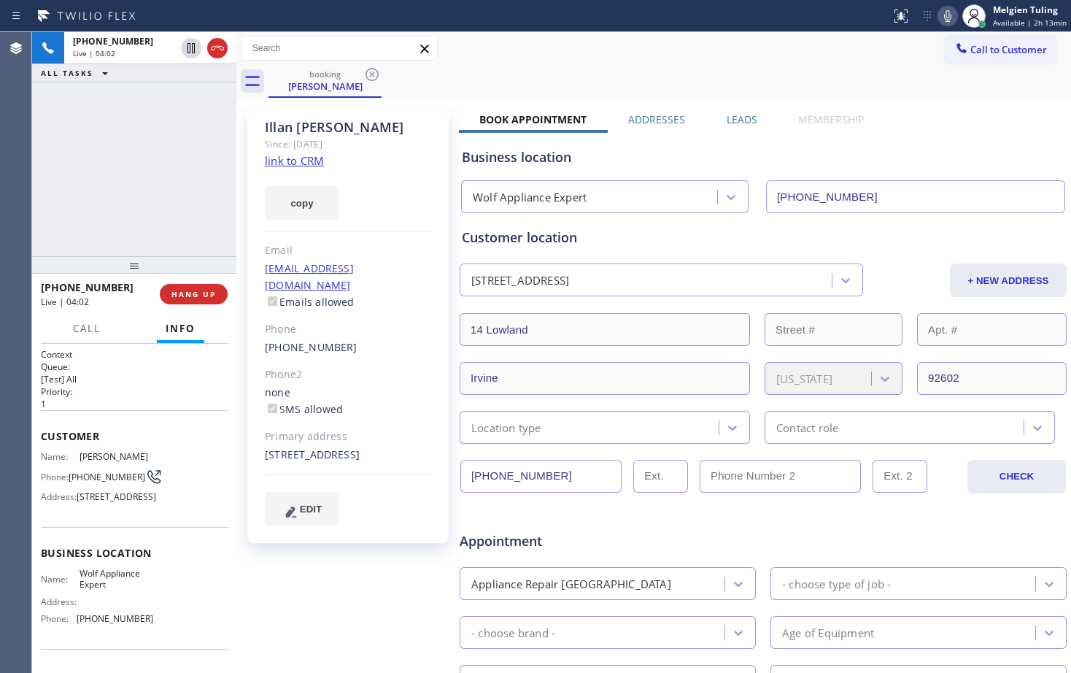
click at [179, 220] on div "[PHONE_NUMBER] Live | 04:02 ALL TASKS ALL TASKS ACTIVE TASKS TASKS IN WRAP UP" at bounding box center [134, 144] width 204 height 224
click at [384, 598] on div "[PERSON_NAME] Since: [DATE] link to CRM copy Email [EMAIL_ADDRESS][DOMAIN_NAME]…" at bounding box center [349, 573] width 219 height 945
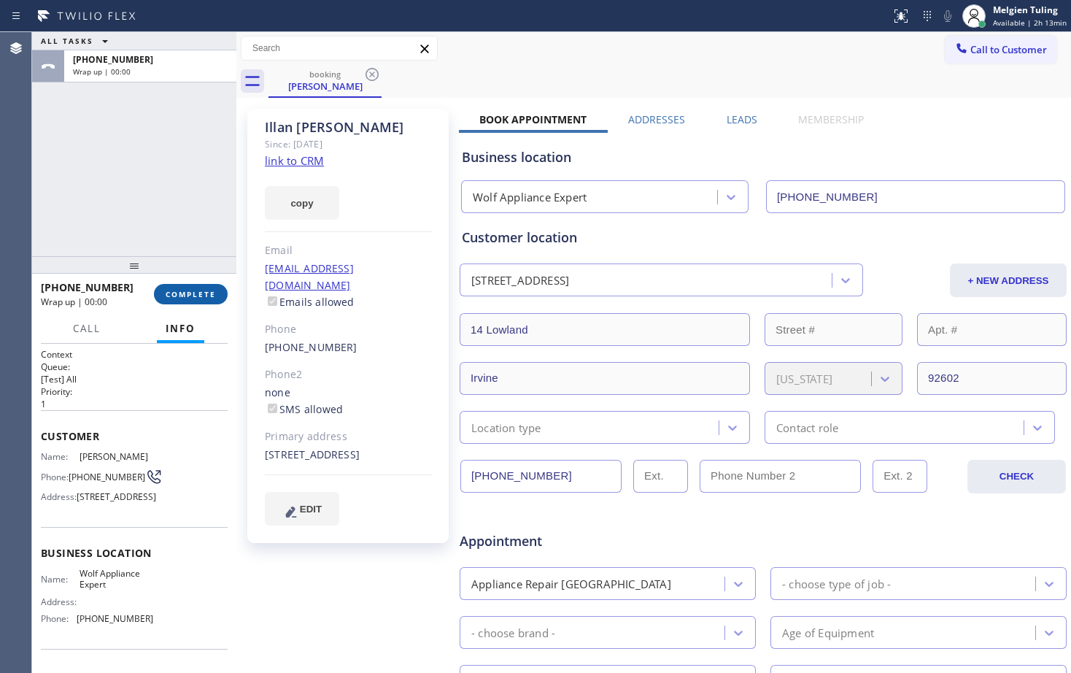
click at [185, 293] on span "COMPLETE" at bounding box center [191, 294] width 50 height 10
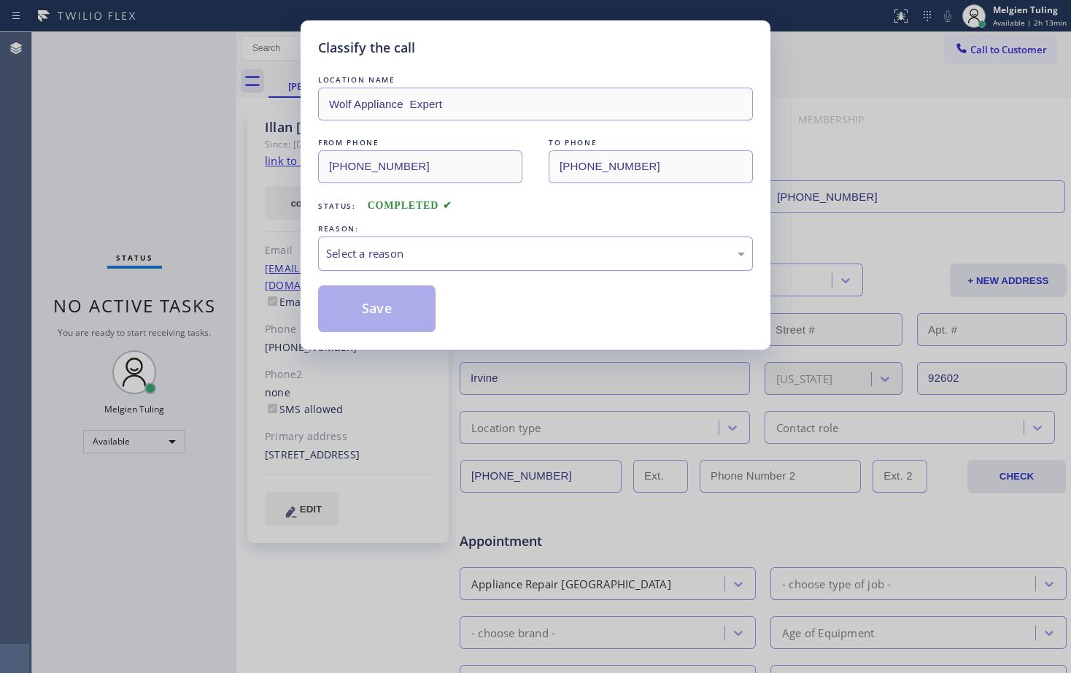
click at [355, 252] on div "Select a reason" at bounding box center [535, 253] width 419 height 17
click at [389, 297] on button "Save" at bounding box center [376, 308] width 117 height 47
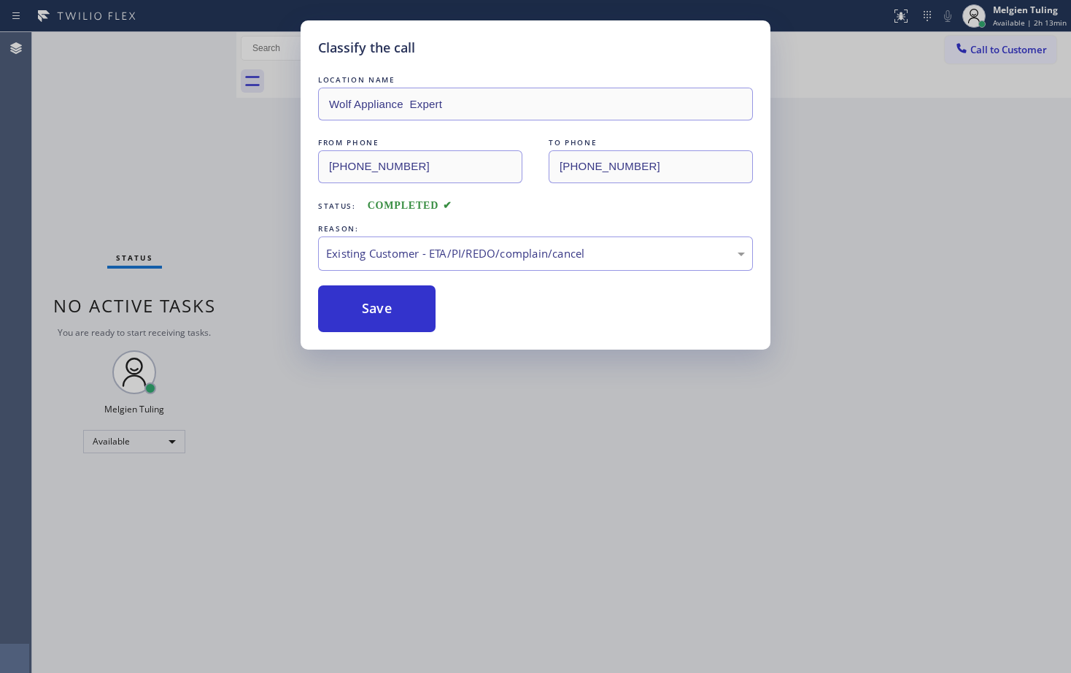
click at [142, 155] on div "Classify the call LOCATION NAME Thermador Repair Group [GEOGRAPHIC_DATA] FROM P…" at bounding box center [551, 352] width 1039 height 641
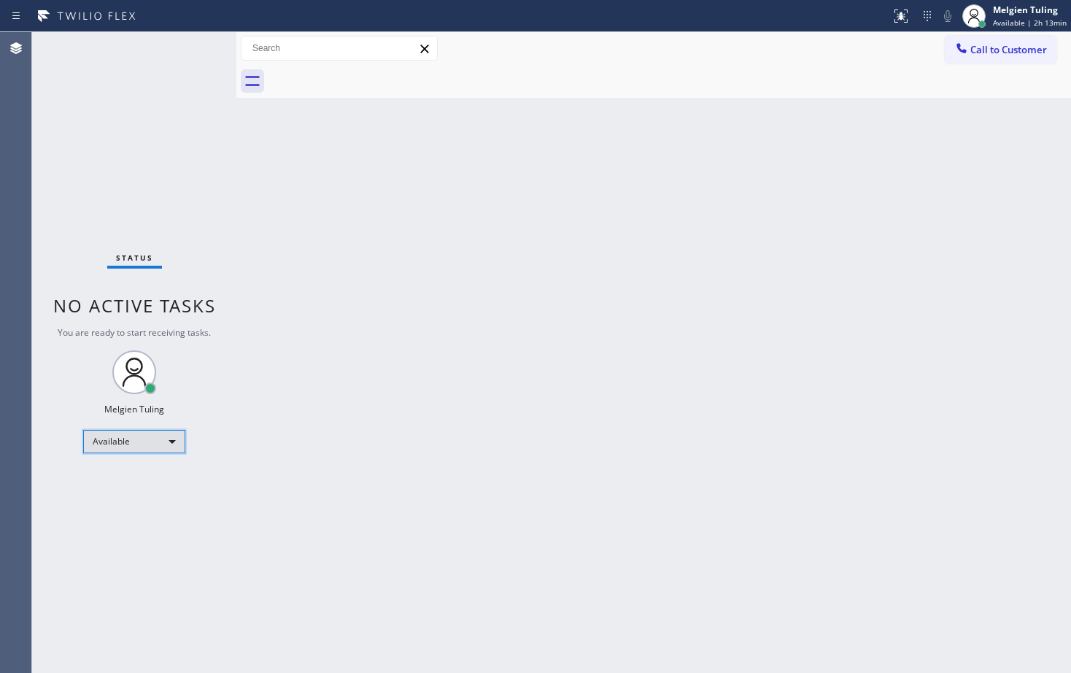
click at [155, 443] on div "Available" at bounding box center [134, 441] width 102 height 23
click at [127, 516] on li "Break" at bounding box center [133, 517] width 99 height 18
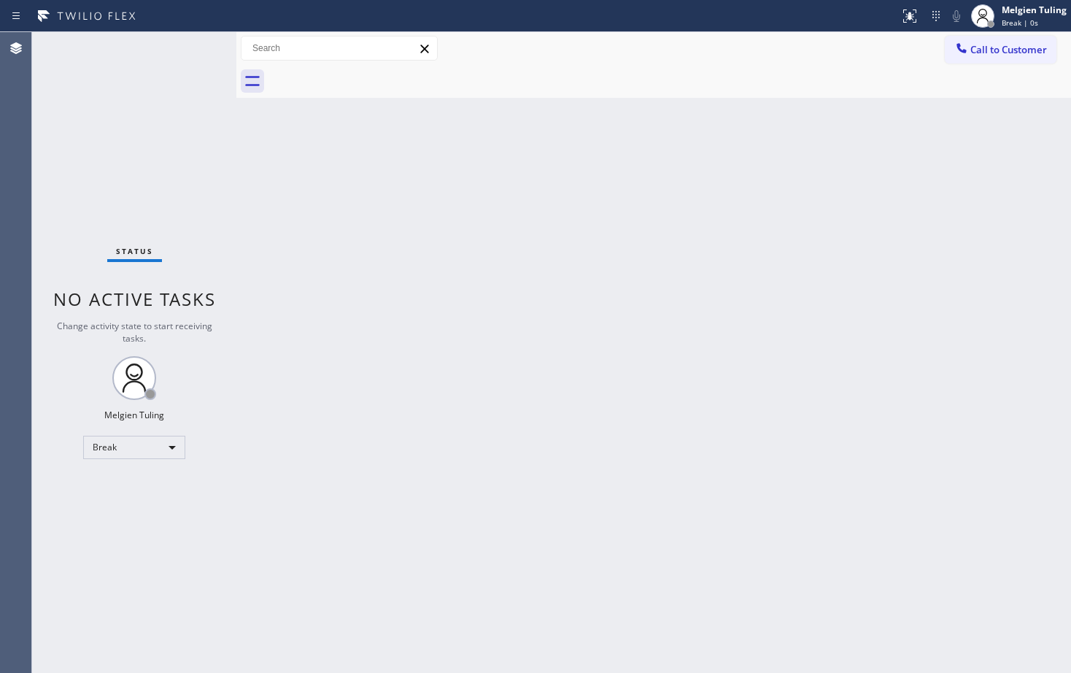
click at [399, 331] on div "Back to Dashboard Change Sender ID Customers Technicians Select a contact Outbo…" at bounding box center [653, 352] width 835 height 641
click at [355, 415] on div "Back to Dashboard Change Sender ID Customers Technicians Select a contact Outbo…" at bounding box center [653, 352] width 835 height 641
click at [178, 448] on div "Break" at bounding box center [134, 447] width 102 height 23
click at [118, 485] on li "Available" at bounding box center [133, 486] width 99 height 18
click at [280, 415] on div "Back to Dashboard Change Sender ID Customers Technicians Select a contact Outbo…" at bounding box center [653, 352] width 835 height 641
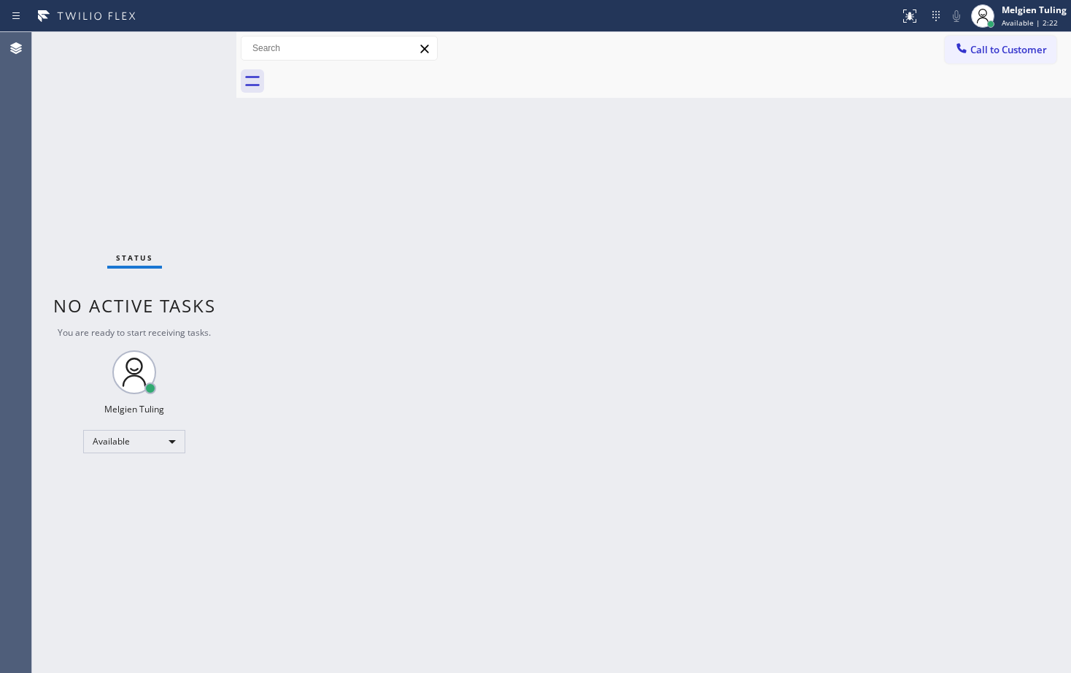
click at [172, 58] on div "Status No active tasks You are ready to start receiving tasks. Melgien Tuling A…" at bounding box center [134, 352] width 204 height 641
click at [180, 47] on div "Status No active tasks You are ready to start receiving tasks. Melgien Tuling A…" at bounding box center [134, 352] width 204 height 641
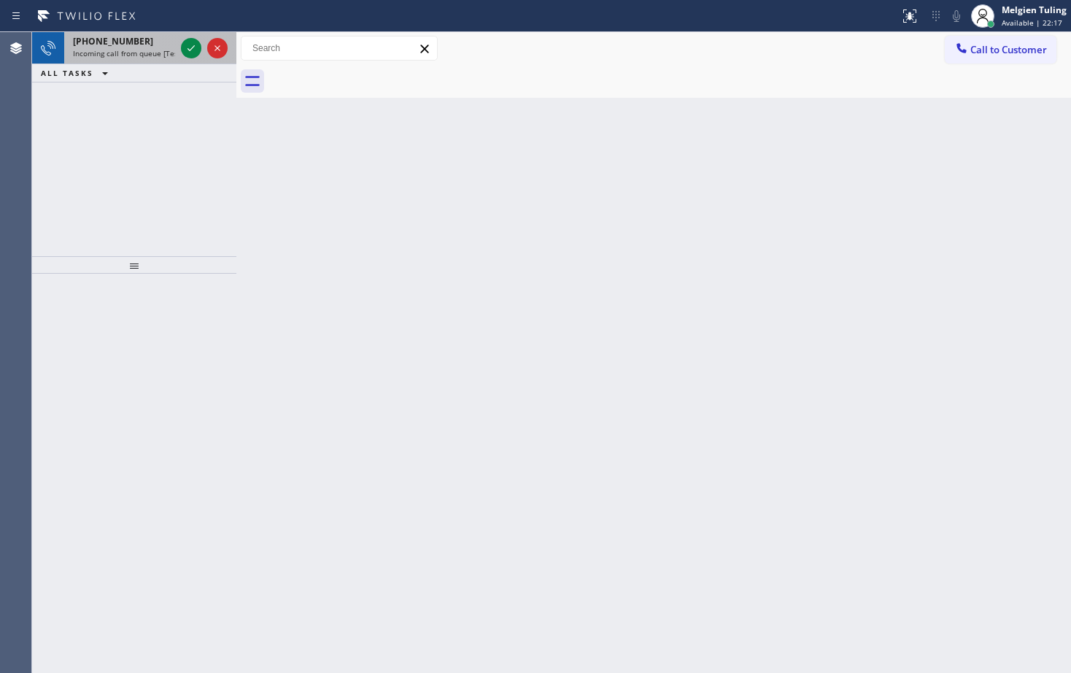
drag, startPoint x: 178, startPoint y: 46, endPoint x: 206, endPoint y: 49, distance: 27.9
click at [179, 47] on div at bounding box center [204, 48] width 53 height 32
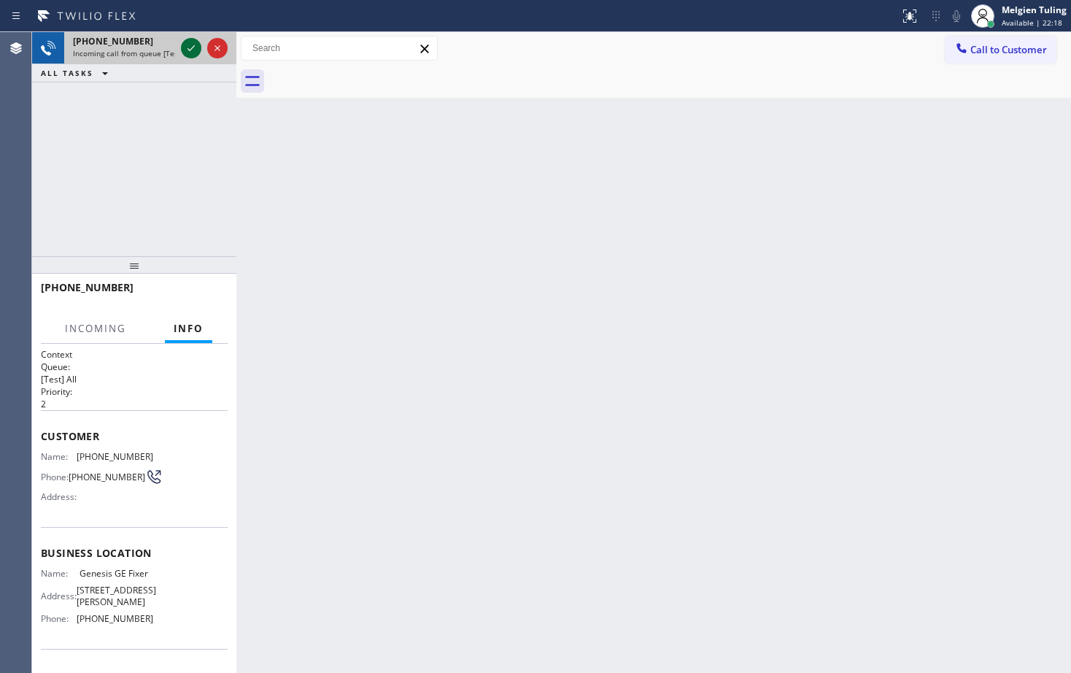
click at [189, 46] on icon at bounding box center [191, 48] width 18 height 18
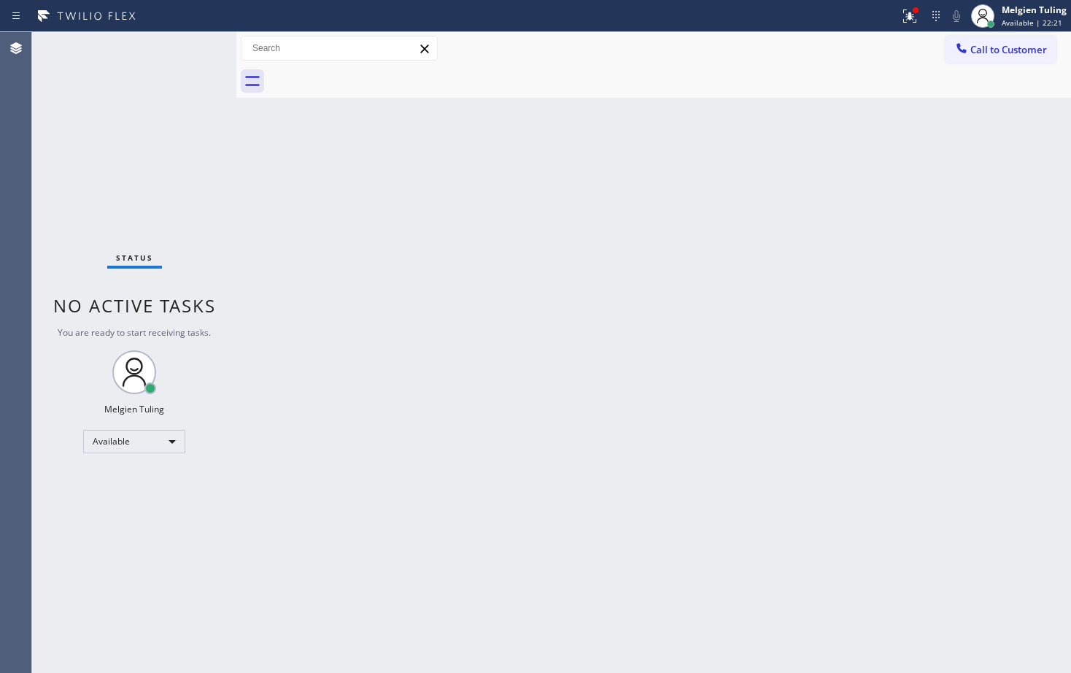
click at [319, 145] on div "Back to Dashboard Change Sender ID Customers Technicians Select a contact Outbo…" at bounding box center [653, 352] width 835 height 641
click at [909, 12] on icon at bounding box center [910, 16] width 18 height 18
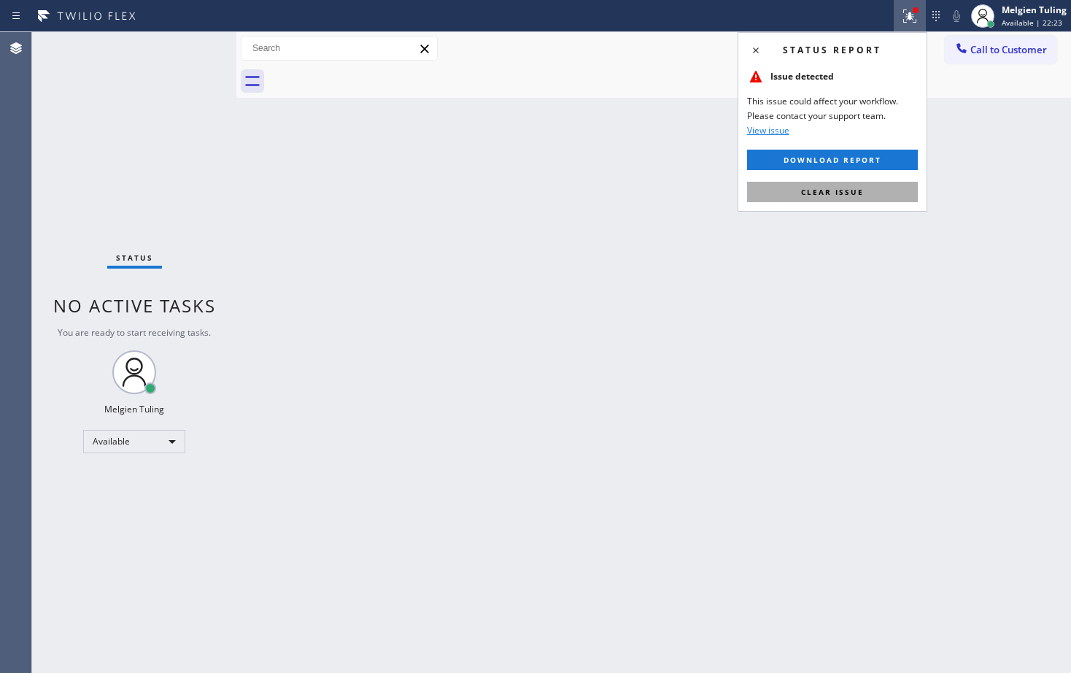
click at [837, 193] on span "Clear issue" at bounding box center [832, 192] width 63 height 10
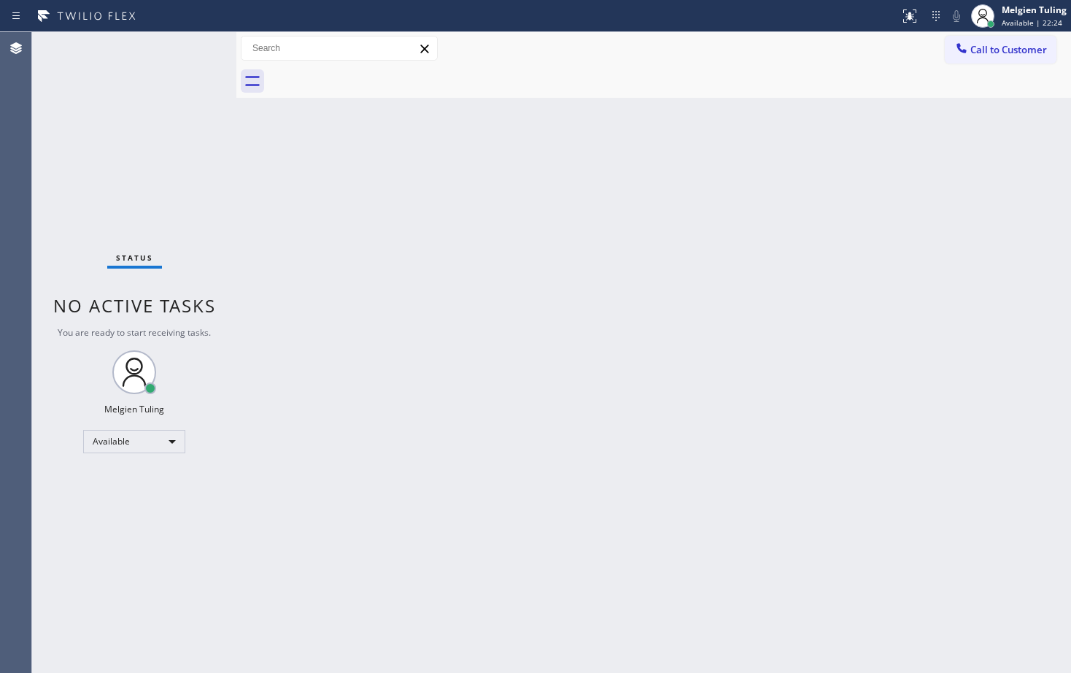
click at [775, 254] on div "Back to Dashboard Change Sender ID Customers Technicians Select a contact Outbo…" at bounding box center [653, 352] width 835 height 641
click at [186, 41] on div "Status No active tasks You are ready to start receiving tasks. Melgien Tuling A…" at bounding box center [134, 352] width 204 height 641
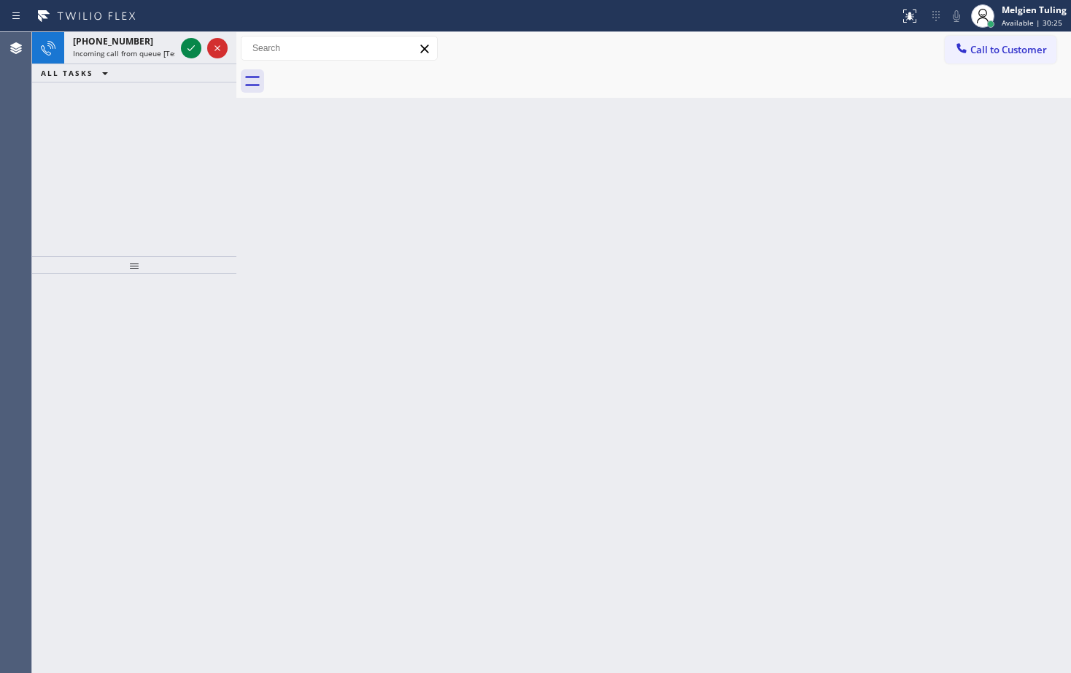
click at [189, 42] on icon at bounding box center [191, 48] width 18 height 18
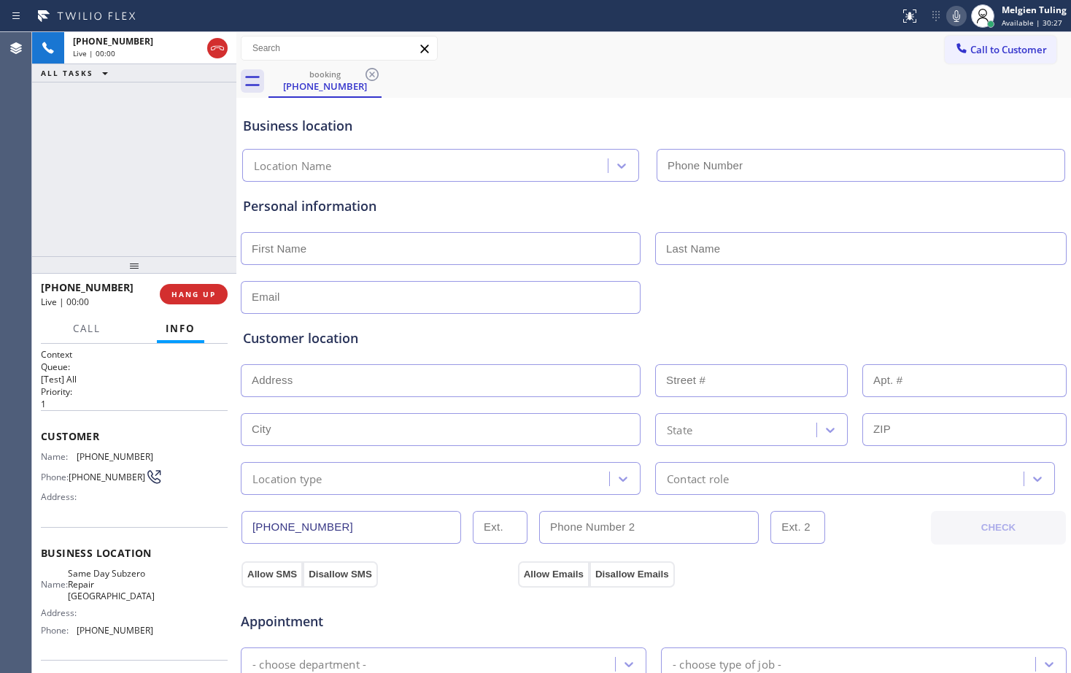
type input "[PHONE_NUMBER]"
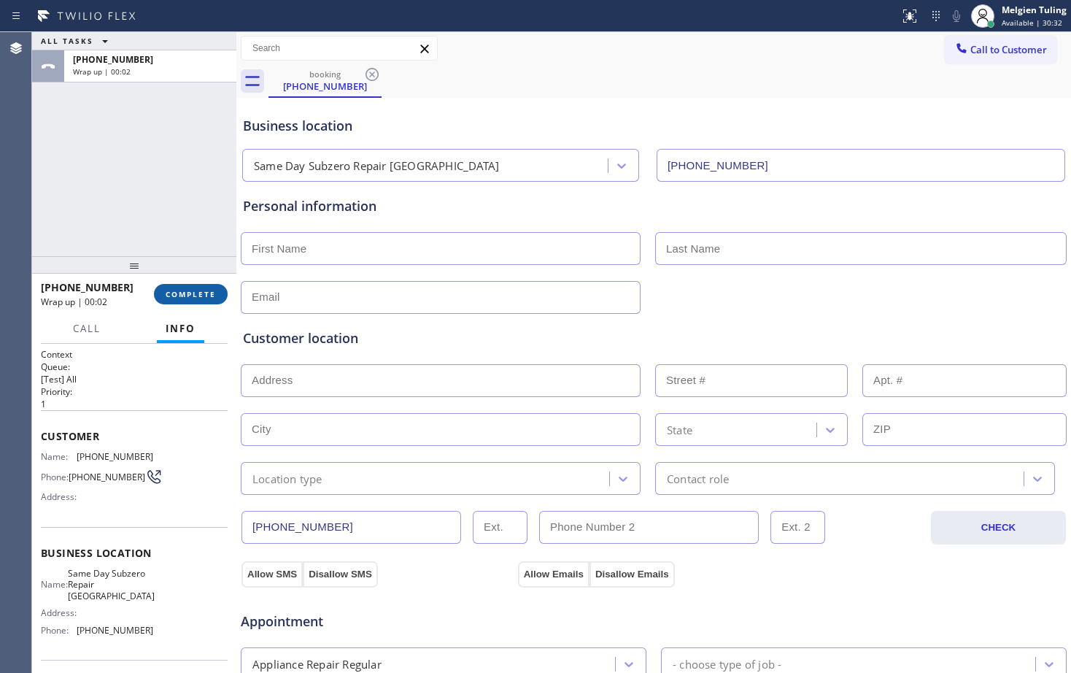
click at [207, 295] on span "COMPLETE" at bounding box center [191, 294] width 50 height 10
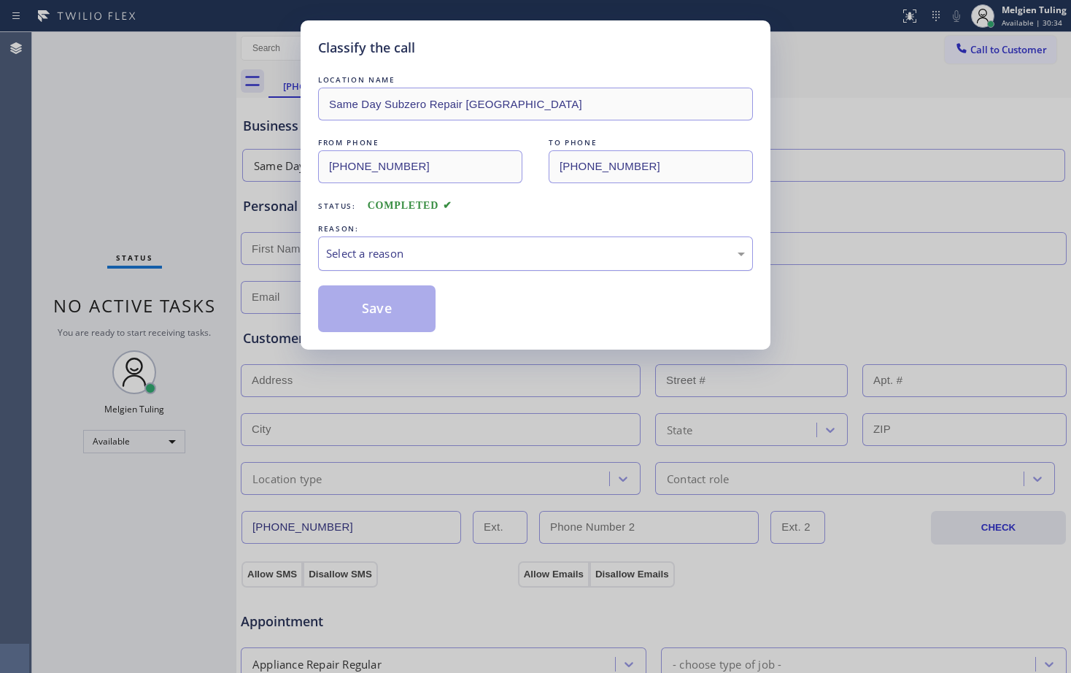
click at [387, 255] on div "Select a reason" at bounding box center [535, 253] width 419 height 17
click at [384, 323] on button "Save" at bounding box center [376, 308] width 117 height 47
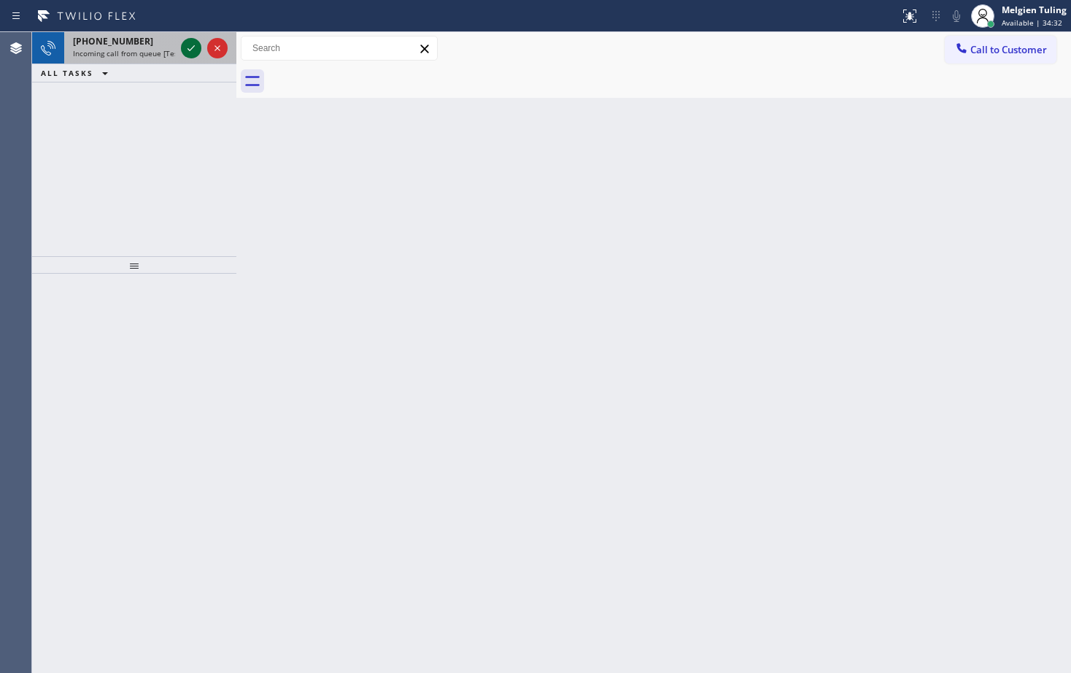
click at [197, 41] on icon at bounding box center [191, 48] width 18 height 18
click at [195, 50] on icon at bounding box center [191, 48] width 18 height 18
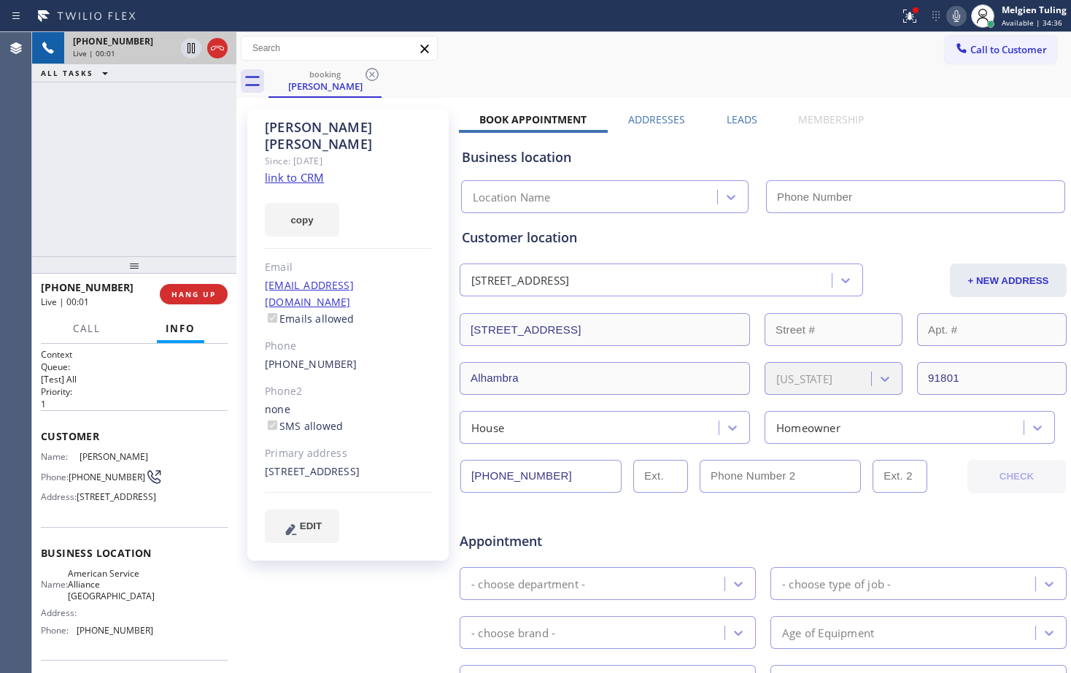
type input "[PHONE_NUMBER]"
click at [389, 216] on div "copy" at bounding box center [348, 211] width 167 height 50
click at [306, 170] on link "link to CRM" at bounding box center [294, 177] width 59 height 15
click at [247, 152] on div "[PERSON_NAME] Since: [DATE] link to CRM copy Email [EMAIL_ADDRESS][DOMAIN_NAME]…" at bounding box center [347, 335] width 201 height 452
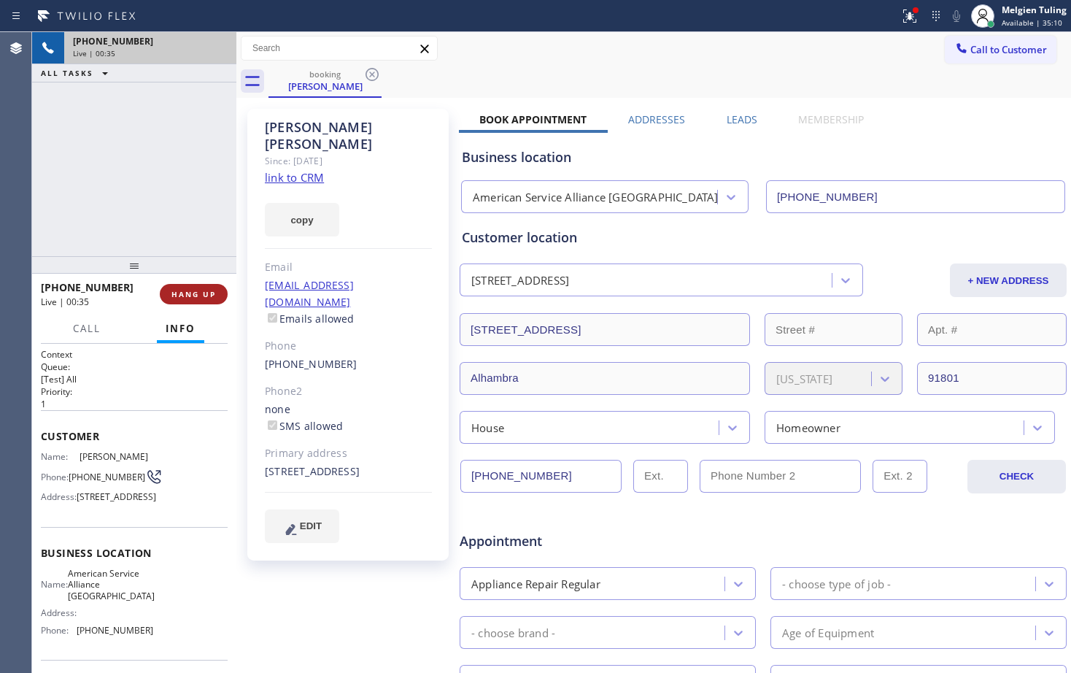
click at [187, 297] on span "HANG UP" at bounding box center [193, 294] width 45 height 10
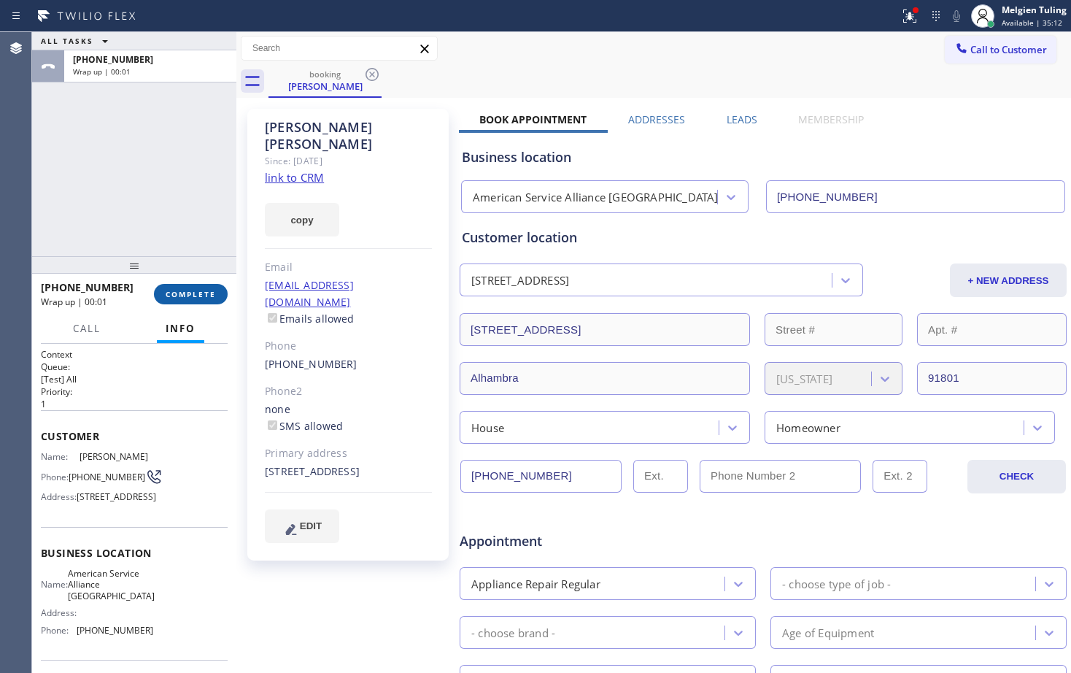
click at [189, 293] on span "COMPLETE" at bounding box center [191, 294] width 50 height 10
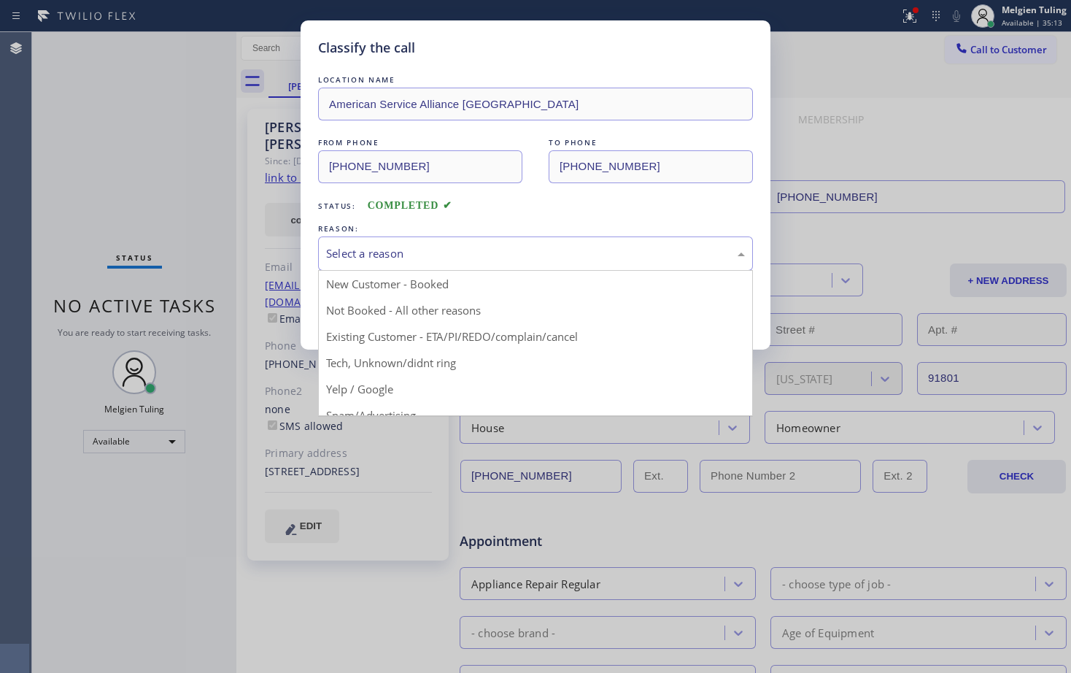
click at [363, 247] on div "Select a reason" at bounding box center [535, 253] width 419 height 17
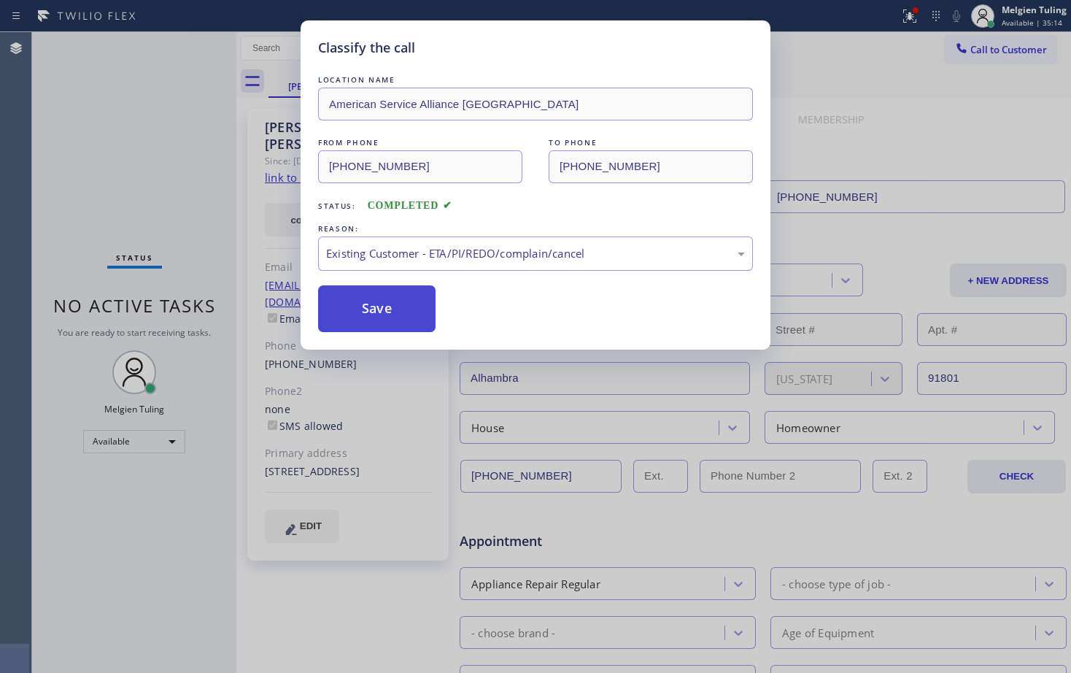
click at [389, 310] on button "Save" at bounding box center [376, 308] width 117 height 47
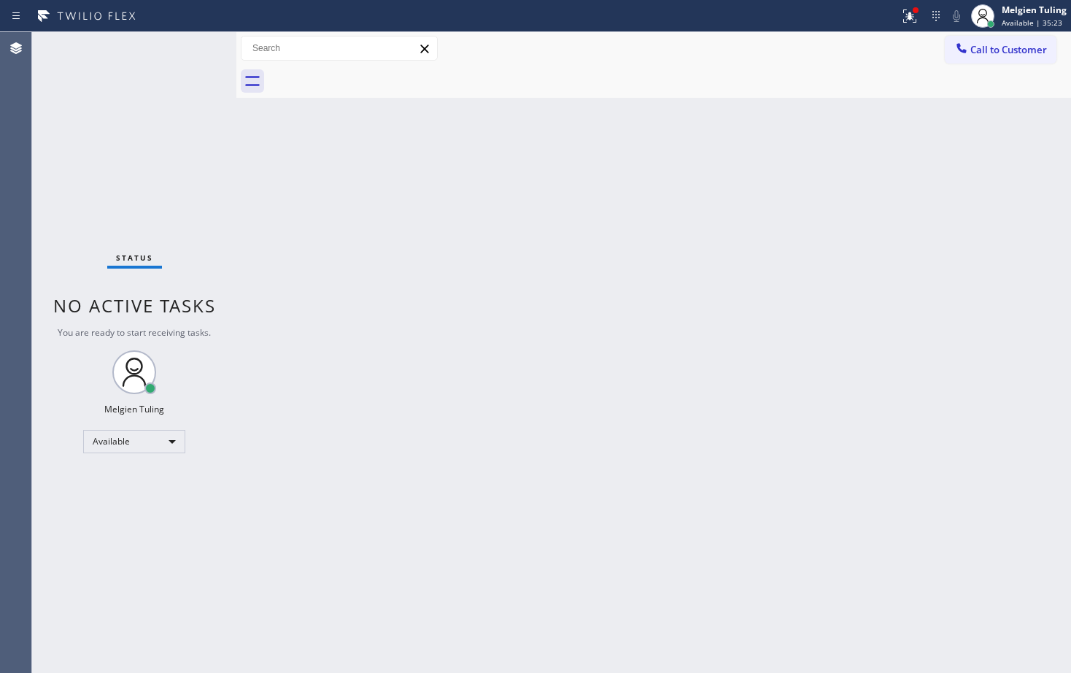
click at [439, 481] on div "Back to Dashboard Change Sender ID Customers Technicians Select a contact Outbo…" at bounding box center [653, 352] width 835 height 641
click at [180, 233] on div "Status No active tasks You are ready to start receiving tasks. Melgien Tuling A…" at bounding box center [134, 352] width 204 height 641
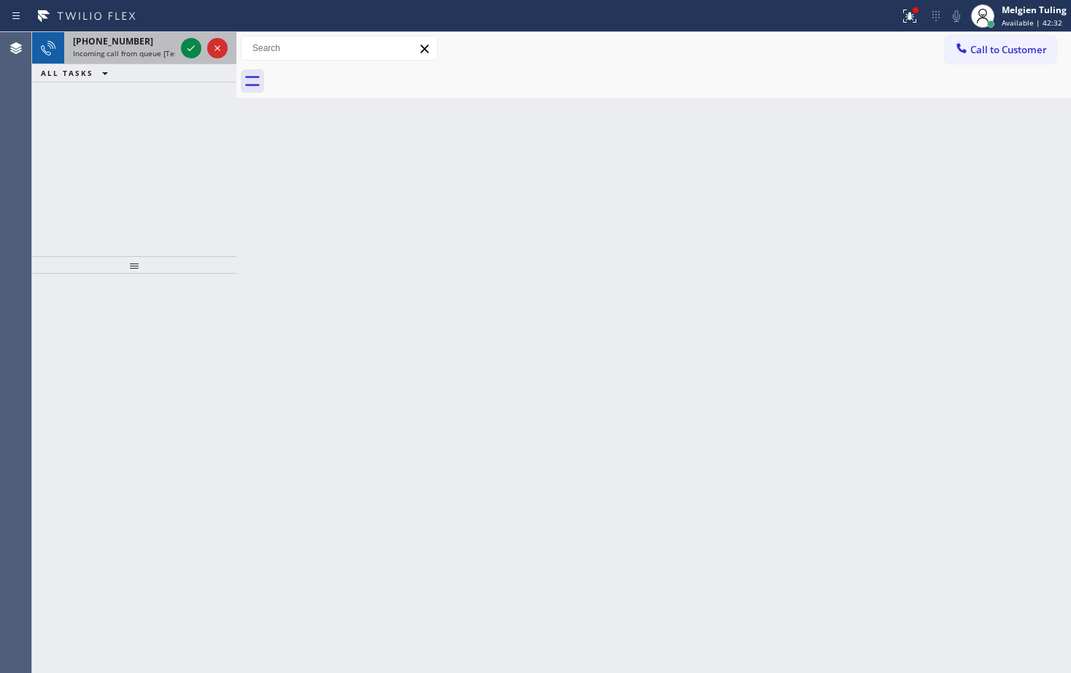
click at [186, 64] on div "ALL TASKS ALL TASKS ACTIVE TASKS TASKS IN WRAP UP" at bounding box center [134, 73] width 204 height 18
click at [190, 50] on icon at bounding box center [191, 48] width 18 height 18
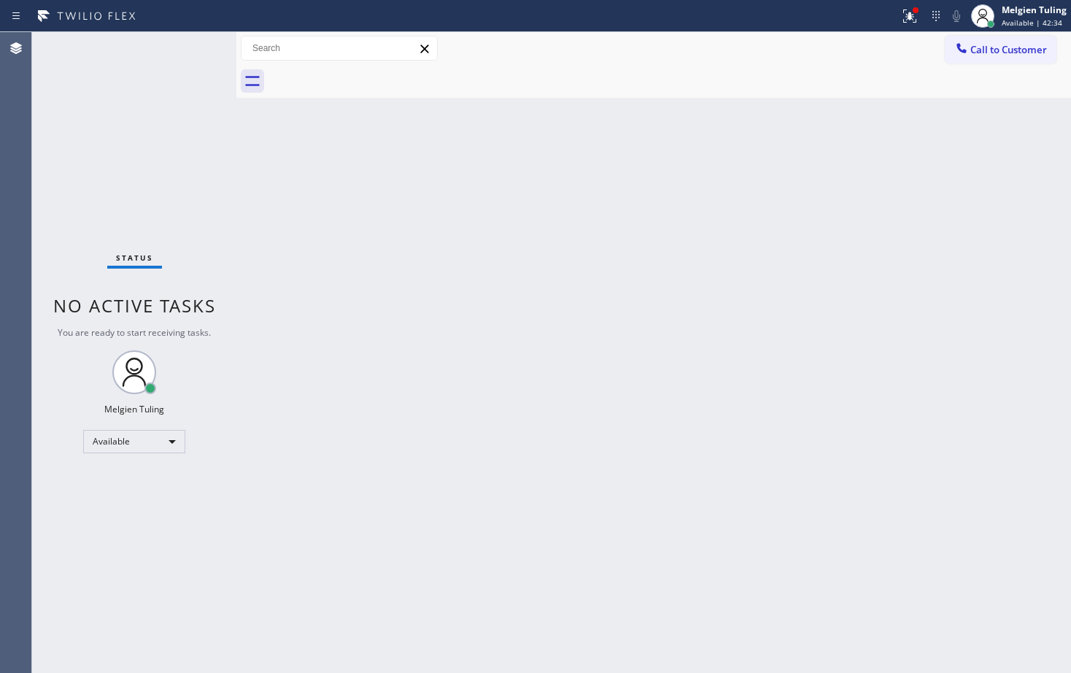
click at [190, 50] on div "Status No active tasks You are ready to start receiving tasks. Melgien Tuling A…" at bounding box center [134, 352] width 204 height 641
click at [908, 15] on icon at bounding box center [909, 15] width 13 height 13
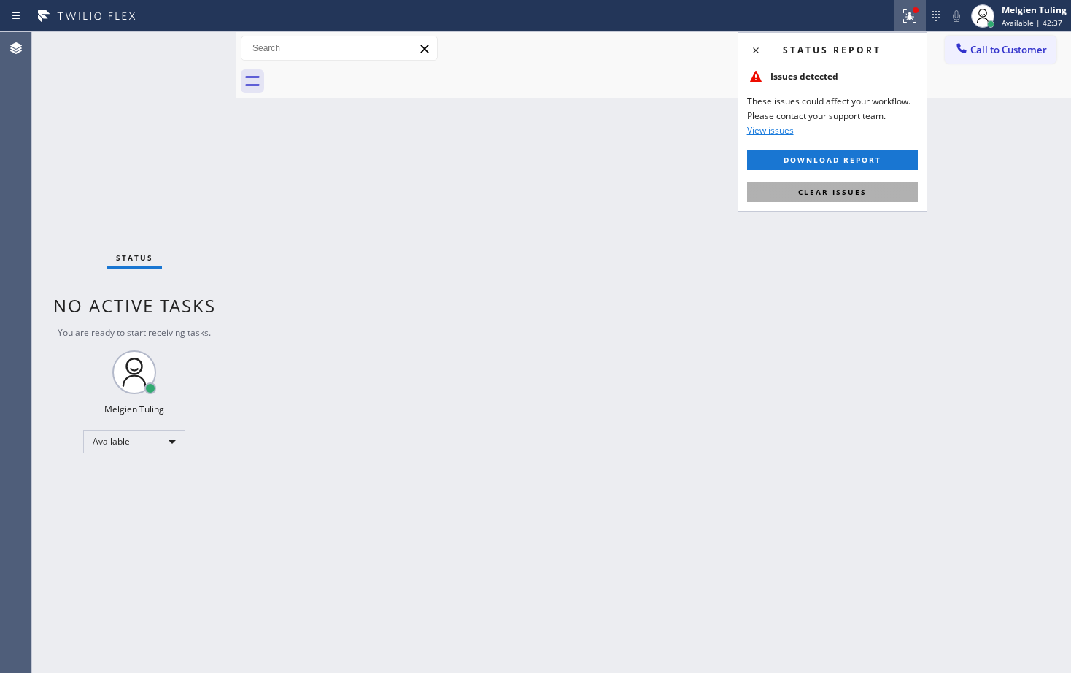
click at [821, 195] on span "Clear issues" at bounding box center [832, 192] width 69 height 10
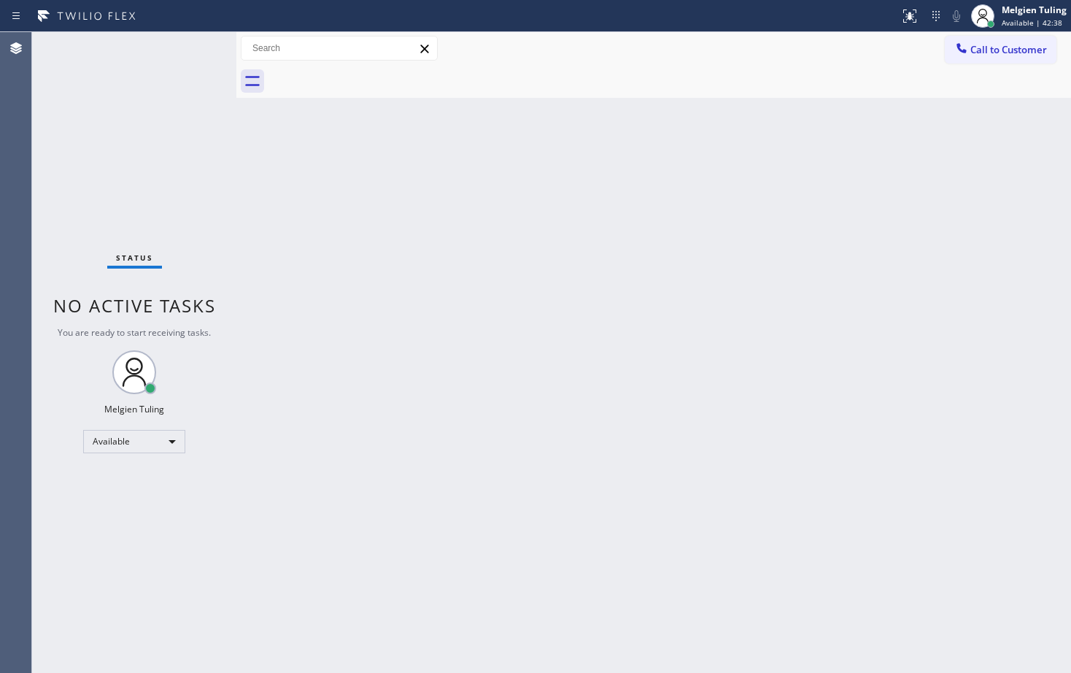
click at [394, 218] on div "Back to Dashboard Change Sender ID Customers Technicians Select a contact Outbo…" at bounding box center [653, 352] width 835 height 641
click at [188, 47] on div "Status No active tasks You are ready to start receiving tasks. Melgien Tuling A…" at bounding box center [134, 352] width 204 height 641
click at [204, 50] on div "Status No active tasks You are ready to start receiving tasks. Melgien Tuling A…" at bounding box center [134, 352] width 204 height 641
drag, startPoint x: 334, startPoint y: 312, endPoint x: 341, endPoint y: 321, distance: 11.5
click at [337, 315] on div "Back to Dashboard Change Sender ID Customers Technicians Select a contact Outbo…" at bounding box center [653, 352] width 835 height 641
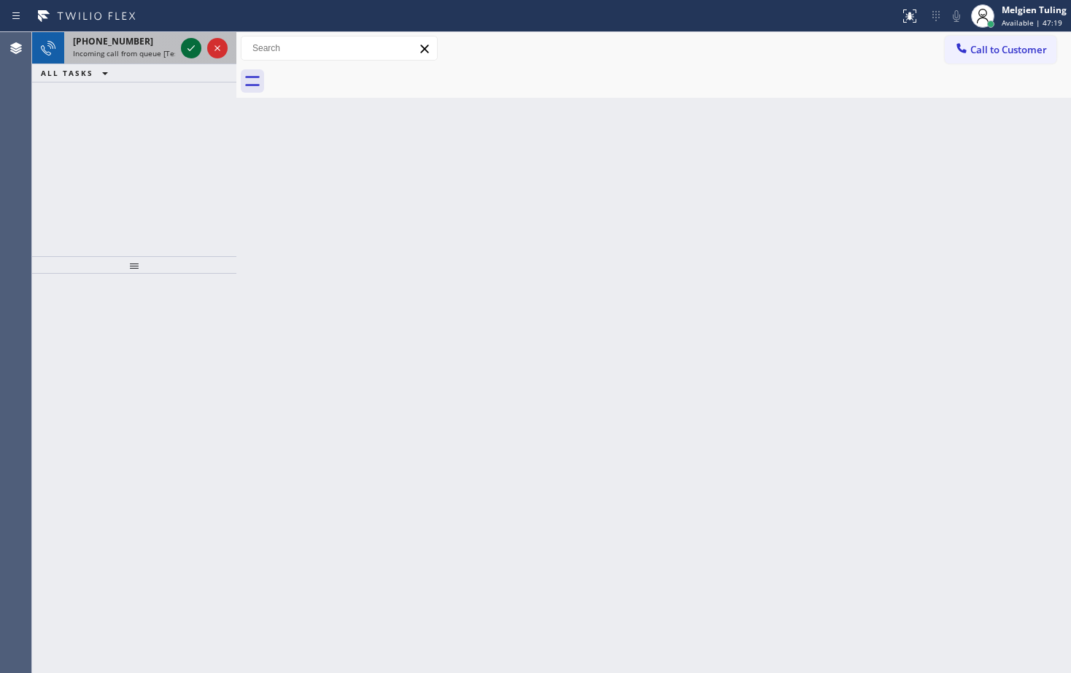
click at [185, 43] on icon at bounding box center [191, 48] width 18 height 18
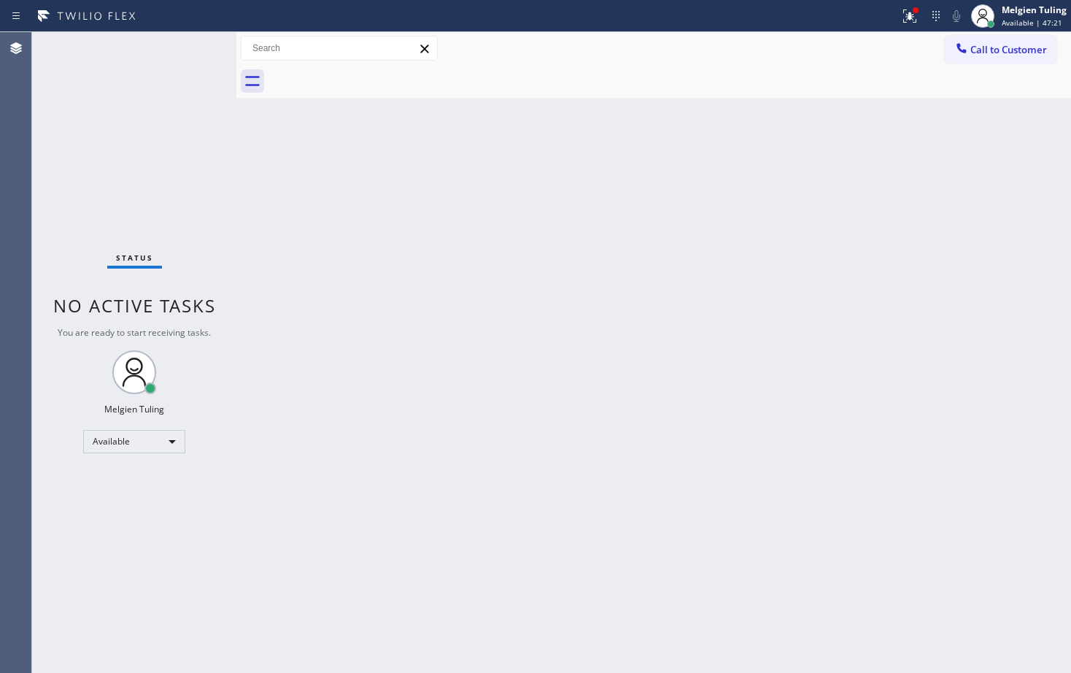
click at [193, 61] on div "Status No active tasks You are ready to start receiving tasks. Melgien Tuling A…" at bounding box center [134, 352] width 204 height 641
click at [202, 47] on div "Status No active tasks You are ready to start receiving tasks. Melgien Tuling A…" at bounding box center [134, 352] width 204 height 641
click at [910, 15] on icon at bounding box center [909, 15] width 13 height 13
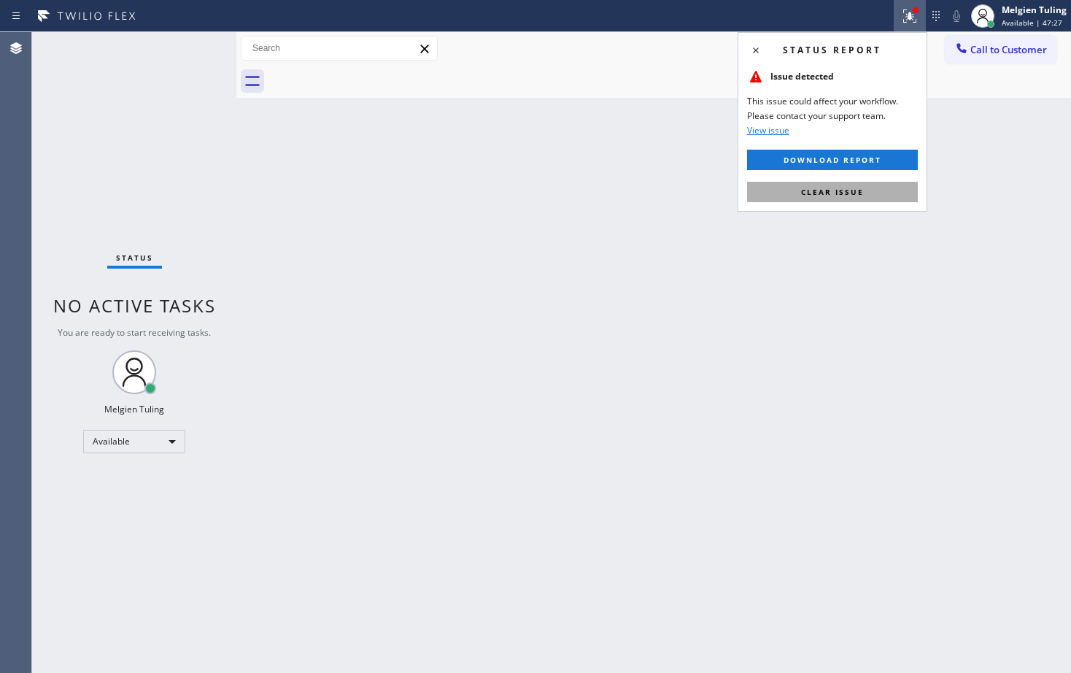
click at [856, 190] on span "Clear issue" at bounding box center [832, 192] width 63 height 10
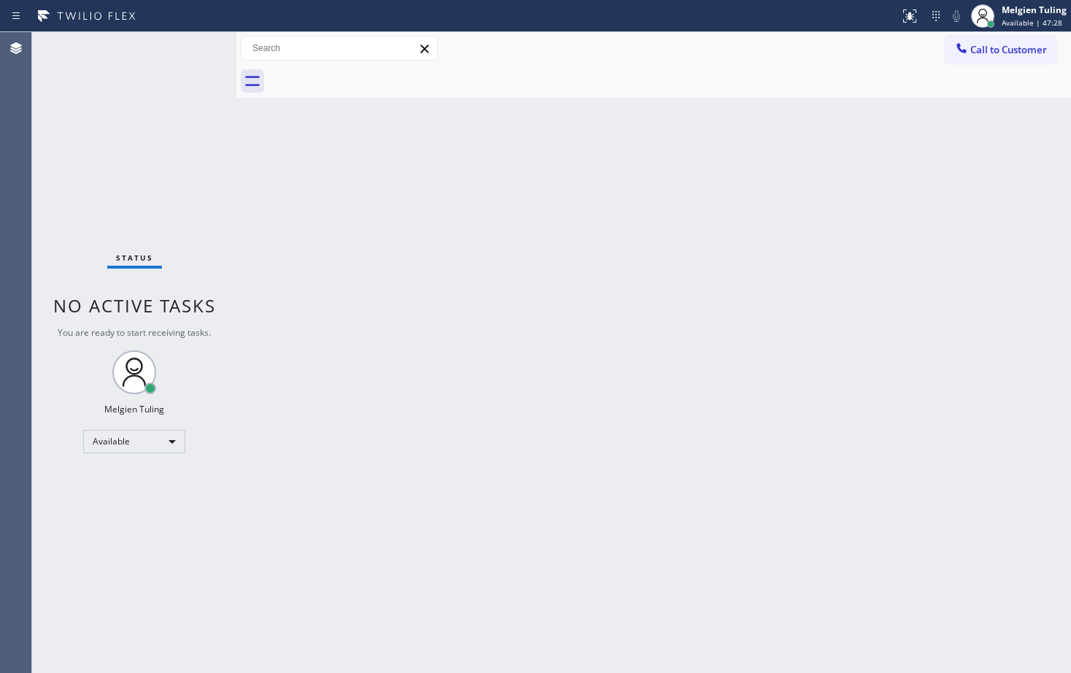
click at [452, 306] on div "Back to Dashboard Change Sender ID Customers Technicians Select a contact Outbo…" at bounding box center [653, 352] width 835 height 641
click at [183, 55] on div "Status No active tasks You are ready to start receiving tasks. Melgien Tuling A…" at bounding box center [134, 352] width 204 height 641
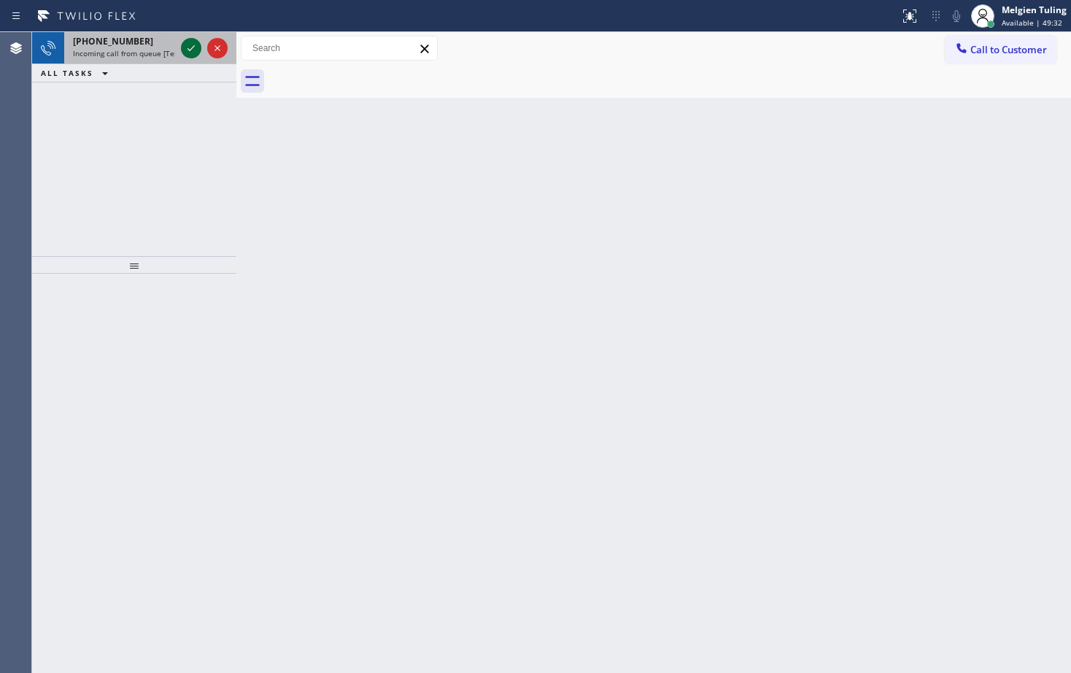
click at [194, 50] on icon at bounding box center [191, 48] width 18 height 18
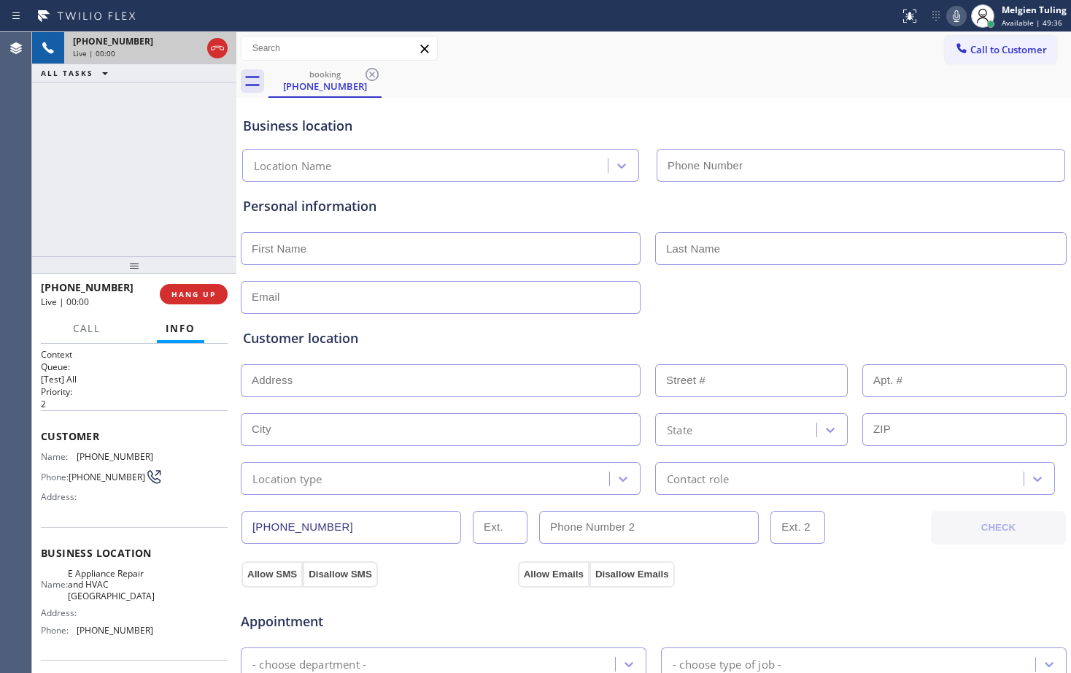
type input "[PHONE_NUMBER]"
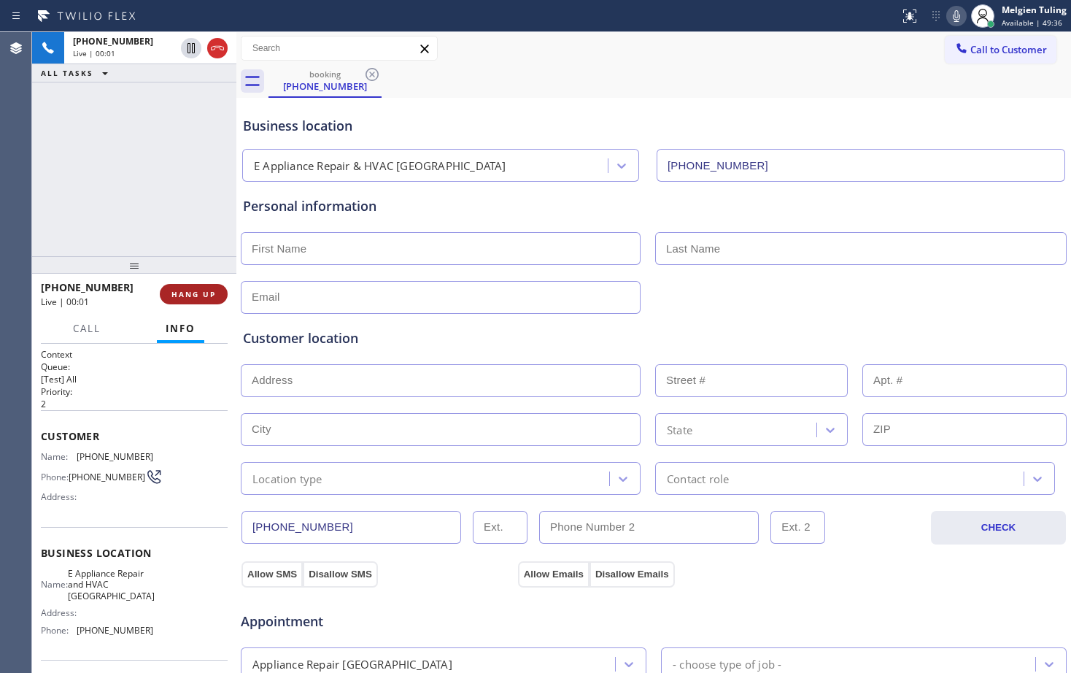
click at [191, 295] on span "HANG UP" at bounding box center [193, 294] width 45 height 10
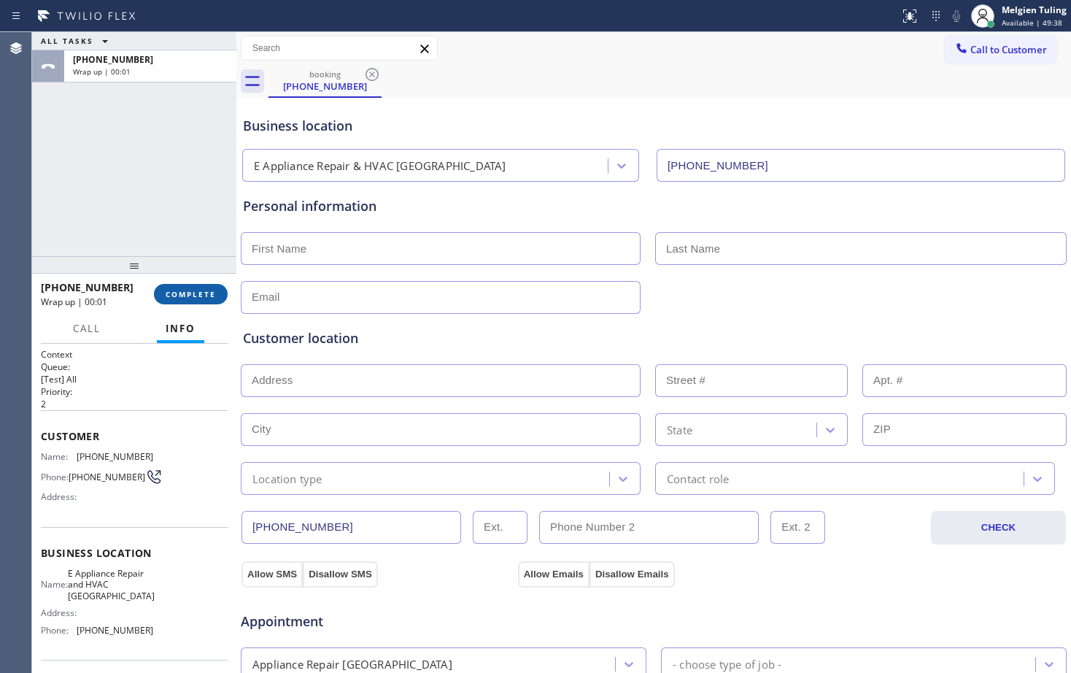
click at [198, 292] on span "COMPLETE" at bounding box center [191, 294] width 50 height 10
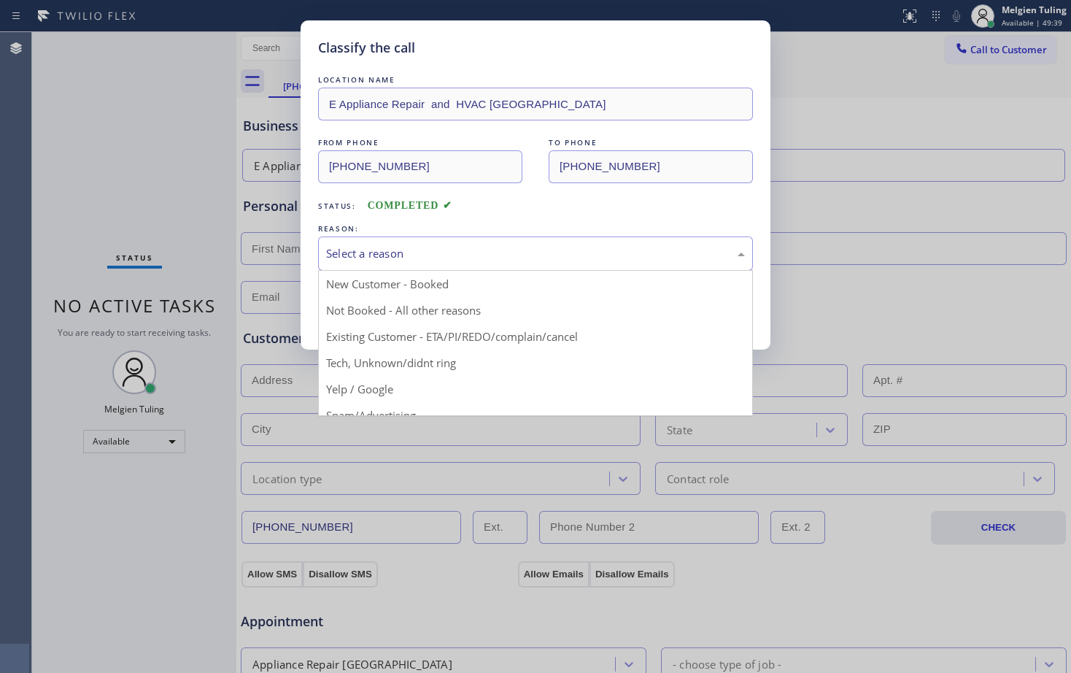
click at [383, 245] on div "Select a reason" at bounding box center [535, 253] width 419 height 17
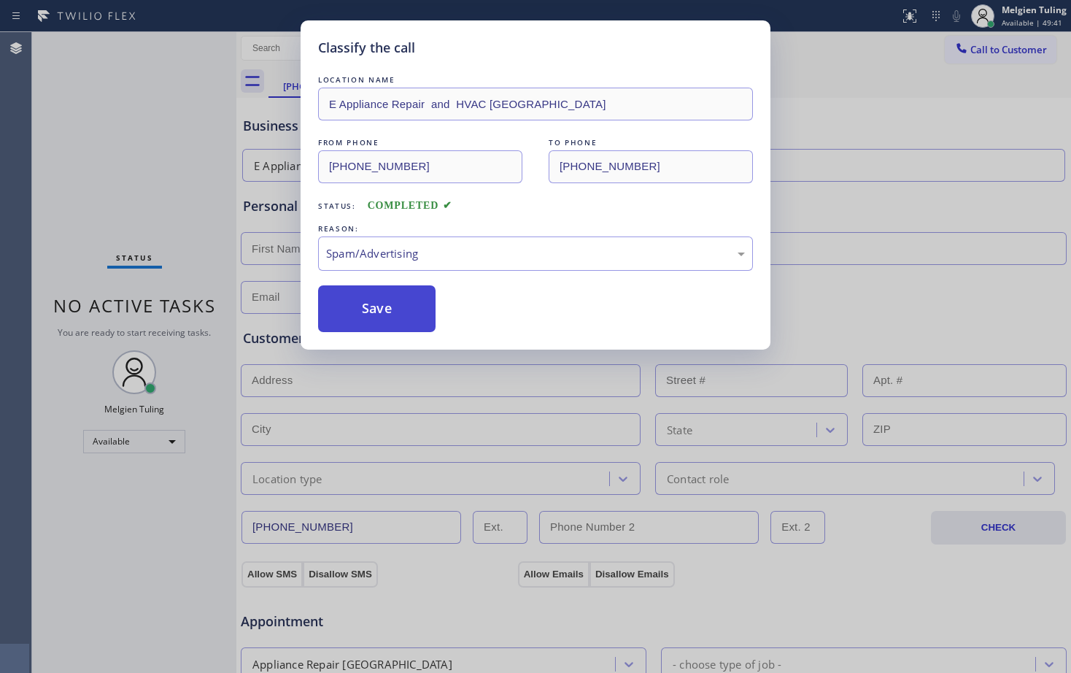
click at [401, 299] on button "Save" at bounding box center [376, 308] width 117 height 47
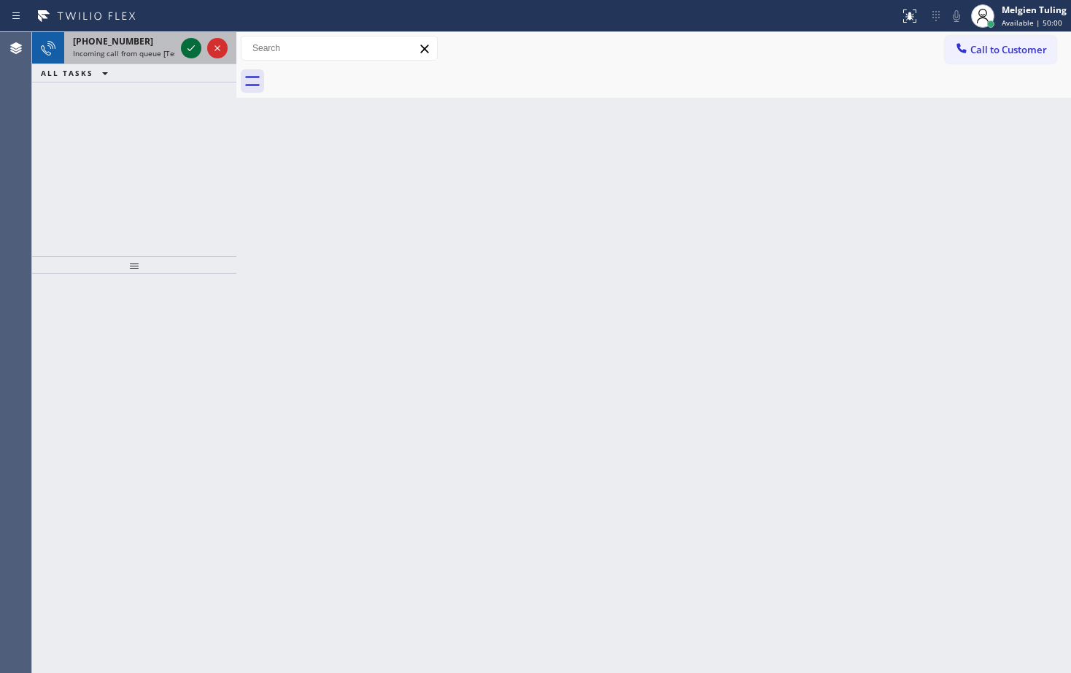
click at [184, 48] on icon at bounding box center [191, 48] width 18 height 18
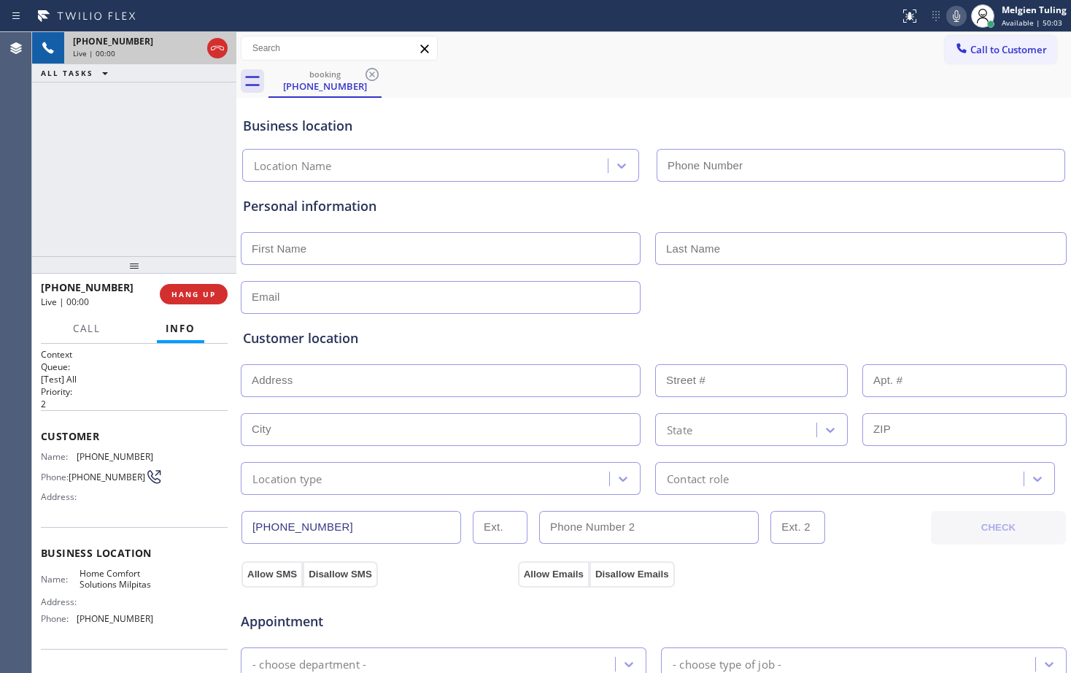
type input "[PHONE_NUMBER]"
click at [206, 292] on span "HANG UP" at bounding box center [193, 294] width 45 height 10
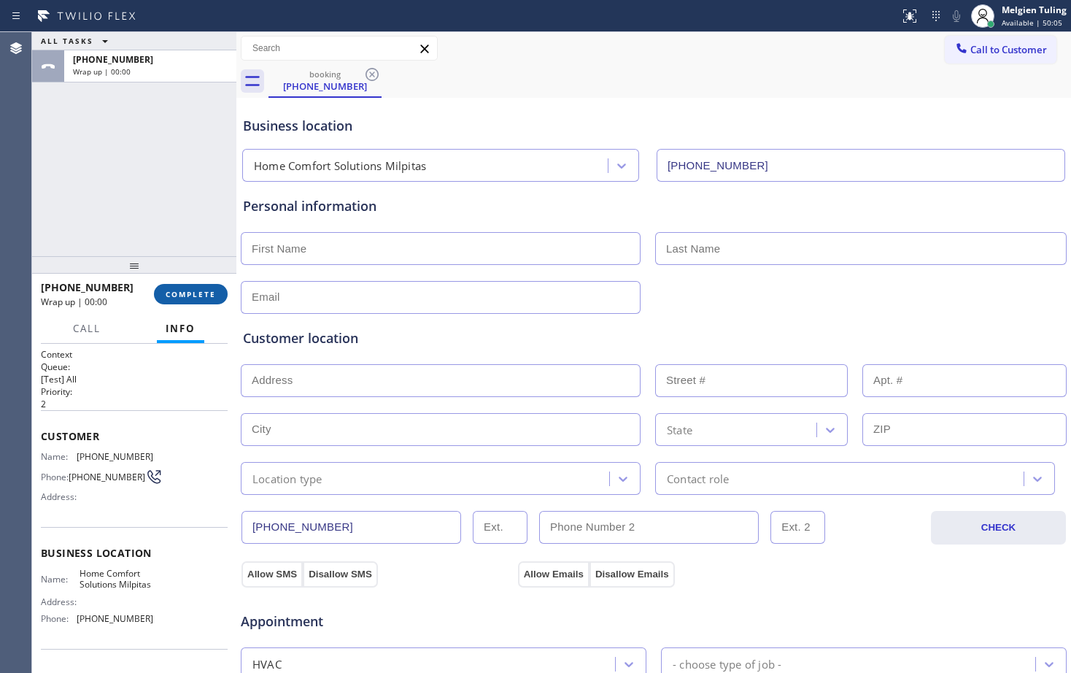
click at [185, 294] on span "COMPLETE" at bounding box center [191, 294] width 50 height 10
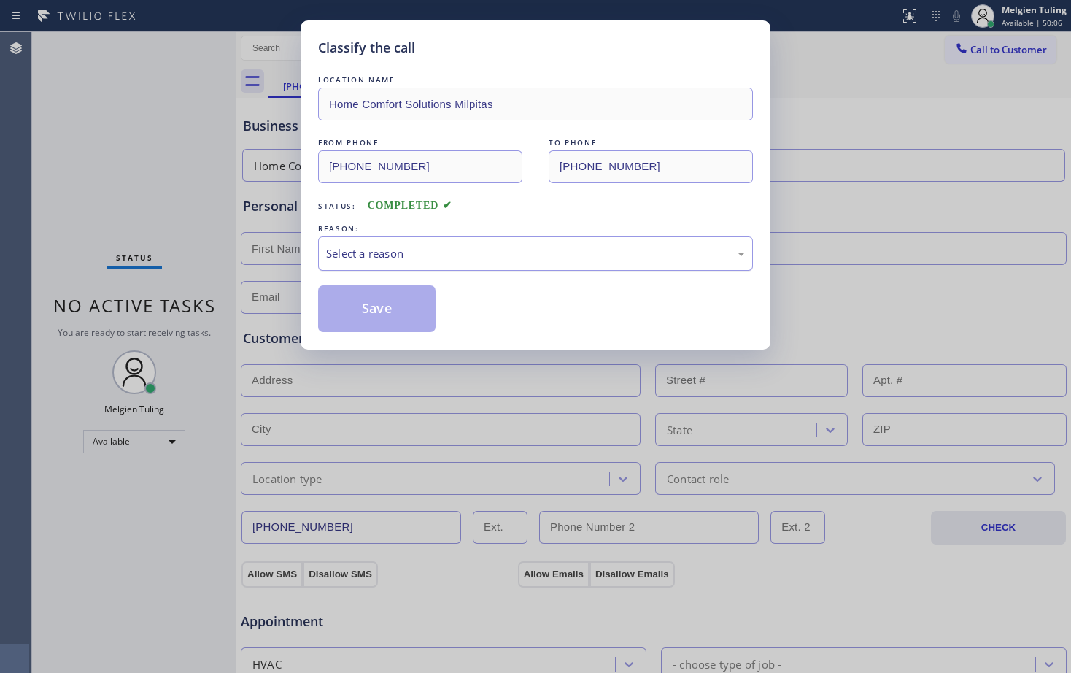
click at [368, 249] on div "Select a reason" at bounding box center [535, 253] width 419 height 17
click at [386, 313] on button "Save" at bounding box center [376, 308] width 117 height 47
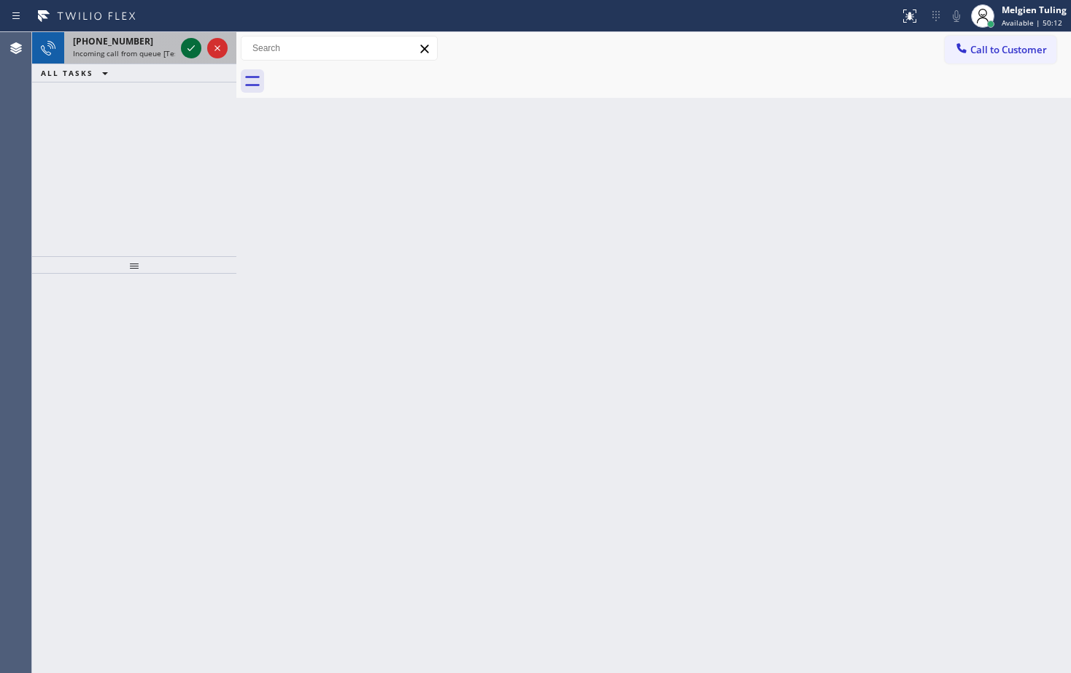
click at [191, 45] on icon at bounding box center [191, 48] width 18 height 18
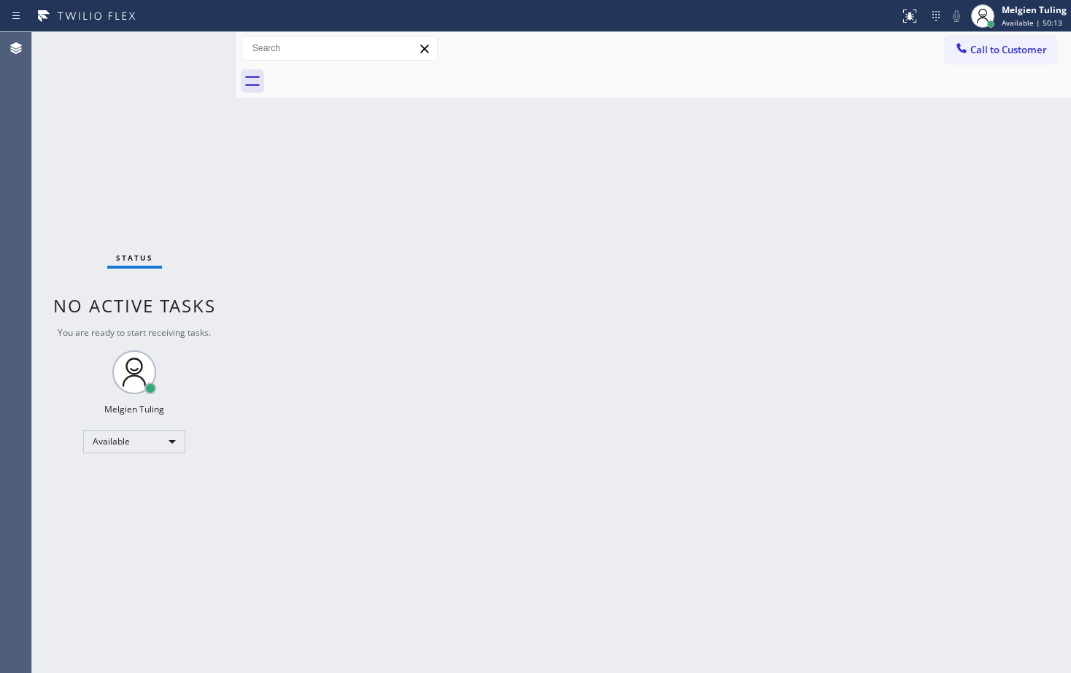
click at [191, 45] on div "Status No active tasks You are ready to start receiving tasks. Melgien Tuling A…" at bounding box center [134, 352] width 204 height 641
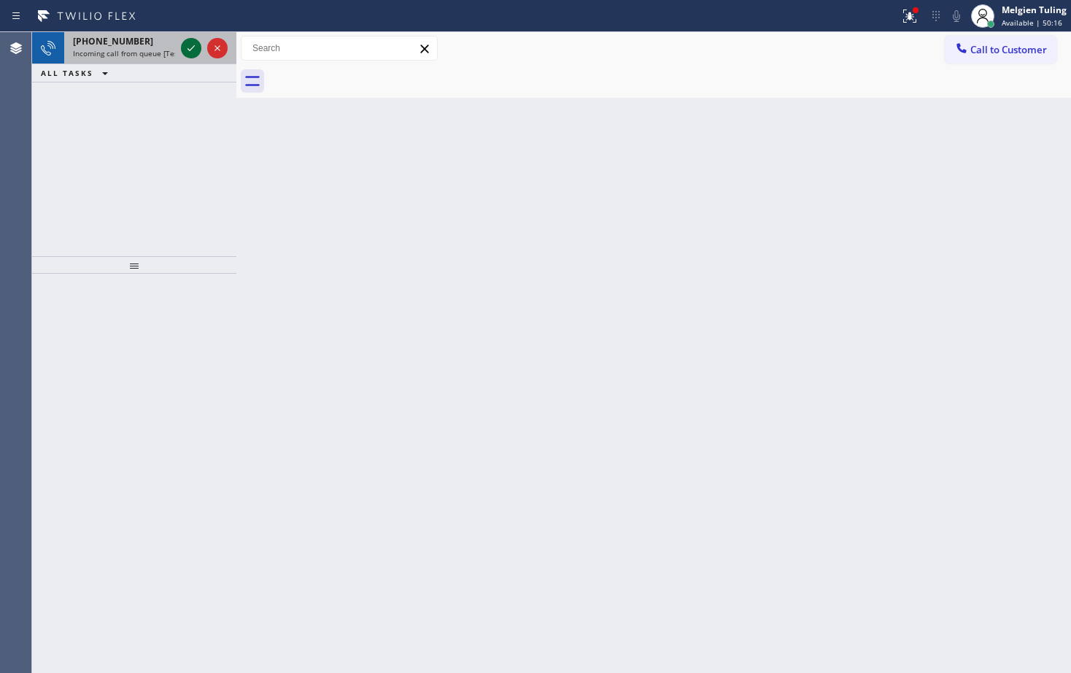
click at [192, 53] on icon at bounding box center [191, 48] width 18 height 18
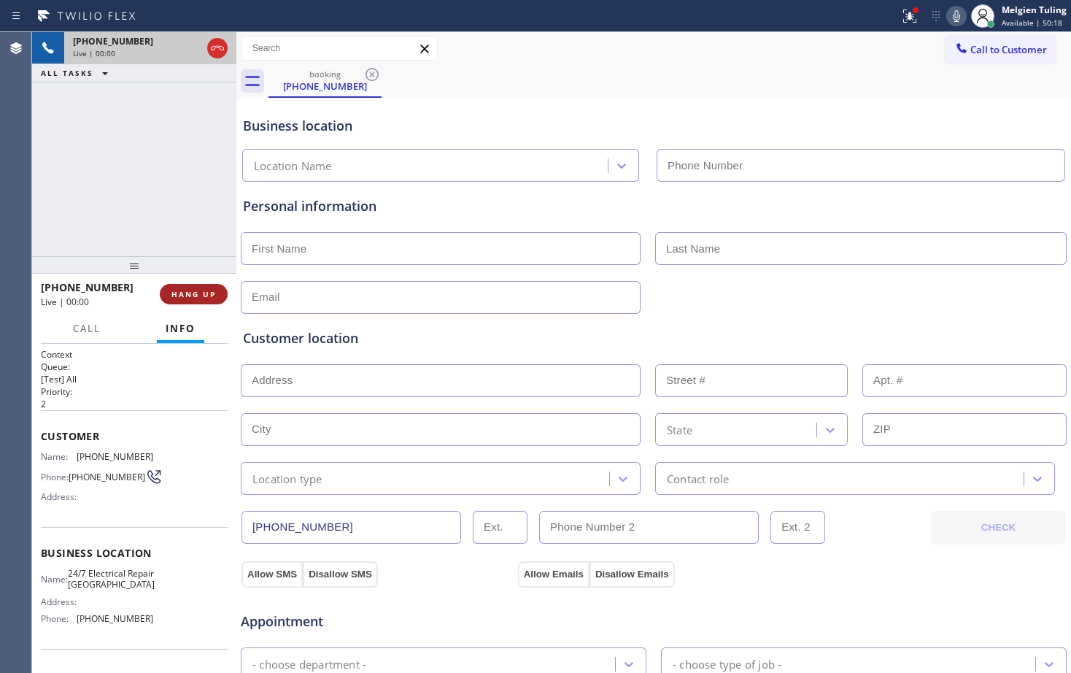
type input "[PHONE_NUMBER]"
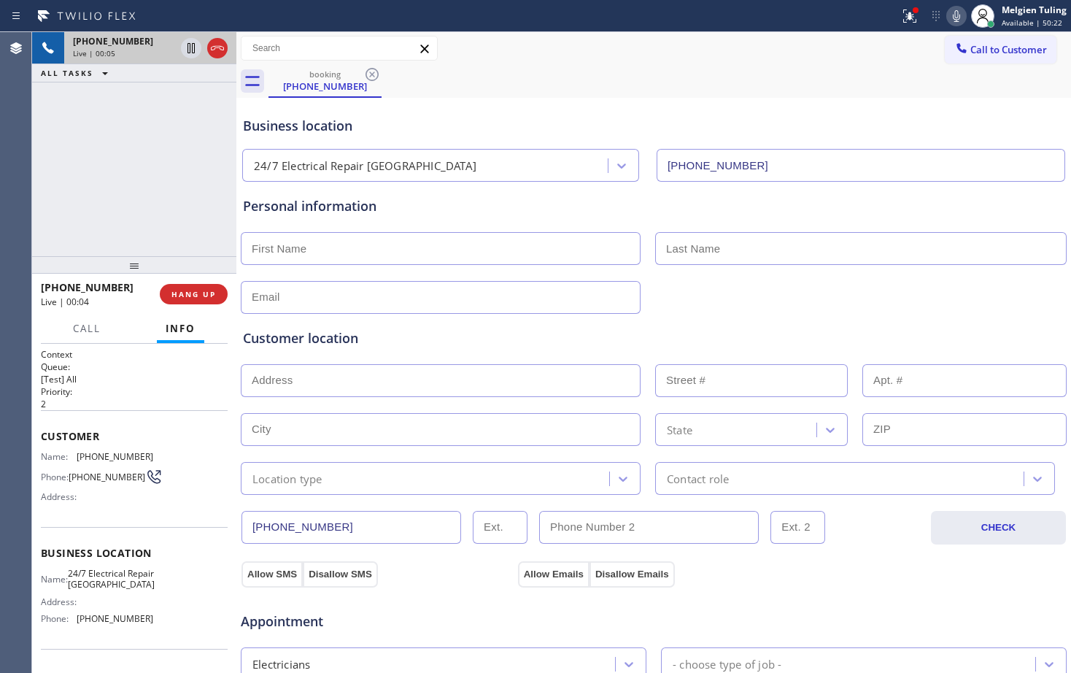
click at [202, 198] on div "[PHONE_NUMBER] Live | 00:05 ALL TASKS ALL TASKS ACTIVE TASKS TASKS IN WRAP UP" at bounding box center [134, 144] width 204 height 224
click at [198, 296] on span "HANG UP" at bounding box center [193, 294] width 45 height 10
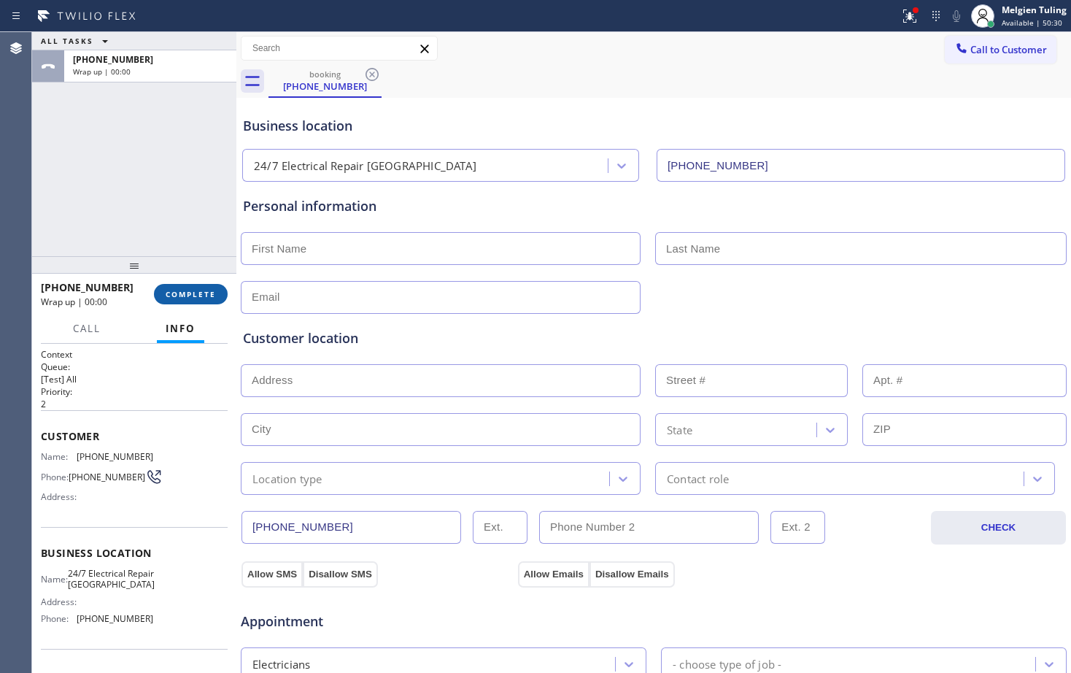
click at [198, 295] on span "COMPLETE" at bounding box center [191, 294] width 50 height 10
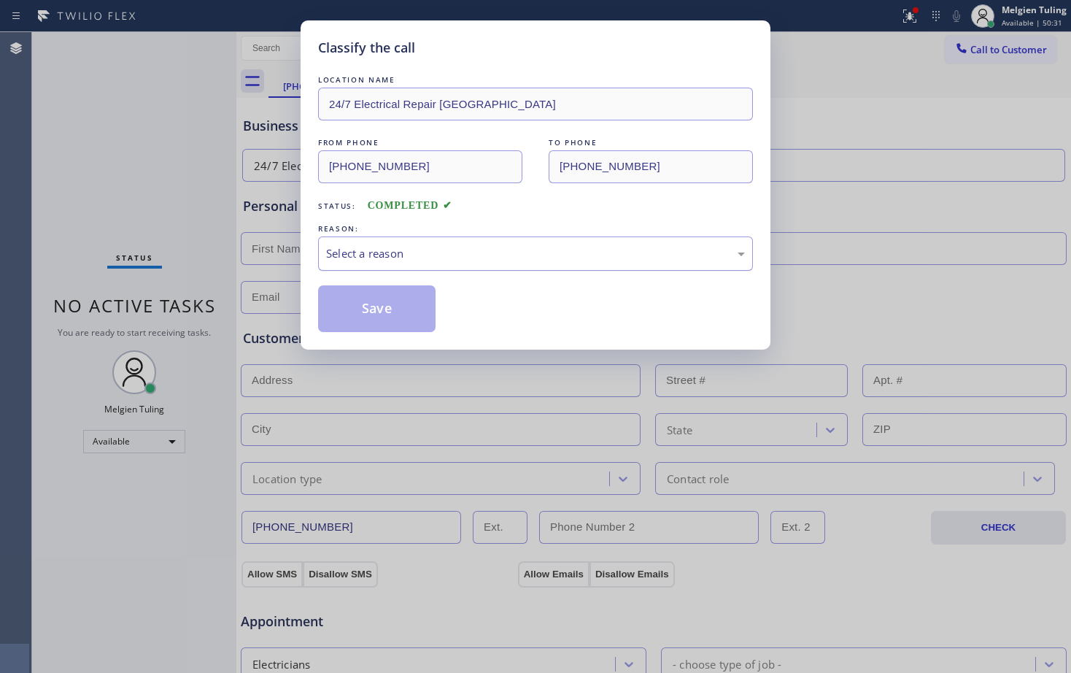
click at [391, 247] on div "Select a reason" at bounding box center [535, 253] width 419 height 17
click at [367, 307] on button "Save" at bounding box center [376, 308] width 117 height 47
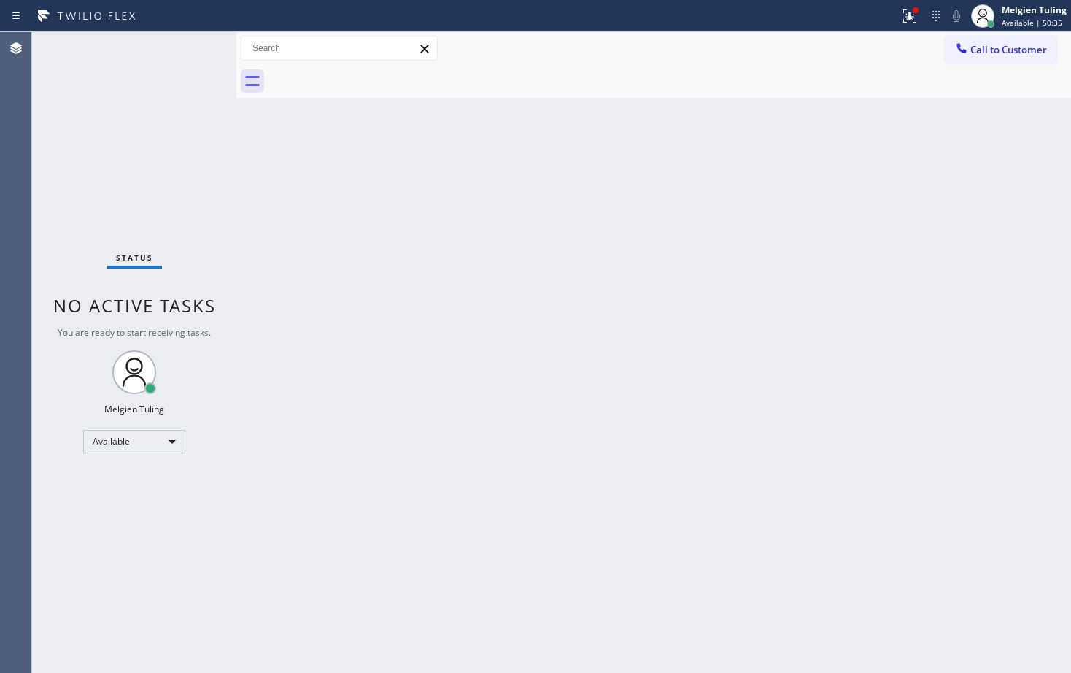
click at [223, 170] on div "Status No active tasks You are ready to start receiving tasks. Melgien Tuling A…" at bounding box center [134, 352] width 204 height 641
click at [517, 212] on div "Back to Dashboard Change Sender ID Customers Technicians Select a contact Outbo…" at bounding box center [653, 352] width 835 height 641
click at [914, 20] on icon at bounding box center [909, 15] width 13 height 13
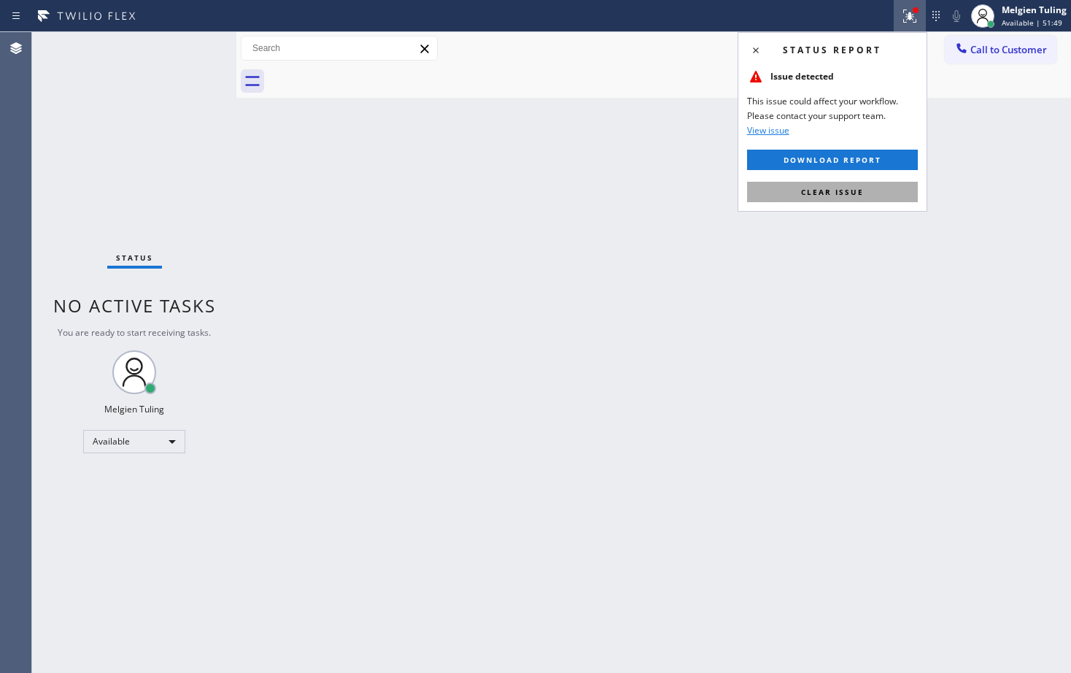
click at [832, 189] on span "Clear issue" at bounding box center [832, 192] width 63 height 10
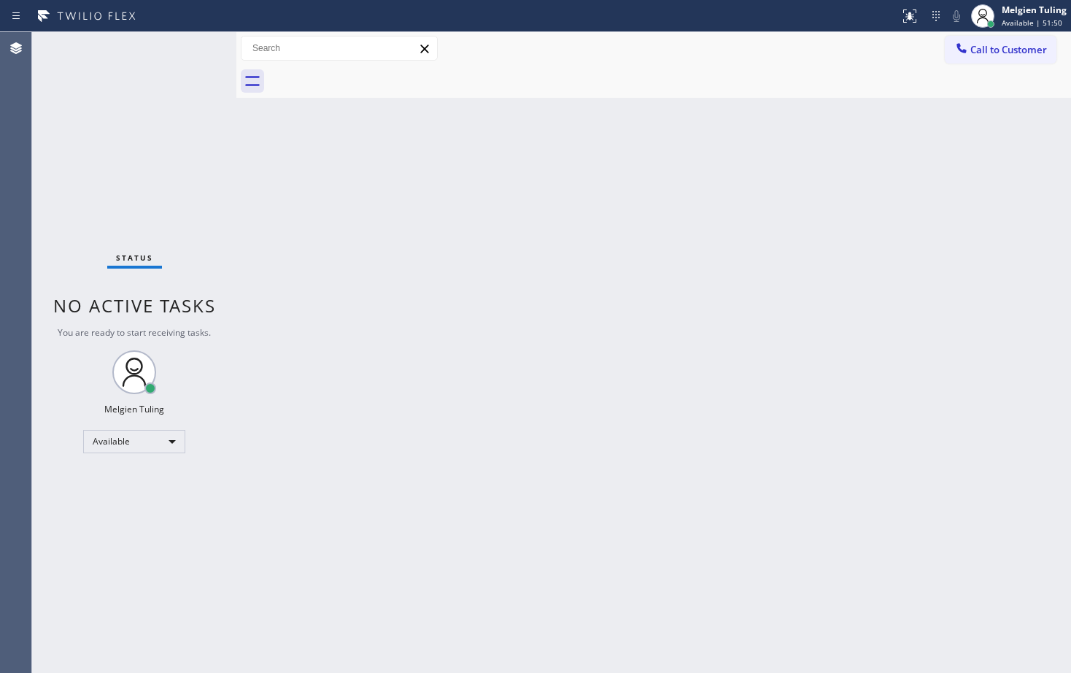
click at [507, 197] on div "Back to Dashboard Change Sender ID Customers Technicians Select a contact Outbo…" at bounding box center [653, 352] width 835 height 641
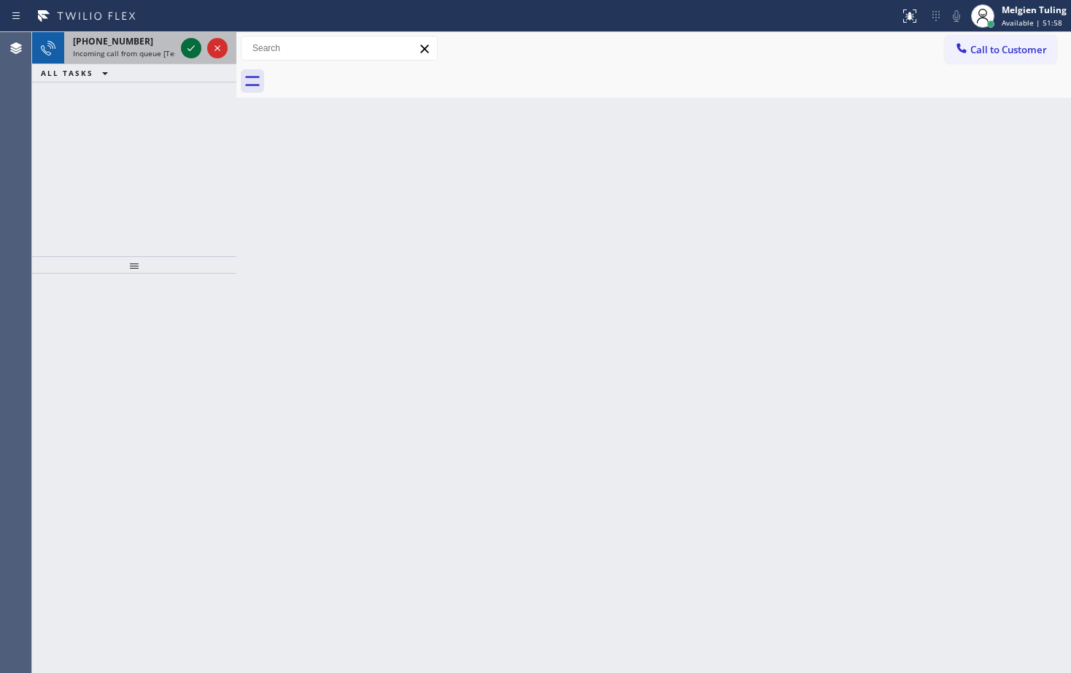
click at [193, 45] on icon at bounding box center [191, 48] width 18 height 18
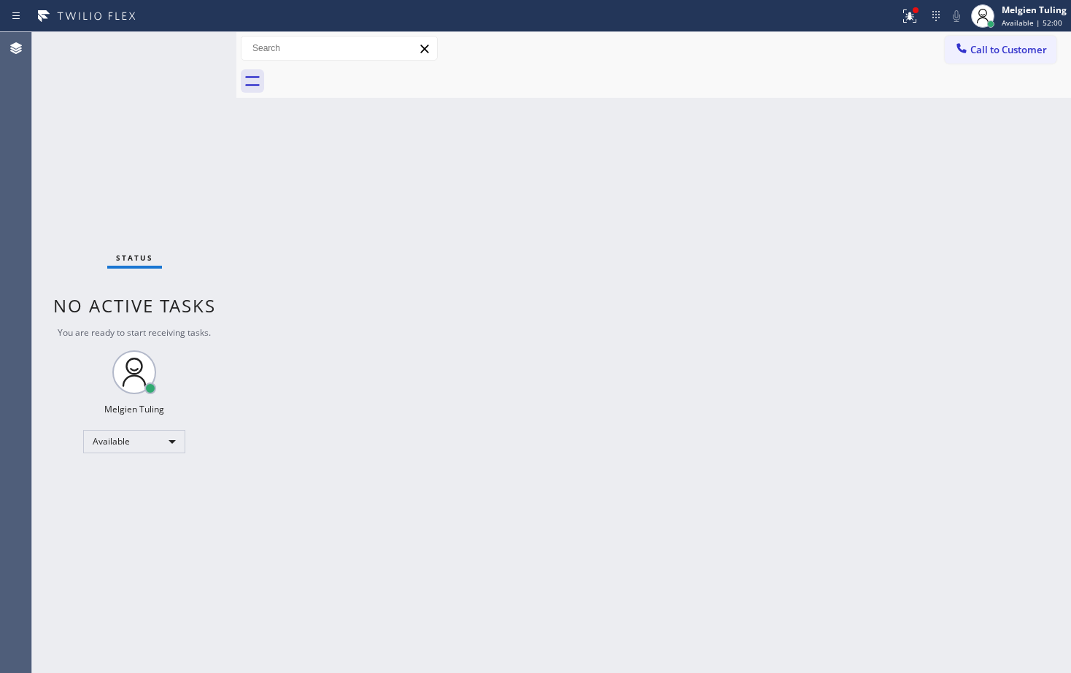
click at [193, 45] on div "Status No active tasks You are ready to start receiving tasks. Melgien Tuling A…" at bounding box center [134, 352] width 204 height 641
click at [910, 10] on icon at bounding box center [910, 16] width 18 height 18
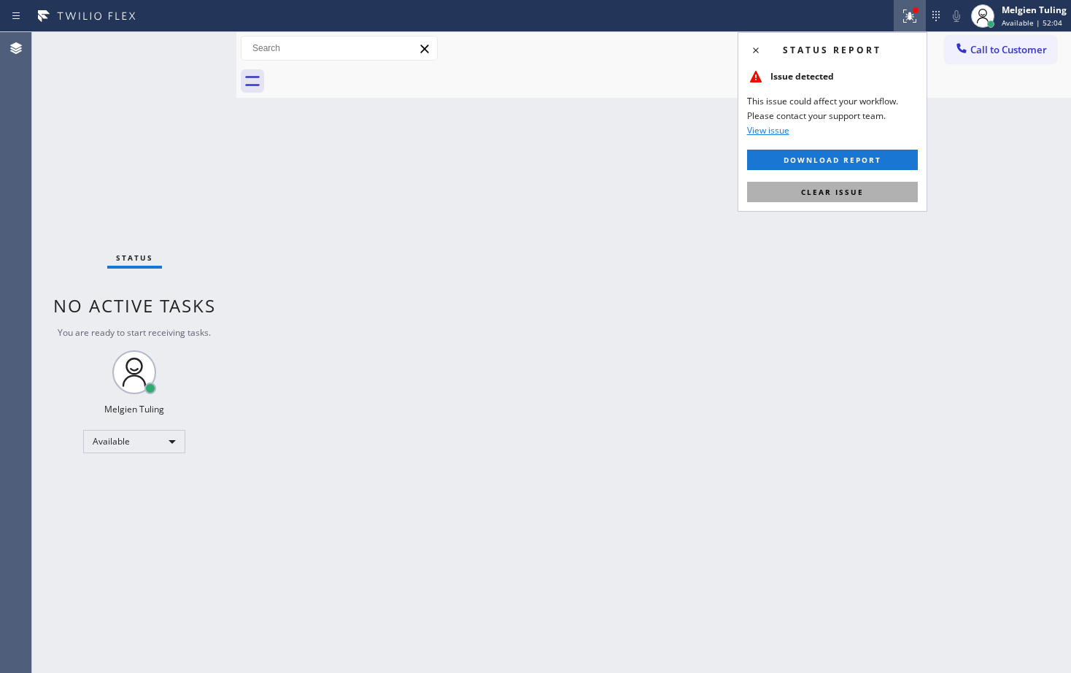
click at [826, 183] on button "Clear issue" at bounding box center [832, 192] width 171 height 20
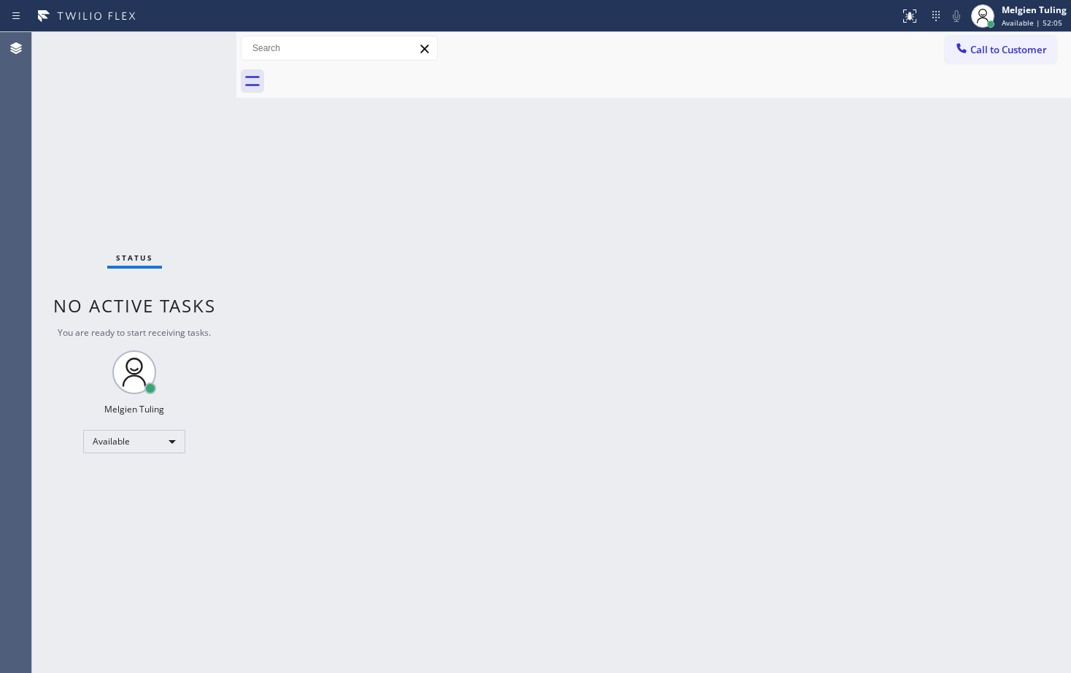
click at [730, 192] on div "Back to Dashboard Change Sender ID Customers Technicians Select a contact Outbo…" at bounding box center [653, 352] width 835 height 641
click at [791, 25] on div at bounding box center [450, 15] width 888 height 23
click at [515, 247] on div "Back to Dashboard Change Sender ID Customers Technicians Select a contact Outbo…" at bounding box center [653, 352] width 835 height 641
click at [730, 317] on div "Back to Dashboard Change Sender ID Customers Technicians Select a contact Outbo…" at bounding box center [653, 352] width 835 height 641
click at [195, 55] on div "Status No active tasks You are ready to start receiving tasks. Melgien Tuling A…" at bounding box center [134, 352] width 204 height 641
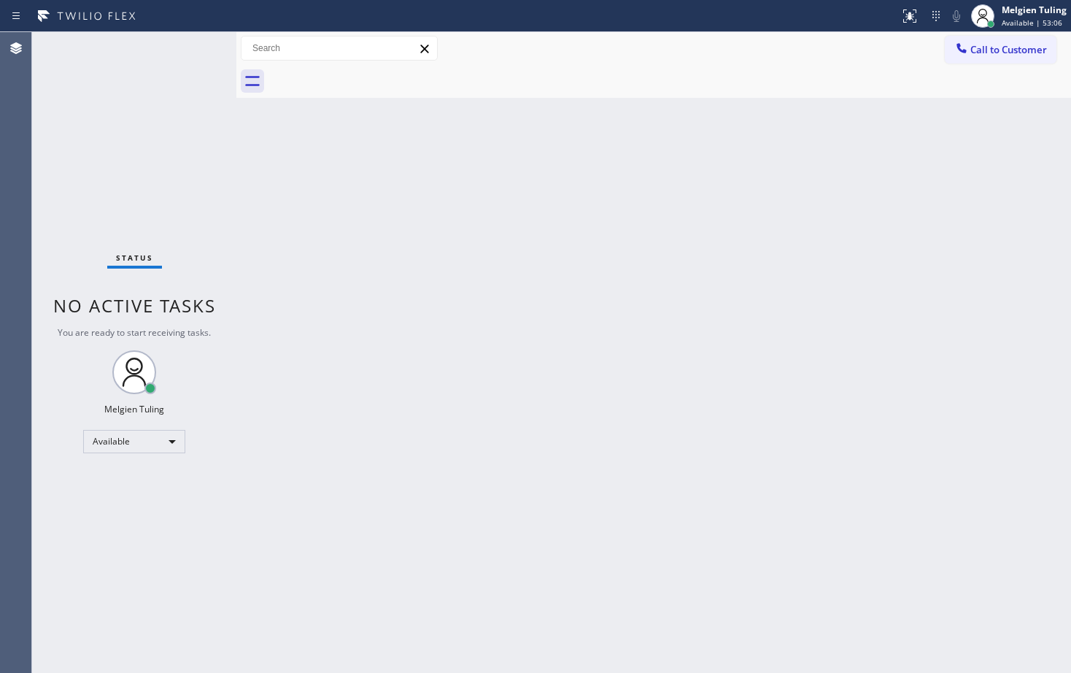
click at [195, 55] on div "Status No active tasks You are ready to start receiving tasks. Melgien Tuling A…" at bounding box center [134, 352] width 204 height 641
click at [199, 53] on div "Status No active tasks You are ready to start receiving tasks. Melgien Tuling A…" at bounding box center [134, 352] width 204 height 641
click at [363, 183] on div "Back to Dashboard Change Sender ID Customers Technicians Select a contact Outbo…" at bounding box center [653, 352] width 835 height 641
click at [493, 240] on div "Back to Dashboard Change Sender ID Customers Technicians Select a contact Outbo…" at bounding box center [653, 352] width 835 height 641
click at [757, 207] on div "Back to Dashboard Change Sender ID Customers Technicians Select a contact Outbo…" at bounding box center [653, 352] width 835 height 641
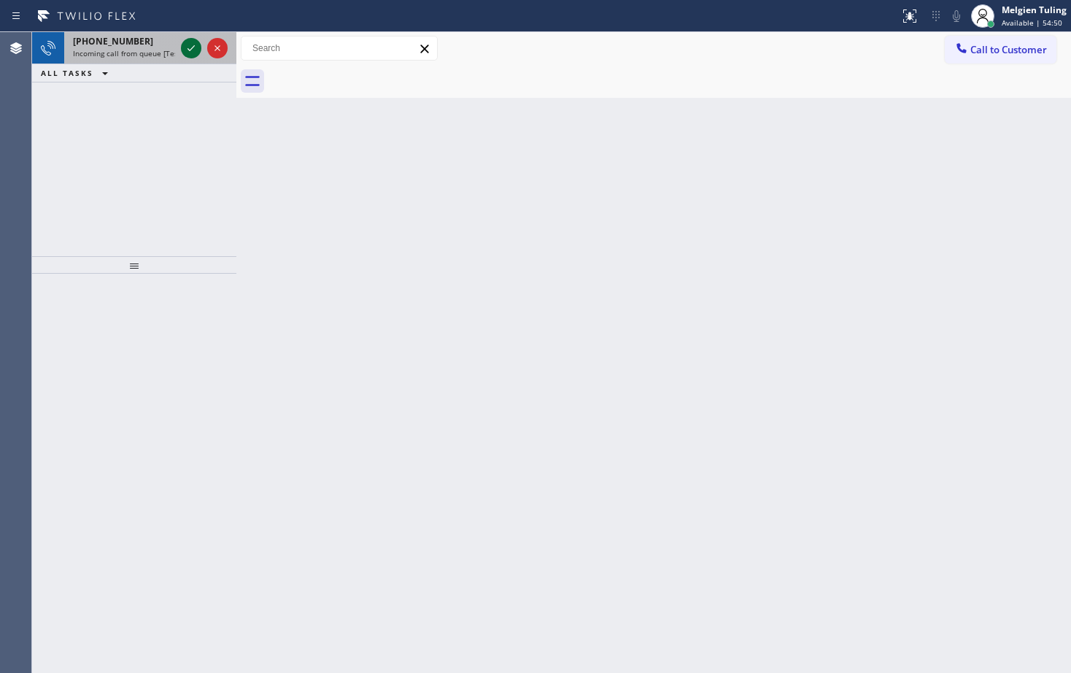
click at [192, 45] on icon at bounding box center [191, 48] width 18 height 18
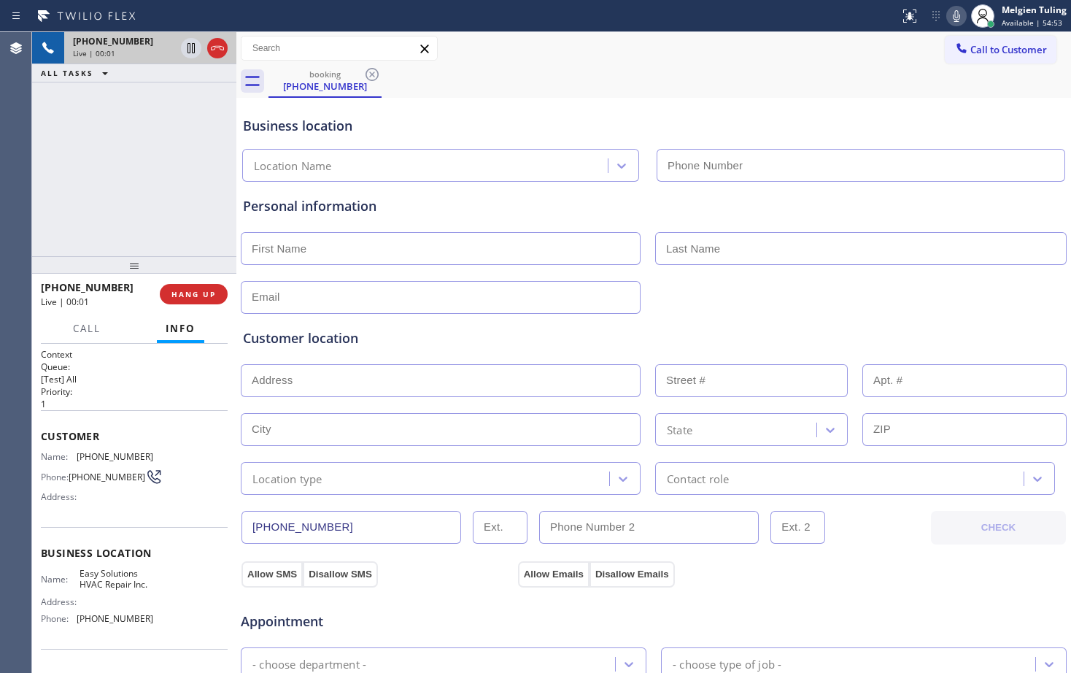
type input "[PHONE_NUMBER]"
click at [202, 295] on span "HANG UP" at bounding box center [193, 294] width 45 height 10
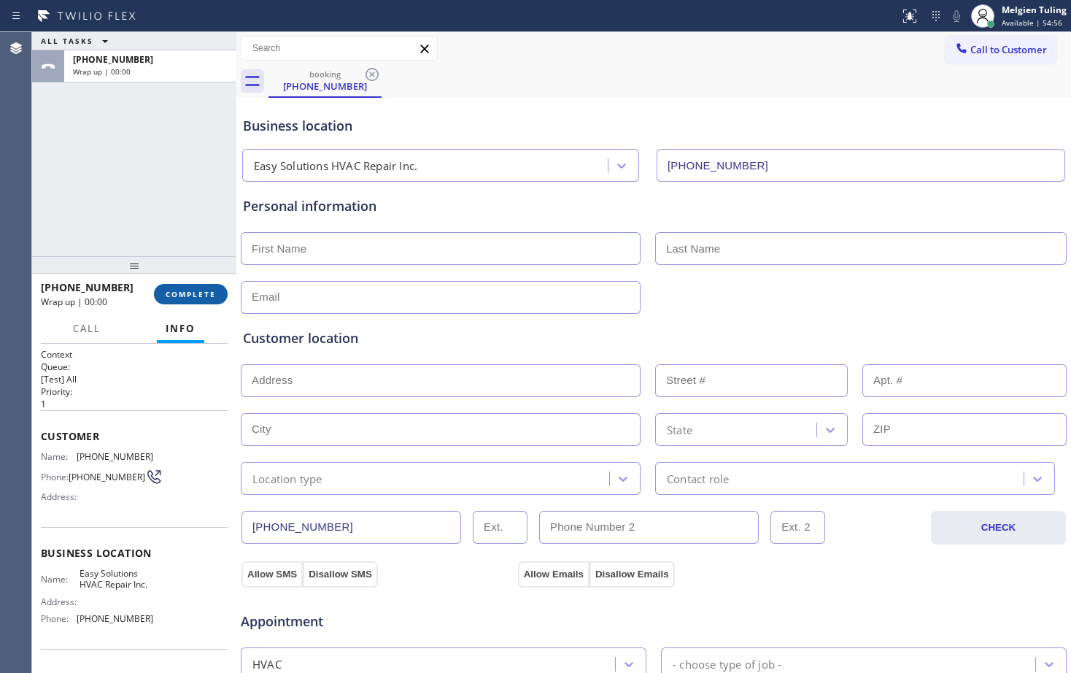
click at [208, 290] on span "COMPLETE" at bounding box center [191, 294] width 50 height 10
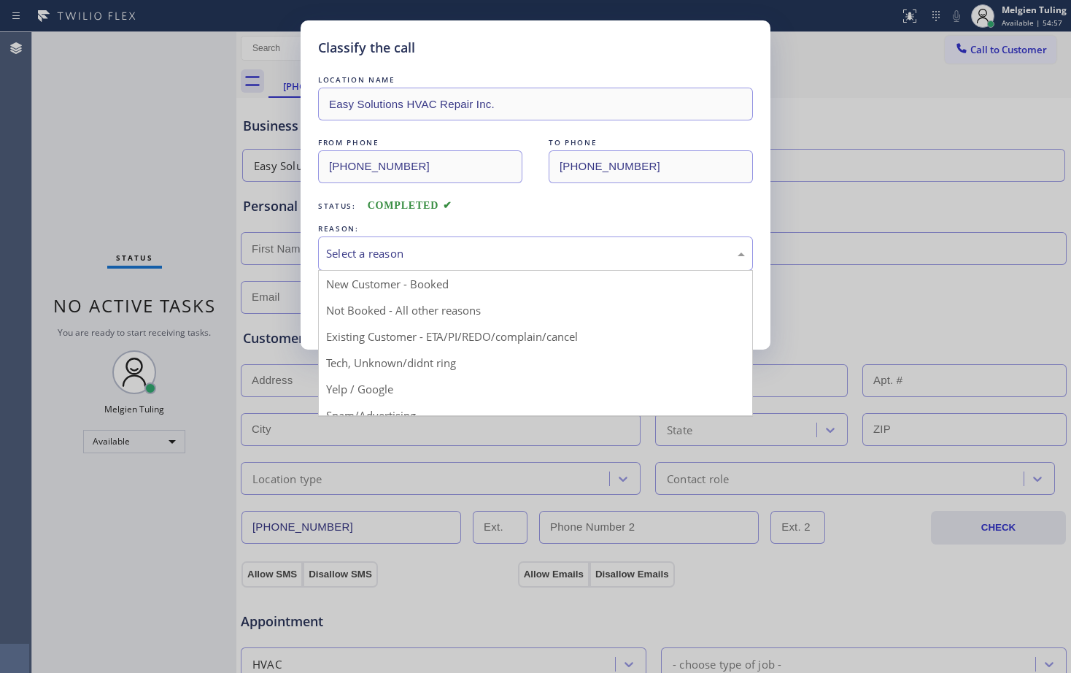
click at [414, 252] on div "Select a reason" at bounding box center [535, 253] width 419 height 17
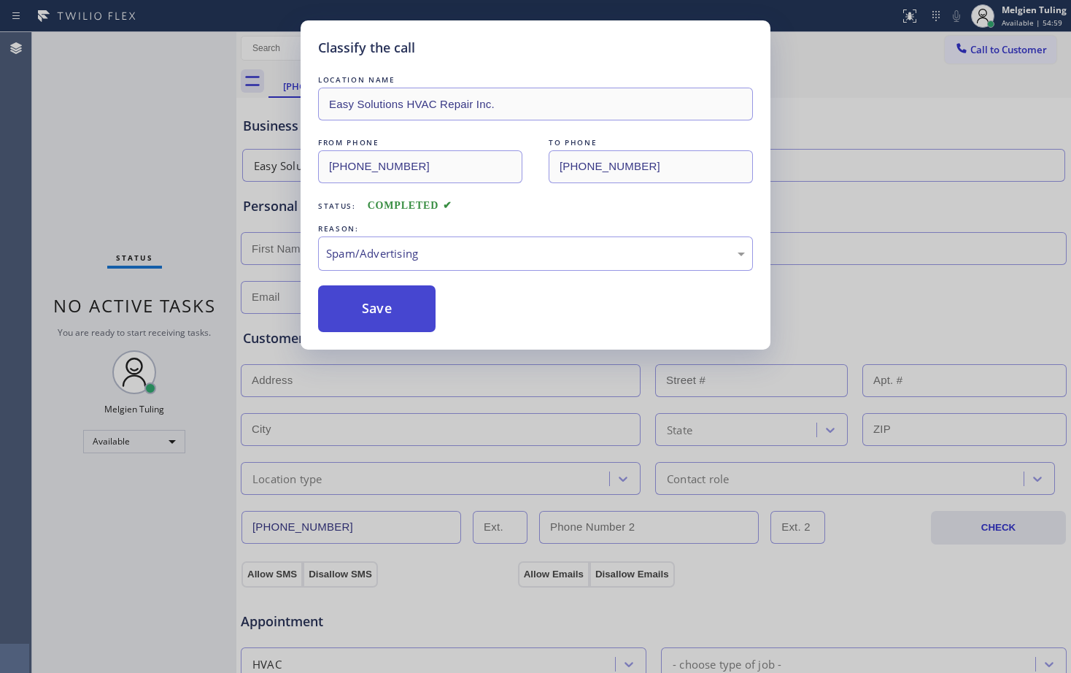
click at [411, 312] on button "Save" at bounding box center [376, 308] width 117 height 47
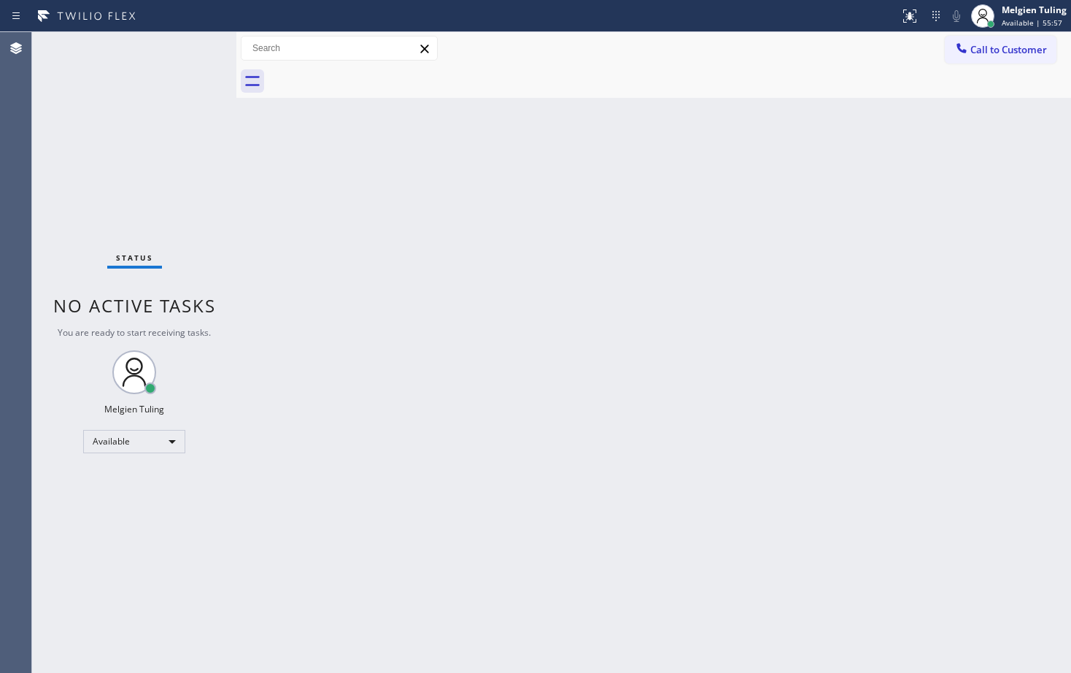
click at [185, 50] on div "Status No active tasks You are ready to start receiving tasks. Melgien Tuling A…" at bounding box center [134, 352] width 204 height 641
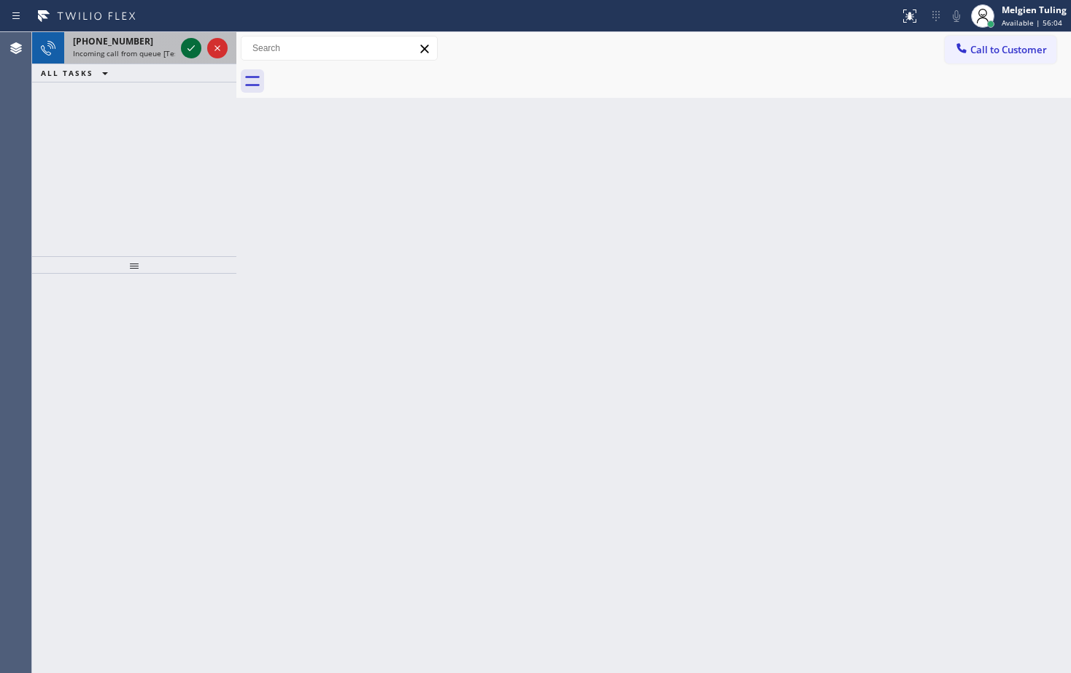
click at [192, 51] on icon at bounding box center [191, 48] width 18 height 18
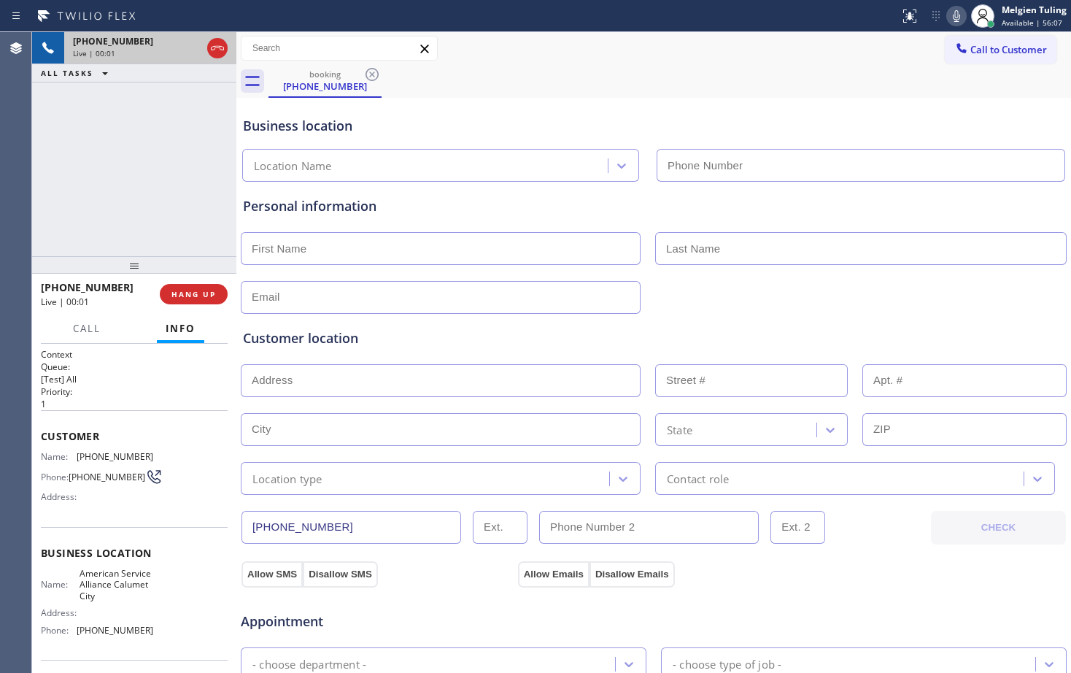
type input "[PHONE_NUMBER]"
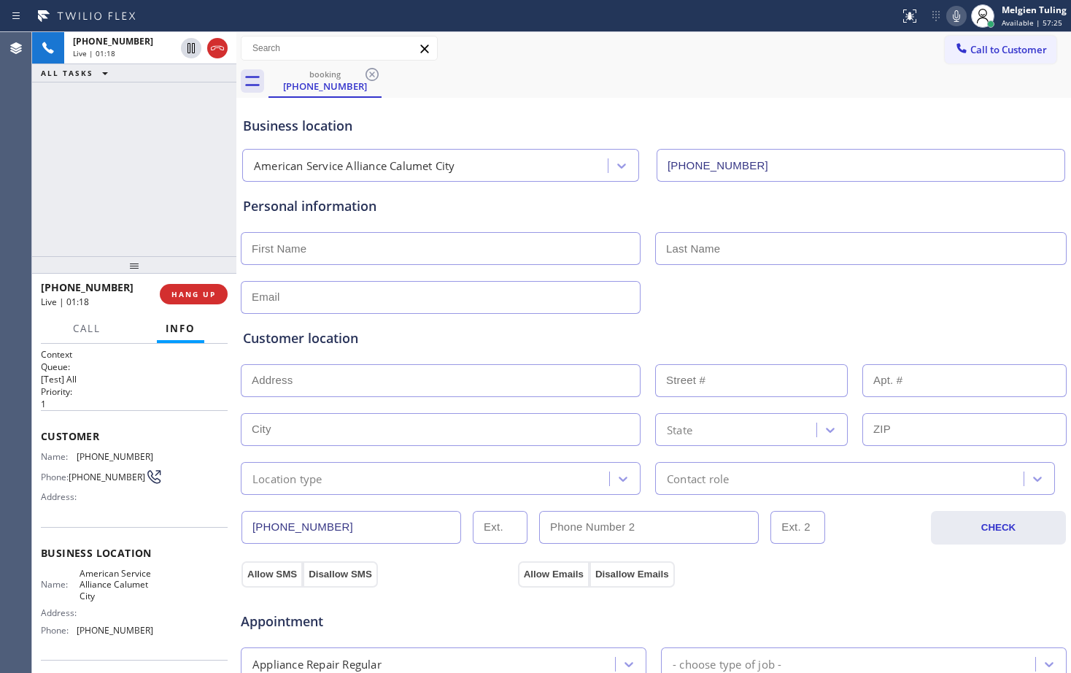
click at [959, 15] on icon at bounding box center [956, 16] width 7 height 12
click at [812, 50] on div "Call to Customer Outbound call Location Search location Your caller id phone nu…" at bounding box center [653, 49] width 835 height 26
click at [960, 15] on icon at bounding box center [957, 16] width 18 height 18
click at [810, 66] on div "booking [PHONE_NUMBER]" at bounding box center [669, 81] width 802 height 33
click at [954, 19] on icon at bounding box center [957, 16] width 18 height 18
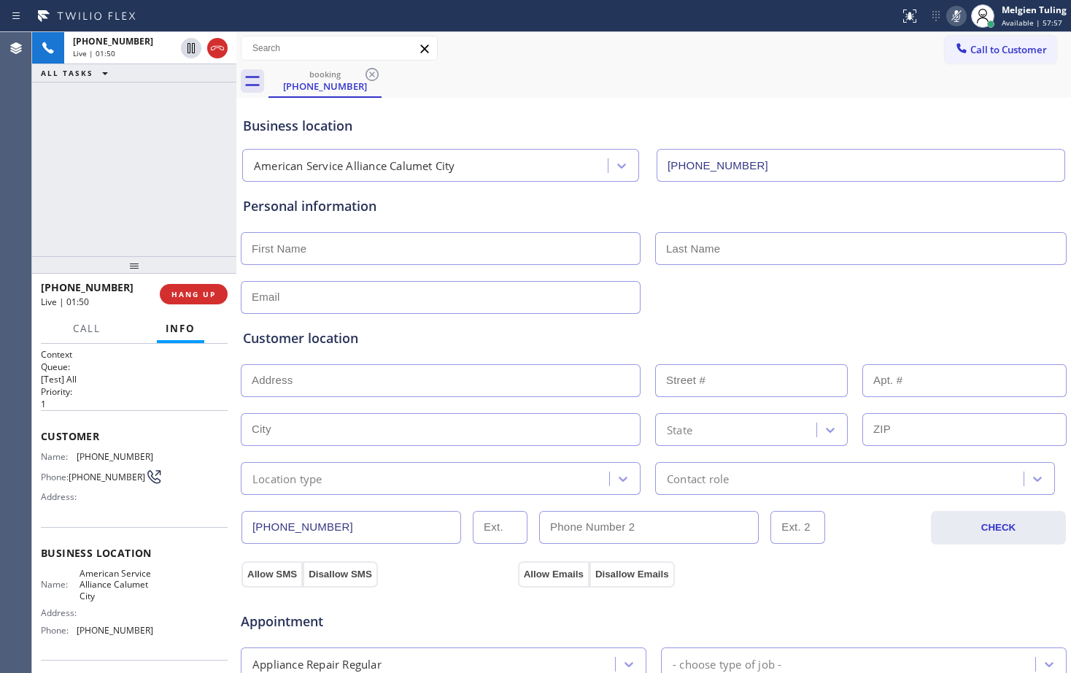
click at [762, 85] on div "booking [PHONE_NUMBER]" at bounding box center [669, 81] width 802 height 33
click at [955, 11] on icon at bounding box center [957, 16] width 18 height 18
click at [800, 77] on div "booking [PHONE_NUMBER]" at bounding box center [669, 81] width 802 height 33
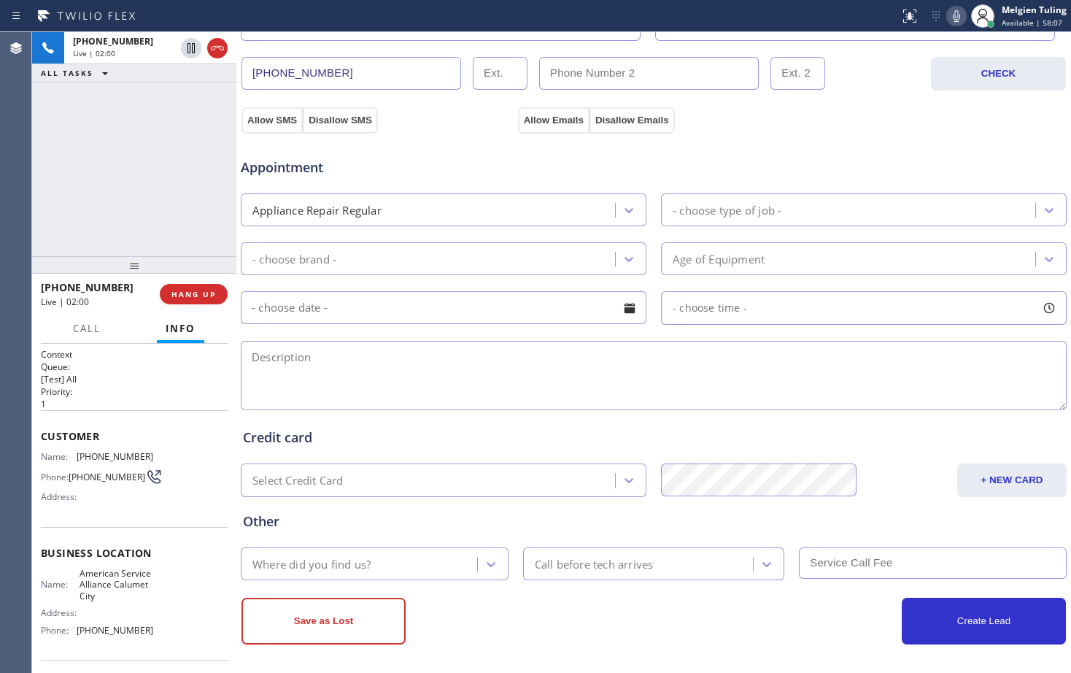
scroll to position [458, 0]
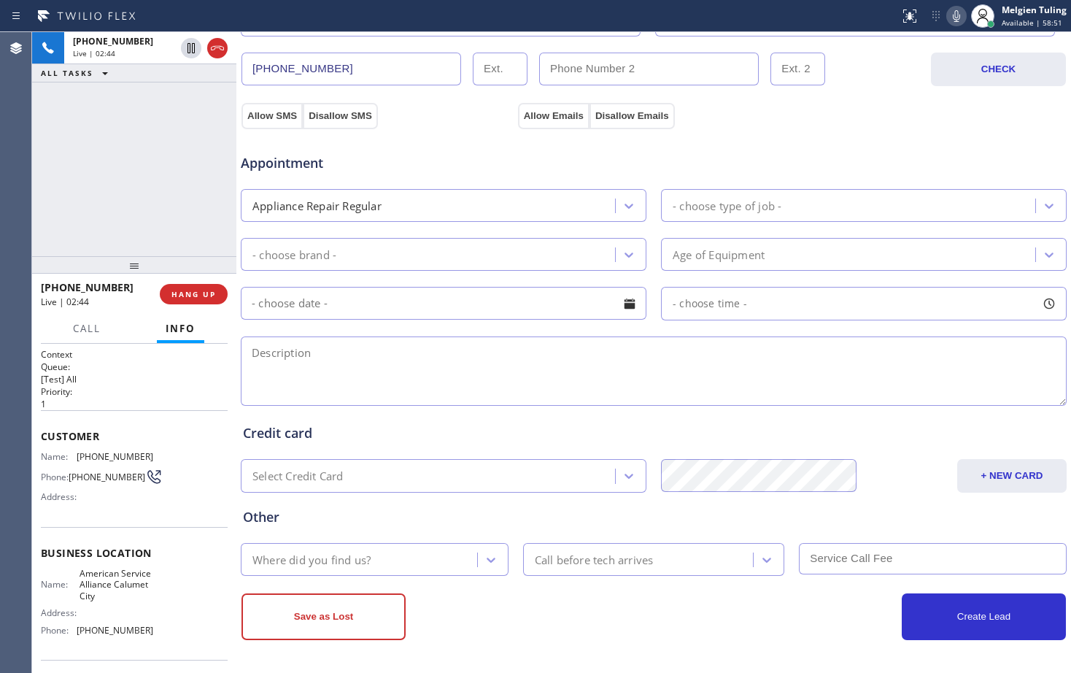
click at [503, 151] on div "Appointment" at bounding box center [377, 156] width 276 height 34
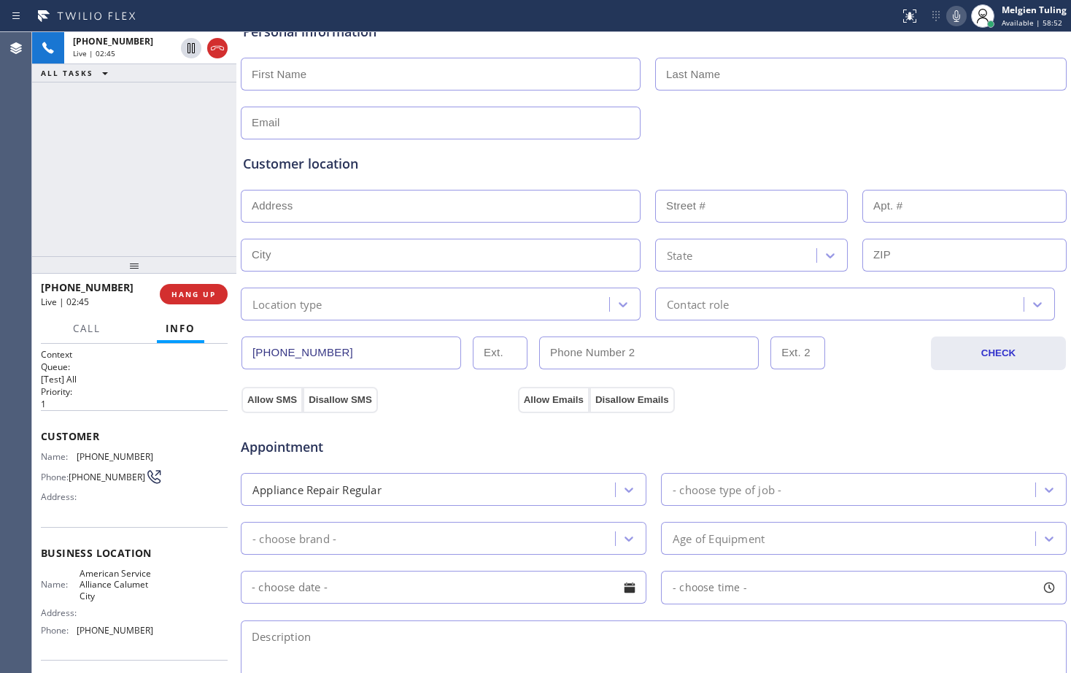
scroll to position [166, 0]
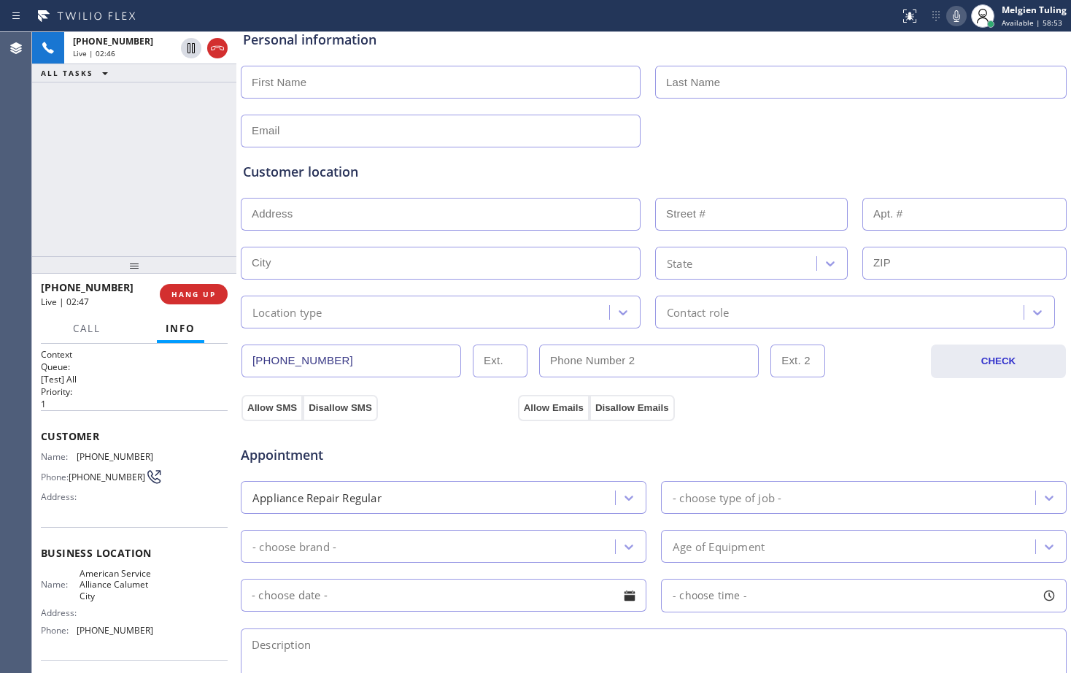
click at [957, 19] on icon at bounding box center [956, 16] width 7 height 12
click at [195, 45] on icon at bounding box center [190, 48] width 7 height 10
click at [541, 182] on div "Customer location >> ADD NEW ADDRESS << + NEW ADDRESS State Location type Conta…" at bounding box center [653, 245] width 821 height 166
click at [187, 51] on icon at bounding box center [191, 48] width 18 height 18
click at [954, 21] on icon at bounding box center [951, 16] width 7 height 12
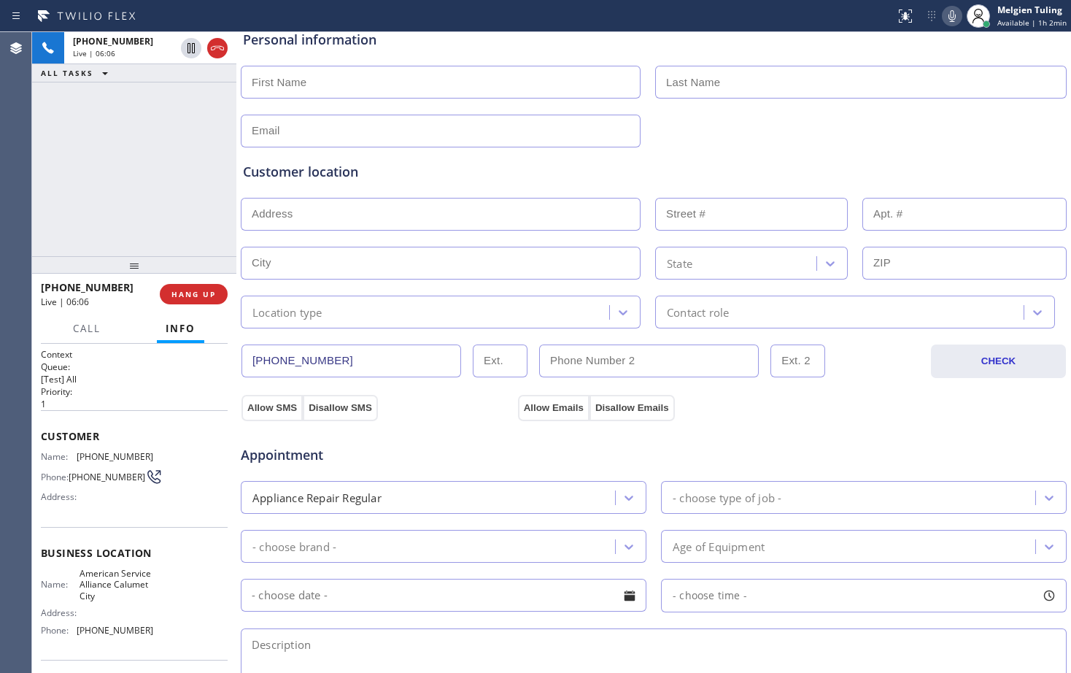
click at [710, 151] on div "Customer location >> ADD NEW ADDRESS << + NEW ADDRESS State Location type Conta…" at bounding box center [653, 237] width 827 height 181
click at [813, 136] on div at bounding box center [653, 130] width 829 height 36
click at [807, 158] on div "Customer location >> ADD NEW ADDRESS << + NEW ADDRESS State Location type Conta…" at bounding box center [653, 237] width 827 height 181
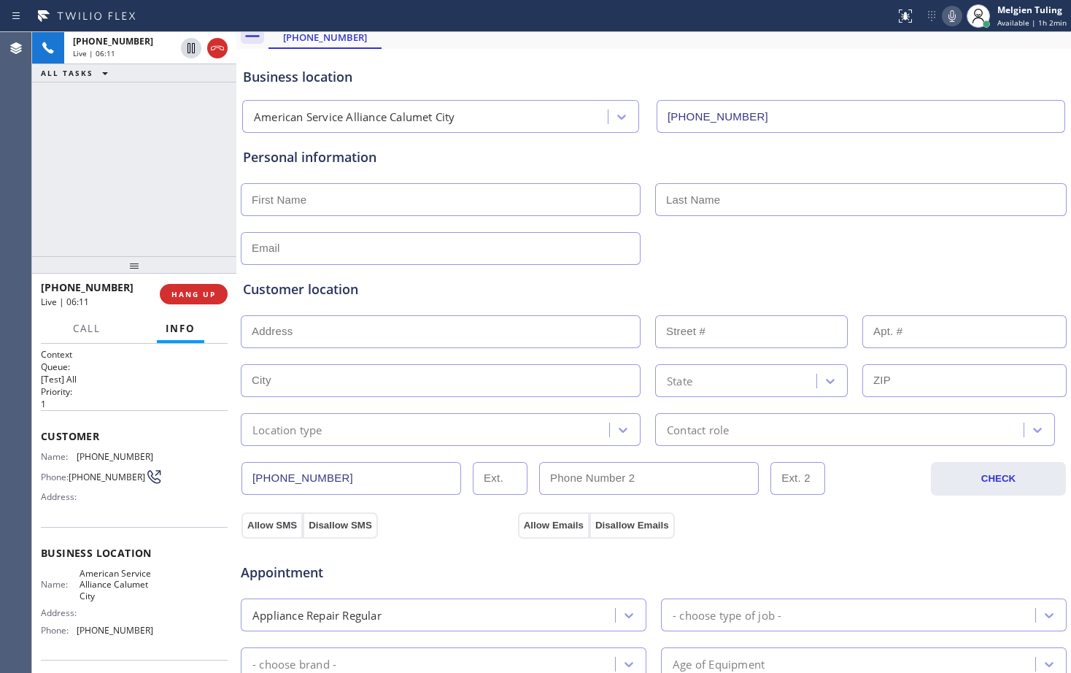
scroll to position [0, 0]
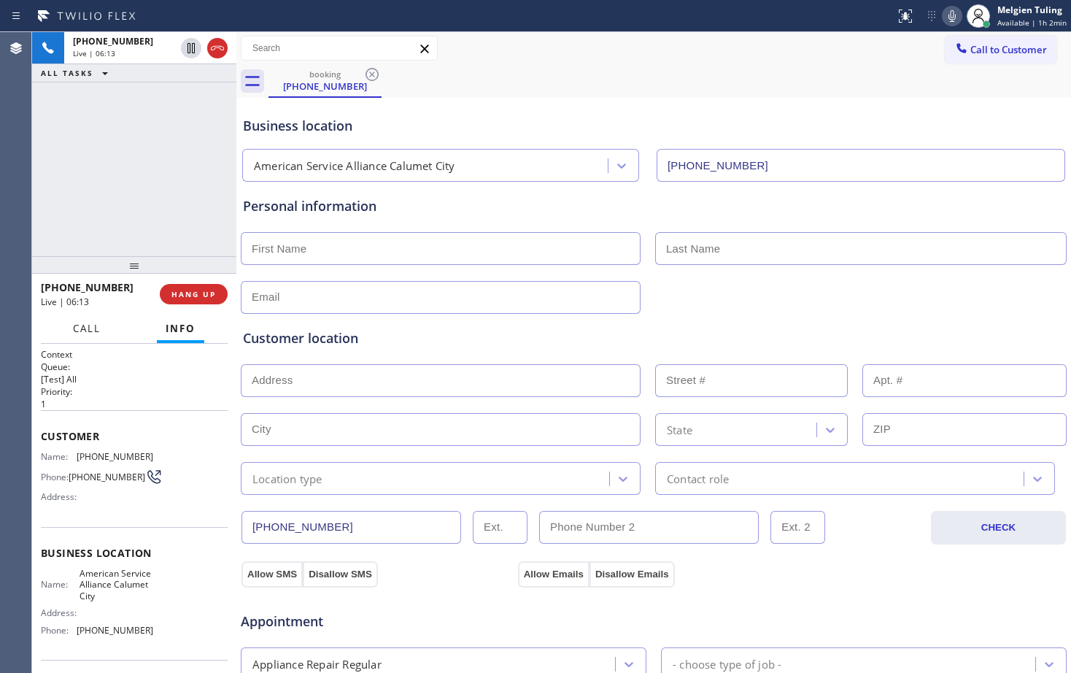
click at [82, 327] on span "Call" at bounding box center [87, 328] width 28 height 13
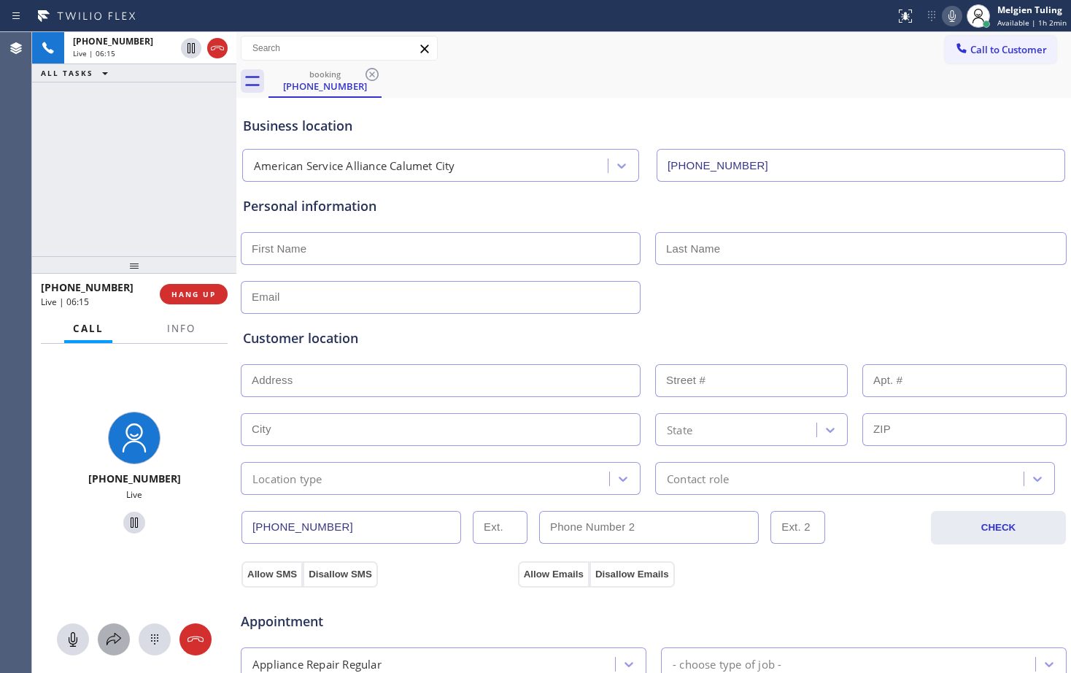
click at [112, 630] on icon at bounding box center [114, 639] width 18 height 18
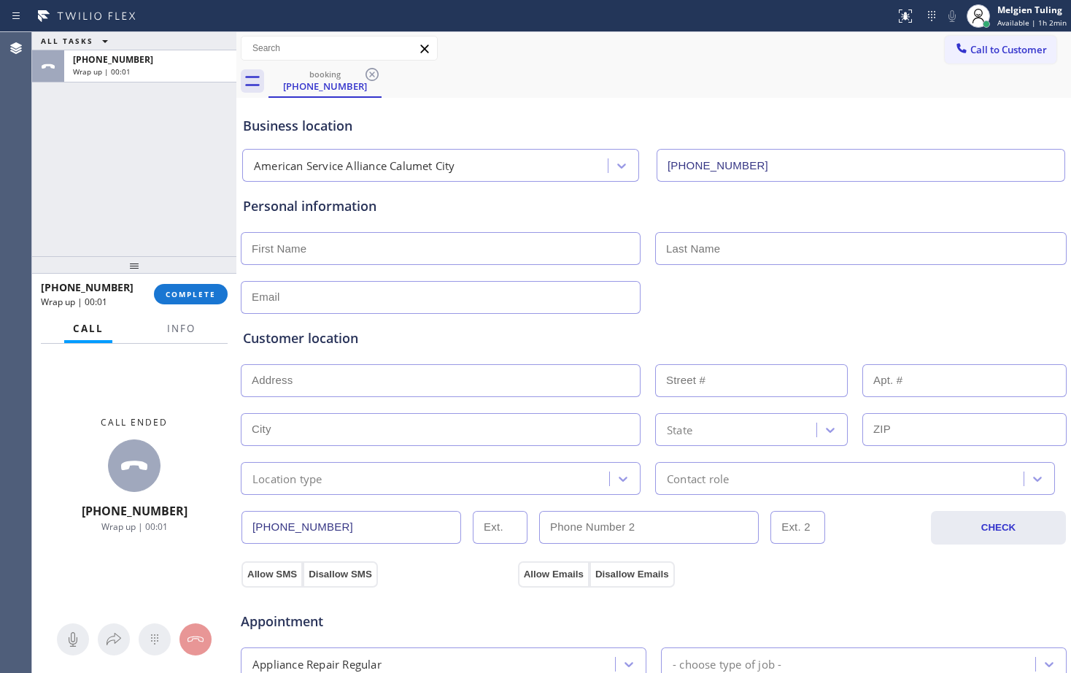
click at [643, 108] on div "Business location American Service Alliance [GEOGRAPHIC_DATA] [PHONE_NUMBER]" at bounding box center [653, 141] width 827 height 80
click at [326, 236] on input "text" at bounding box center [441, 248] width 400 height 33
click at [176, 331] on span "Info" at bounding box center [181, 328] width 28 height 13
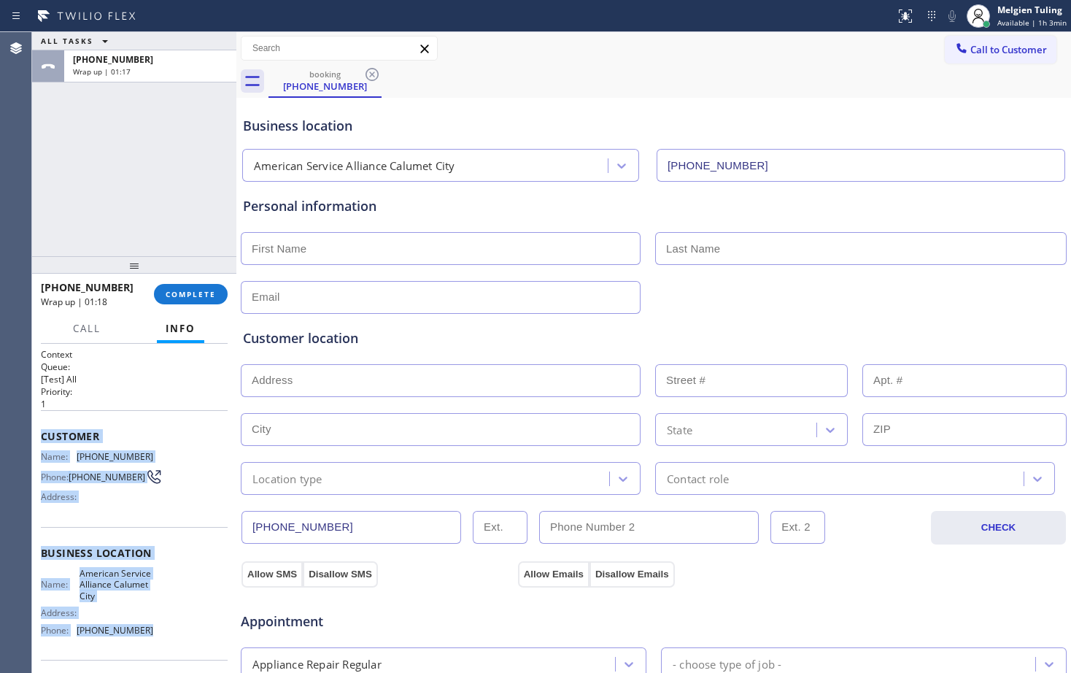
drag, startPoint x: 38, startPoint y: 433, endPoint x: 165, endPoint y: 643, distance: 245.5
click at [165, 643] on div "Context Queue: [Test] All Priority: 1 Customer Name: [PHONE_NUMBER] Phone: [PHO…" at bounding box center [134, 508] width 204 height 329
click at [165, 641] on div "Name: American Service Alliance Calumet City Address: Phone: [PHONE_NUMBER]" at bounding box center [134, 605] width 187 height 74
drag, startPoint x: 36, startPoint y: 433, endPoint x: 144, endPoint y: 632, distance: 225.9
click at [144, 632] on div "Context Queue: [Test] All Priority: 1 Customer Name: [PHONE_NUMBER] Phone: [PHO…" at bounding box center [134, 508] width 204 height 329
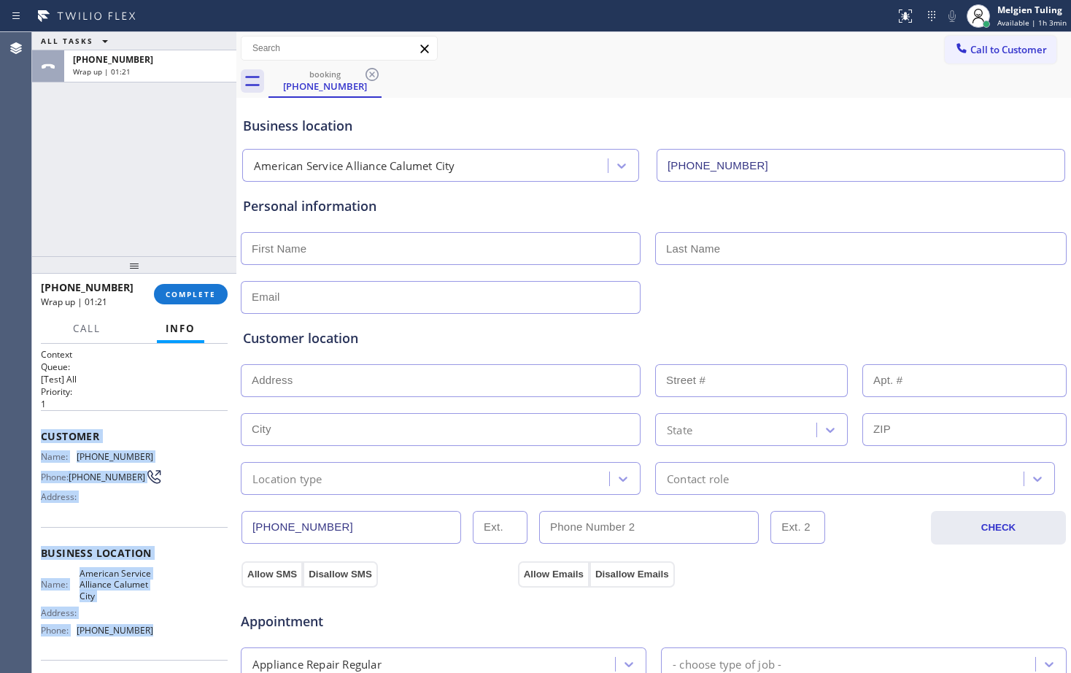
copy div "Customer Name: [PHONE_NUMBER] Phone: [PHONE_NUMBER] Address: Business location …"
click at [193, 179] on div "ALL TASKS ALL TASKS ACTIVE TASKS TASKS IN WRAP UP [PHONE_NUMBER] Wrap up | 01:31" at bounding box center [134, 144] width 204 height 224
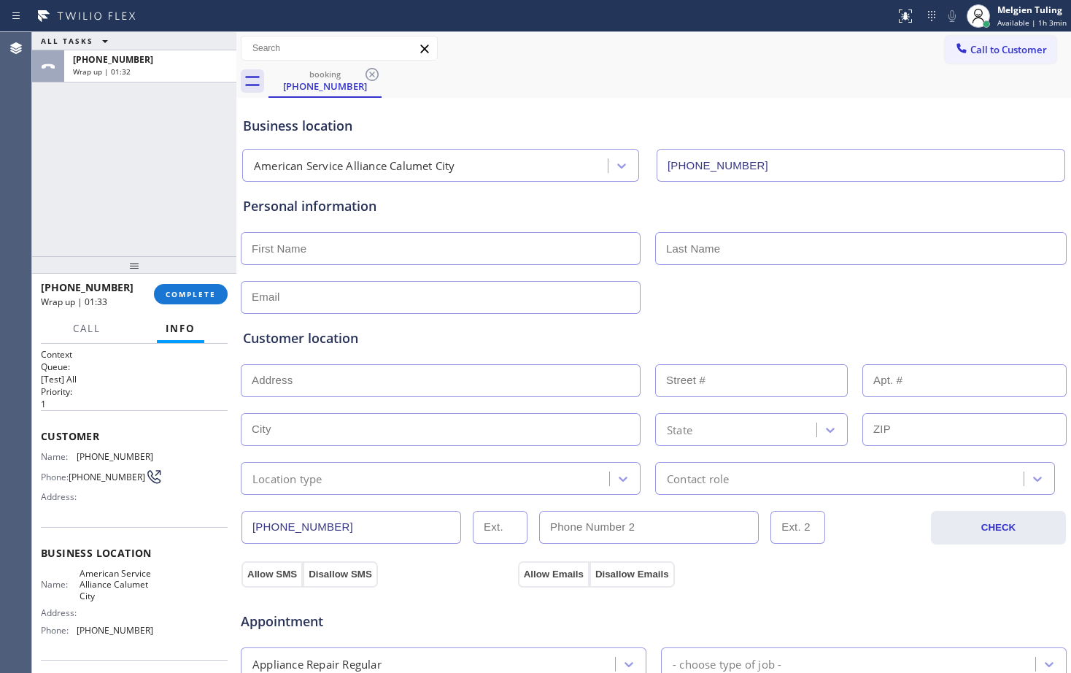
click at [322, 244] on input "text" at bounding box center [441, 248] width 400 height 33
click at [136, 152] on div "ALL TASKS ALL TASKS ACTIVE TASKS TASKS IN WRAP UP [PHONE_NUMBER] Wrap up | 01:48" at bounding box center [134, 144] width 204 height 224
click at [301, 245] on input "text" at bounding box center [441, 248] width 400 height 33
type input "M"
type input "Mrs."
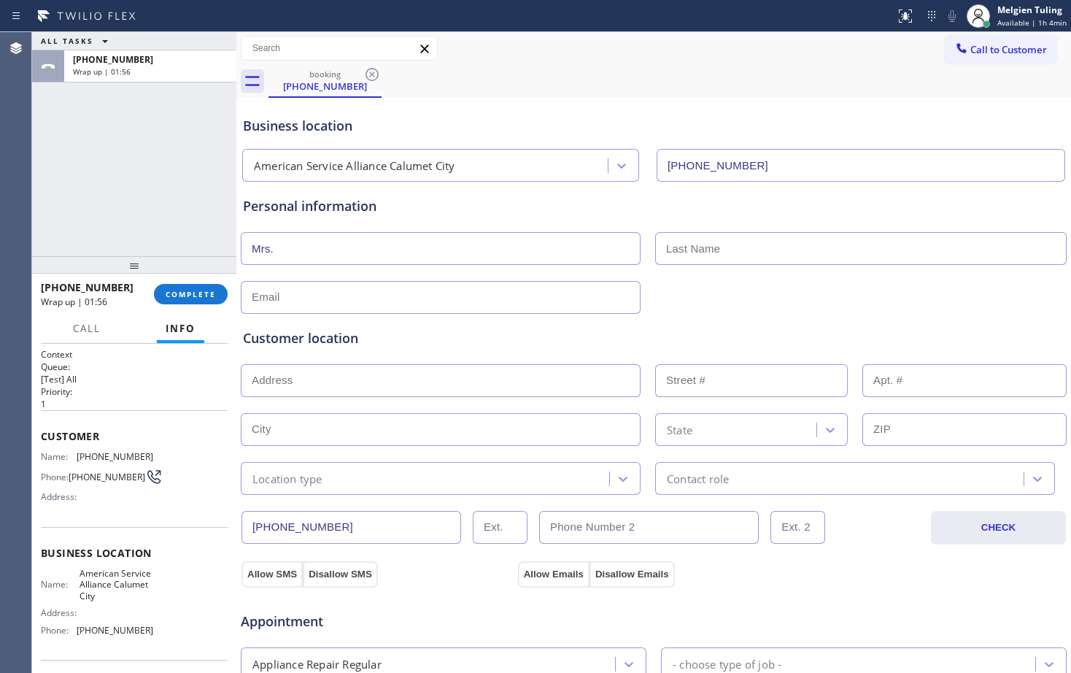
click at [696, 236] on input "text" at bounding box center [860, 248] width 411 height 33
type input "c"
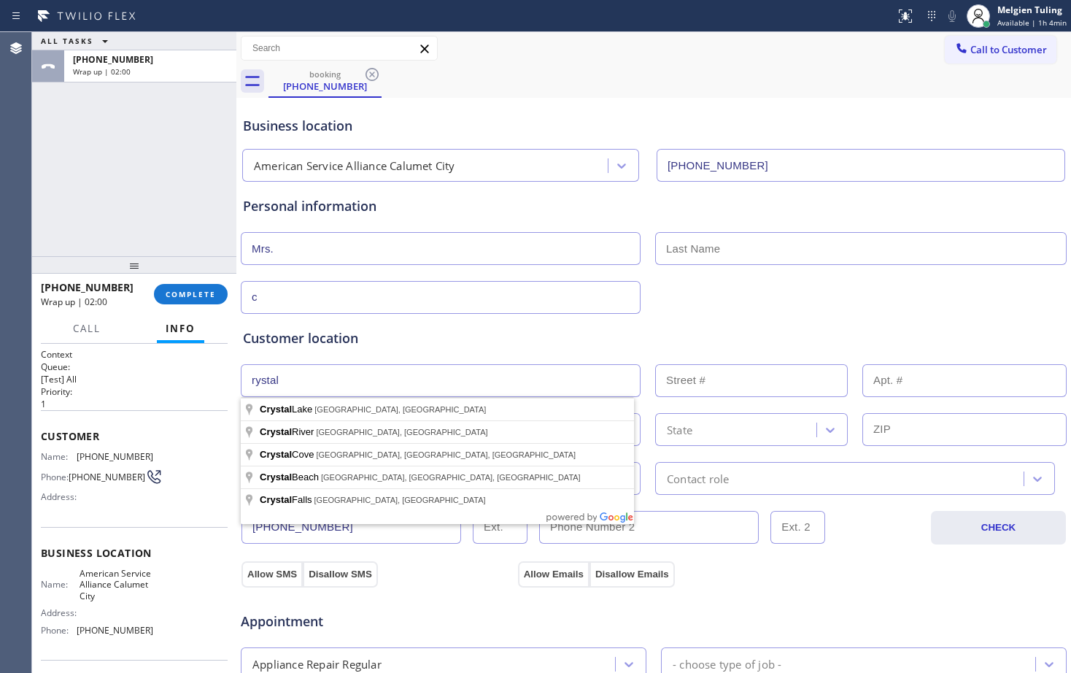
type input "rystal"
click at [696, 251] on input "text" at bounding box center [860, 248] width 411 height 33
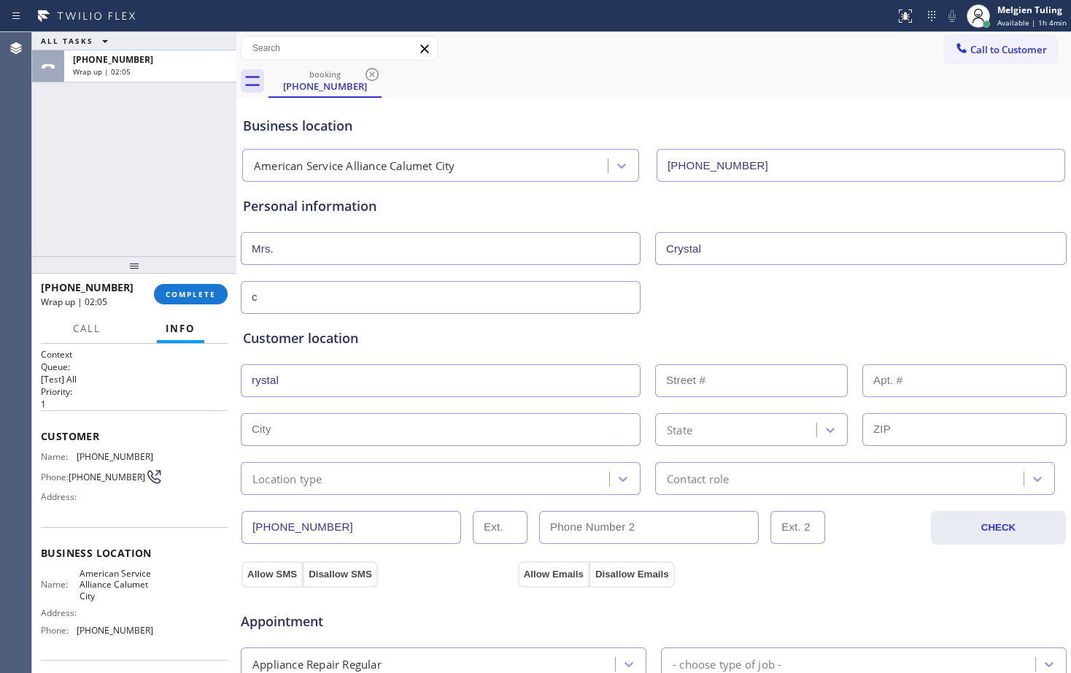
type input "Crystal"
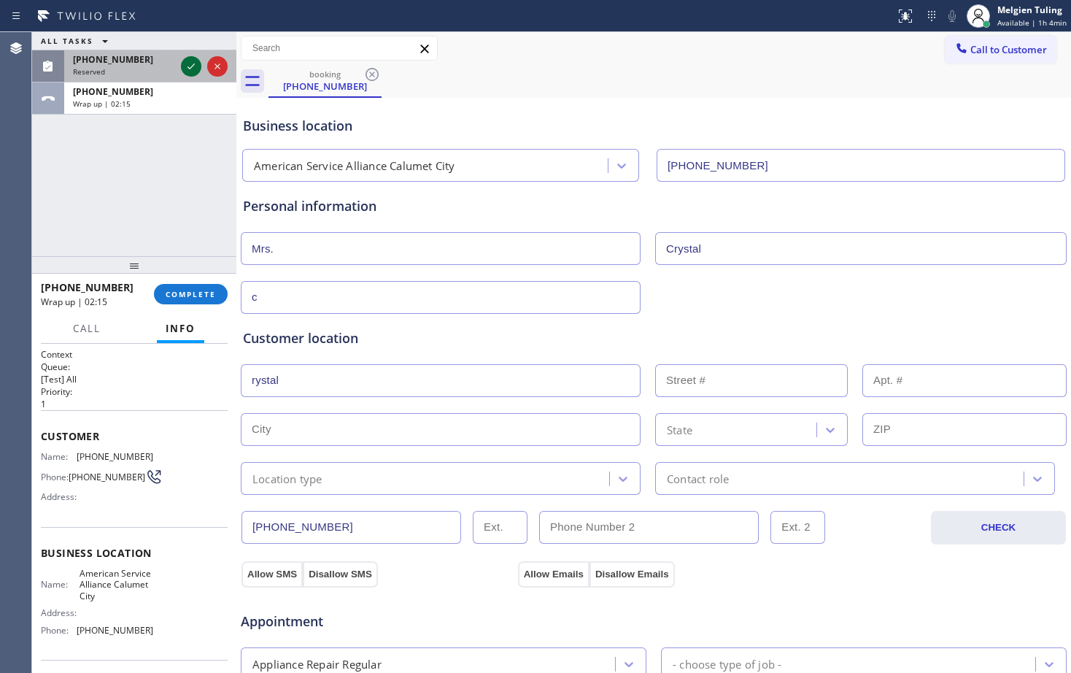
click at [187, 66] on icon at bounding box center [191, 67] width 18 height 18
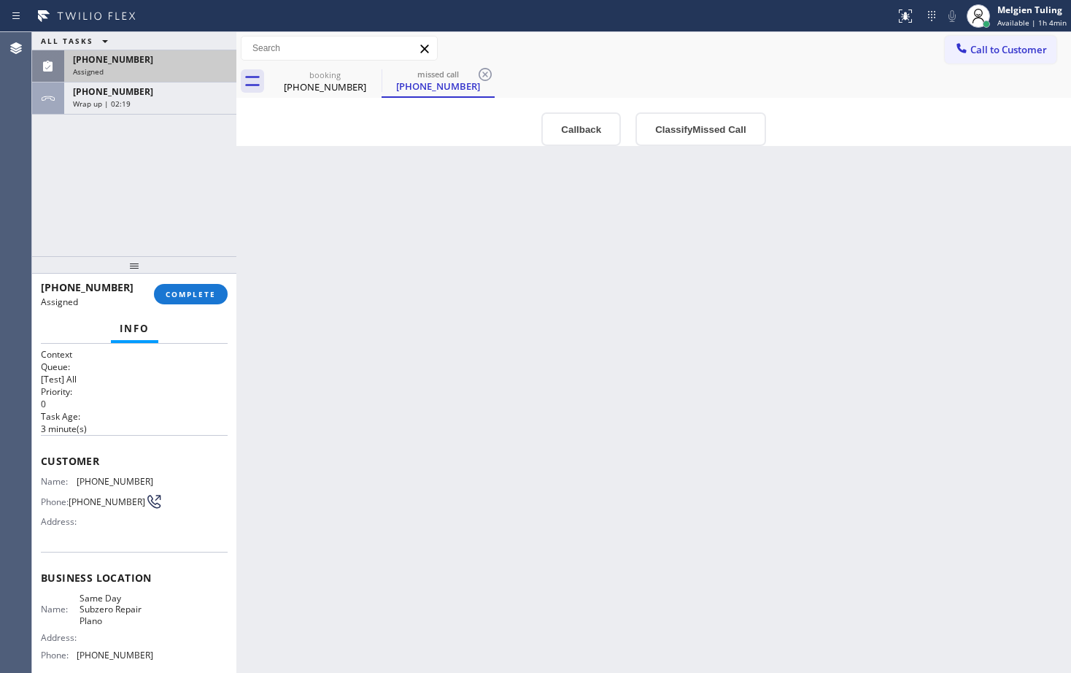
scroll to position [73, 0]
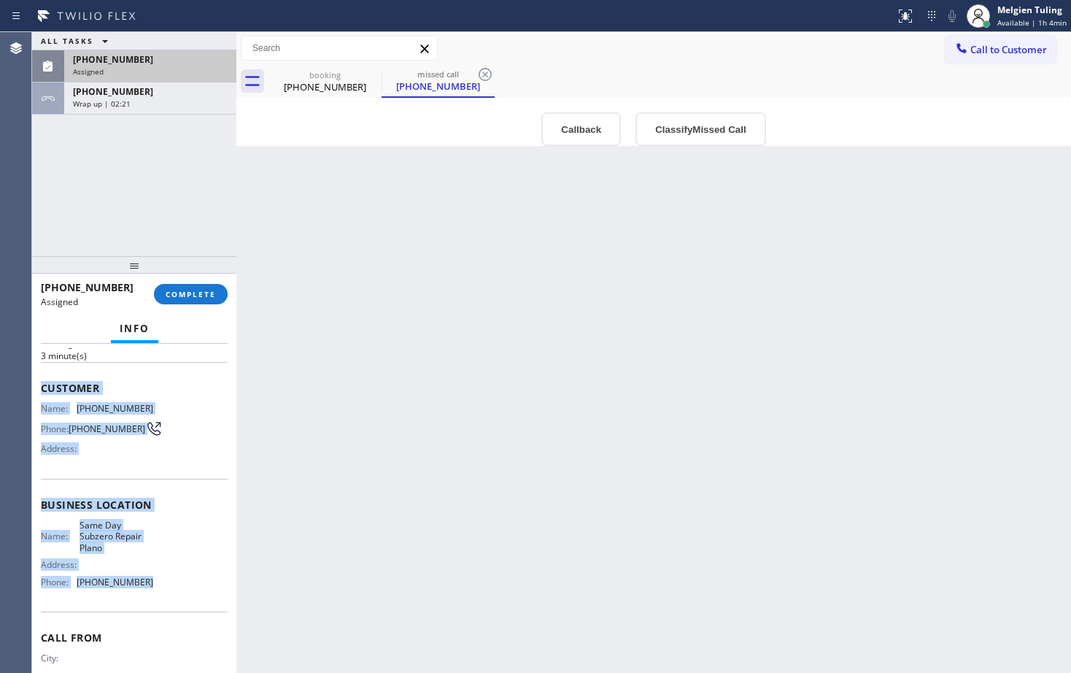
drag, startPoint x: 39, startPoint y: 386, endPoint x: 155, endPoint y: 591, distance: 235.5
click at [155, 591] on div "Context Queue: [Test] All Priority: 0 Task Age: [DEMOGRAPHIC_DATA] minute(s) Cu…" at bounding box center [134, 508] width 204 height 329
click at [187, 295] on span "COMPLETE" at bounding box center [191, 294] width 50 height 10
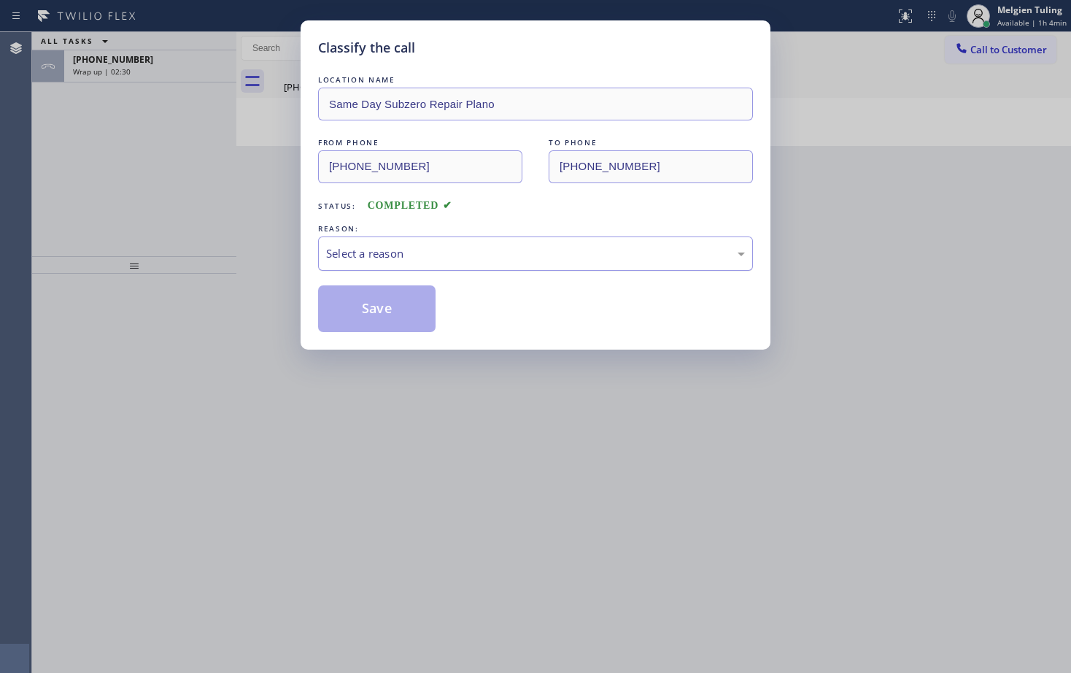
click at [358, 250] on div "Select a reason" at bounding box center [535, 253] width 419 height 17
click at [354, 308] on button "Save" at bounding box center [376, 308] width 117 height 47
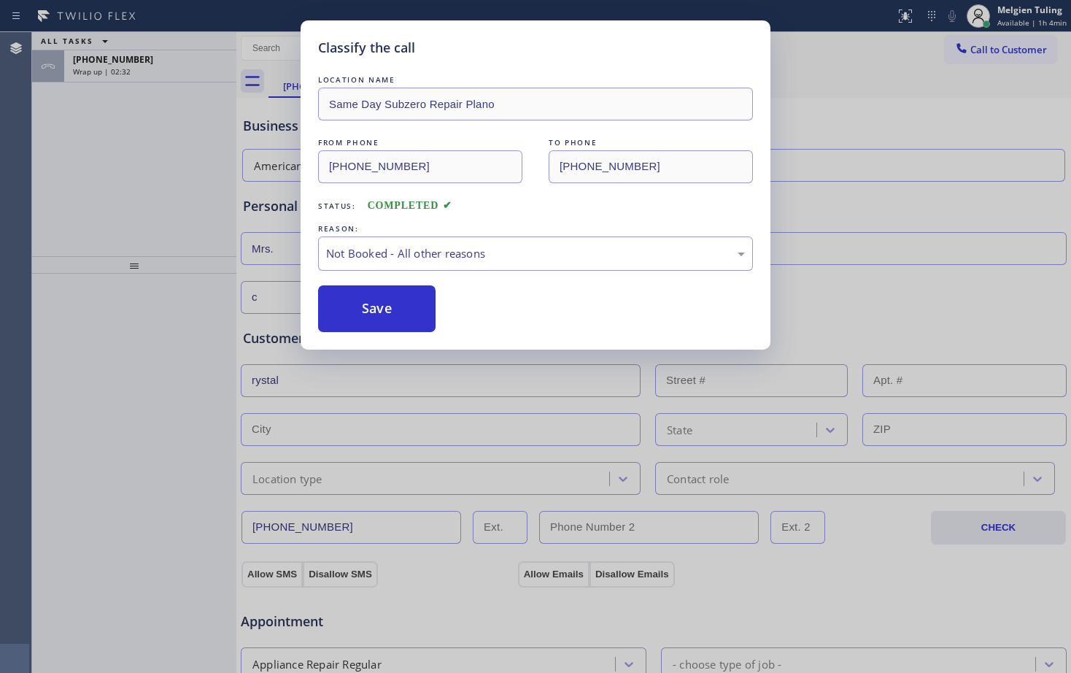
click at [129, 139] on div "Classify the call LOCATION NAME Same Day Subzero Repair Plano FROM PHONE [PHONE…" at bounding box center [535, 336] width 1071 height 673
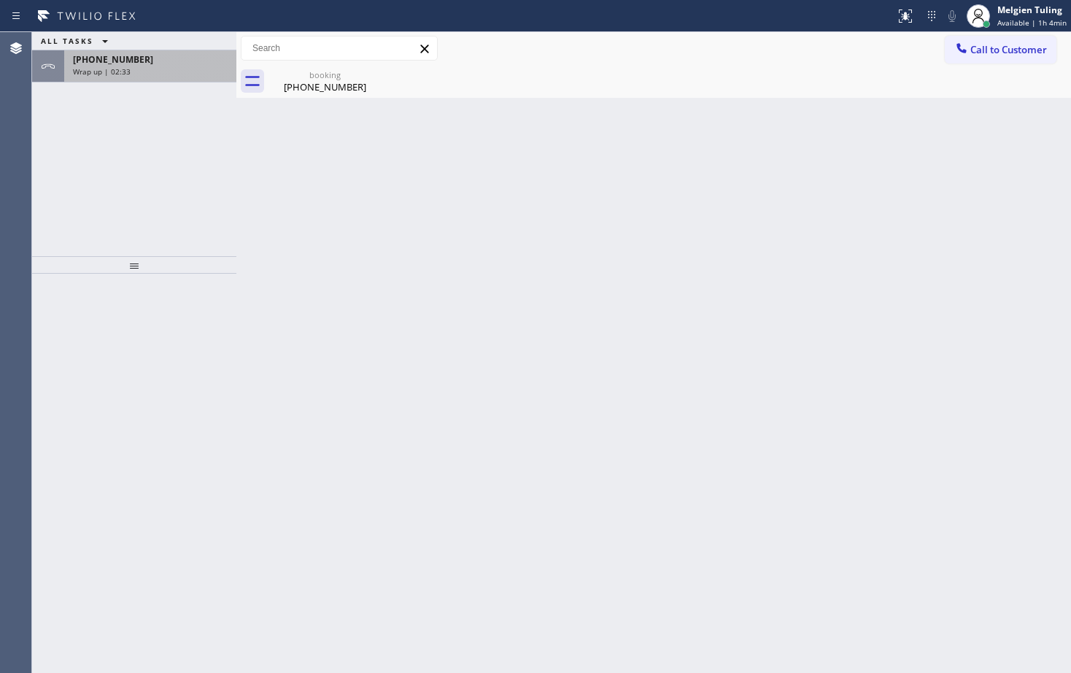
click at [129, 53] on span "[PHONE_NUMBER]" at bounding box center [113, 59] width 80 height 12
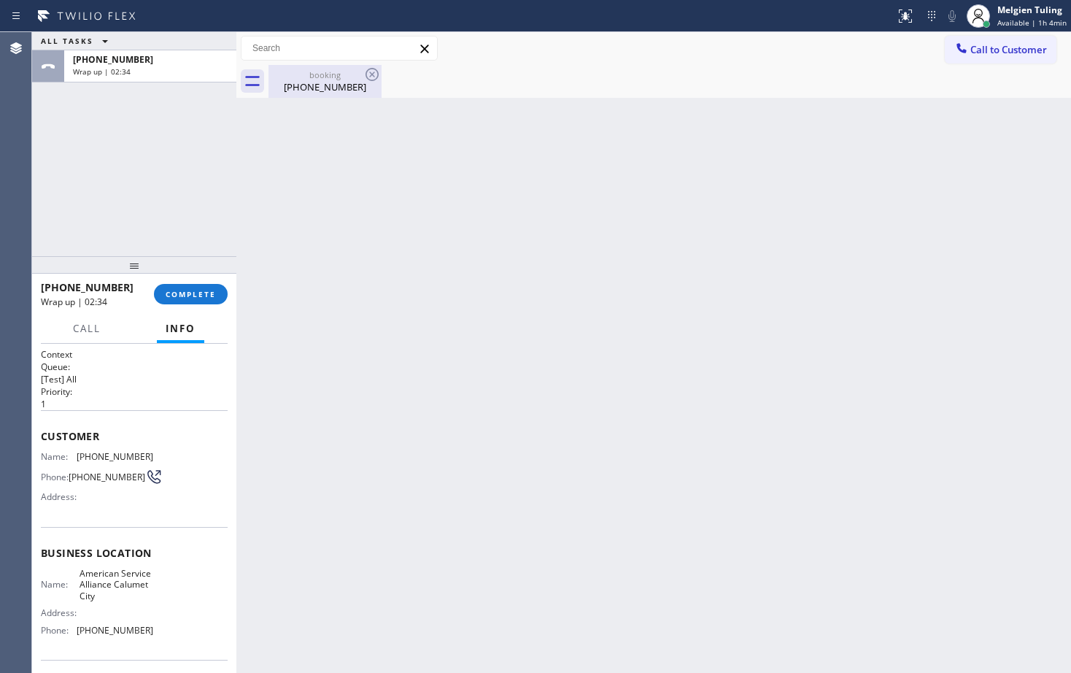
click at [330, 77] on div "booking" at bounding box center [325, 74] width 110 height 11
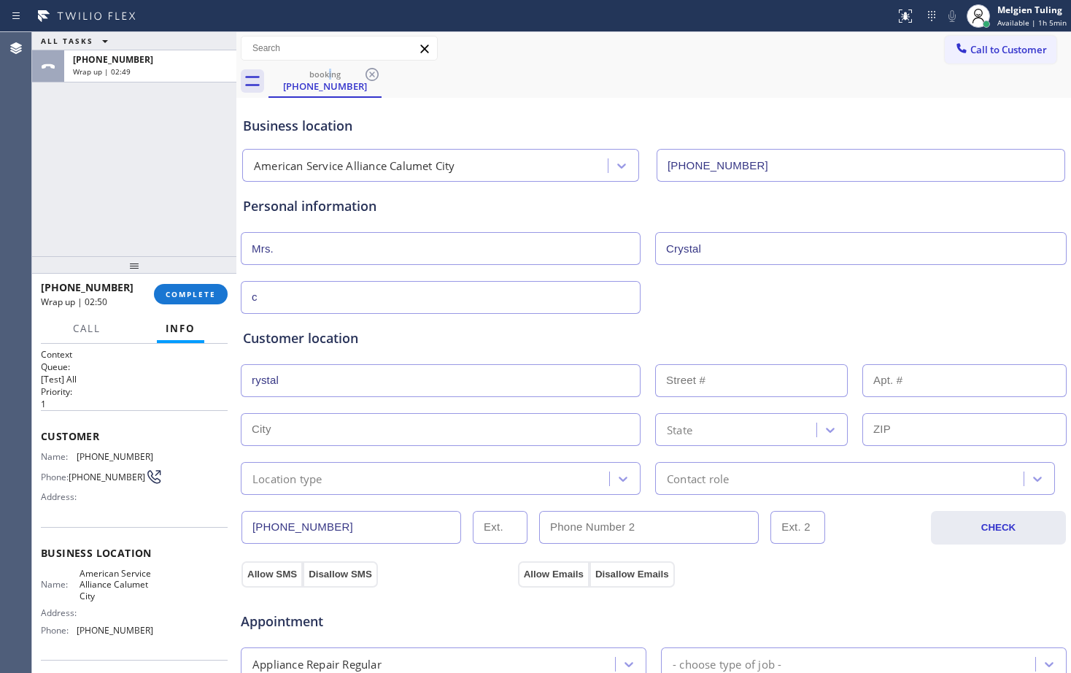
drag, startPoint x: 152, startPoint y: 163, endPoint x: 171, endPoint y: 166, distance: 19.8
click at [152, 163] on div "ALL TASKS ALL TASKS ACTIVE TASKS TASKS IN WRAP UP [PHONE_NUMBER] Wrap up | 02:49" at bounding box center [134, 144] width 204 height 224
click at [303, 295] on input "c" at bounding box center [441, 297] width 400 height 33
type input "N"
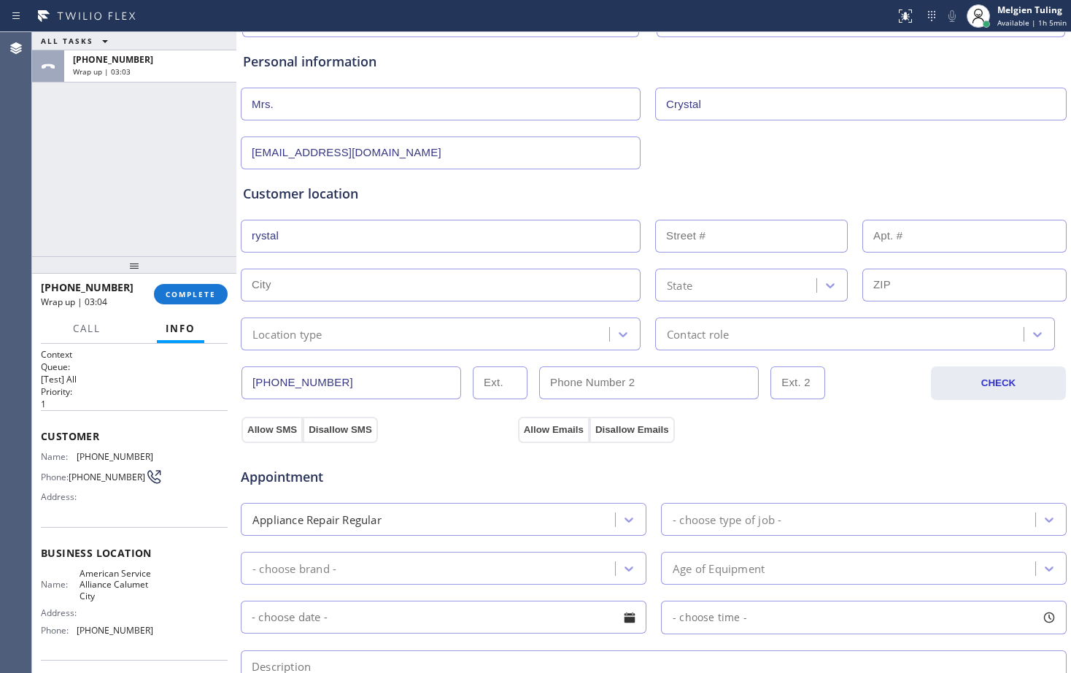
scroll to position [146, 0]
type input "[EMAIL_ADDRESS][DOMAIN_NAME]"
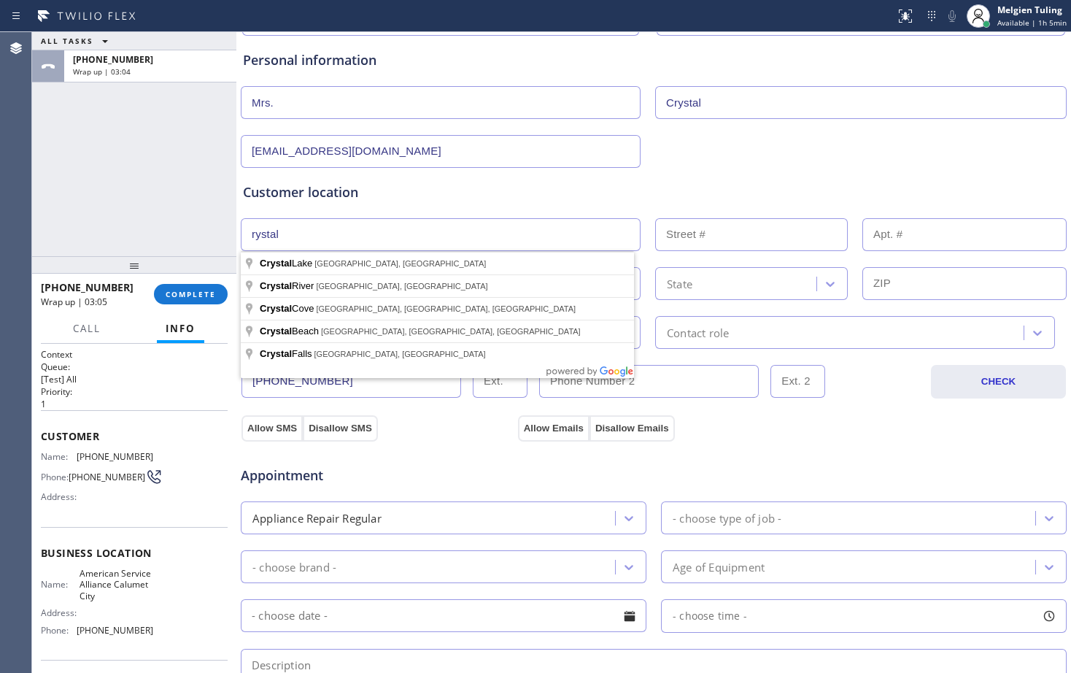
drag, startPoint x: 300, startPoint y: 244, endPoint x: 230, endPoint y: 241, distance: 70.1
click at [230, 241] on div "ALL TASKS ALL TASKS ACTIVE TASKS TASKS IN WRAP UP [PHONE_NUMBER] Wrap up | 03:0…" at bounding box center [551, 352] width 1039 height 641
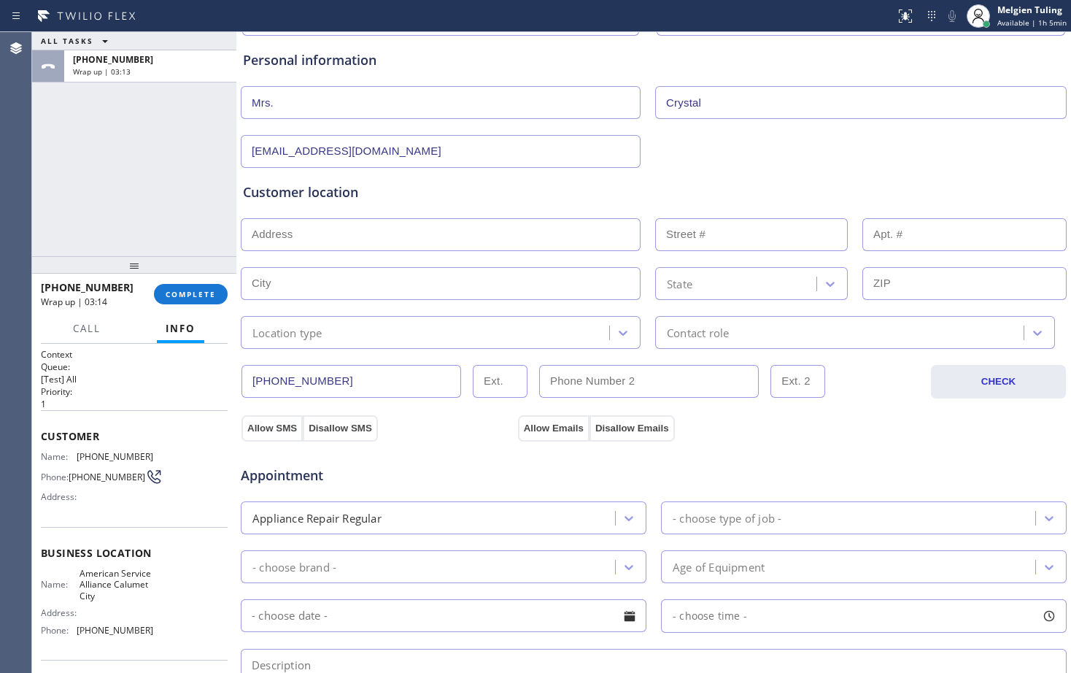
click at [290, 286] on input "text" at bounding box center [441, 283] width 400 height 33
click at [286, 229] on input "text" at bounding box center [441, 234] width 400 height 33
paste input "[GEOGRAPHIC_DATA]"
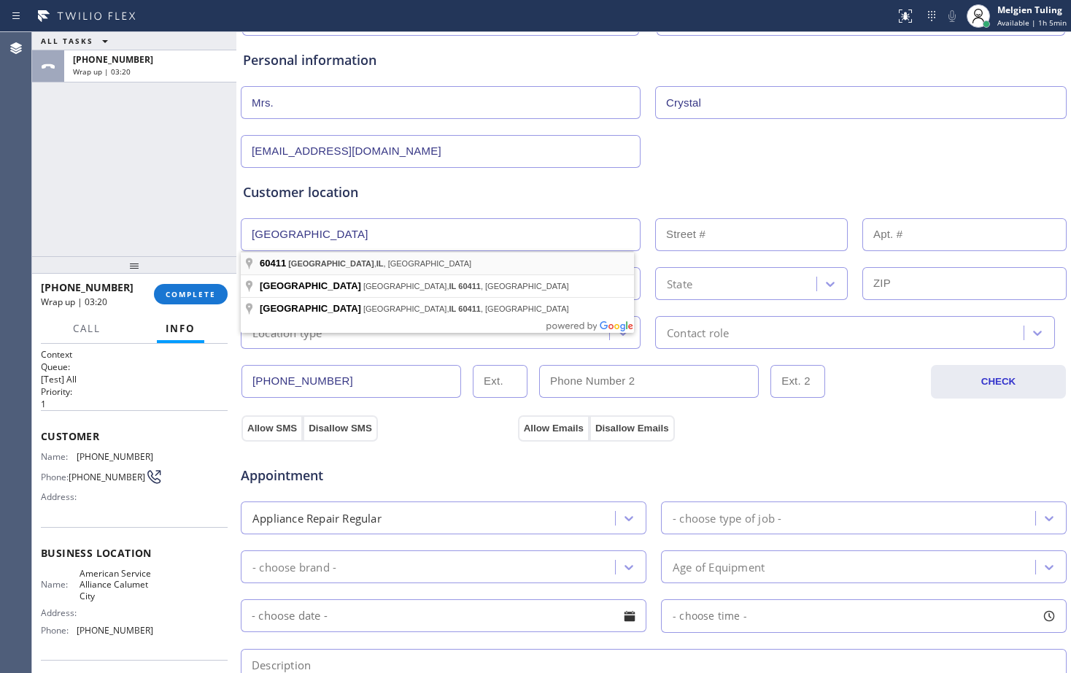
type input "[GEOGRAPHIC_DATA], [GEOGRAPHIC_DATA]"
type input "[GEOGRAPHIC_DATA]"
type input "60411"
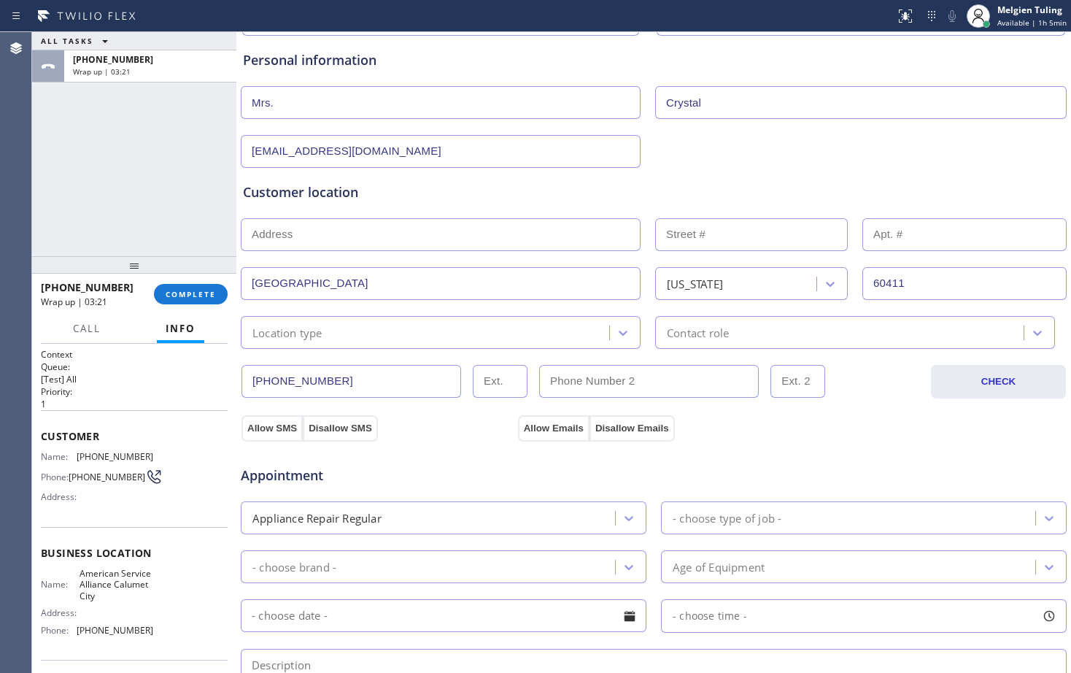
click at [284, 234] on input "text" at bounding box center [441, 234] width 400 height 33
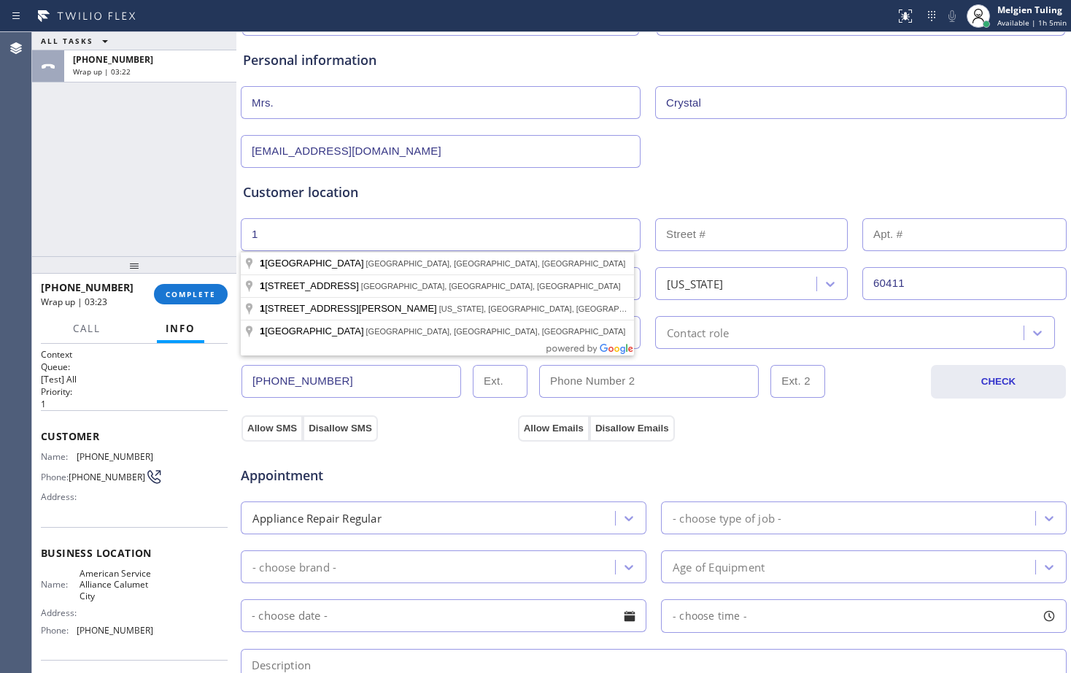
type input "1"
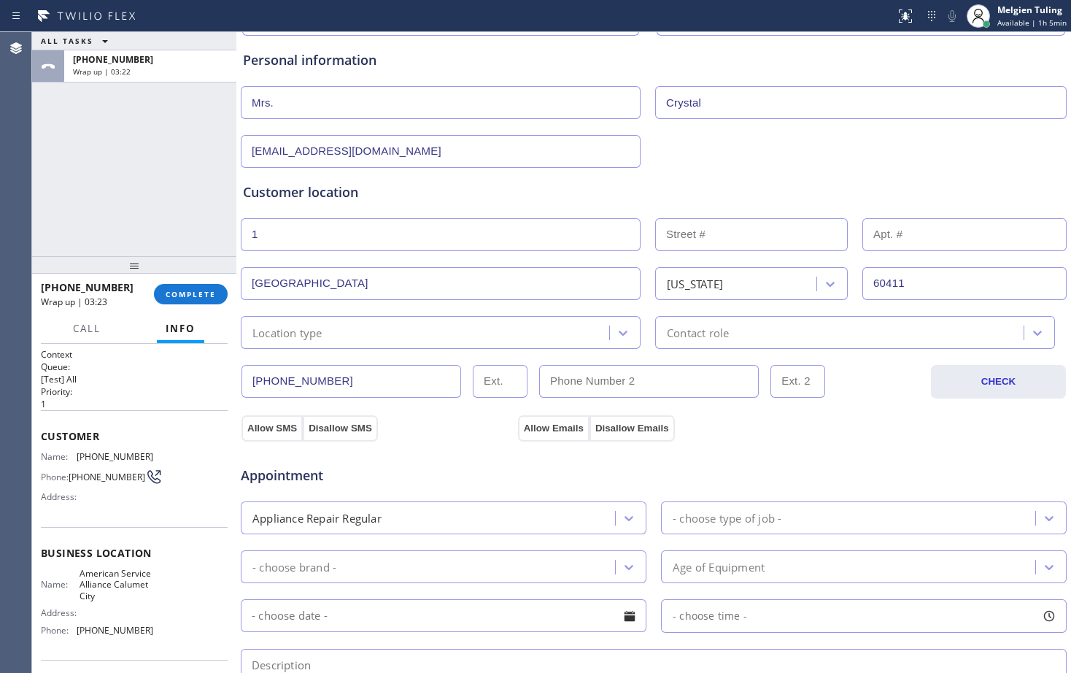
click at [693, 235] on input "text" at bounding box center [751, 234] width 193 height 33
type input "1"
click at [327, 336] on div "Location type" at bounding box center [427, 333] width 364 height 26
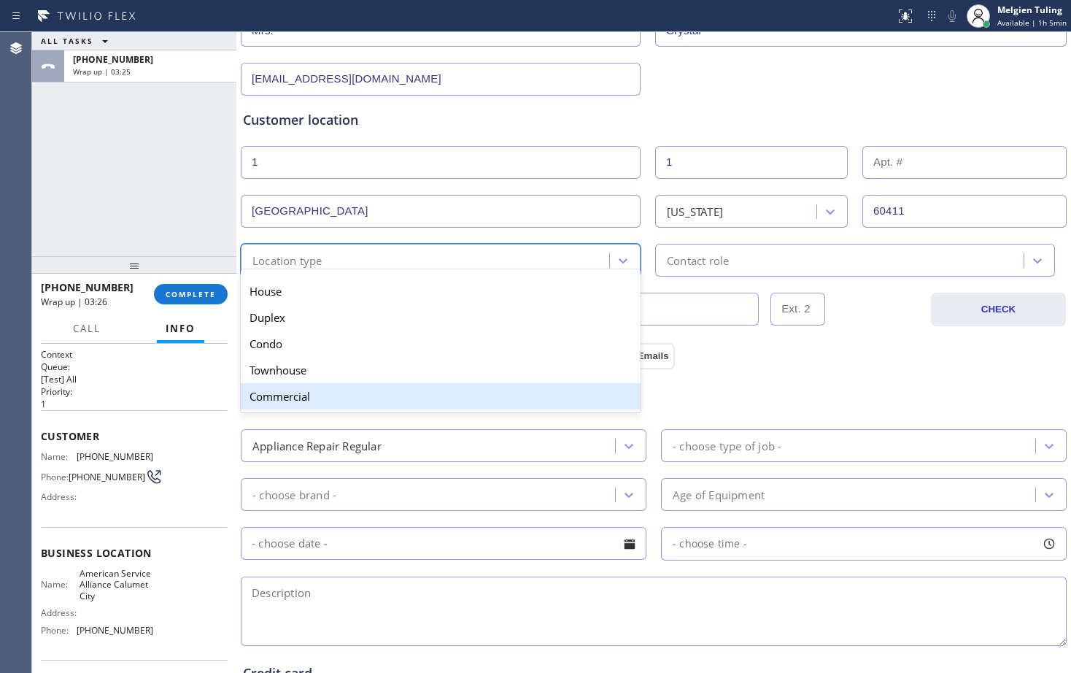
scroll to position [219, 0]
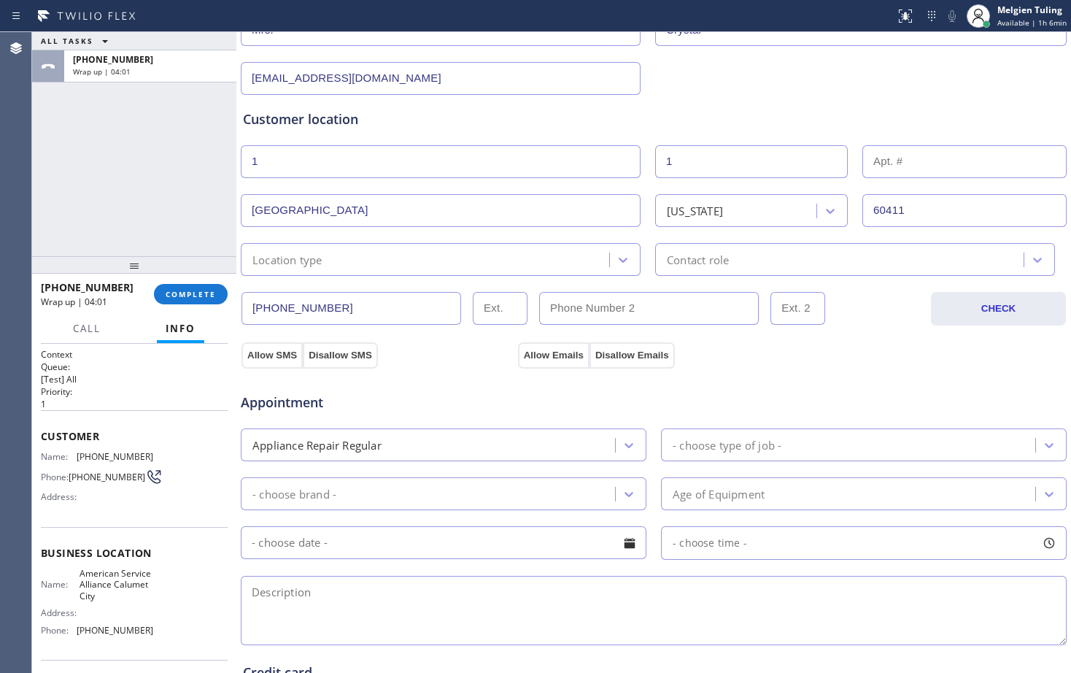
click at [166, 209] on div "ALL TASKS ALL TASKS ACTIVE TASKS TASKS IN WRAP UP [PHONE_NUMBER] Wrap up | 04:01" at bounding box center [134, 144] width 204 height 224
click at [259, 348] on button "Allow SMS" at bounding box center [271, 355] width 61 height 26
click at [551, 355] on button "Allow Emails" at bounding box center [553, 355] width 71 height 26
click at [406, 446] on div "Appliance Repair Regular" at bounding box center [430, 445] width 370 height 26
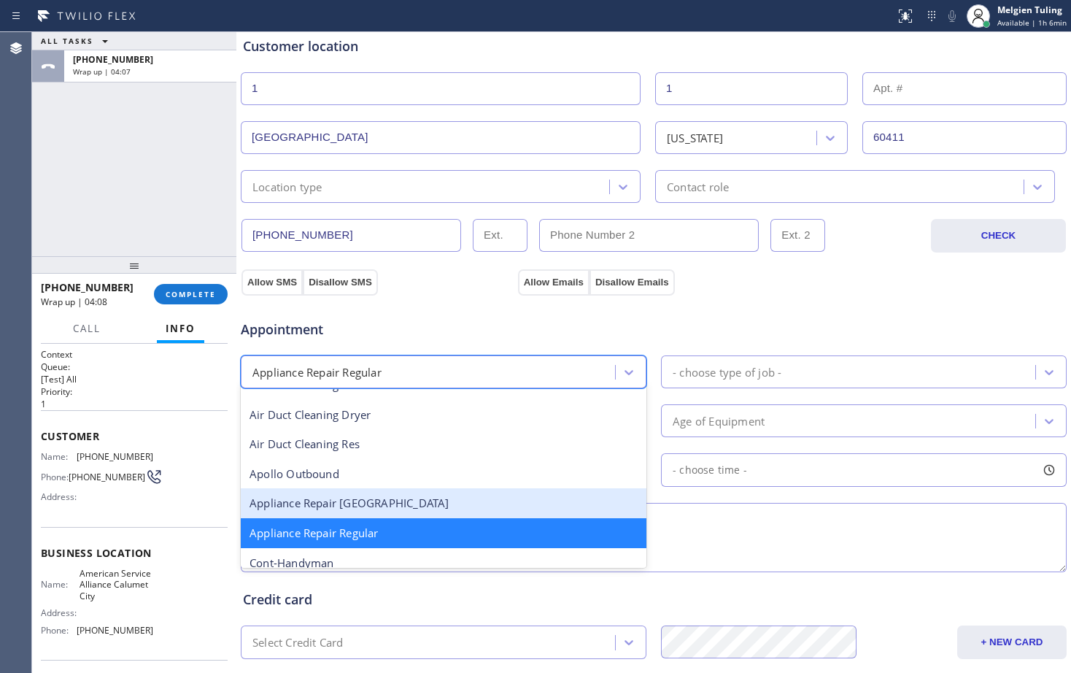
scroll to position [104, 0]
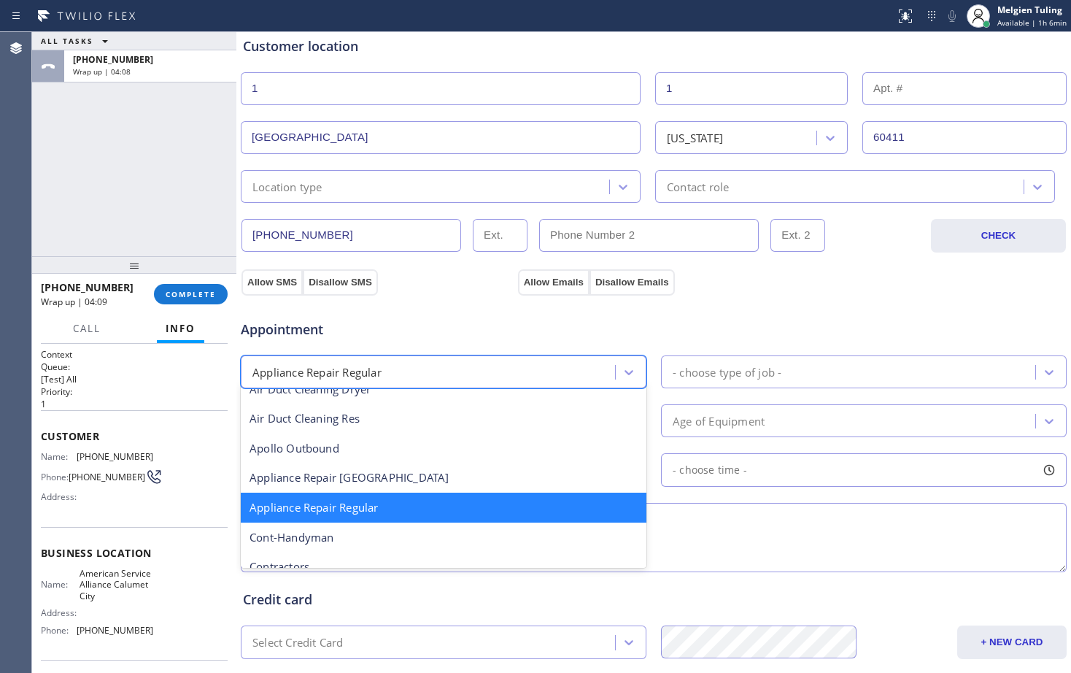
click at [371, 513] on div "Appliance Repair Regular" at bounding box center [444, 507] width 406 height 30
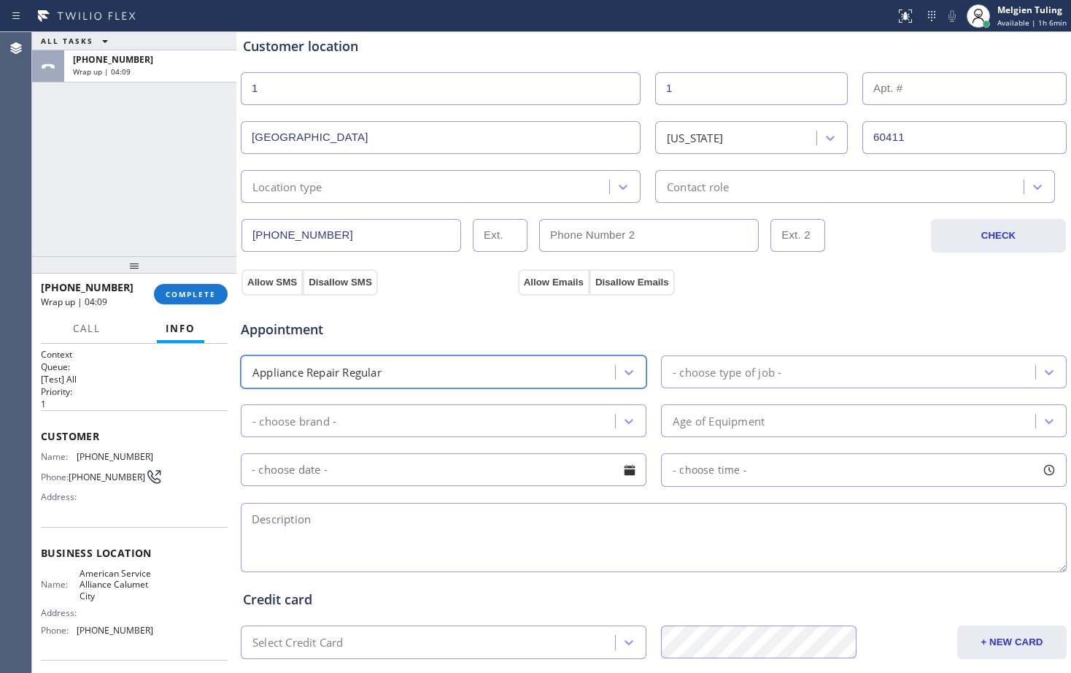
click at [714, 362] on div "- choose type of job -" at bounding box center [850, 372] width 370 height 26
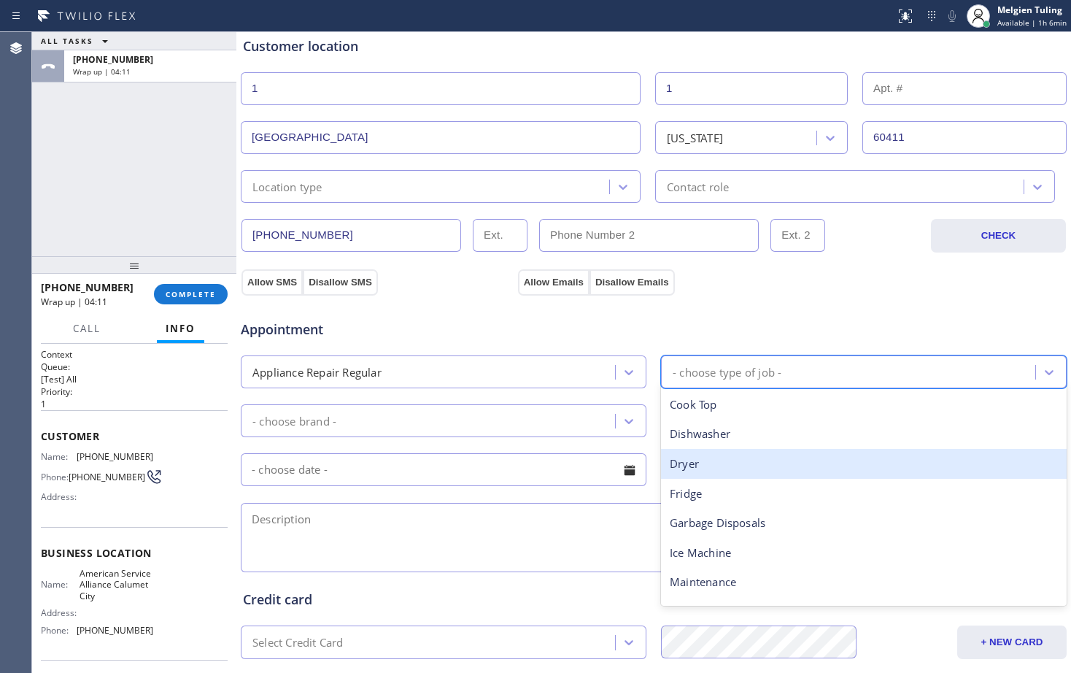
click at [679, 470] on div "Dryer" at bounding box center [864, 464] width 406 height 30
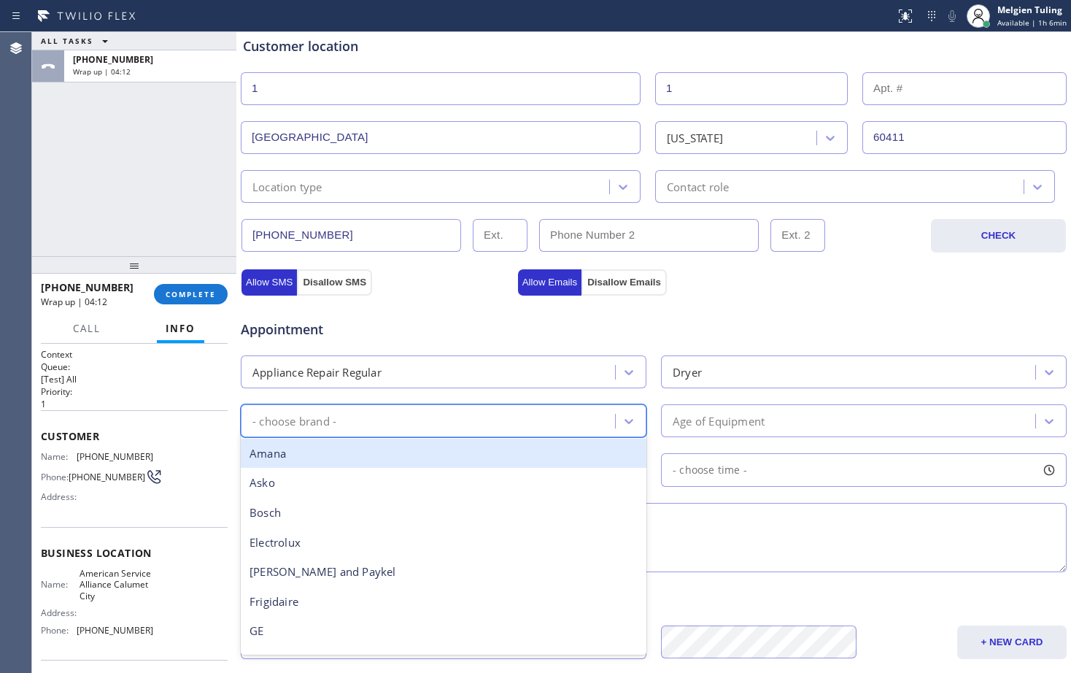
click at [404, 407] on div "- choose brand -" at bounding box center [444, 420] width 406 height 33
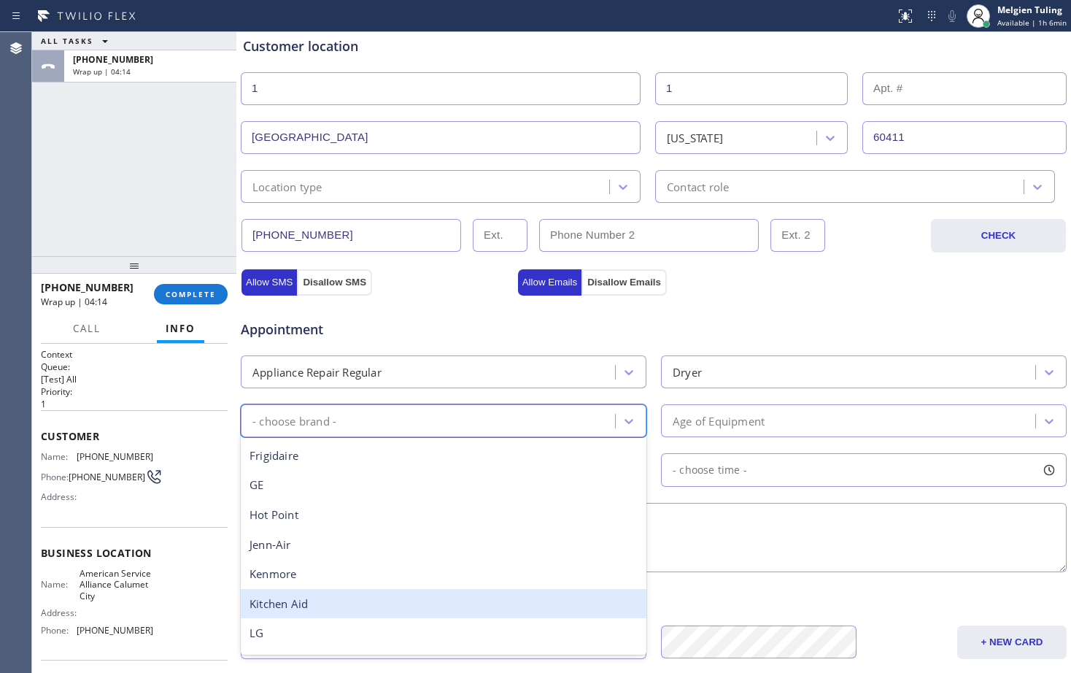
scroll to position [320, 0]
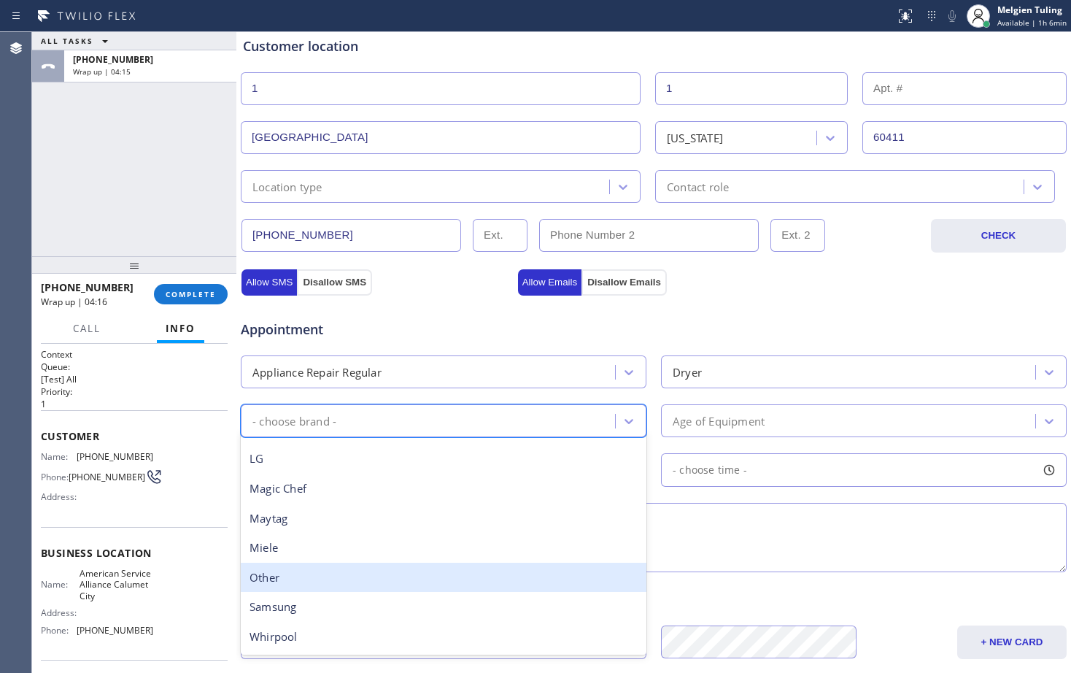
click at [295, 584] on div "Other" at bounding box center [444, 577] width 406 height 30
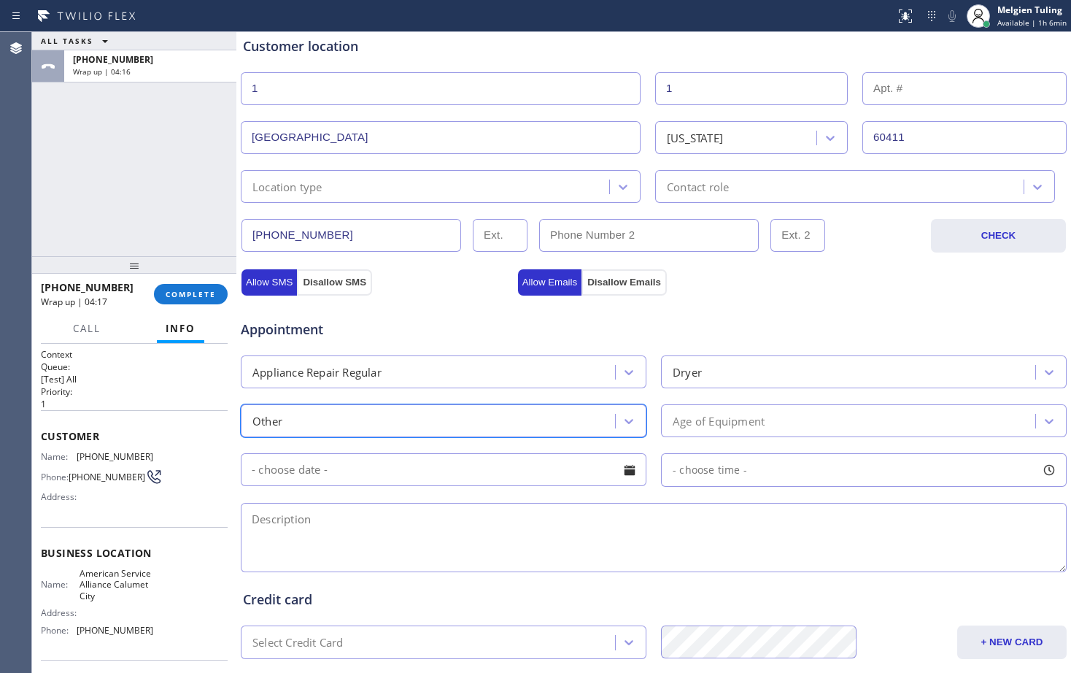
click at [694, 417] on div "Age of Equipment" at bounding box center [719, 420] width 92 height 17
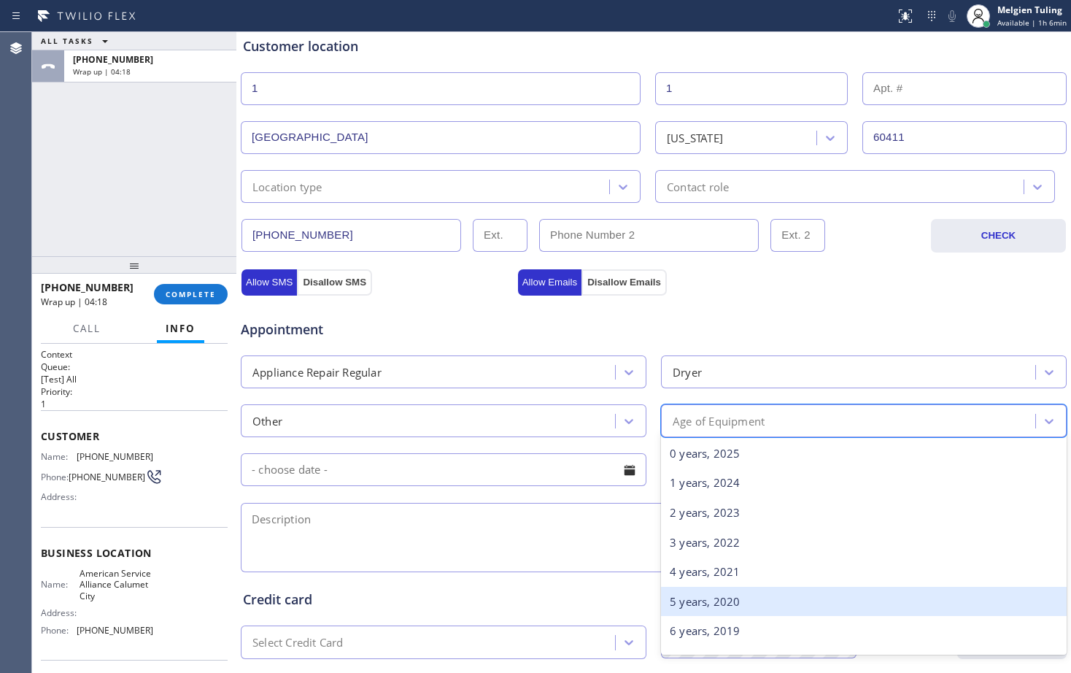
click at [676, 597] on div "5 years, 2020" at bounding box center [864, 602] width 406 height 30
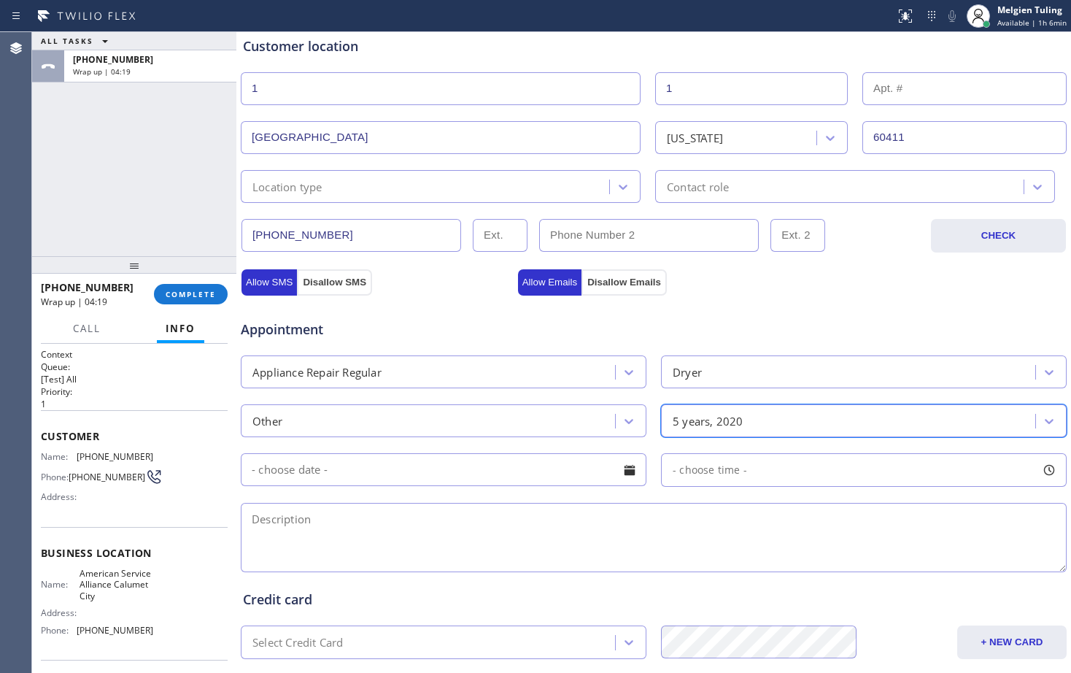
click at [326, 519] on textarea at bounding box center [654, 537] width 826 height 69
click at [423, 527] on textarea at bounding box center [654, 537] width 826 height 69
paste textarea "[PERSON_NAME]/dryer/ it overheats and kick the thermal switch then the dreyr of…"
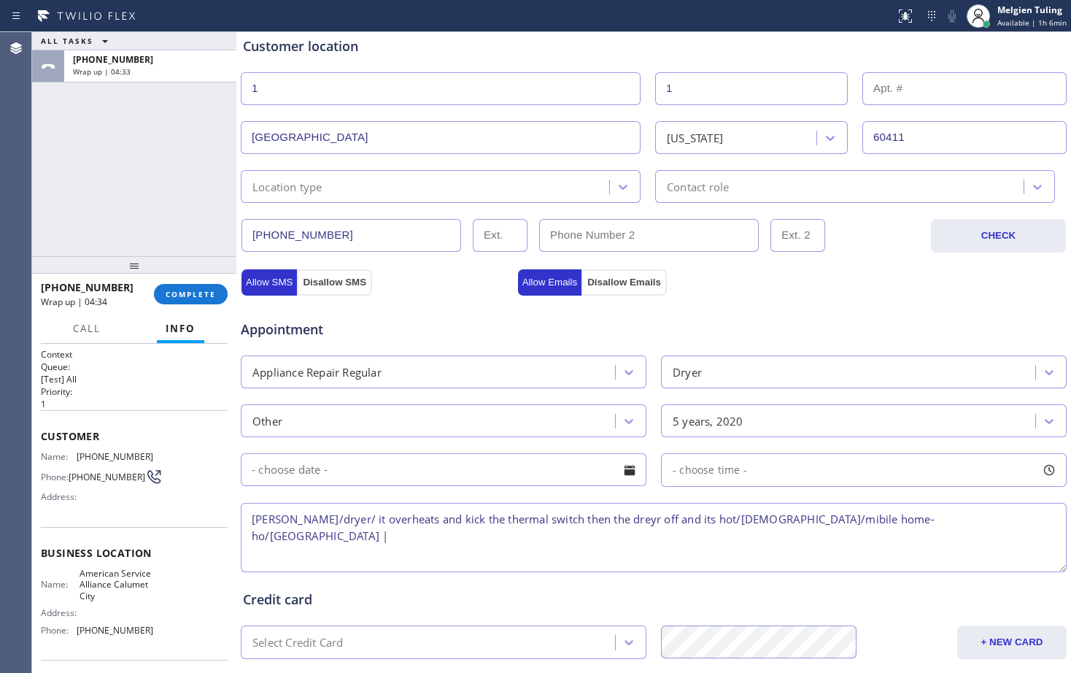
click at [93, 589] on span "American Service Alliance Calumet City" at bounding box center [116, 585] width 73 height 34
copy span "American Service Alliance Calumet City"
click at [975, 527] on textarea "[PERSON_NAME]/dryer/ it overheats and kick the thermal switch then the dreyr of…" at bounding box center [654, 537] width 826 height 69
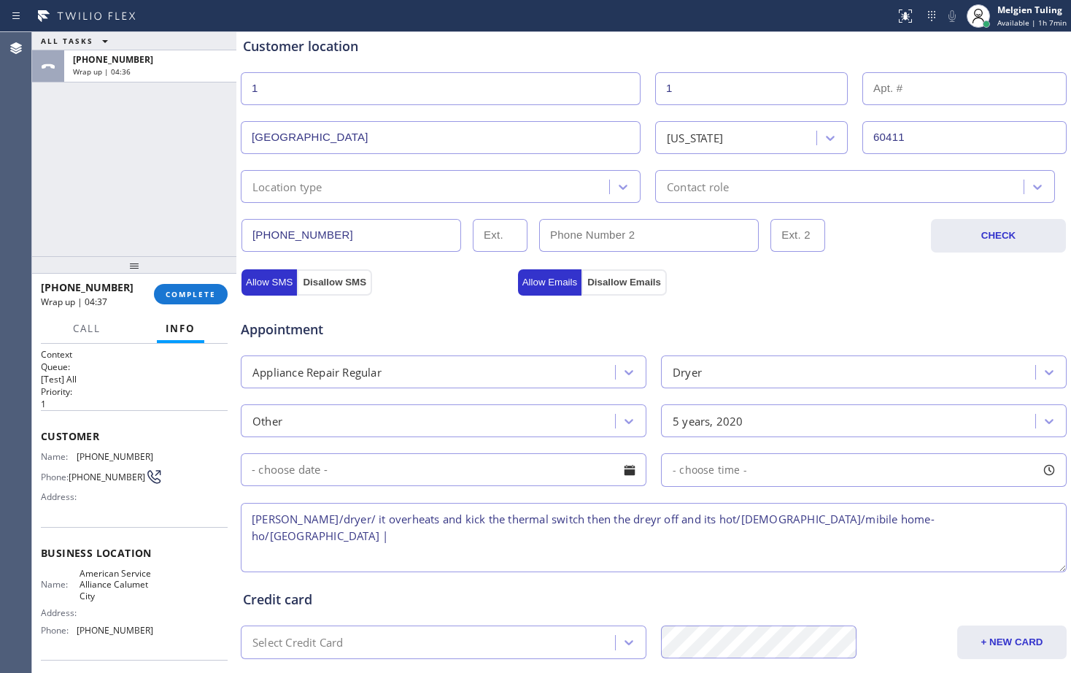
paste textarea "American Service Alliance Calumet City"
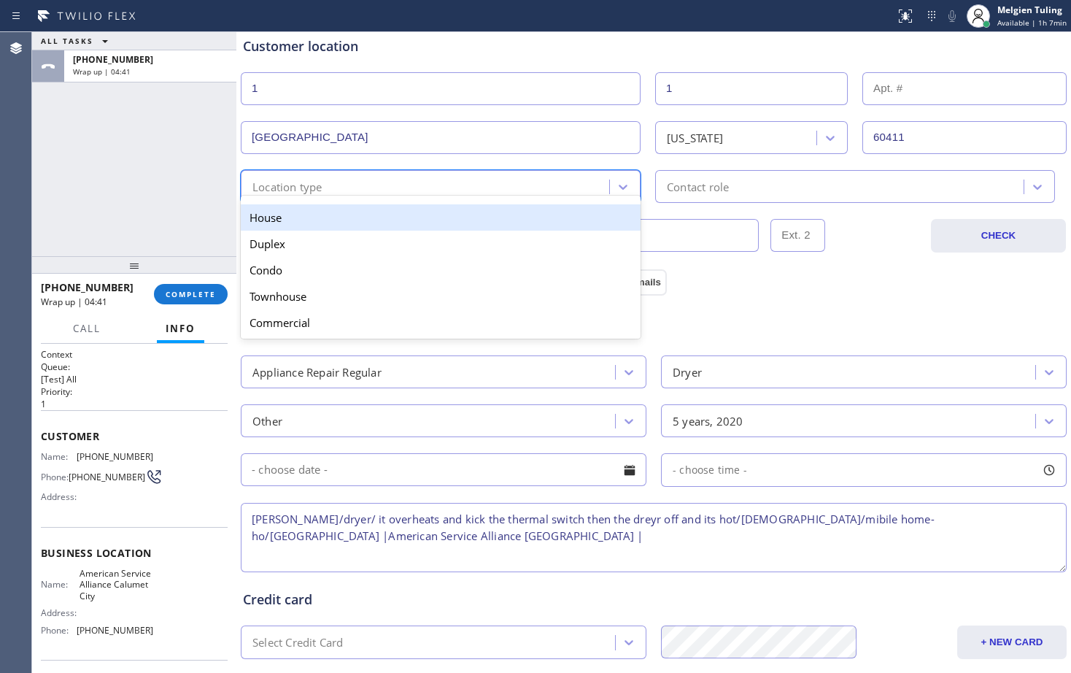
click at [290, 194] on div "Location type" at bounding box center [287, 186] width 70 height 17
click at [277, 216] on div "House" at bounding box center [441, 217] width 400 height 26
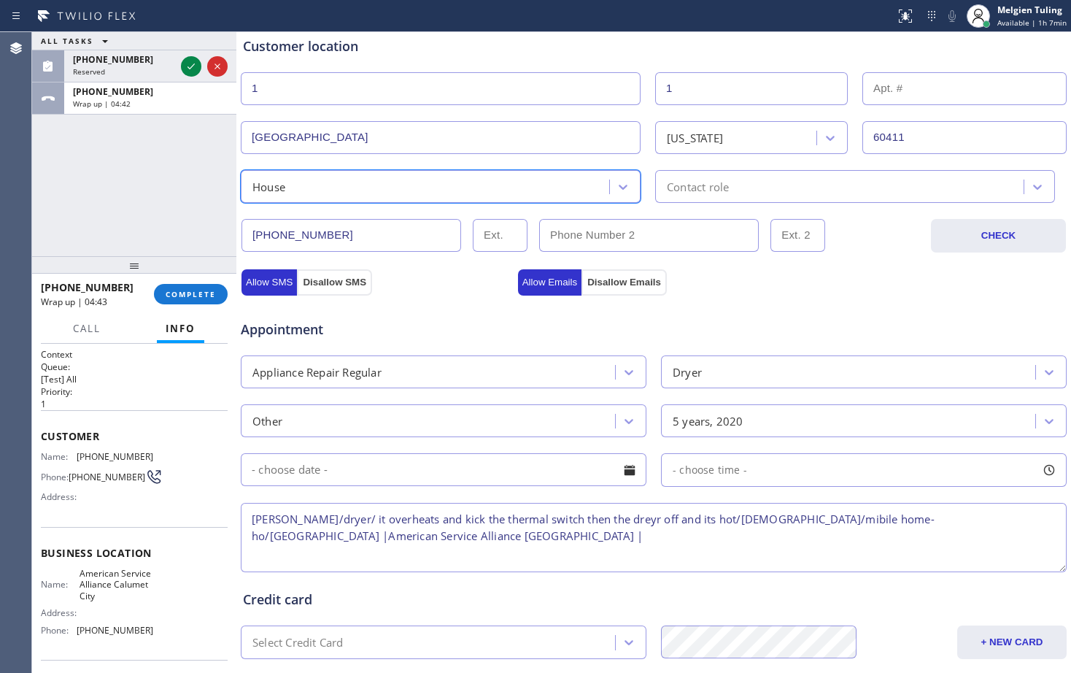
click at [703, 177] on div "Contact role" at bounding box center [841, 187] width 364 height 26
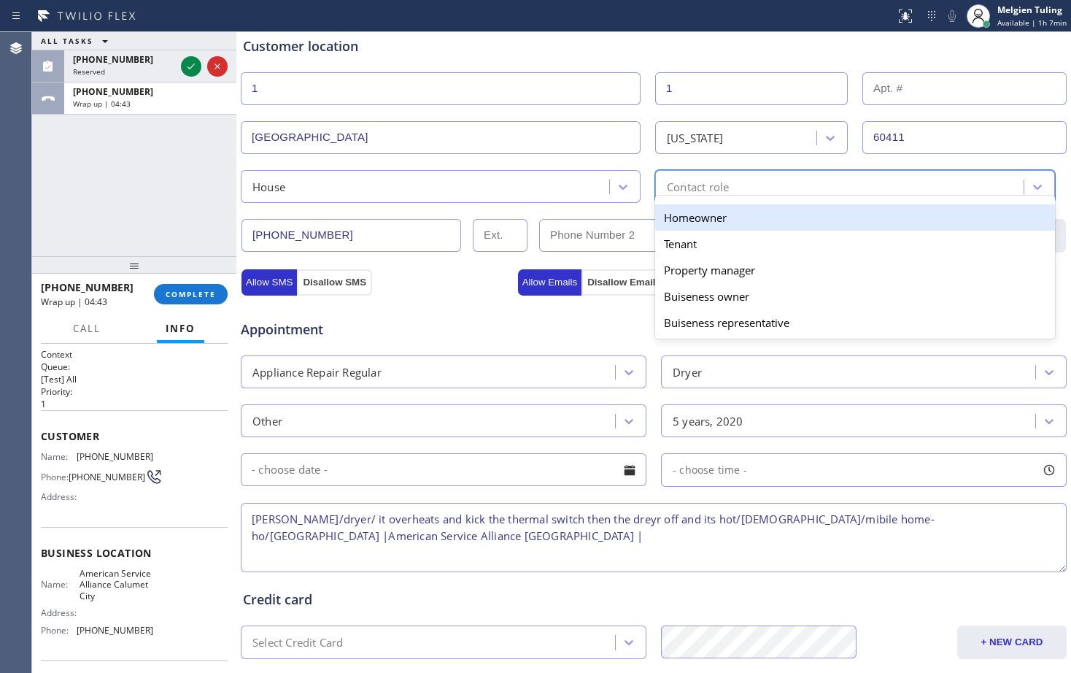
click at [694, 215] on div "Homeowner" at bounding box center [855, 217] width 400 height 26
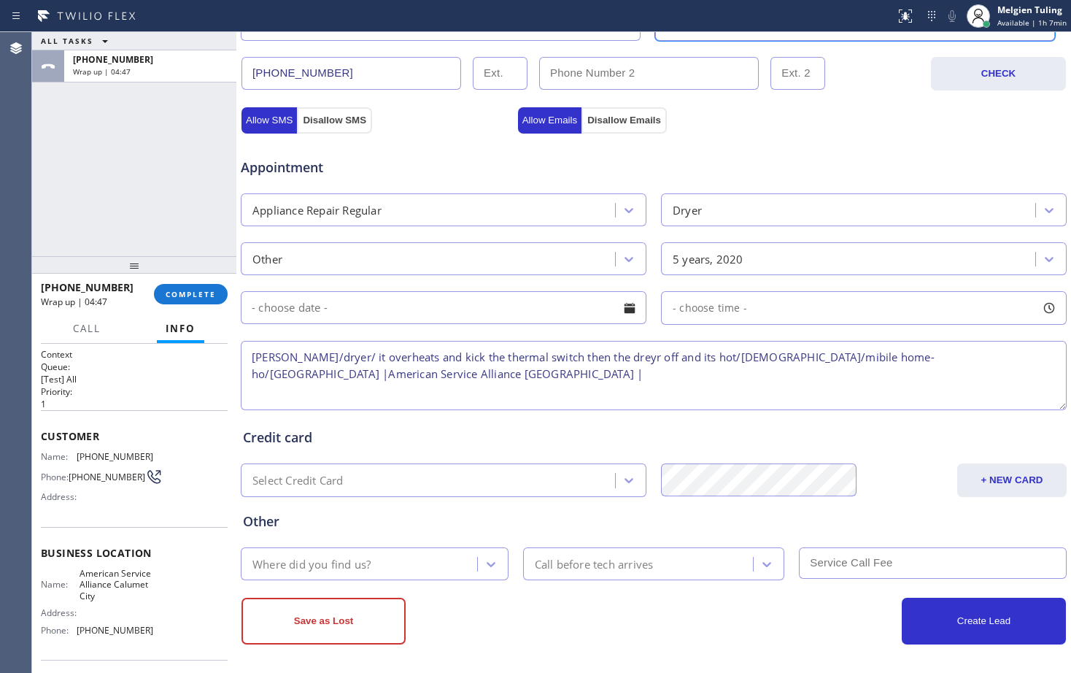
scroll to position [458, 0]
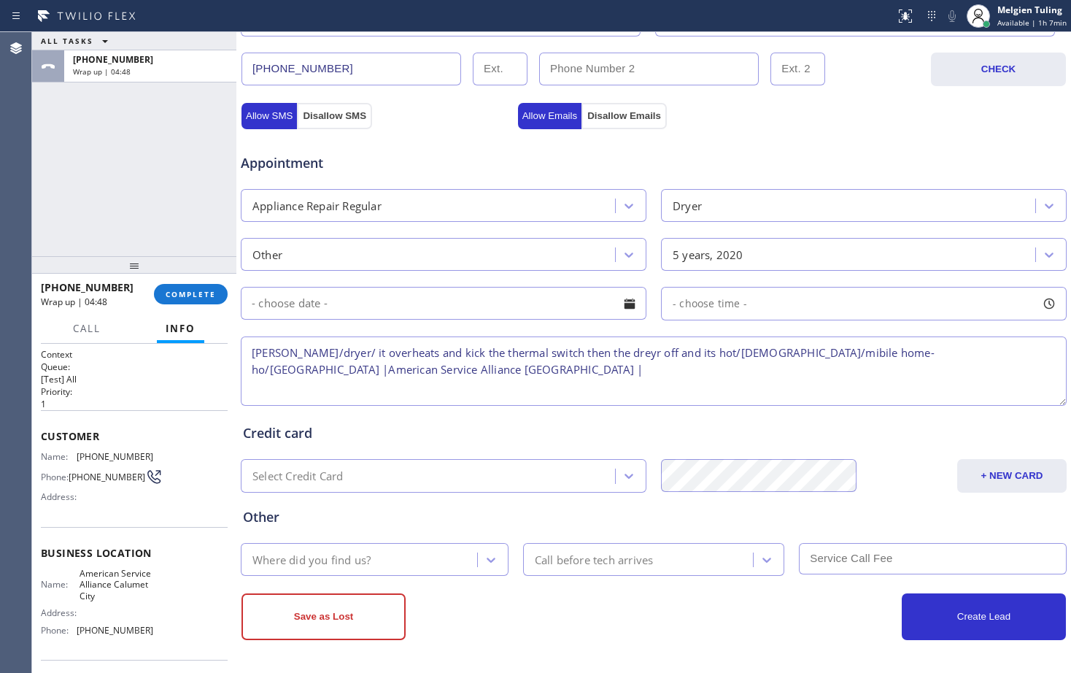
click at [422, 373] on textarea "[PERSON_NAME]/dryer/ it overheats and kick the thermal switch then the dreyr of…" at bounding box center [654, 370] width 826 height 69
type textarea "[PERSON_NAME]/dryer/ it overheats and kick the thermal switch then the dreyr of…"
click at [158, 204] on div "ALL TASKS ALL TASKS ACTIVE TASKS TASKS IN WRAP UP [PHONE_NUMBER] Wrap up | 05:01" at bounding box center [134, 144] width 204 height 224
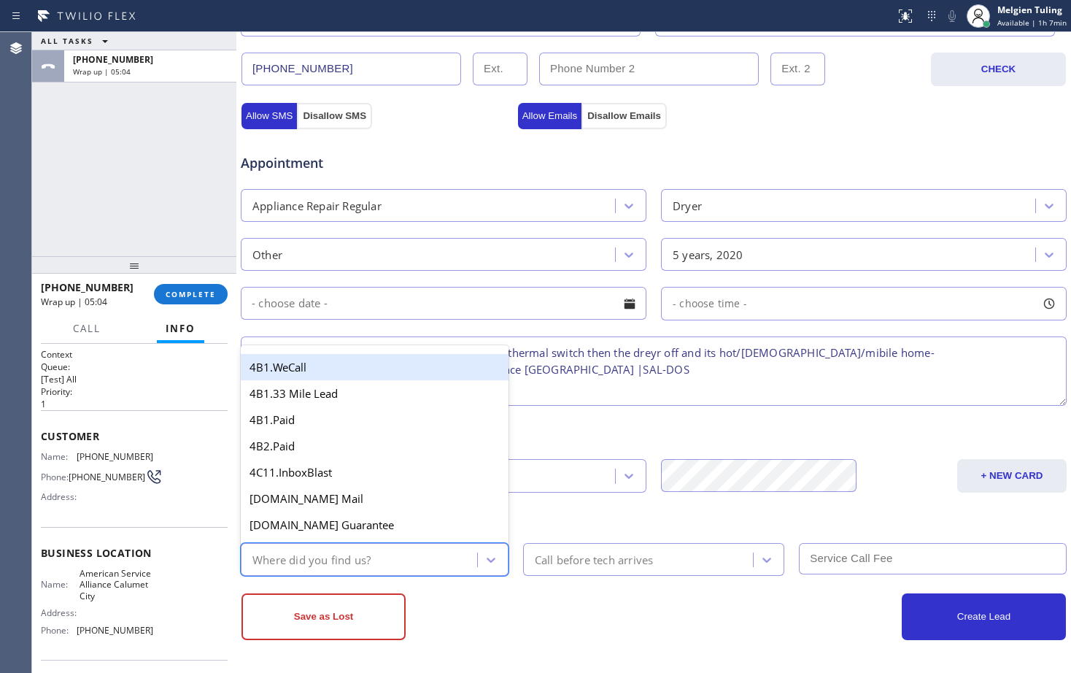
click at [378, 564] on div "Where did you find us?" at bounding box center [361, 559] width 232 height 26
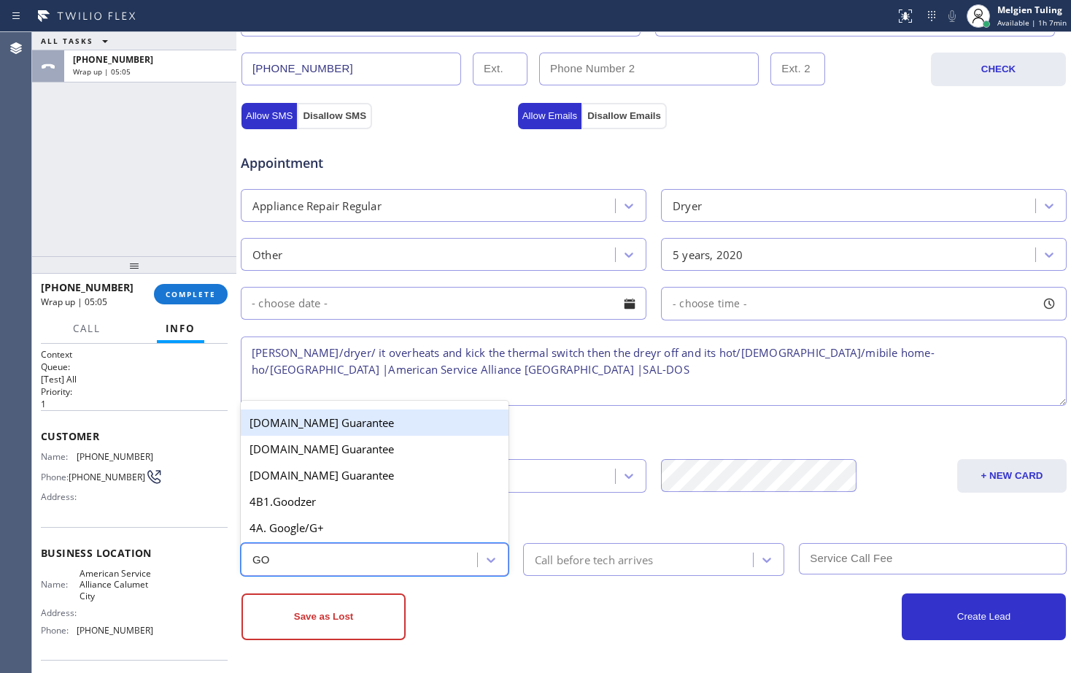
type input "GOO"
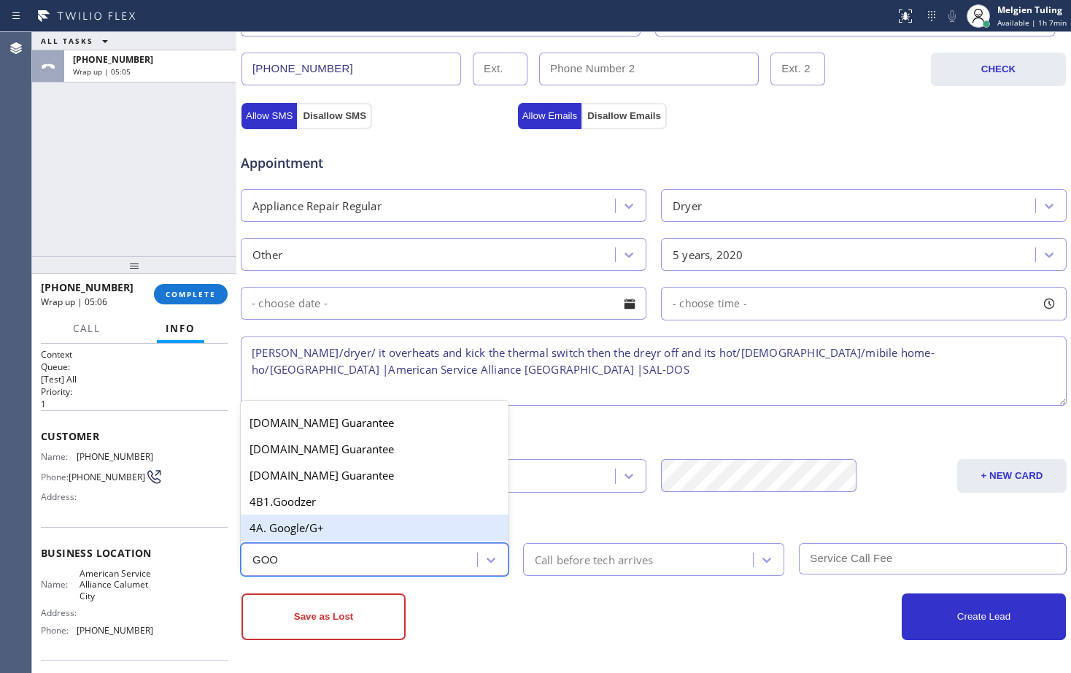
click at [343, 538] on div "4A. Google/G+" at bounding box center [375, 527] width 268 height 26
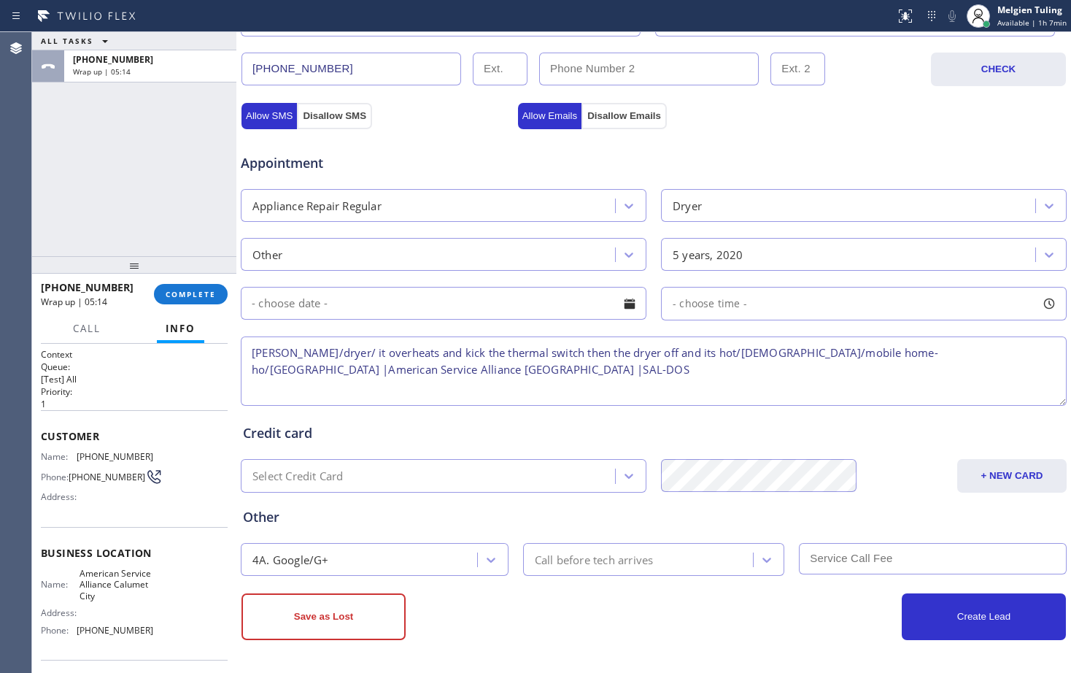
click at [498, 373] on textarea "[PERSON_NAME]/dryer/ it overheats and kick the thermal switch then the dryer of…" at bounding box center [654, 370] width 826 height 69
type textarea "[PERSON_NAME]/dryer/ it overheats and kick the thermal switch then the dryer of…"
click at [325, 617] on button "Save as Lost" at bounding box center [323, 616] width 164 height 47
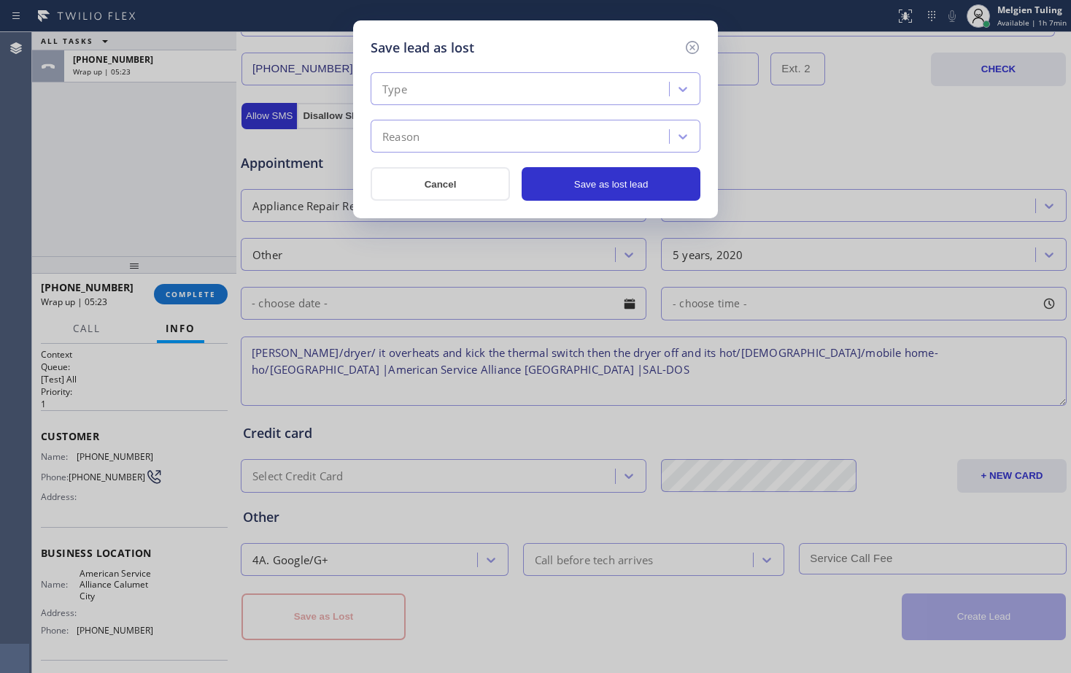
click at [447, 92] on div "Type" at bounding box center [522, 90] width 294 height 26
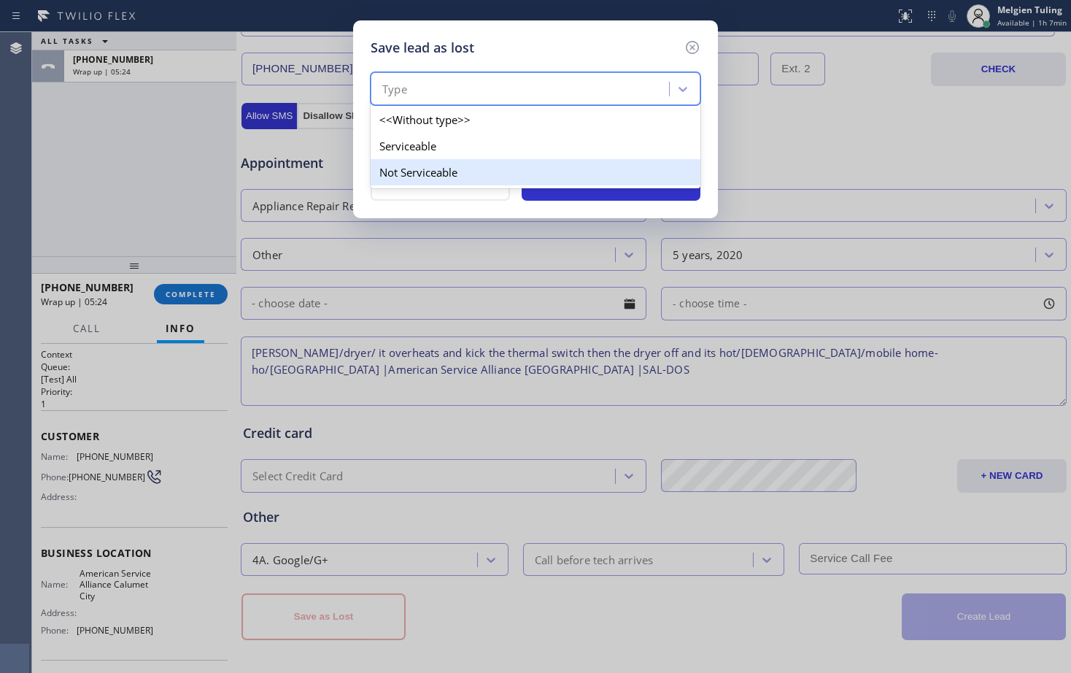
click at [412, 172] on div "Not Serviceable" at bounding box center [536, 172] width 330 height 26
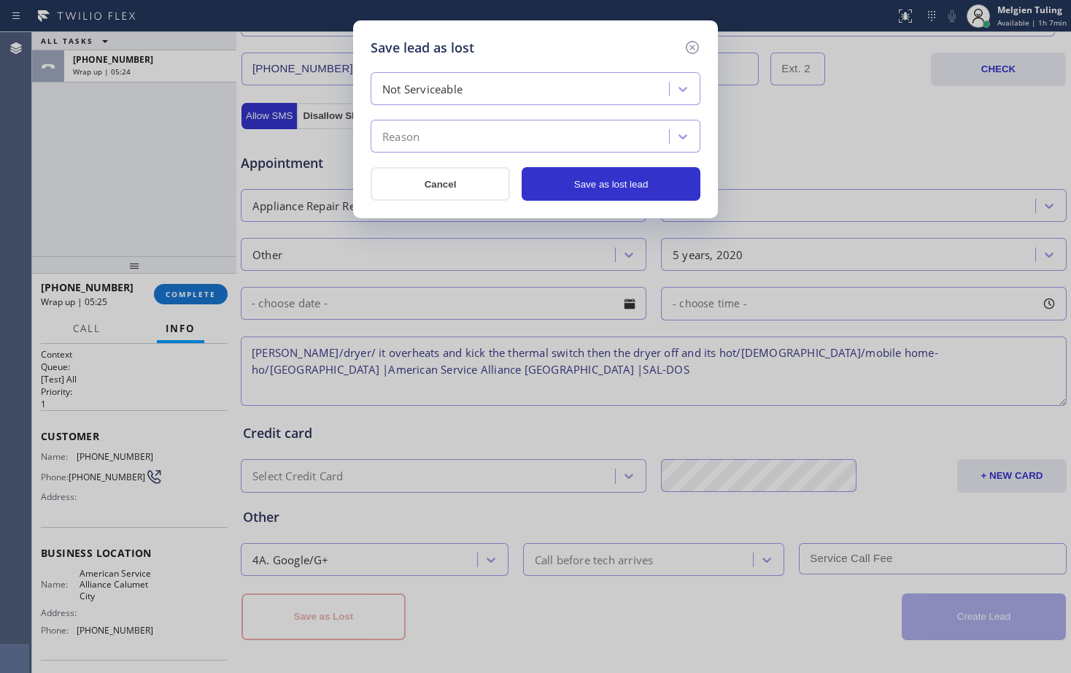
click at [417, 132] on div "Reason" at bounding box center [400, 136] width 37 height 17
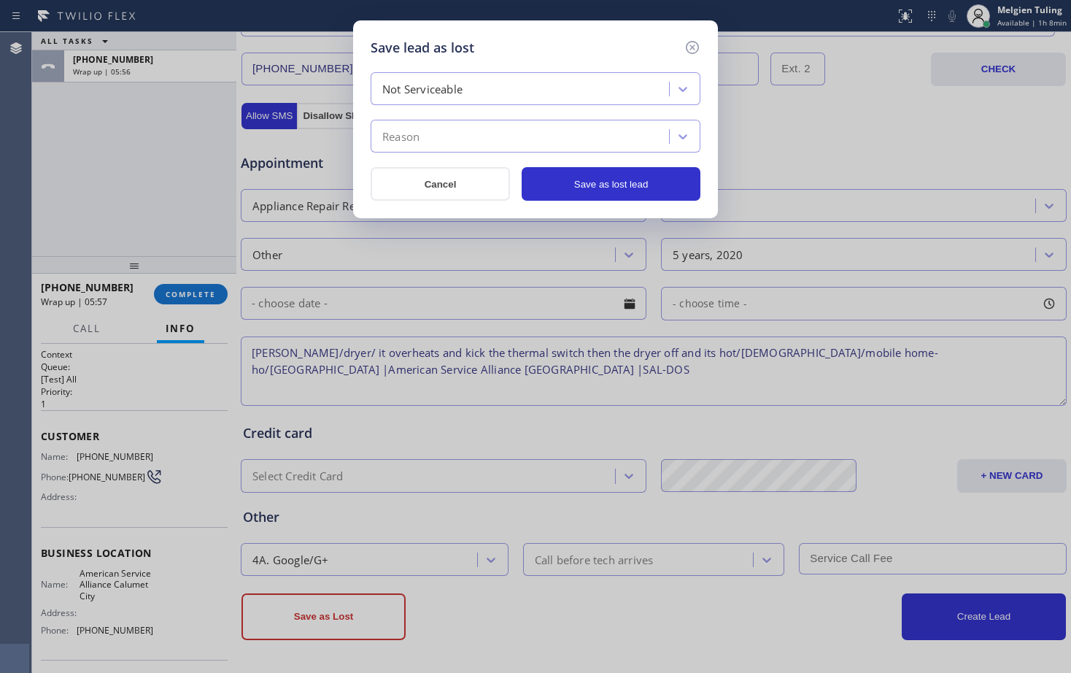
click at [214, 211] on div "Save lead as lost Not Serviceable Reason Cancel Save as lost lead" at bounding box center [535, 336] width 1071 height 673
click at [196, 249] on div "Save lead as lost Not Serviceable Reason Cancel Save as lost lead" at bounding box center [535, 336] width 1071 height 673
click at [426, 133] on div "Reason" at bounding box center [522, 137] width 294 height 26
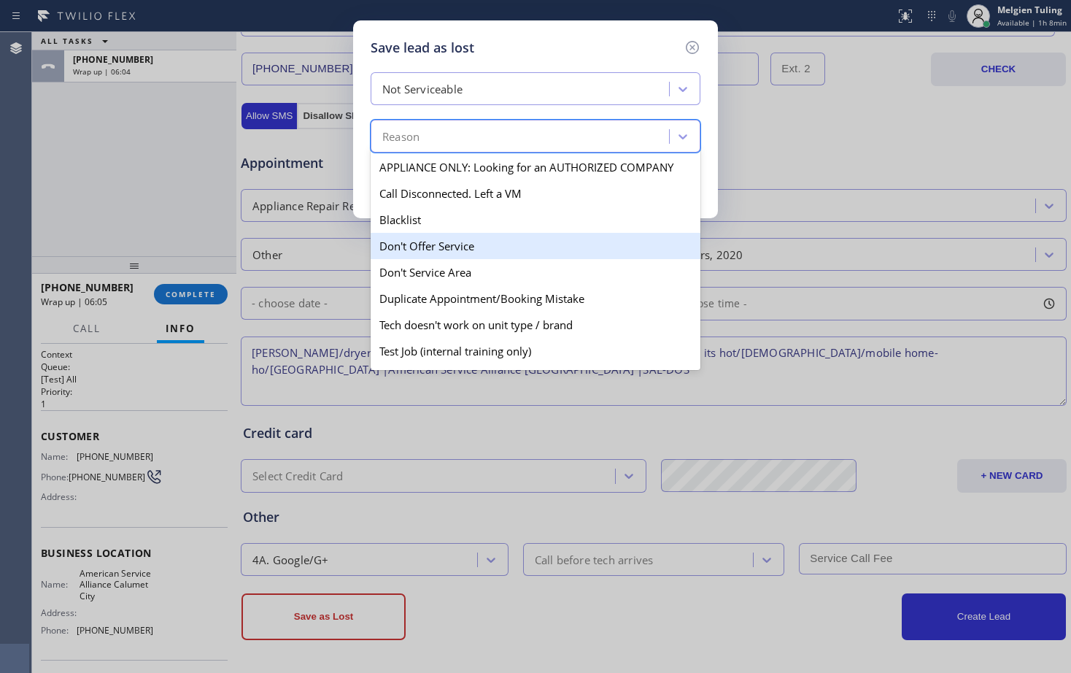
click at [403, 247] on div "Don't Offer Service" at bounding box center [536, 246] width 330 height 26
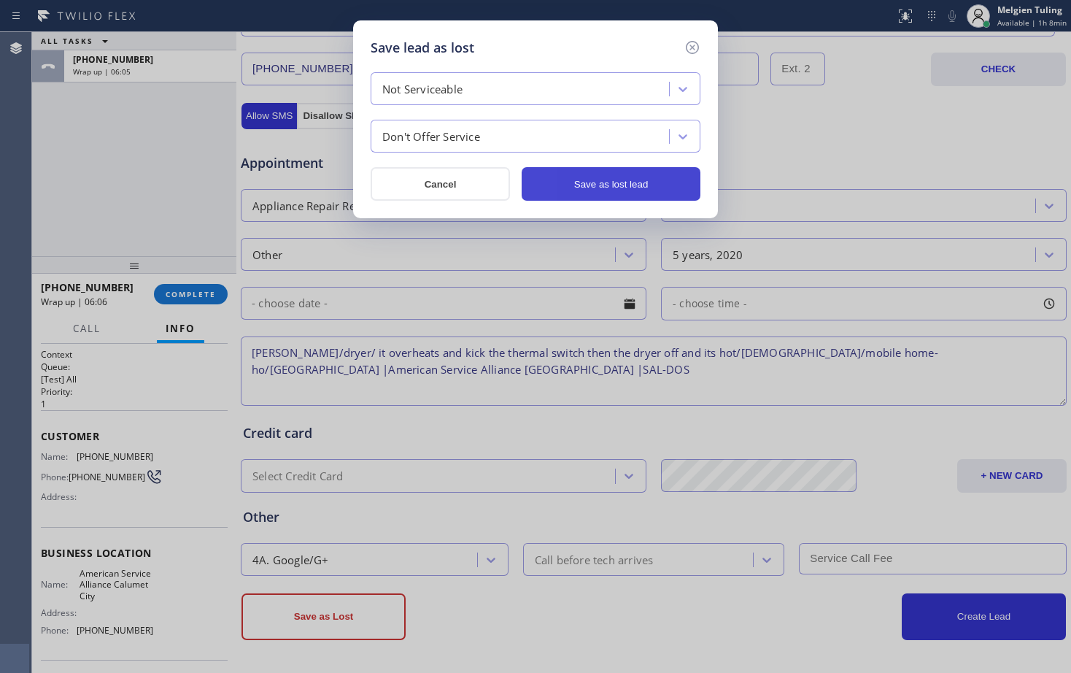
click at [573, 185] on button "Save as lost lead" at bounding box center [611, 184] width 179 height 34
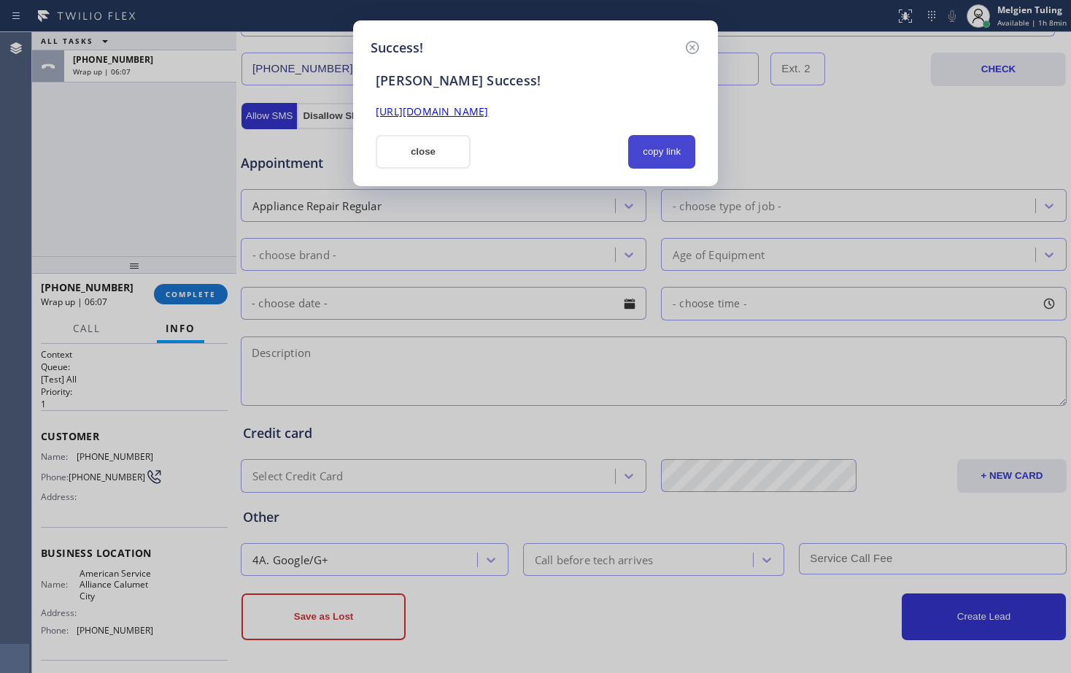
click at [641, 147] on button "copy link" at bounding box center [661, 152] width 67 height 34
click at [488, 107] on link "[URL][DOMAIN_NAME]" at bounding box center [432, 111] width 112 height 14
click at [426, 157] on button "close" at bounding box center [423, 152] width 95 height 34
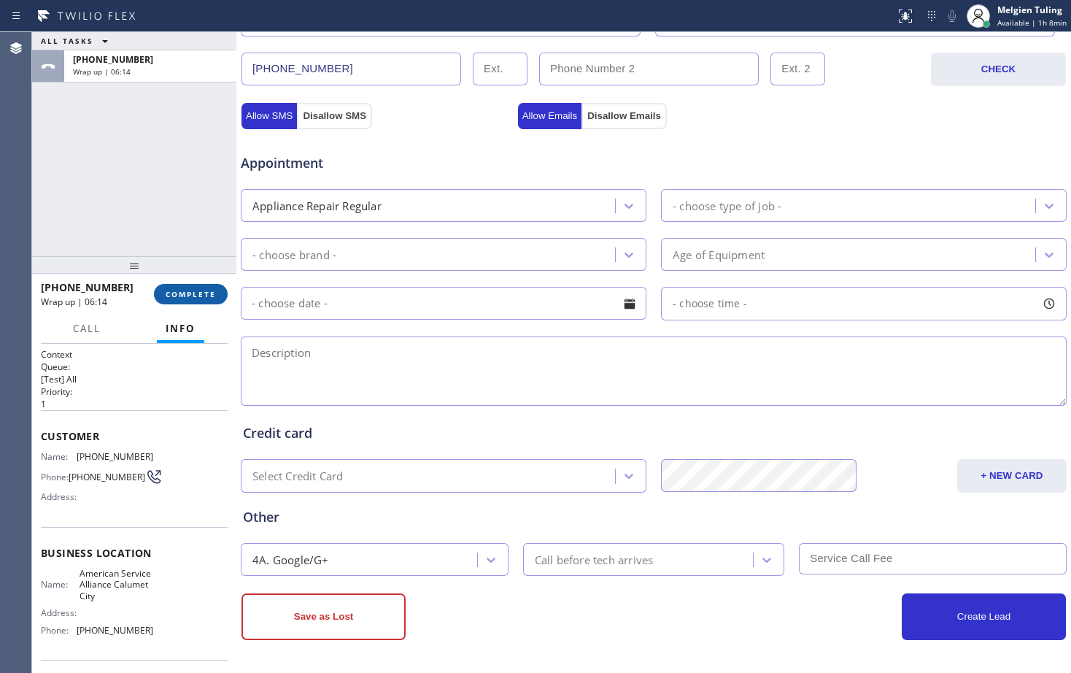
click at [177, 291] on span "COMPLETE" at bounding box center [191, 294] width 50 height 10
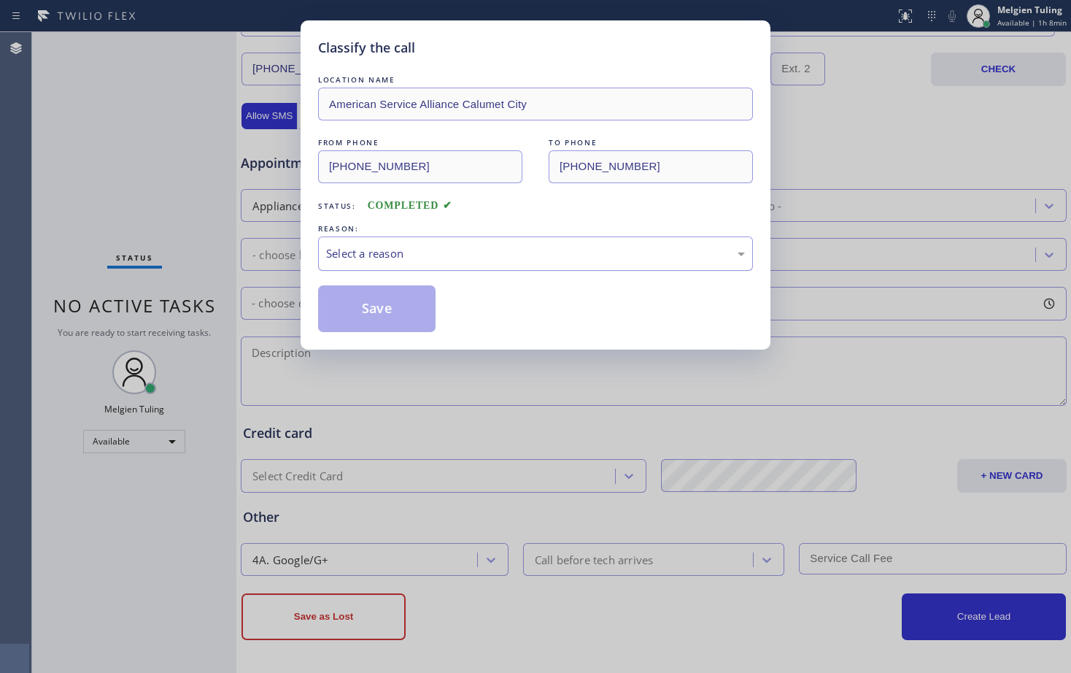
click at [375, 246] on div "Select a reason" at bounding box center [535, 253] width 419 height 17
click at [371, 301] on button "Save" at bounding box center [376, 308] width 117 height 47
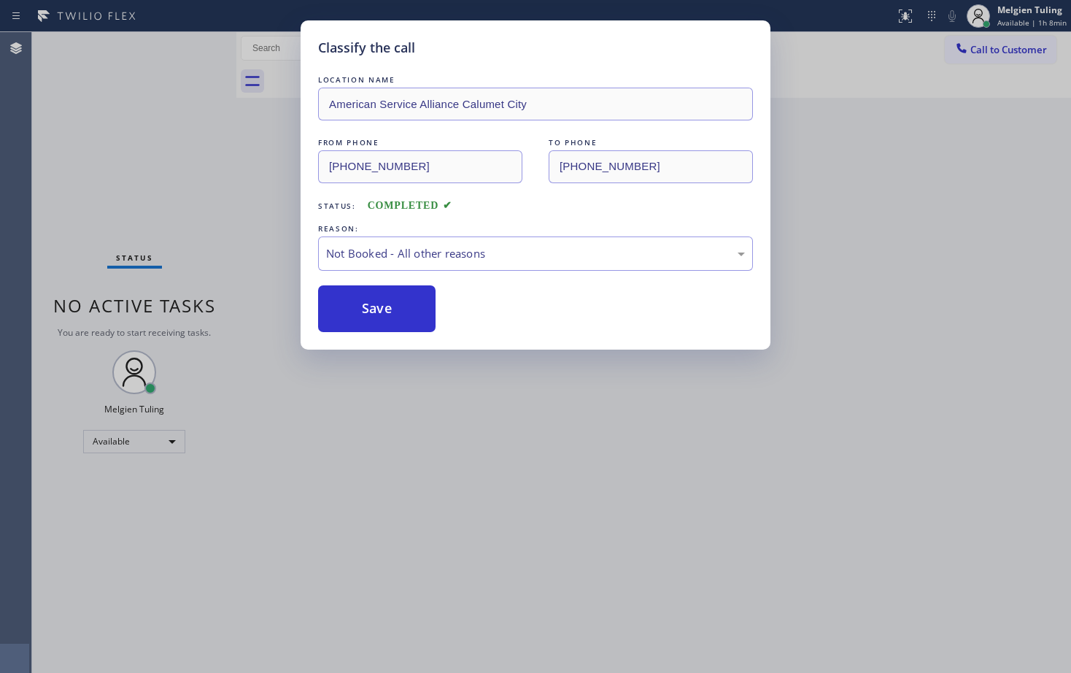
click at [187, 215] on div "Classify the call LOCATION NAME Thermador Repair Group [GEOGRAPHIC_DATA] FROM P…" at bounding box center [551, 352] width 1039 height 641
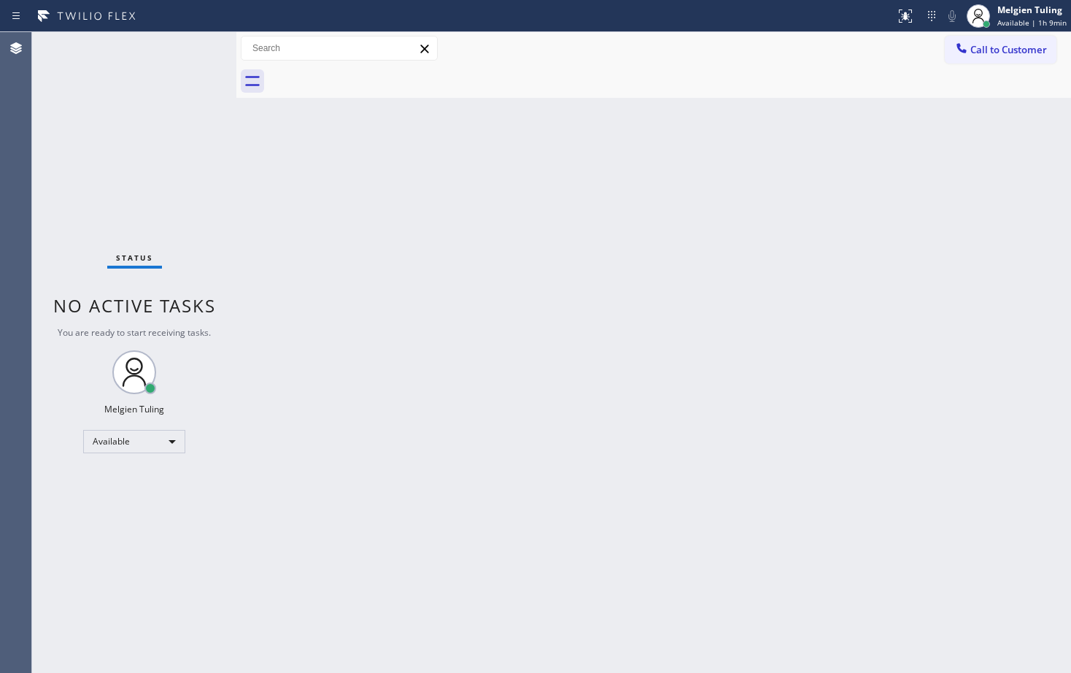
click at [409, 354] on div "Back to Dashboard Change Sender ID Customers Technicians Select a contact Outbo…" at bounding box center [653, 352] width 835 height 641
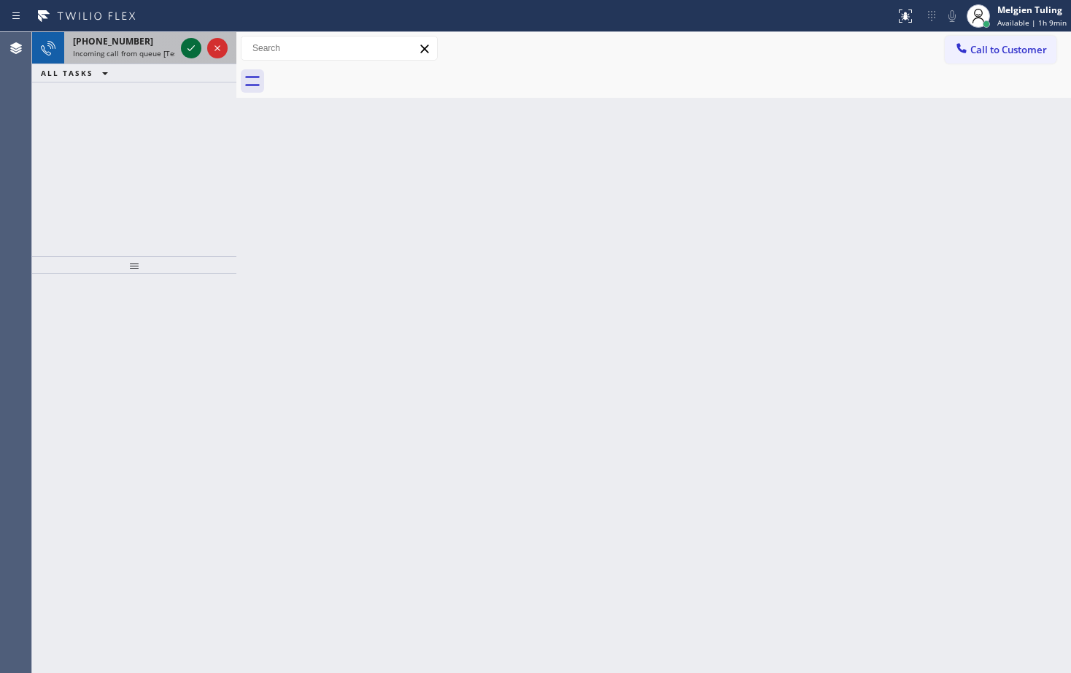
click at [189, 53] on icon at bounding box center [191, 48] width 18 height 18
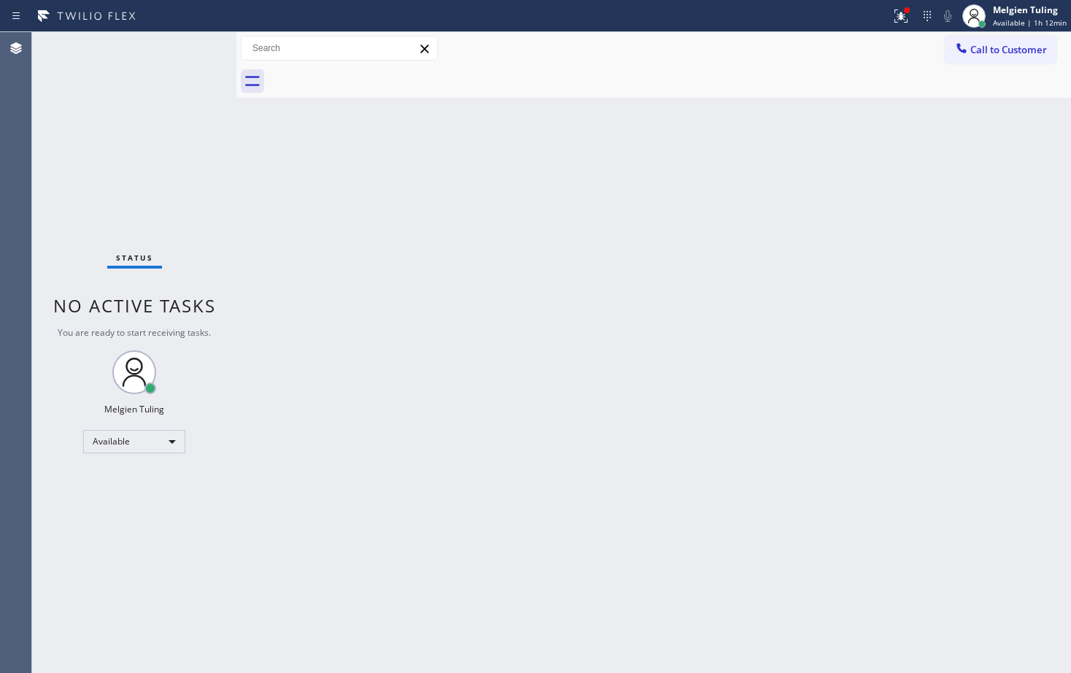
click at [198, 199] on div "Status No active tasks You are ready to start receiving tasks. Melgien Tuling A…" at bounding box center [134, 352] width 204 height 641
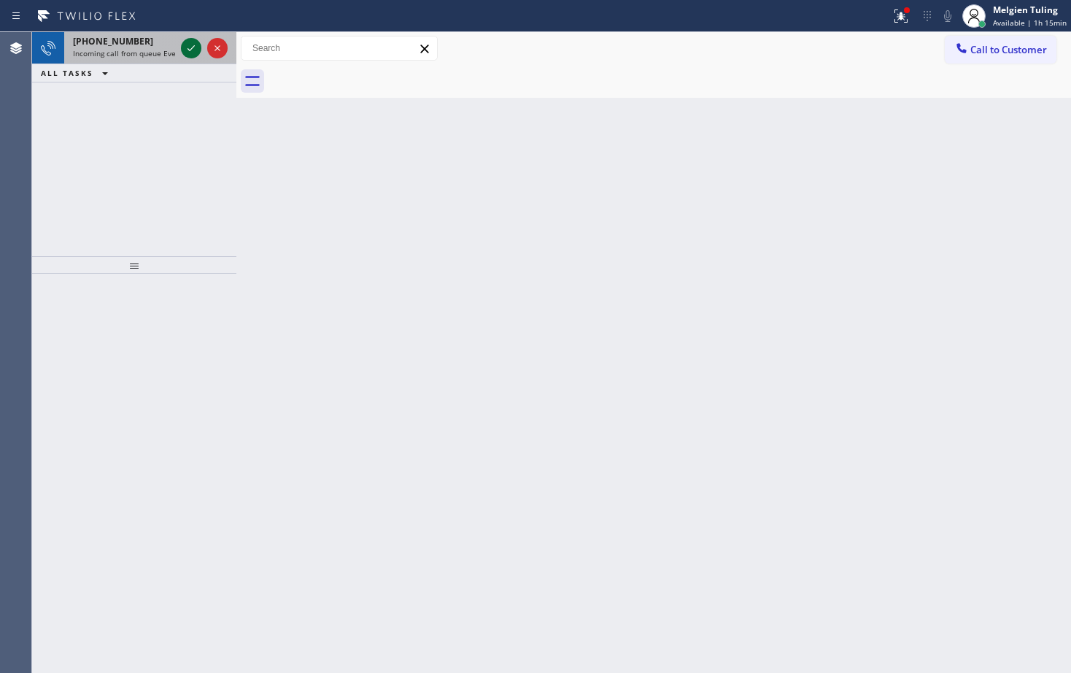
click at [191, 49] on icon at bounding box center [190, 48] width 7 height 6
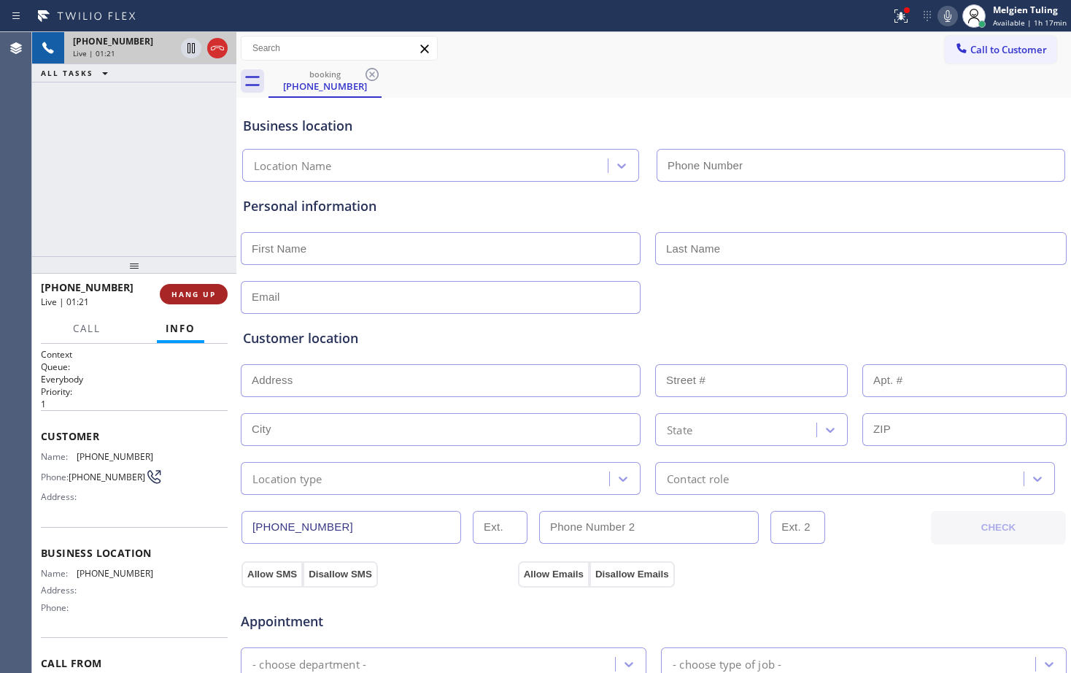
click at [187, 297] on span "HANG UP" at bounding box center [193, 294] width 45 height 10
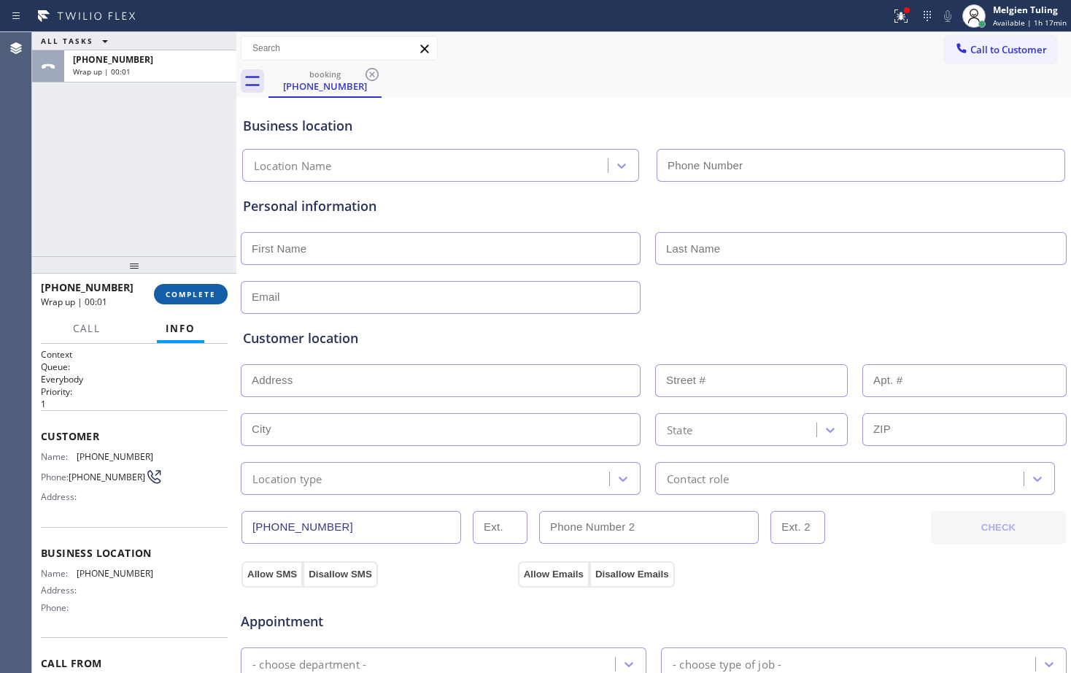
click at [192, 295] on span "COMPLETE" at bounding box center [191, 294] width 50 height 10
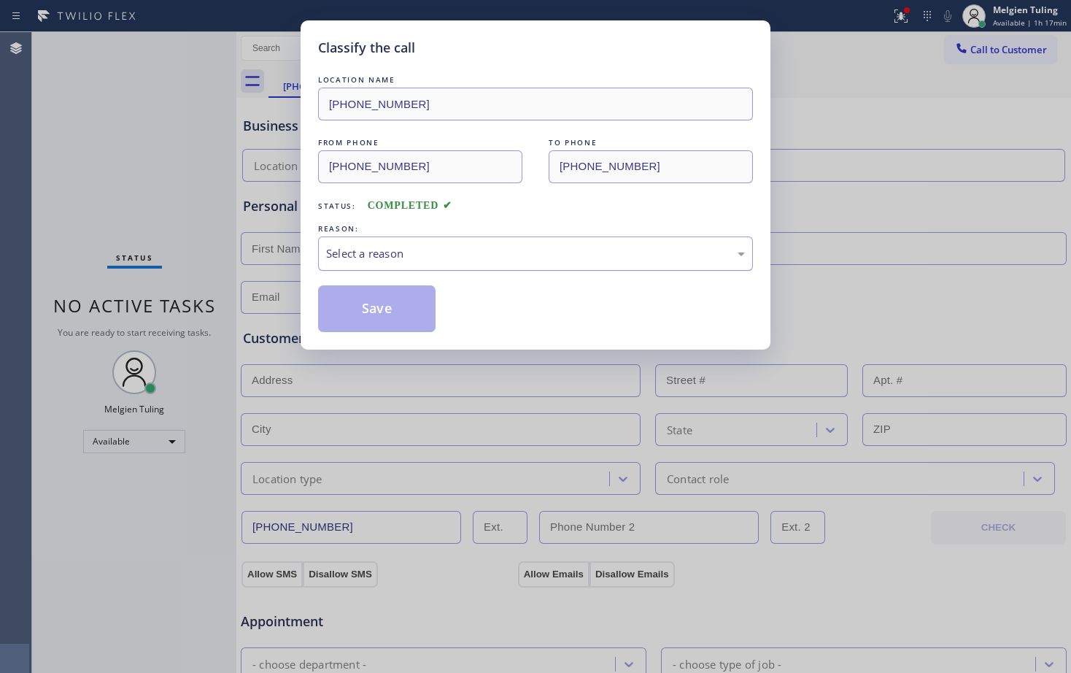
click at [377, 249] on div "Select a reason" at bounding box center [535, 253] width 419 height 17
click at [374, 311] on button "Save" at bounding box center [376, 308] width 117 height 47
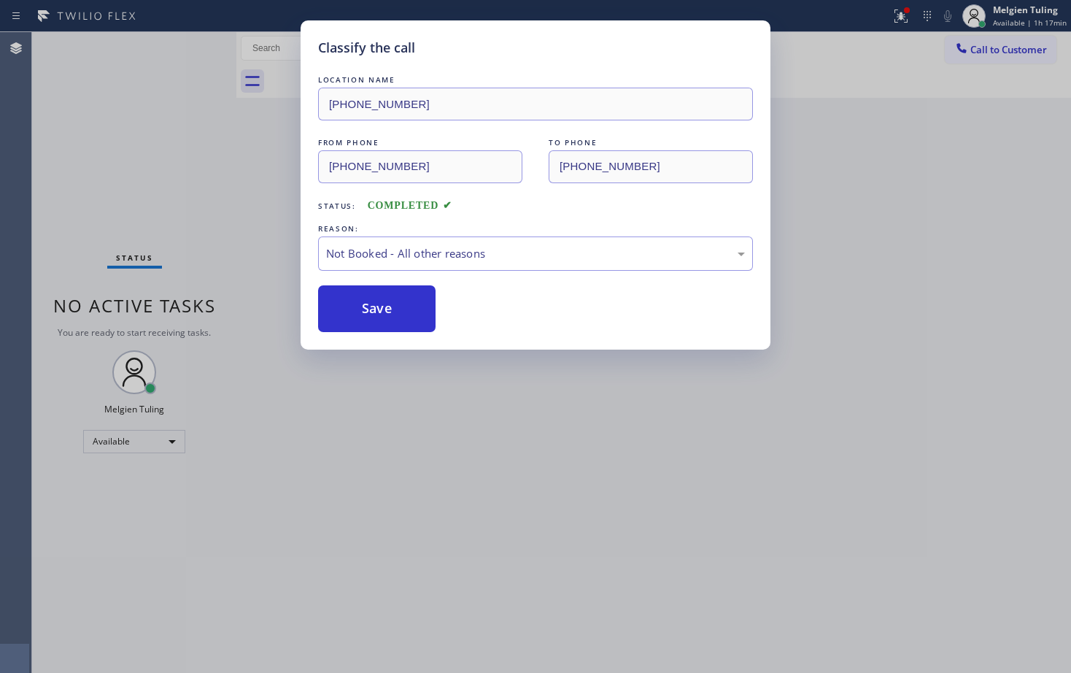
click at [374, 311] on button "Save" at bounding box center [376, 308] width 117 height 47
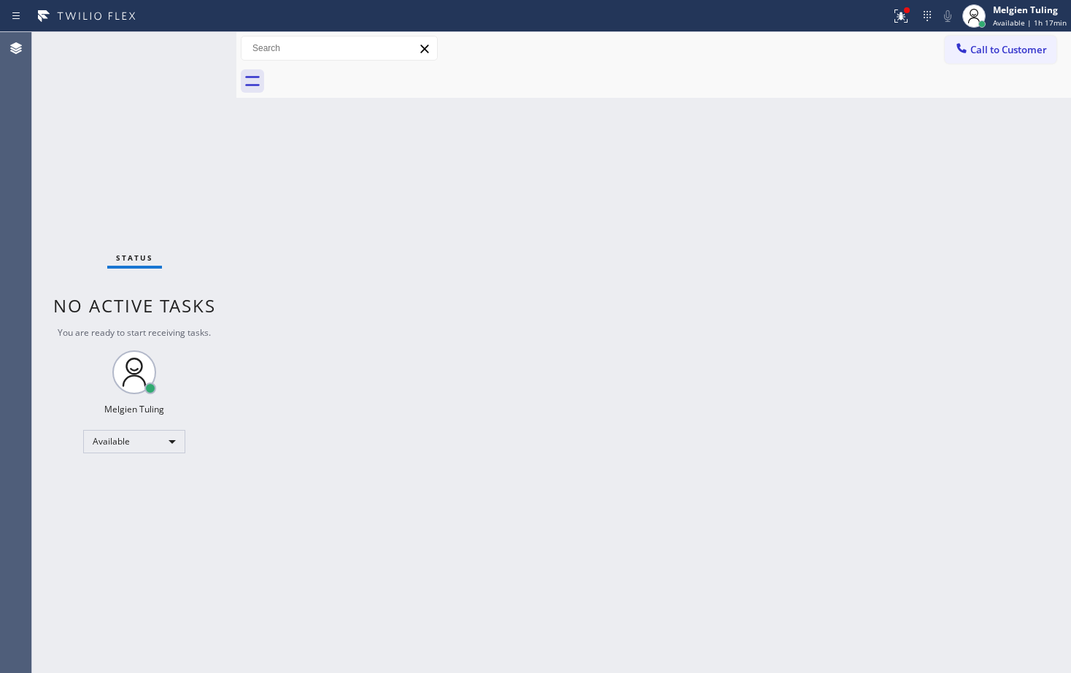
drag, startPoint x: 392, startPoint y: 277, endPoint x: 418, endPoint y: 282, distance: 26.8
click at [395, 277] on div "Back to Dashboard Change Sender ID Customers Technicians Select a contact Outbo…" at bounding box center [653, 352] width 835 height 641
click at [899, 14] on icon at bounding box center [901, 16] width 18 height 18
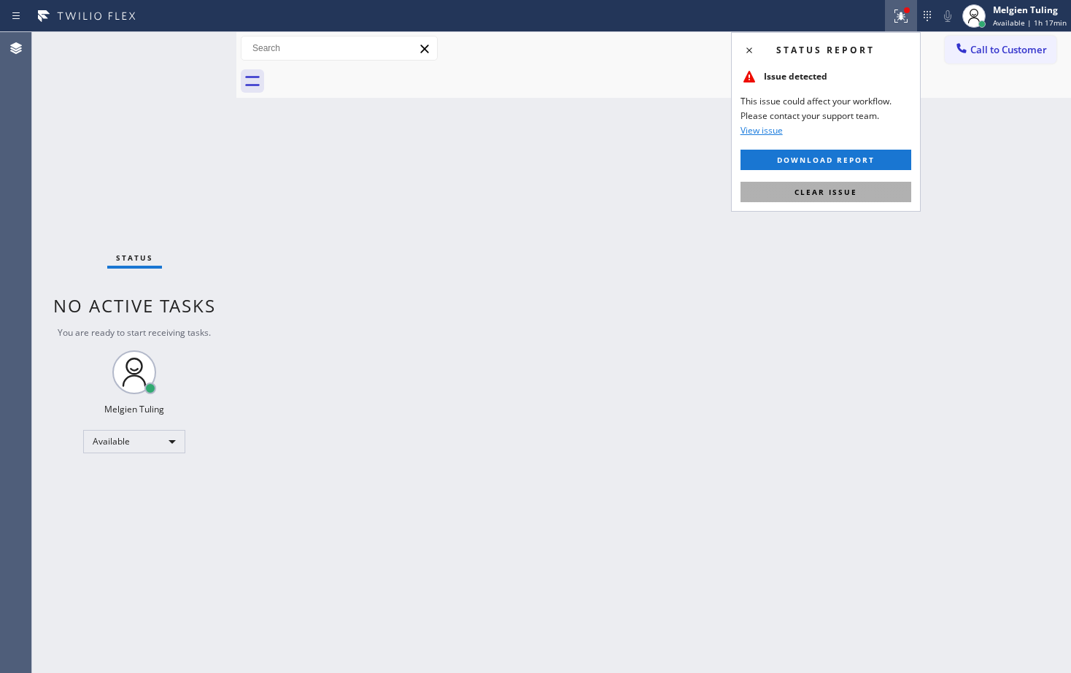
click at [792, 190] on button "Clear issue" at bounding box center [825, 192] width 171 height 20
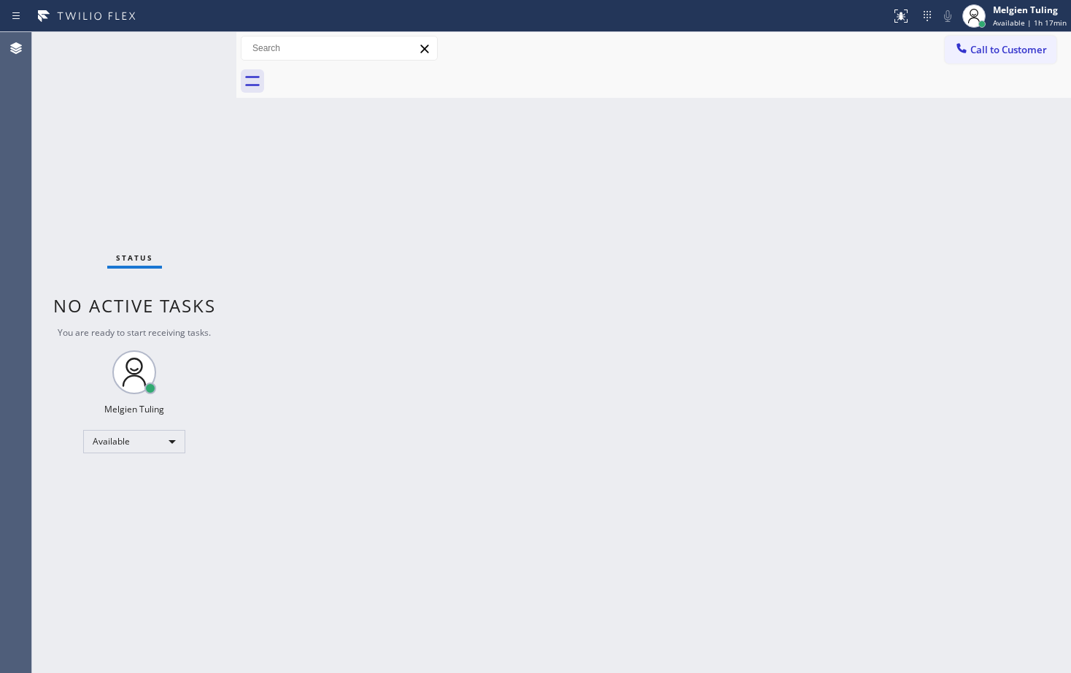
drag, startPoint x: 789, startPoint y: 204, endPoint x: 789, endPoint y: 213, distance: 8.8
click at [789, 206] on div "Back to Dashboard Change Sender ID Customers Technicians Select a contact Outbo…" at bounding box center [653, 352] width 835 height 641
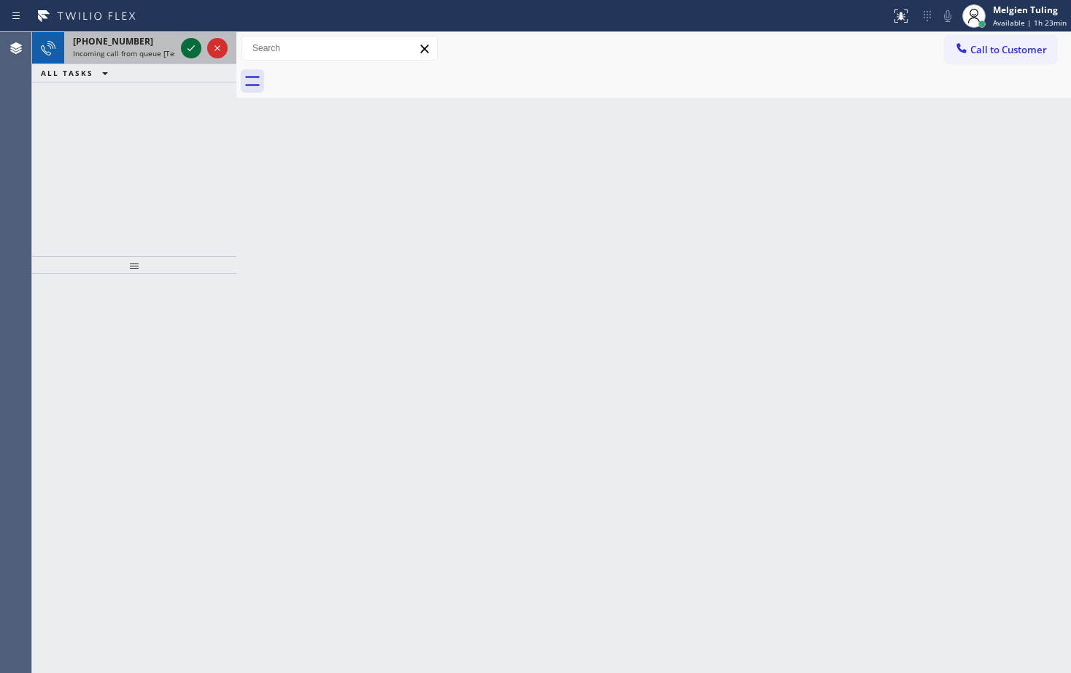
click at [190, 50] on icon at bounding box center [190, 48] width 7 height 6
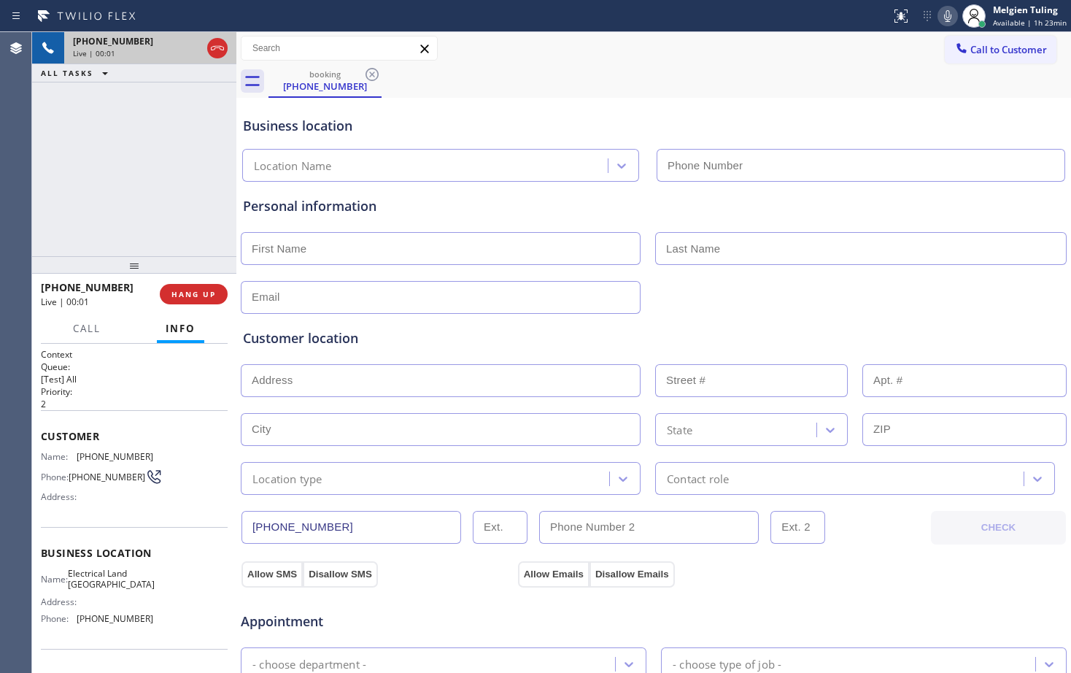
type input "[PHONE_NUMBER]"
click at [415, 170] on div "Electrical Land [GEOGRAPHIC_DATA]" at bounding box center [427, 166] width 361 height 26
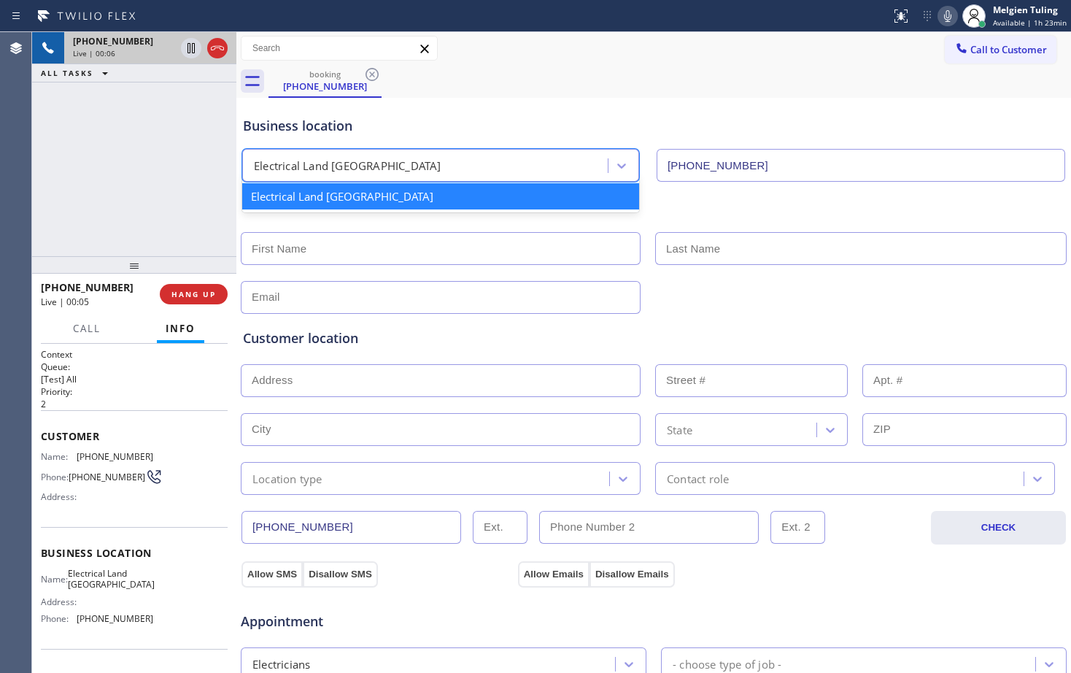
click at [163, 191] on div "[PHONE_NUMBER] Live | 00:06 ALL TASKS ALL TASKS ACTIVE TASKS TASKS IN WRAP UP" at bounding box center [134, 144] width 204 height 224
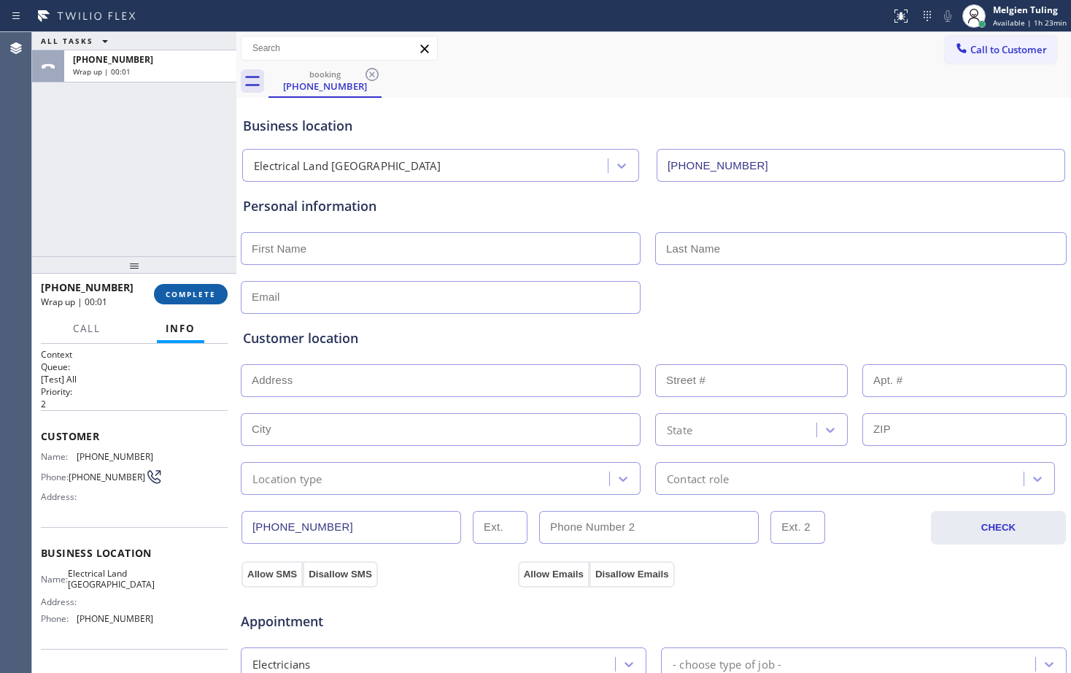
click at [187, 289] on span "COMPLETE" at bounding box center [191, 294] width 50 height 10
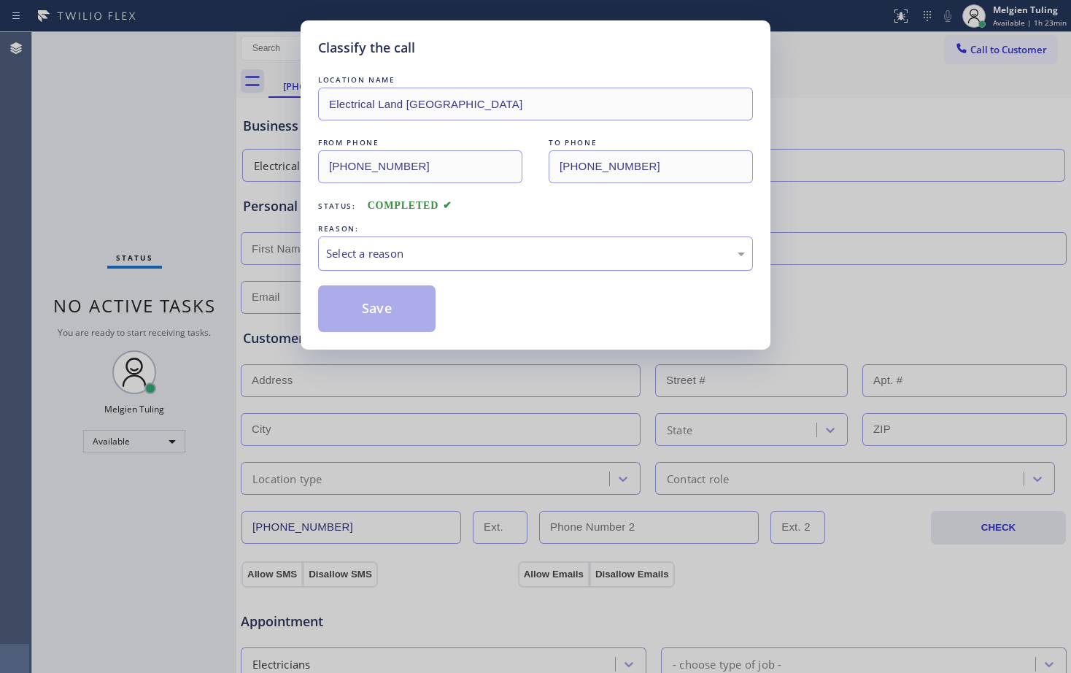
click at [365, 244] on div "Select a reason" at bounding box center [535, 253] width 435 height 34
click at [376, 318] on button "Save" at bounding box center [376, 308] width 117 height 47
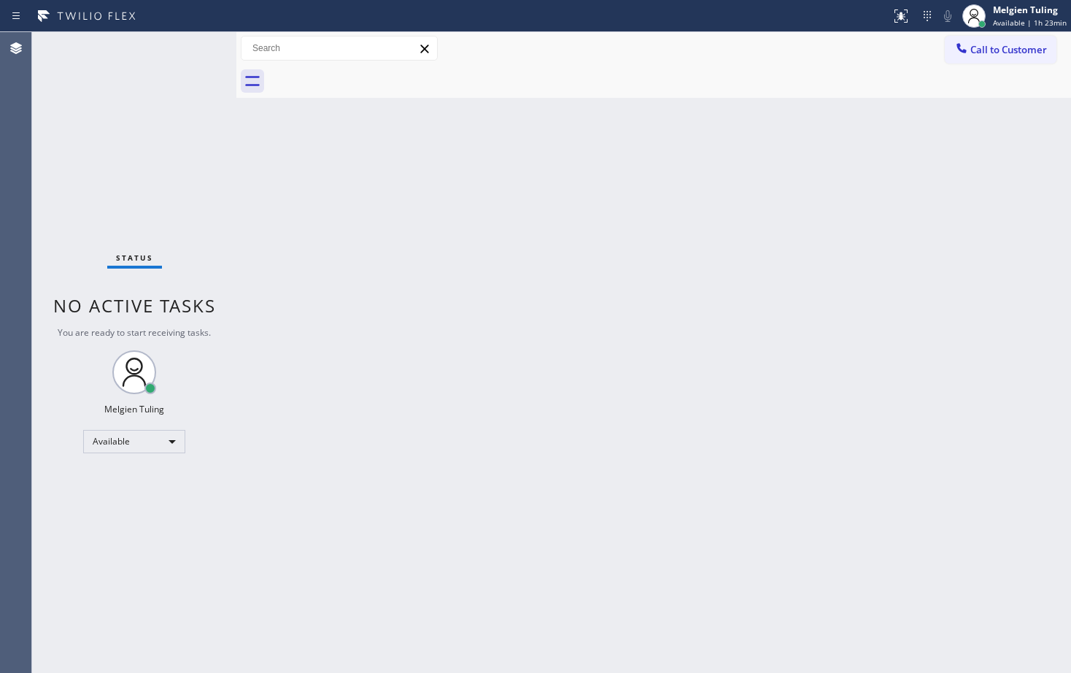
click at [389, 237] on div "Back to Dashboard Change Sender ID Customers Technicians Select a contact Outbo…" at bounding box center [653, 352] width 835 height 641
click at [188, 50] on div "Status No active tasks You are ready to start receiving tasks. Melgien Tuling A…" at bounding box center [134, 352] width 204 height 641
click at [121, 432] on div "Available" at bounding box center [134, 441] width 102 height 23
click at [122, 511] on li "Break" at bounding box center [133, 517] width 99 height 18
